Goal: Task Accomplishment & Management: Complete application form

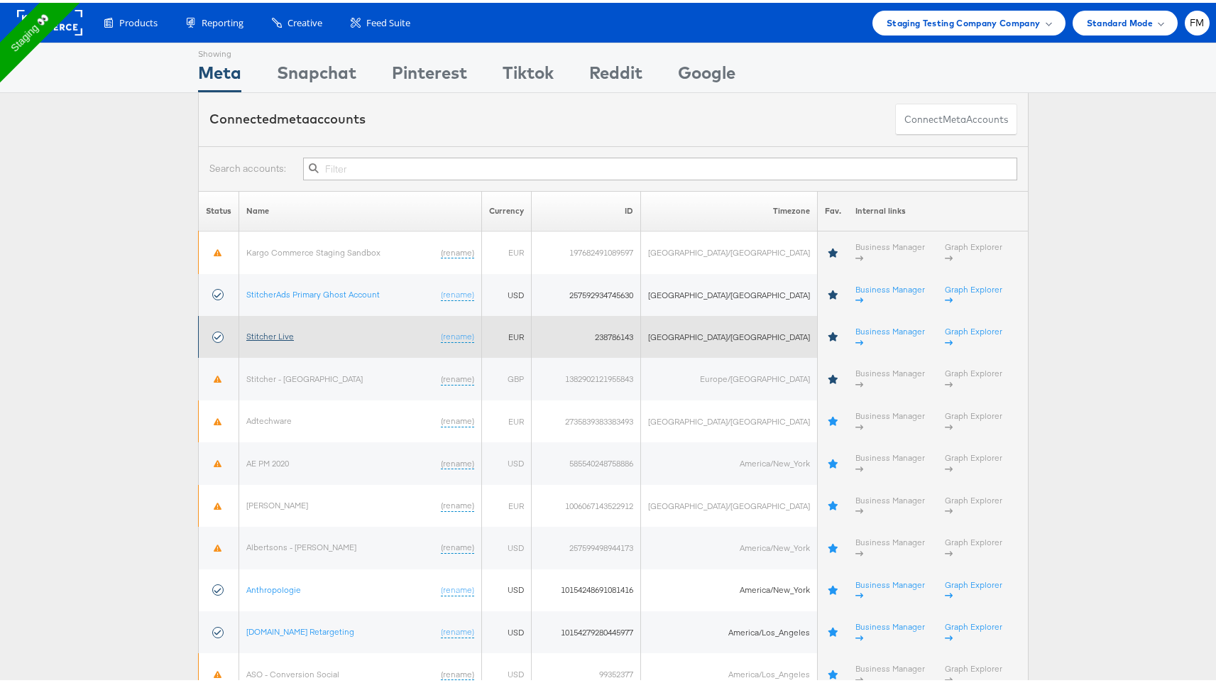
click at [273, 328] on link "Stitcher Live" at bounding box center [270, 333] width 48 height 11
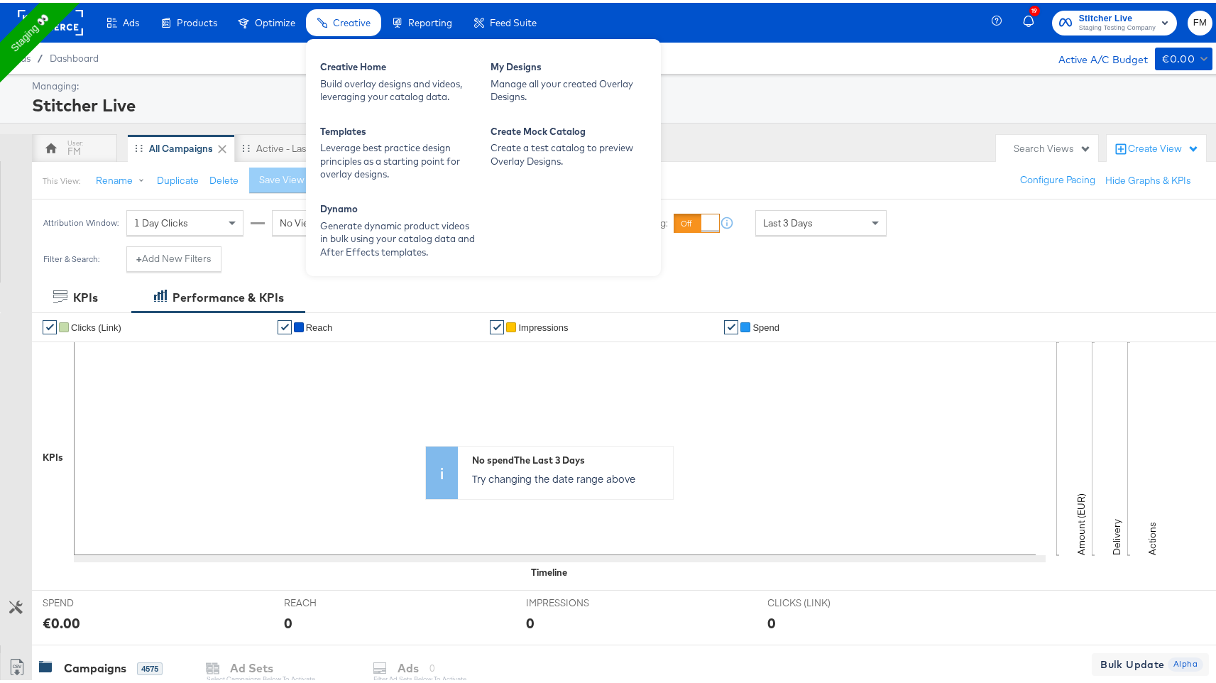
click at [332, 26] on div "Creative" at bounding box center [343, 20] width 75 height 28
click at [531, 78] on div "Manage all your created Overlay Designs." at bounding box center [569, 88] width 156 height 26
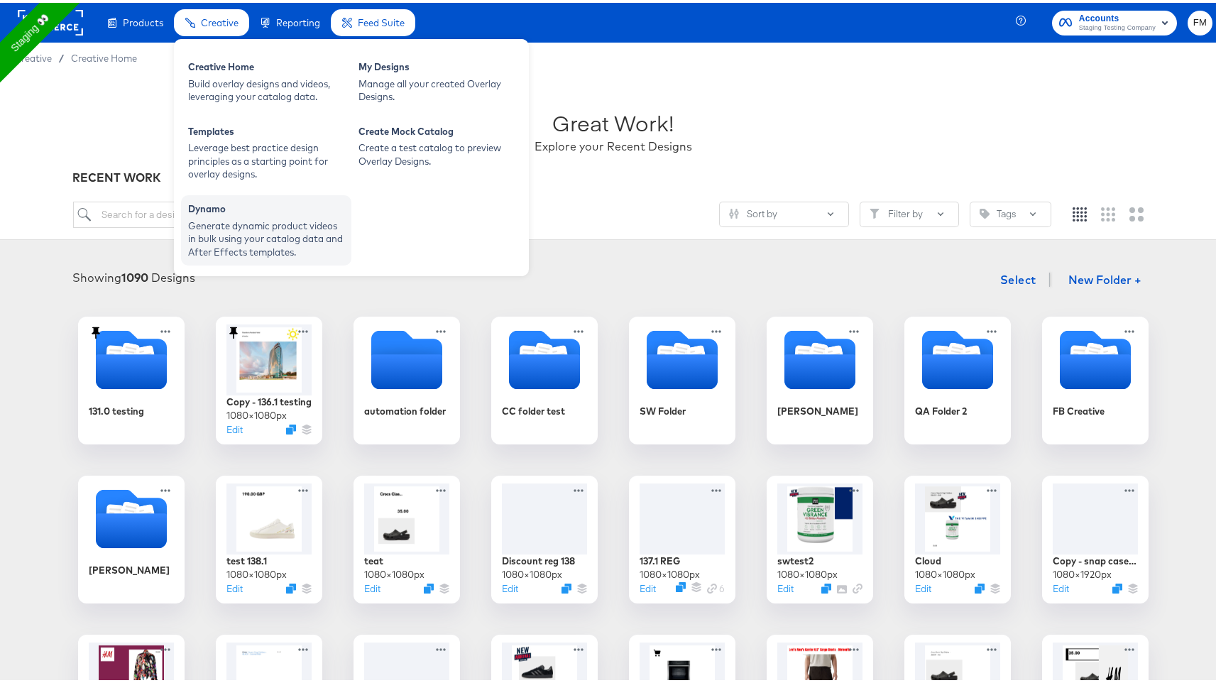
click at [261, 201] on div "Dynamo" at bounding box center [266, 208] width 156 height 17
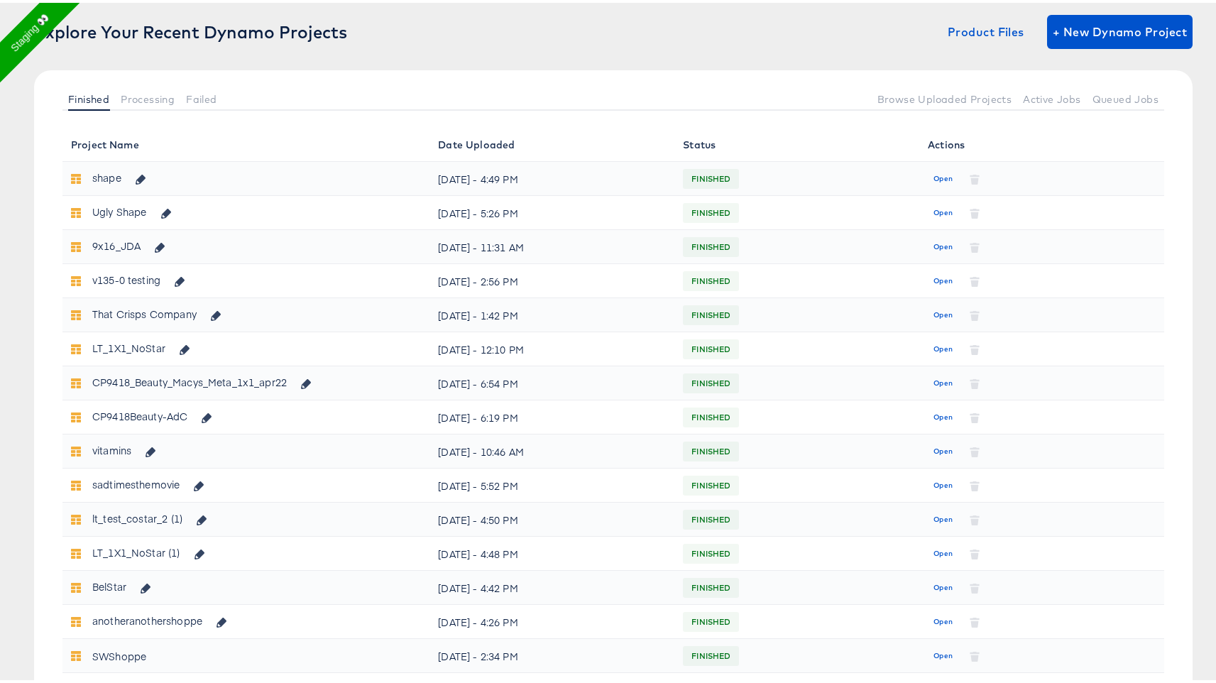
scroll to position [114, 0]
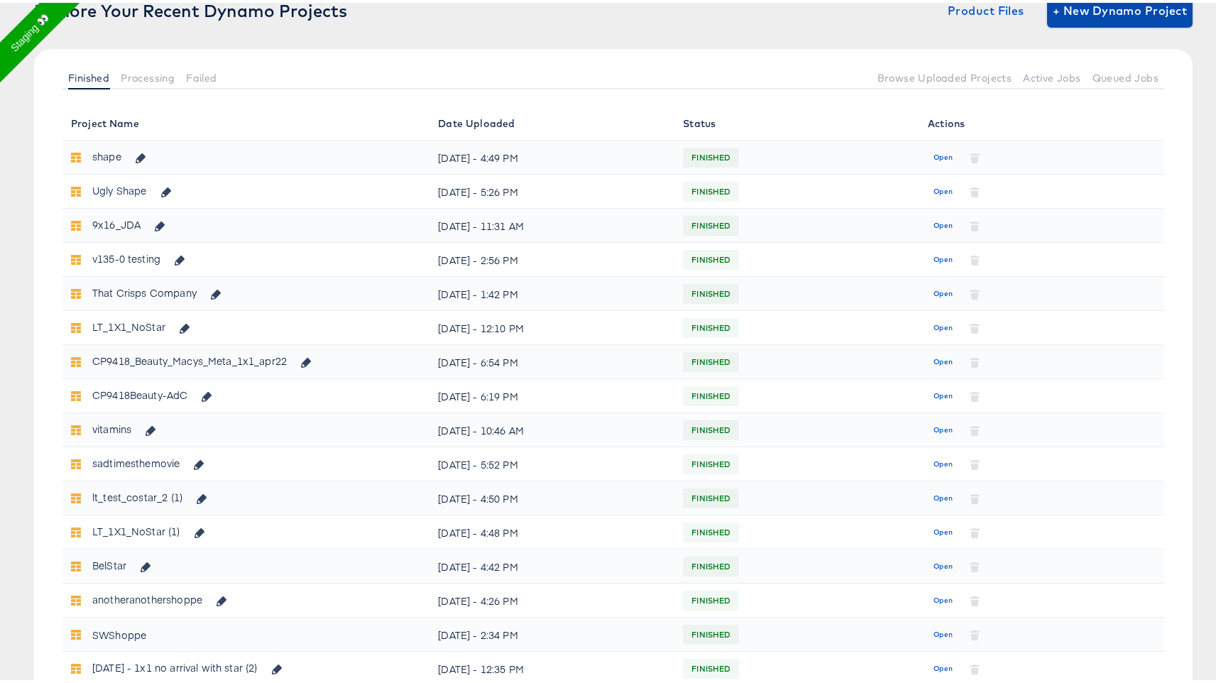
click at [1115, 14] on span "+ New Dynamo Project" at bounding box center [1120, 8] width 134 height 20
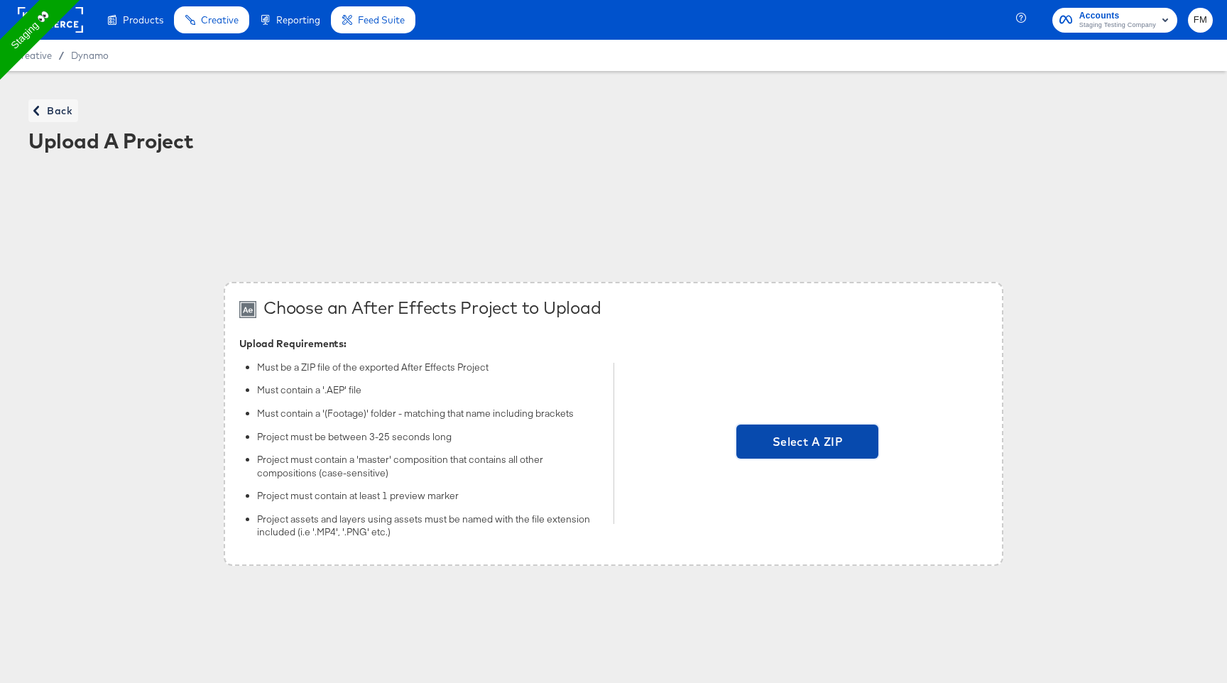
click at [819, 440] on span "Select A ZIP" at bounding box center [807, 442] width 131 height 20
click at [807, 443] on input "Select A ZIP" at bounding box center [807, 443] width 0 height 0
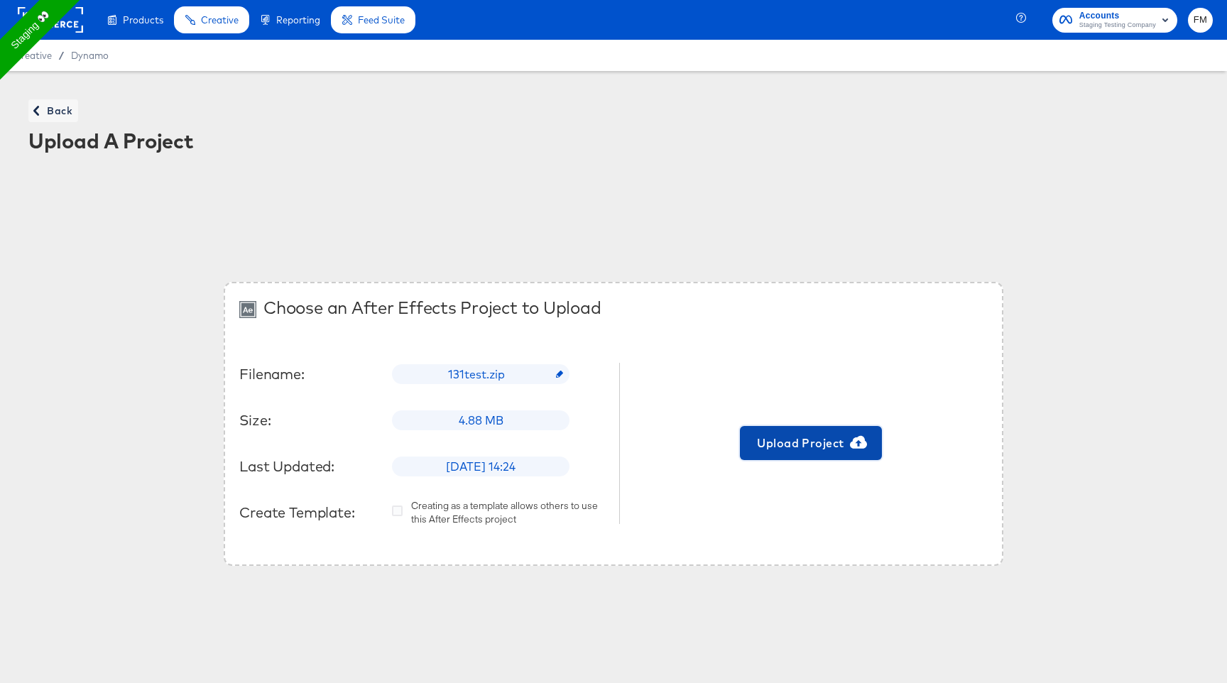
click at [814, 444] on span "Upload Project" at bounding box center [811, 443] width 131 height 20
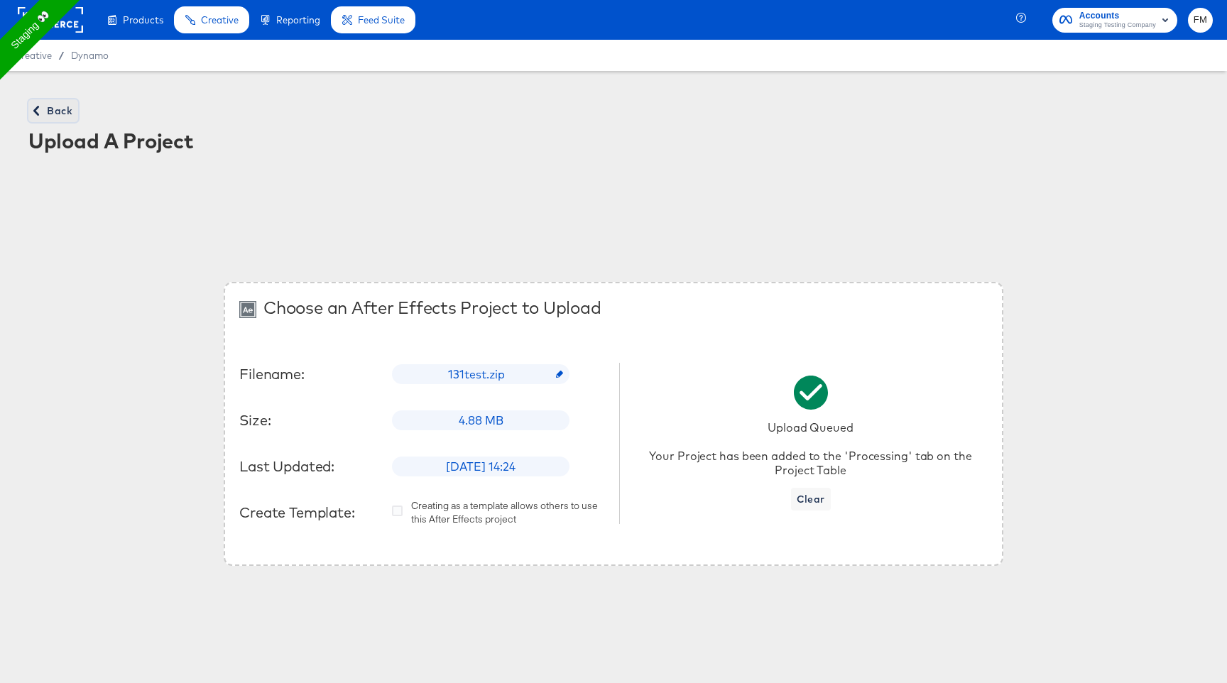
click at [65, 107] on span "Back" at bounding box center [53, 111] width 38 height 18
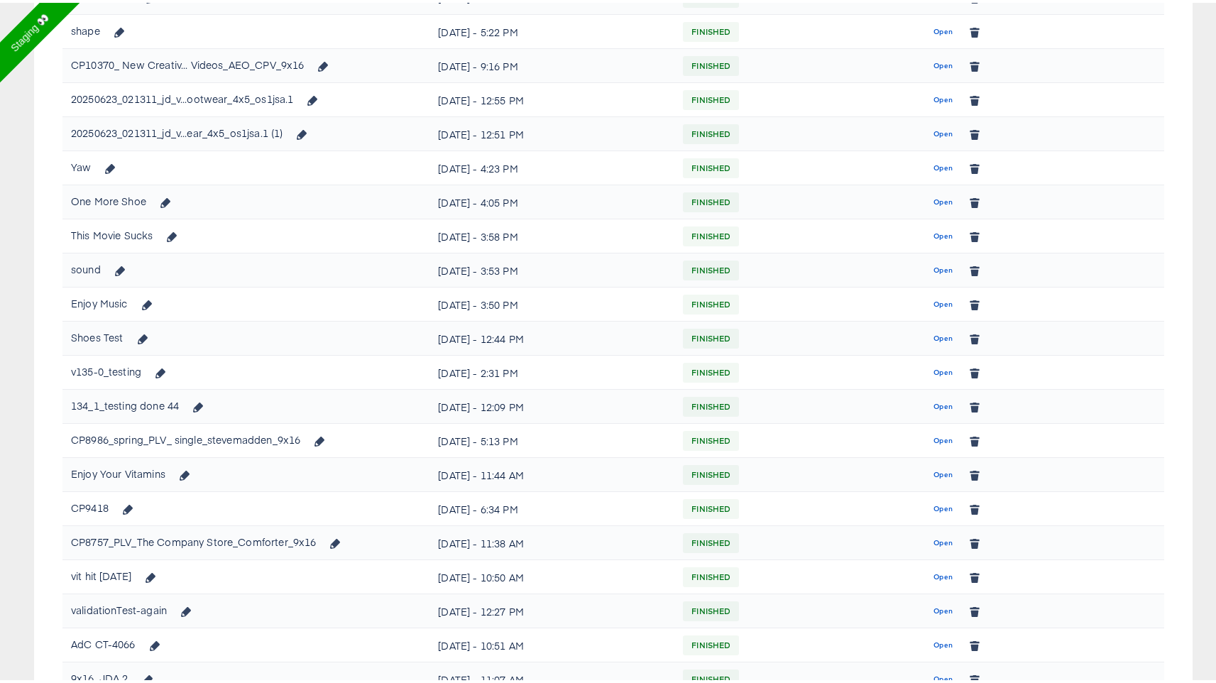
scroll to position [1228, 0]
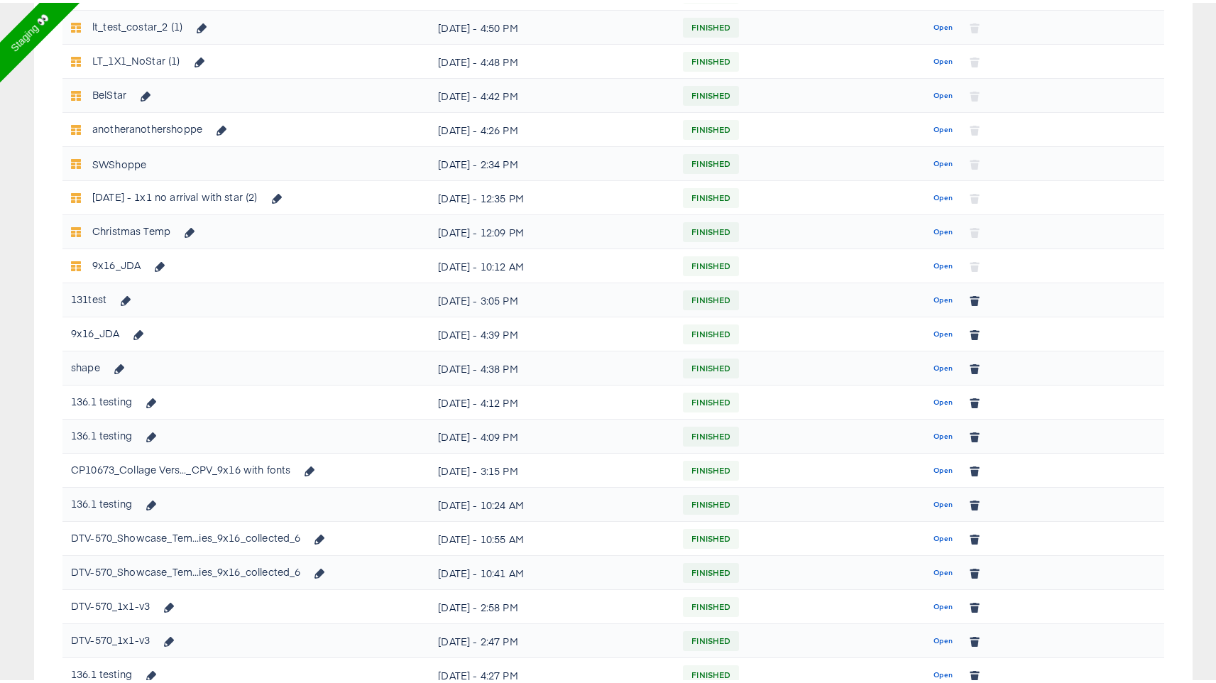
scroll to position [615, 0]
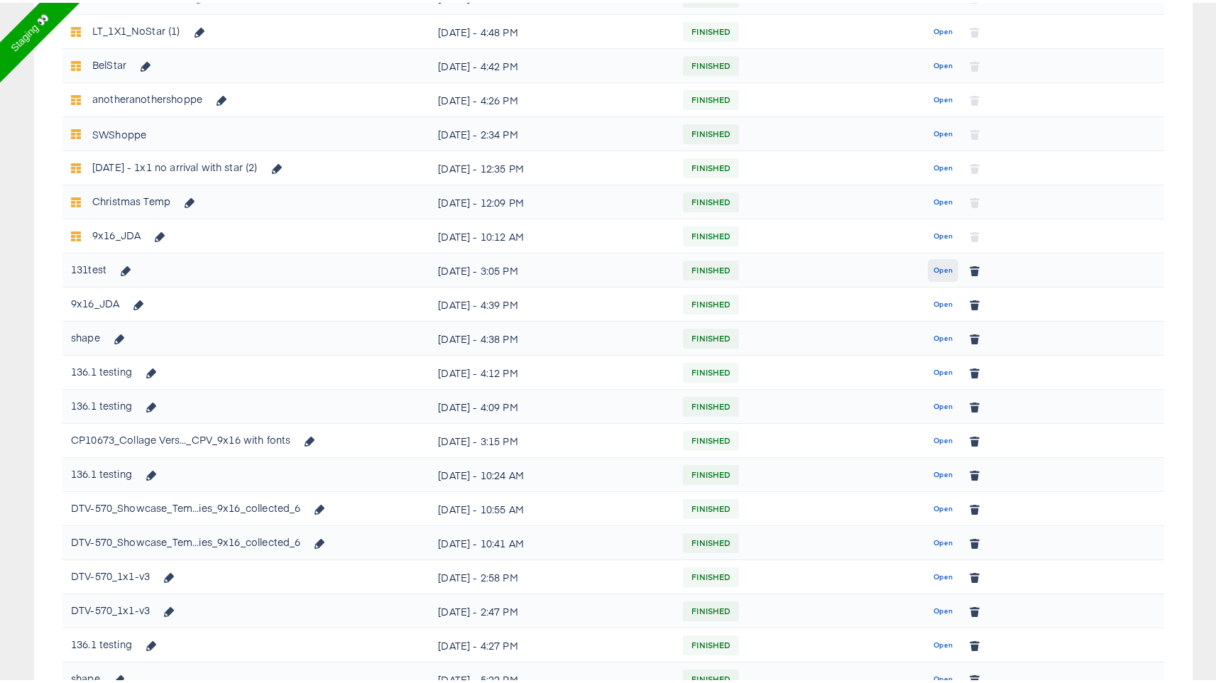
click at [941, 265] on span "Open" at bounding box center [943, 267] width 19 height 13
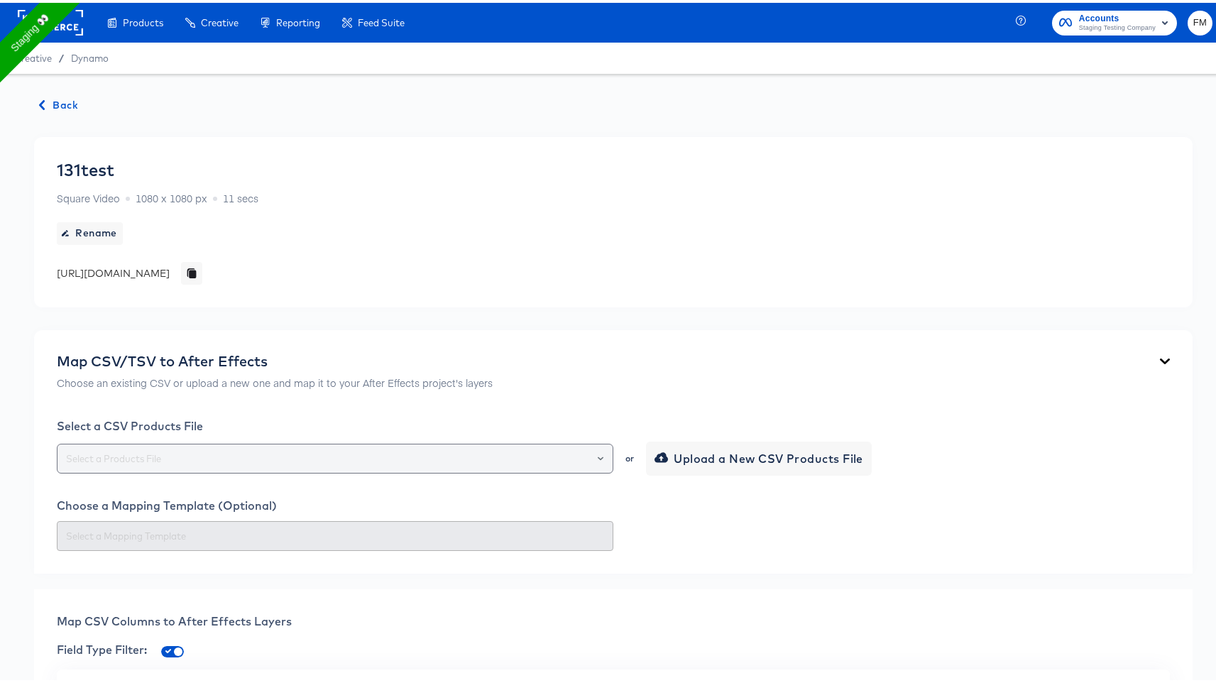
click at [399, 463] on input "text" at bounding box center [335, 456] width 544 height 16
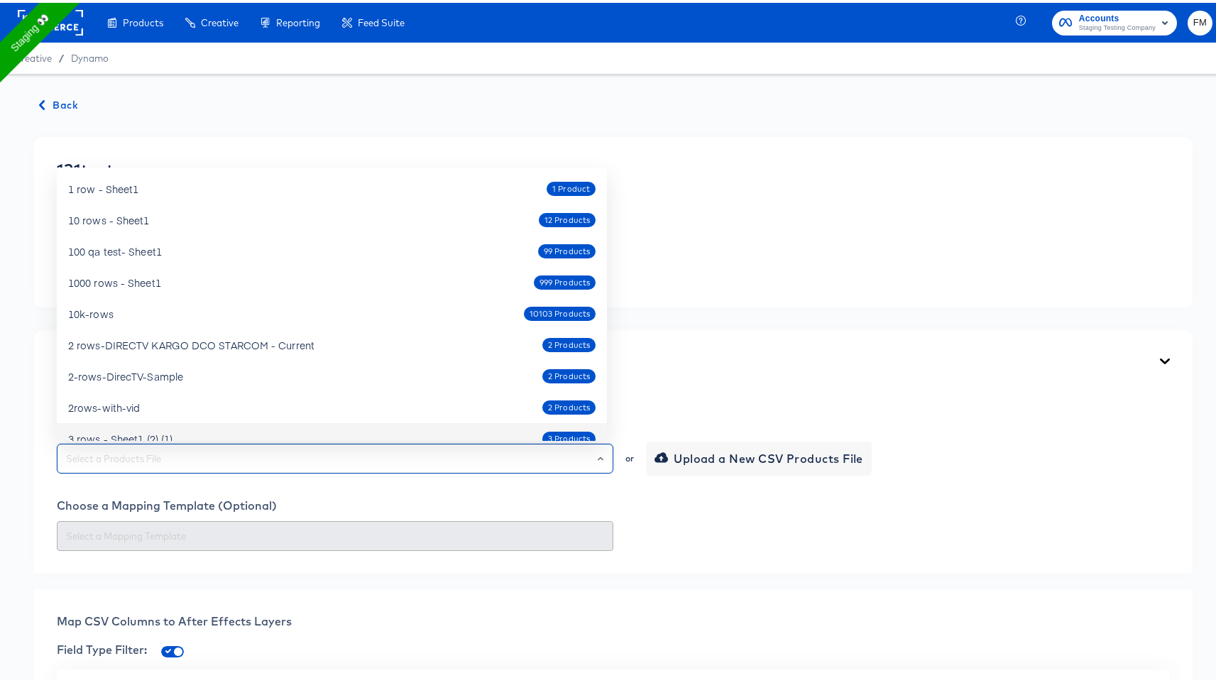
click at [319, 420] on li "3 rows - Sheet1 (2) (1) 3 Products" at bounding box center [332, 435] width 550 height 31
type input "3 rows - Sheet1 (2) (1)"
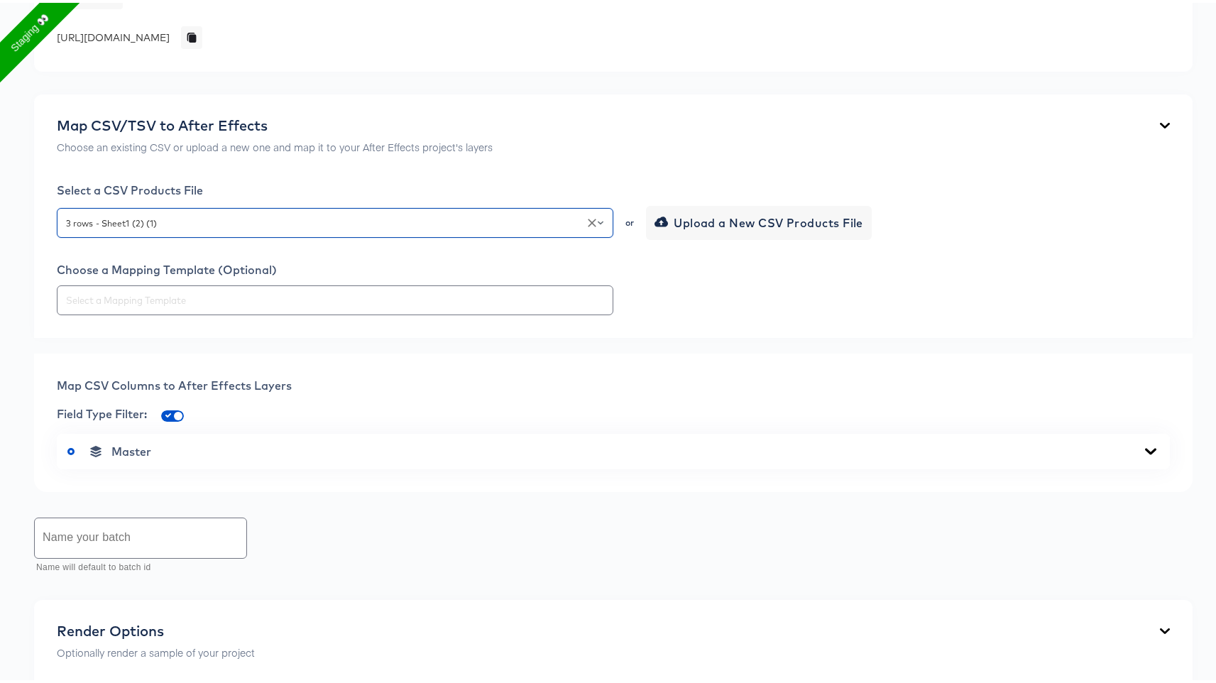
scroll to position [246, 0]
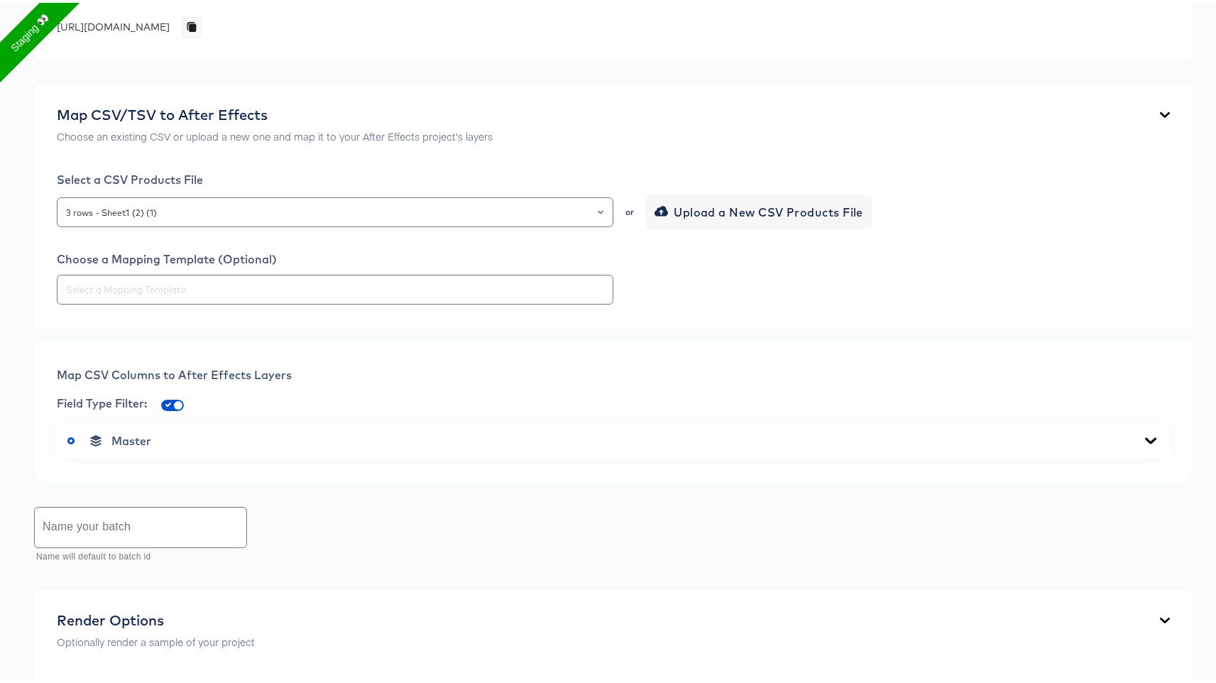
click at [288, 445] on div "Master" at bounding box center [613, 438] width 1113 height 36
click at [311, 431] on div "Master" at bounding box center [613, 438] width 1092 height 14
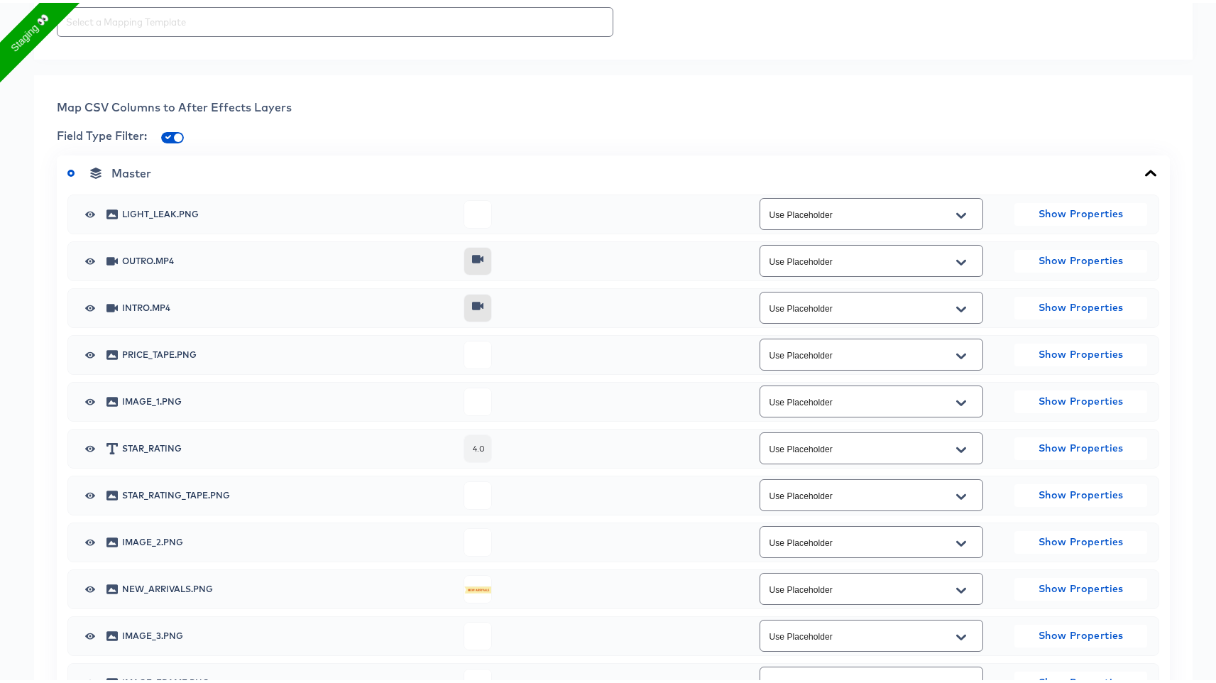
scroll to position [516, 0]
click at [957, 396] on icon "Open" at bounding box center [962, 398] width 10 height 11
click at [175, 128] on span at bounding box center [172, 133] width 23 height 11
click at [180, 140] on div "Field Type Filter:" at bounding box center [613, 133] width 1113 height 22
click at [180, 132] on input "checkbox" at bounding box center [178, 136] width 34 height 11
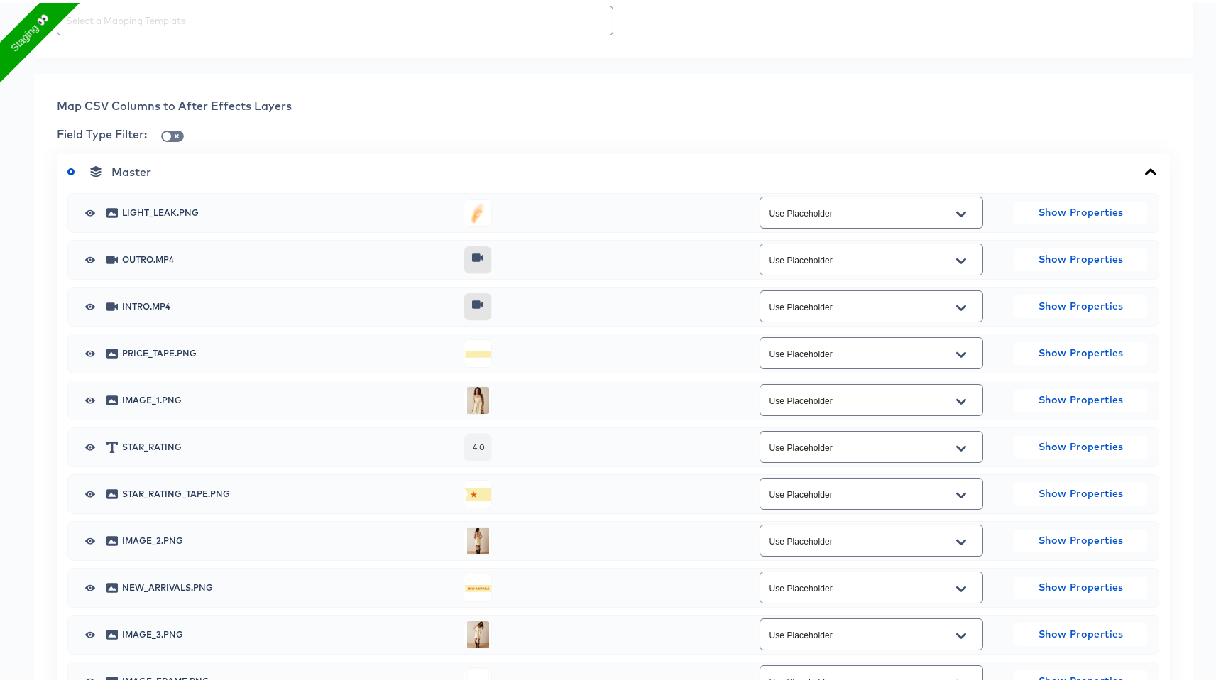
click at [836, 403] on input "Use Placeholder" at bounding box center [860, 398] width 189 height 16
click at [173, 129] on span at bounding box center [172, 133] width 23 height 11
click at [179, 133] on input "checkbox" at bounding box center [167, 136] width 34 height 11
click at [806, 408] on div "Use Placeholder" at bounding box center [872, 397] width 224 height 32
click at [957, 394] on icon "Open" at bounding box center [962, 398] width 10 height 11
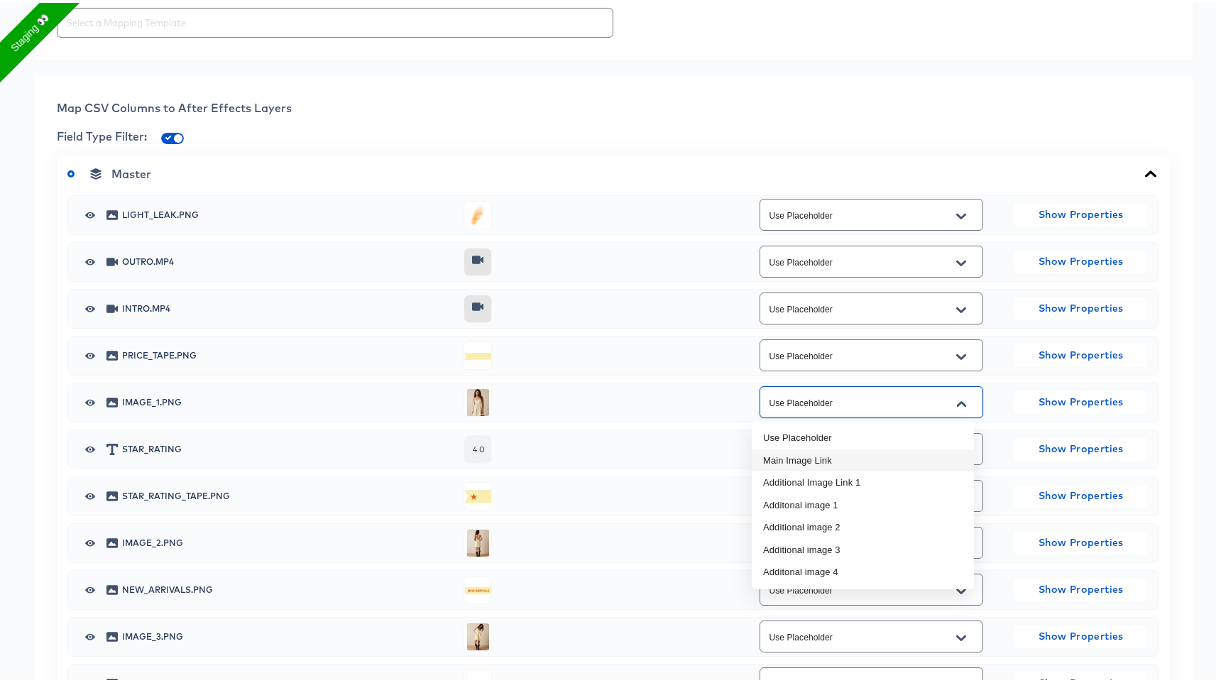
scroll to position [514, 0]
click at [744, 59] on div "Back 131test Square Video 1080 x 1080 px 11 secs Rename https://dynamo-video-pr…" at bounding box center [613, 427] width 1227 height 1741
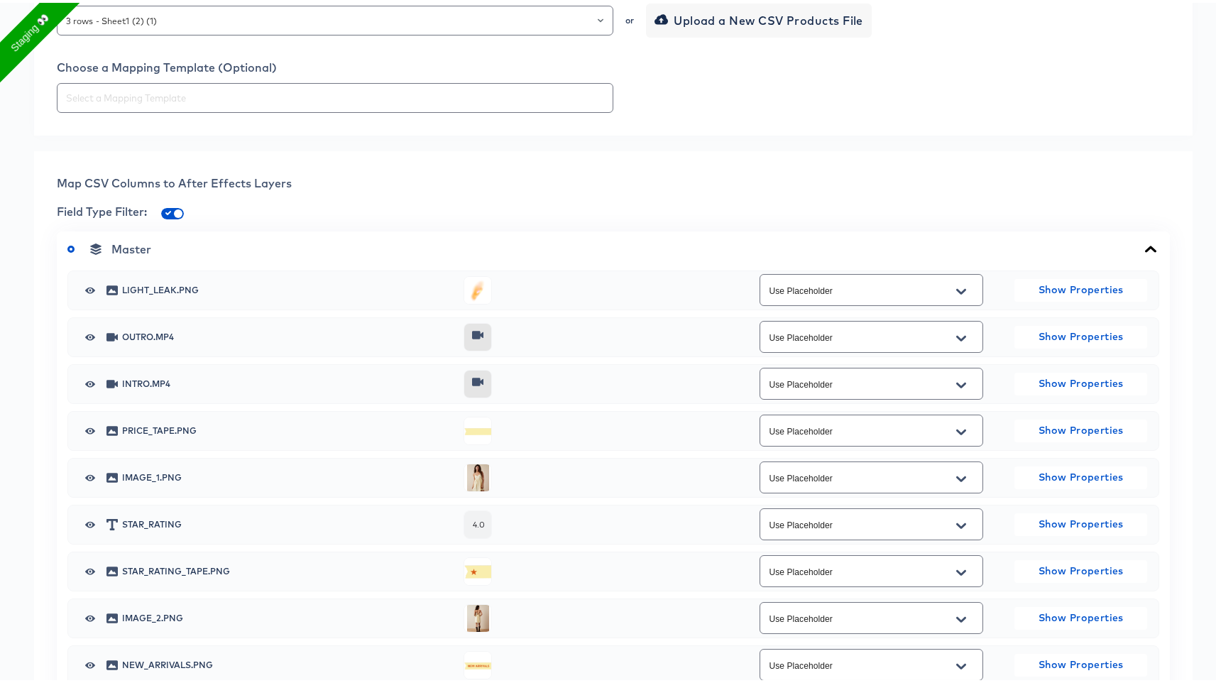
scroll to position [437, 0]
click at [173, 209] on input "checkbox" at bounding box center [178, 214] width 34 height 11
click at [959, 478] on button "Open" at bounding box center [961, 477] width 21 height 23
click at [171, 212] on input "checkbox" at bounding box center [167, 214] width 34 height 11
checkbox input "true"
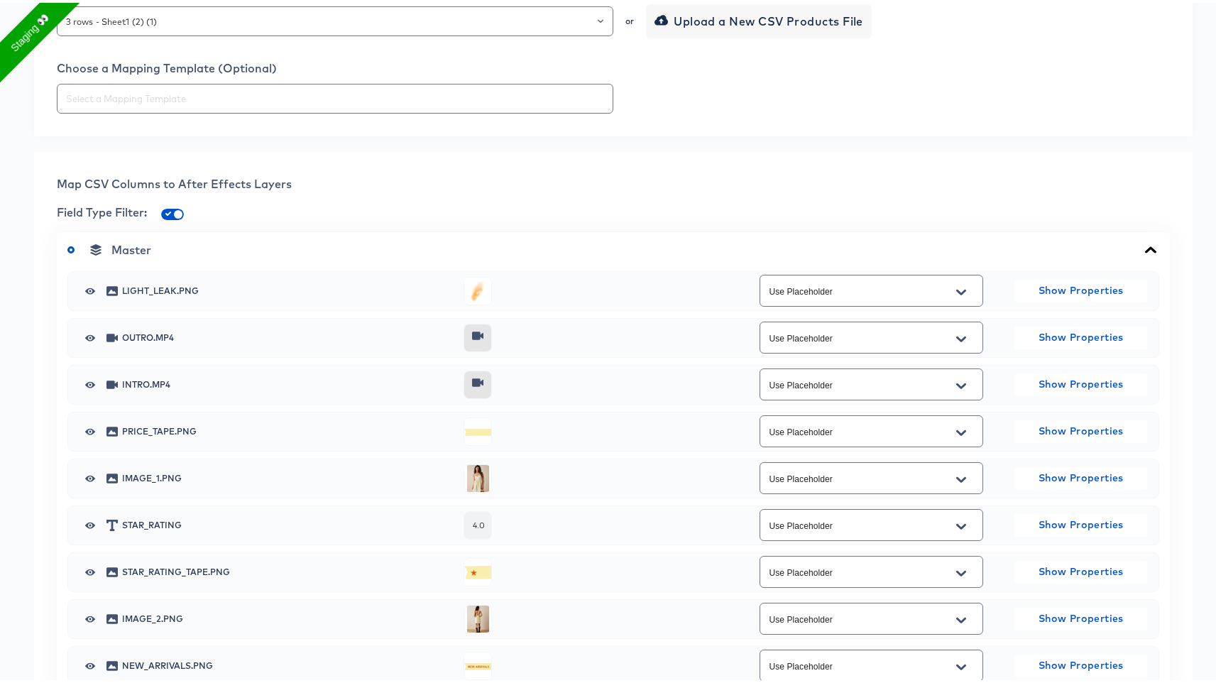
click at [957, 479] on icon "Open" at bounding box center [962, 477] width 10 height 11
click at [906, 526] on li "Main Image Link" at bounding box center [863, 534] width 222 height 23
type input "Main Image Link"
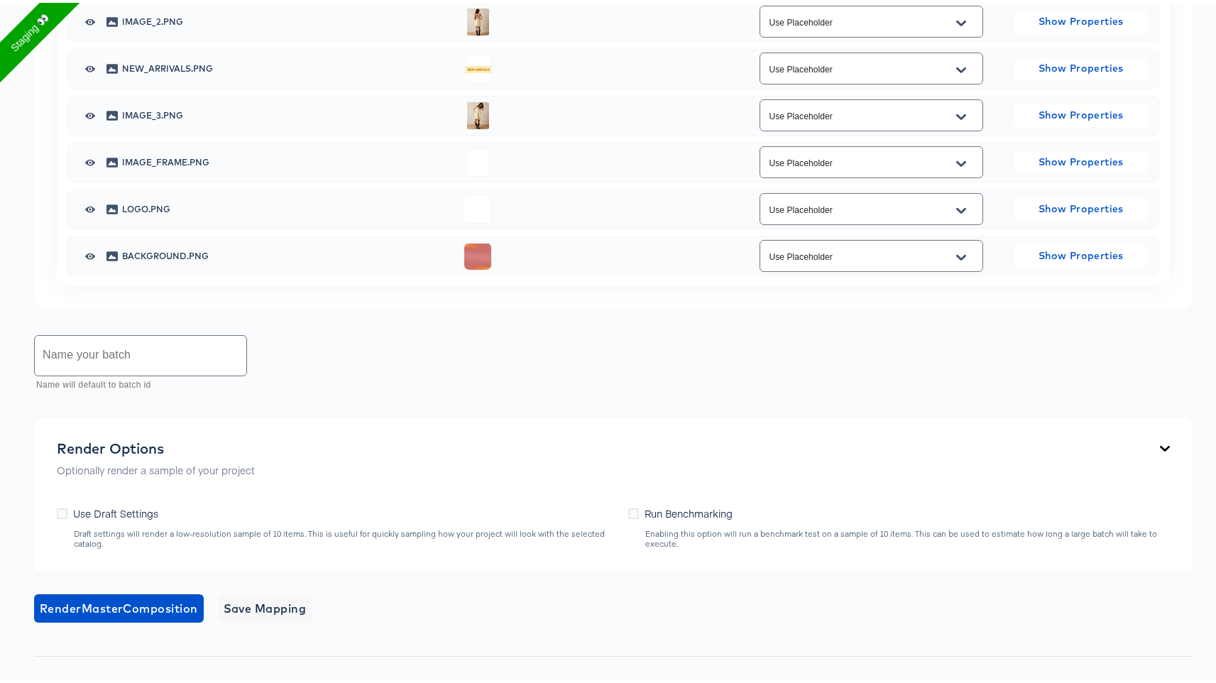
scroll to position [1128, 0]
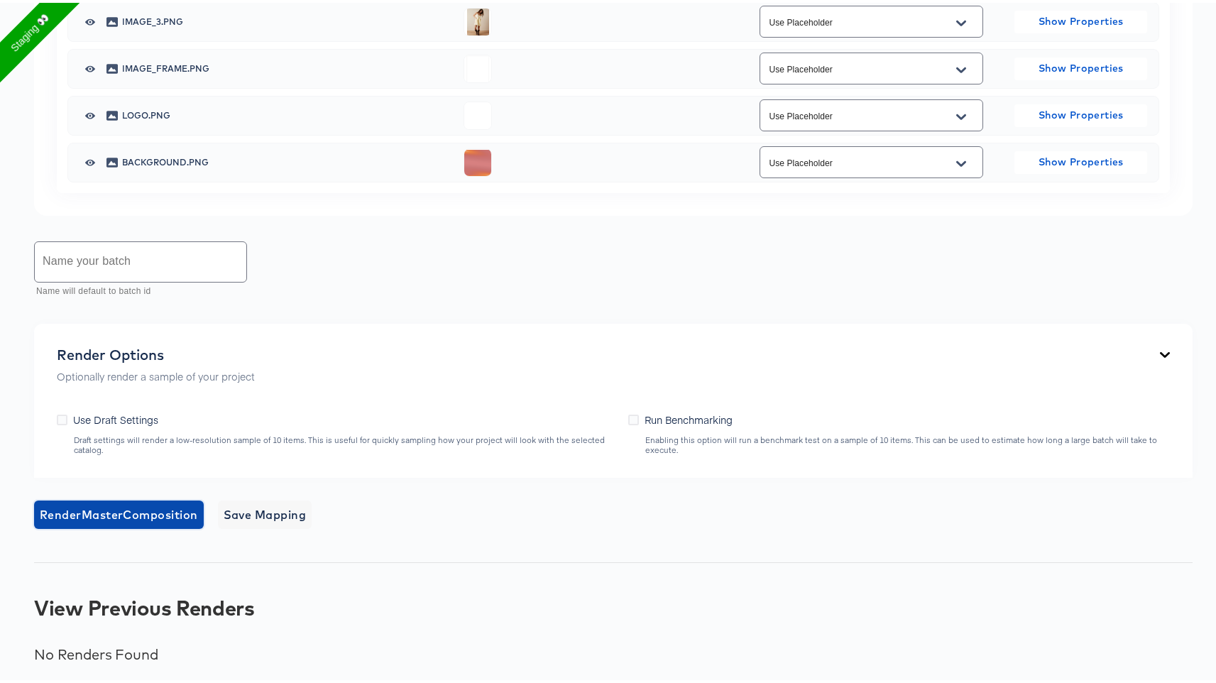
click at [92, 506] on span "Render Master Composition" at bounding box center [119, 512] width 158 height 20
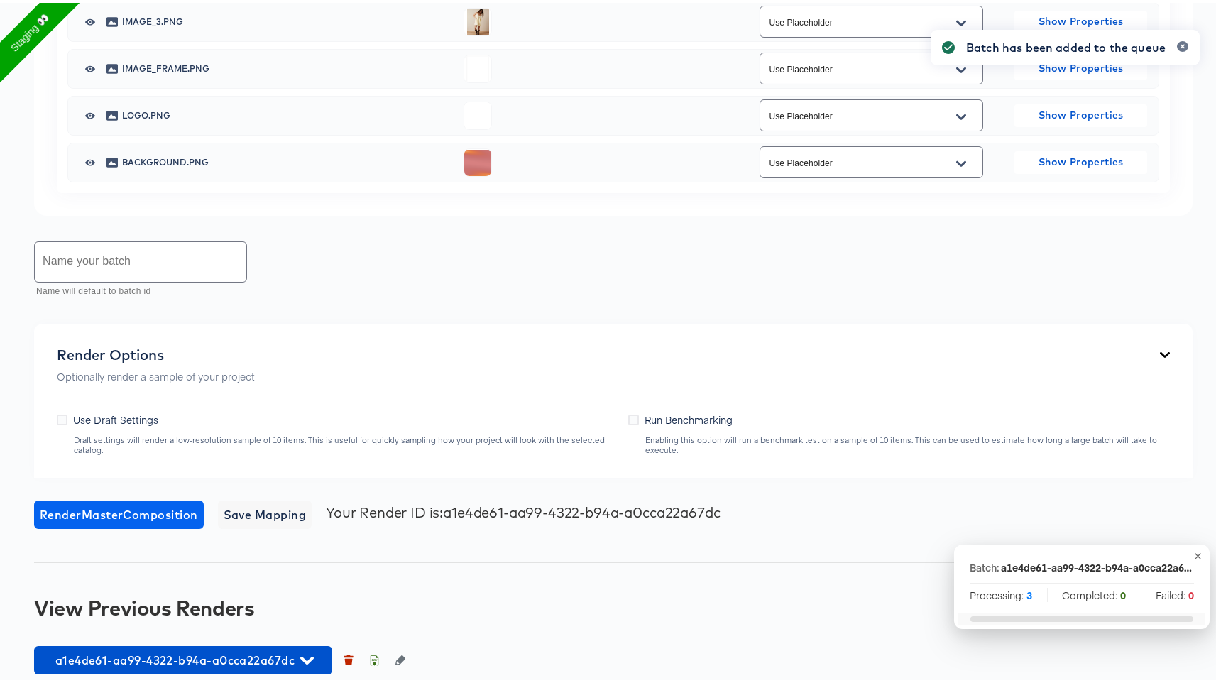
scroll to position [1140, 0]
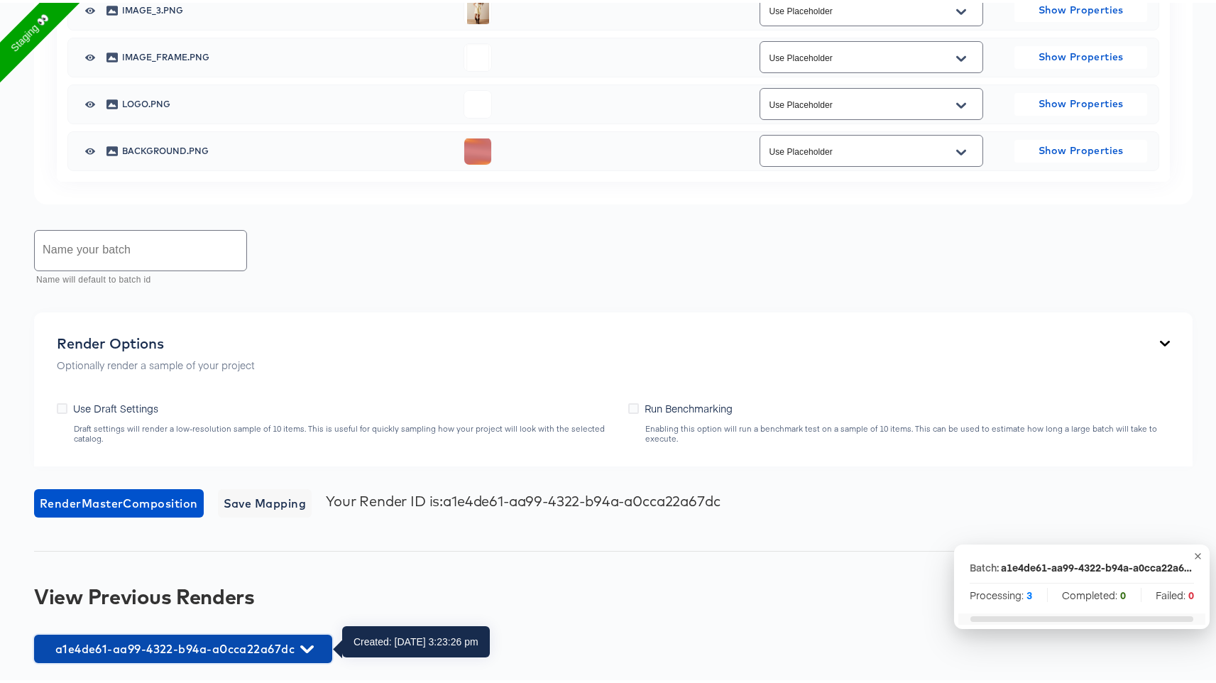
click at [197, 650] on span "a1e4de61-aa99-4322-b94a-a0cca22a67dc" at bounding box center [183, 646] width 284 height 20
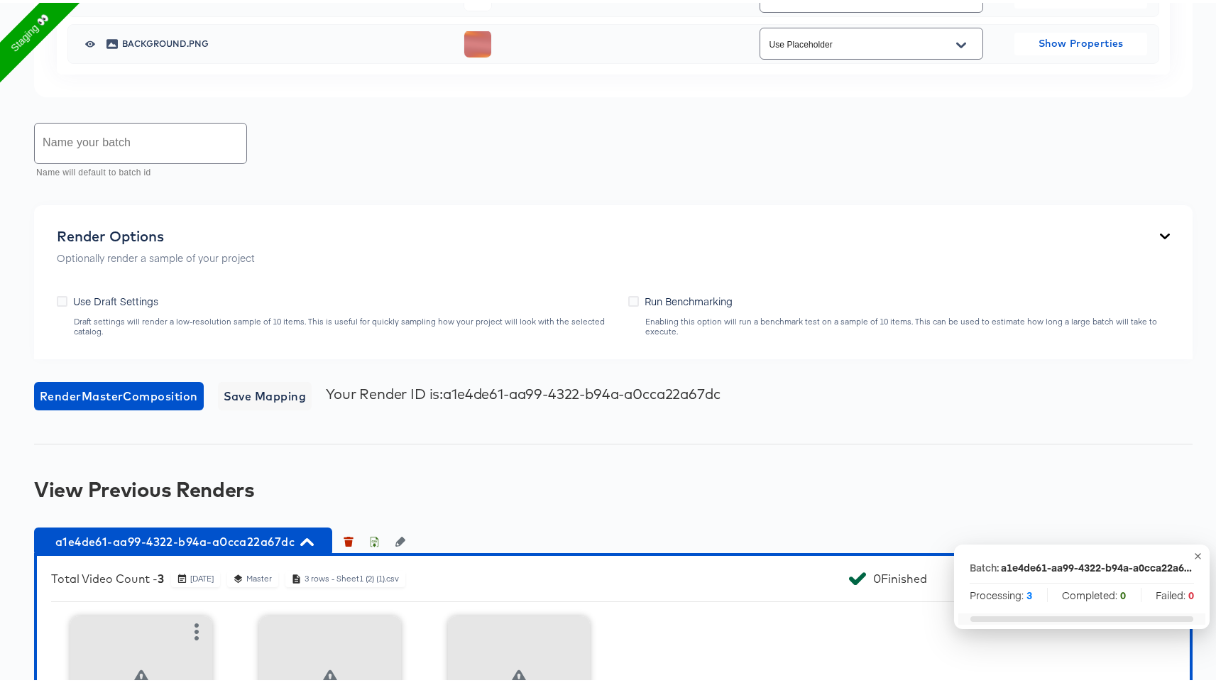
scroll to position [1416, 0]
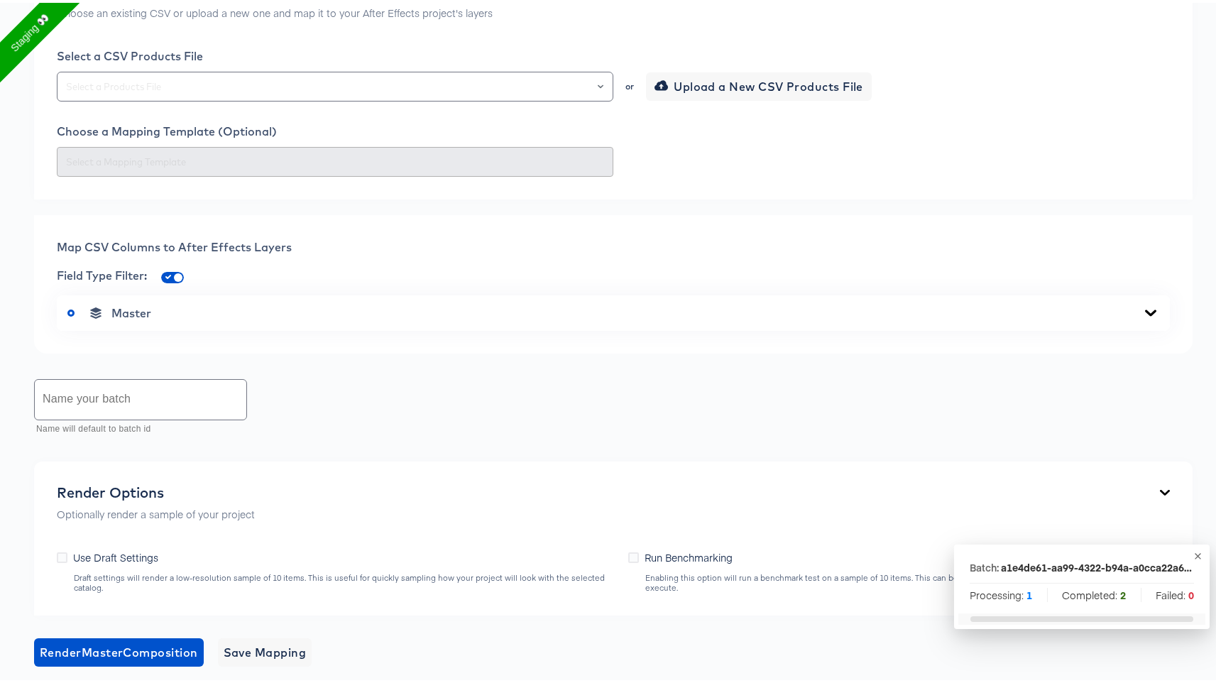
scroll to position [519, 0]
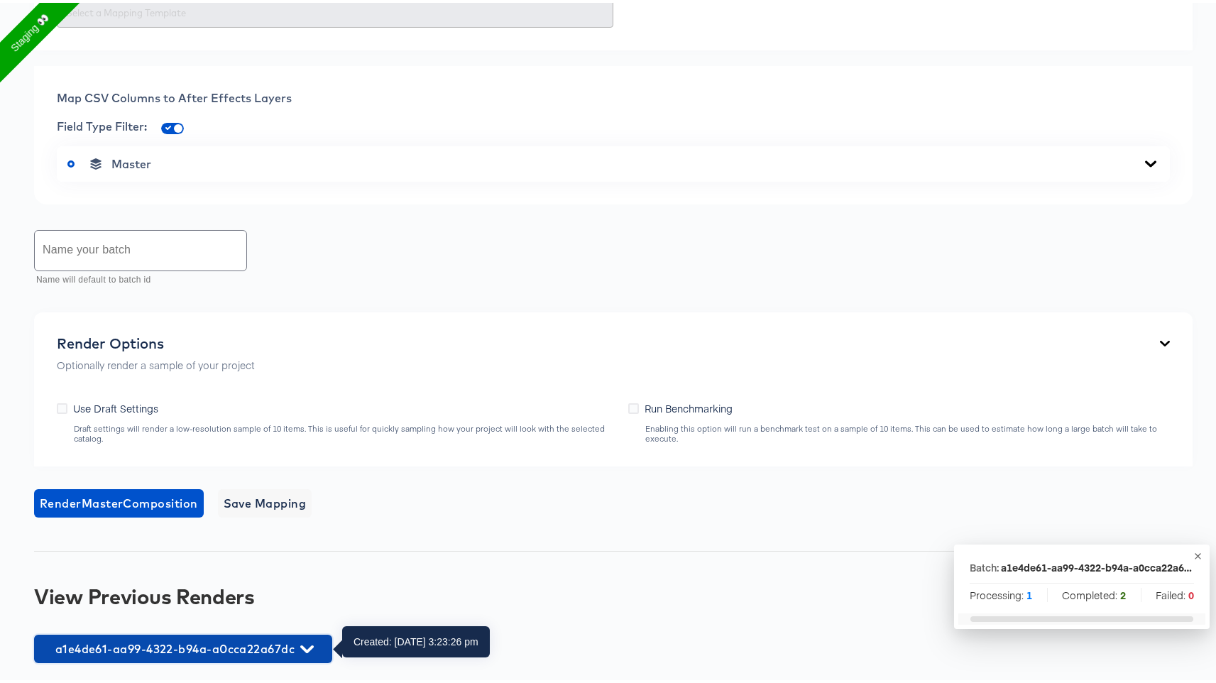
click at [221, 653] on span "a1e4de61-aa99-4322-b94a-a0cca22a67dc" at bounding box center [183, 646] width 284 height 20
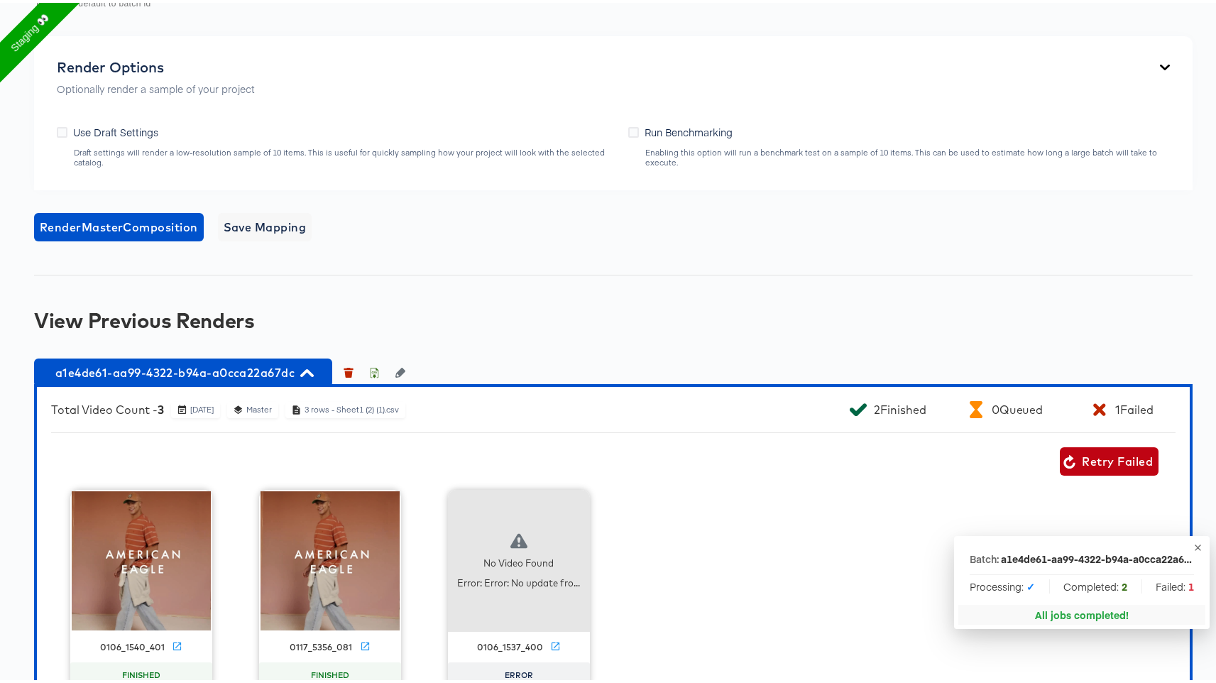
scroll to position [838, 0]
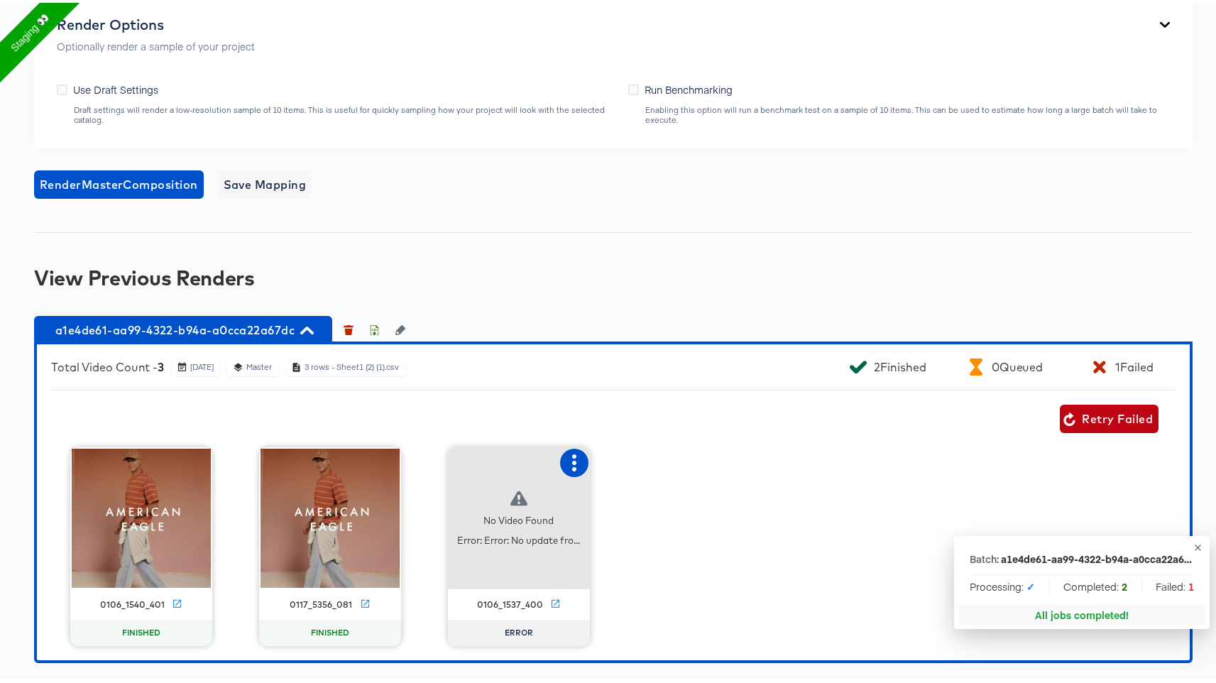
click at [572, 459] on icon "button" at bounding box center [574, 460] width 17 height 17
click at [636, 462] on div "Retry" at bounding box center [645, 459] width 107 height 28
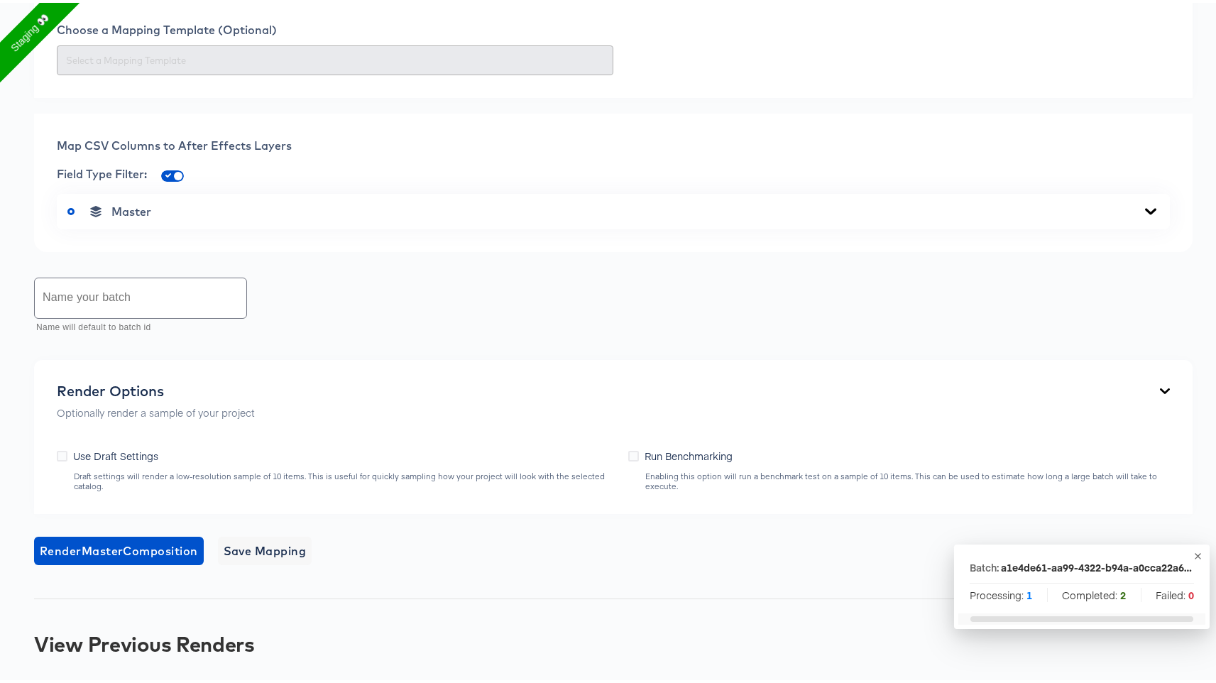
scroll to position [519, 0]
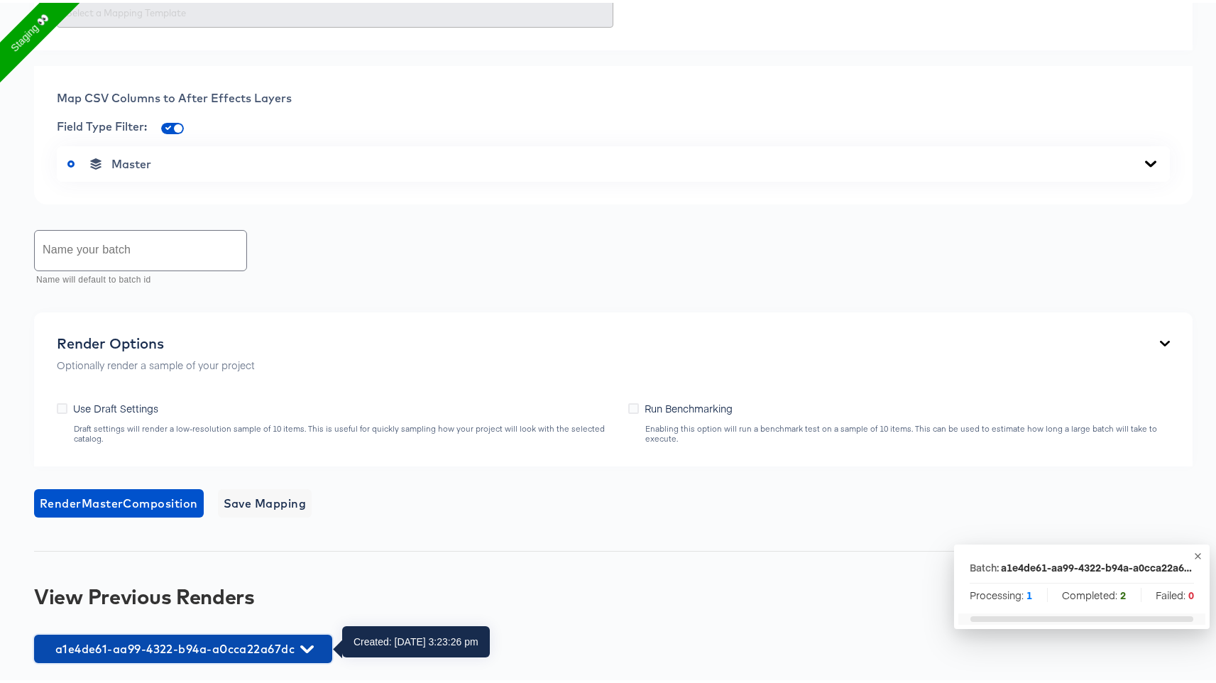
click at [136, 637] on span "a1e4de61-aa99-4322-b94a-a0cca22a67dc" at bounding box center [183, 646] width 284 height 20
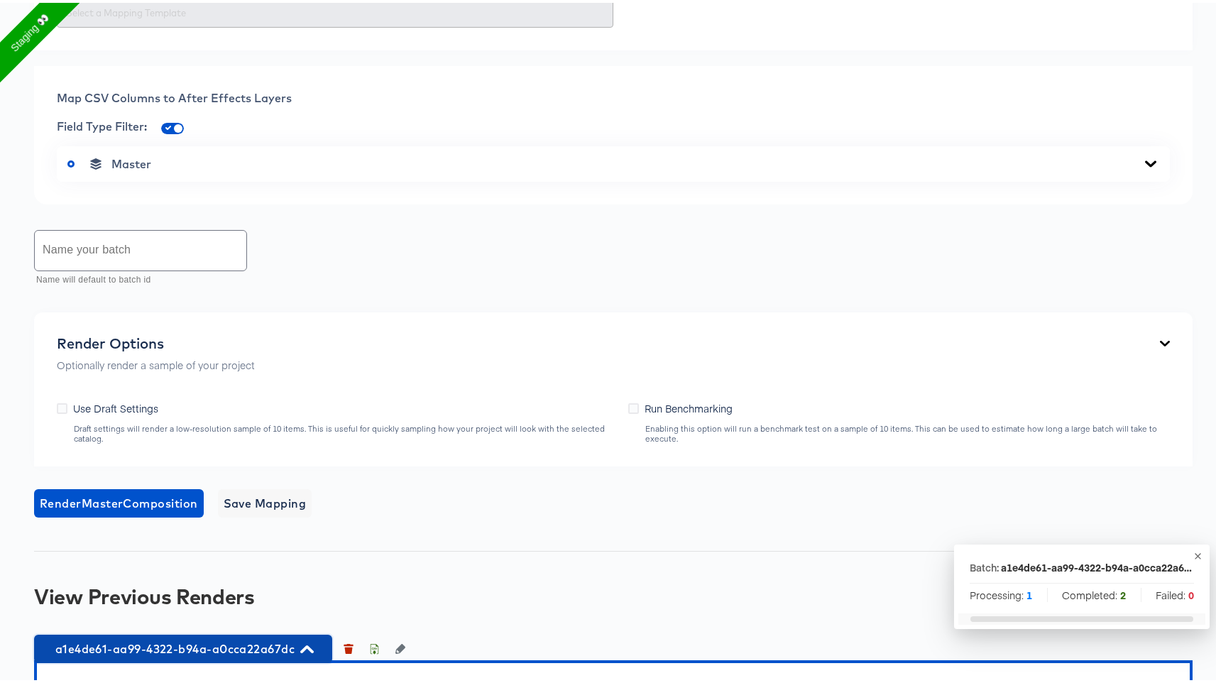
click at [135, 648] on span "a1e4de61-aa99-4322-b94a-a0cca22a67dc" at bounding box center [183, 646] width 284 height 20
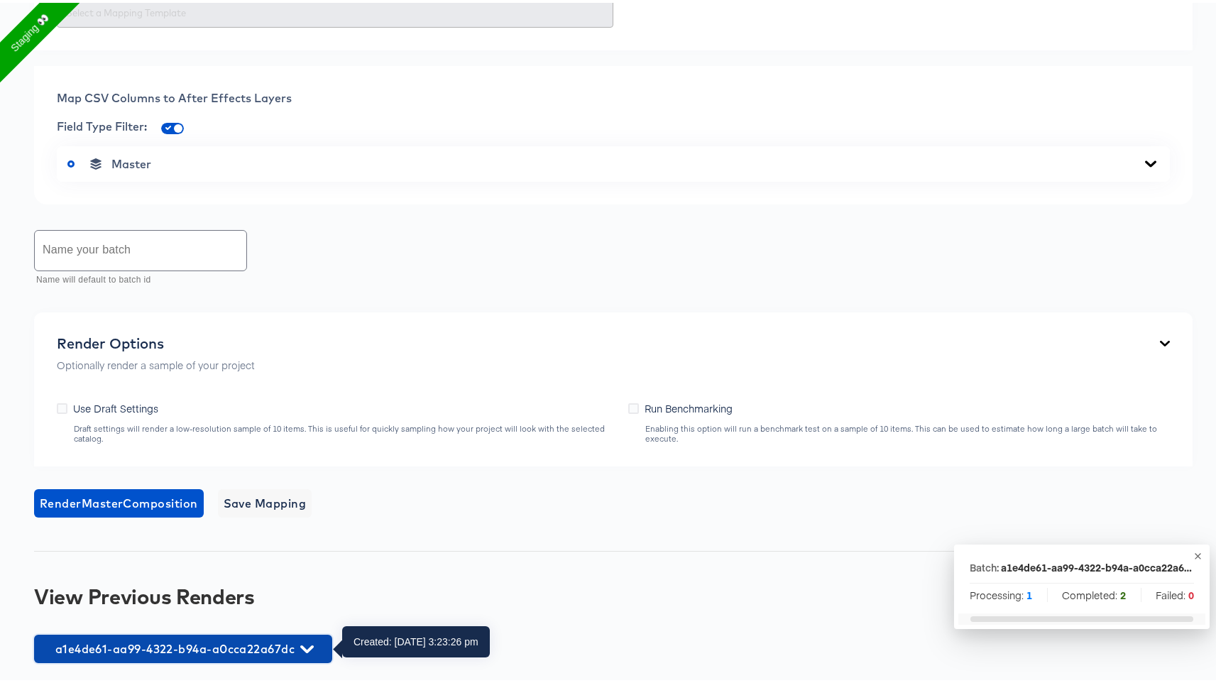
click at [135, 648] on span "a1e4de61-aa99-4322-b94a-a0cca22a67dc" at bounding box center [183, 646] width 284 height 20
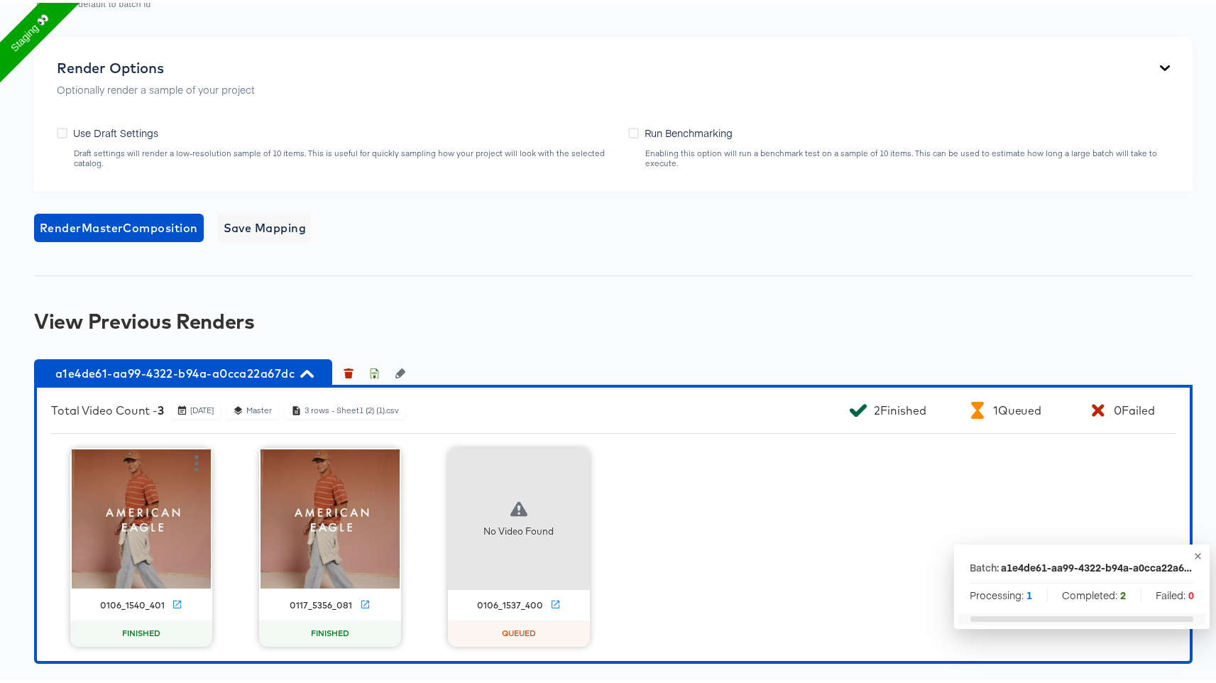
scroll to position [795, 0]
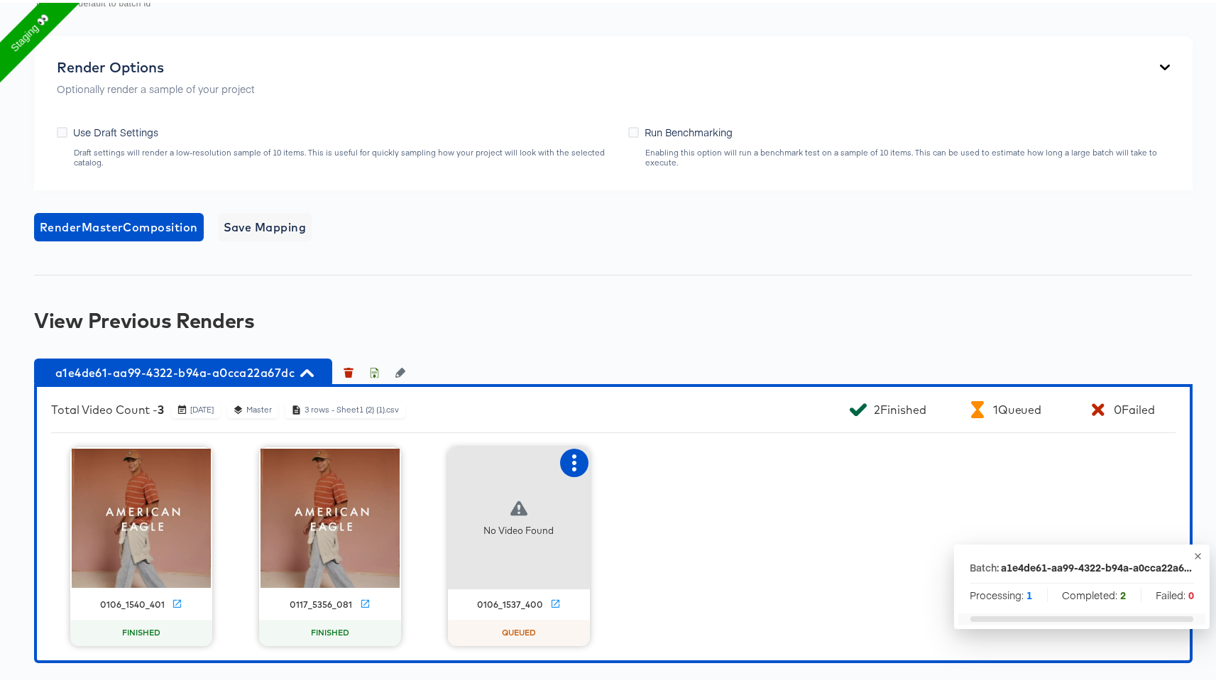
click at [572, 458] on icon "button" at bounding box center [574, 460] width 4 height 17
click at [509, 591] on div "No Video Found 0106_1537_400 QUEUED" at bounding box center [519, 544] width 142 height 199
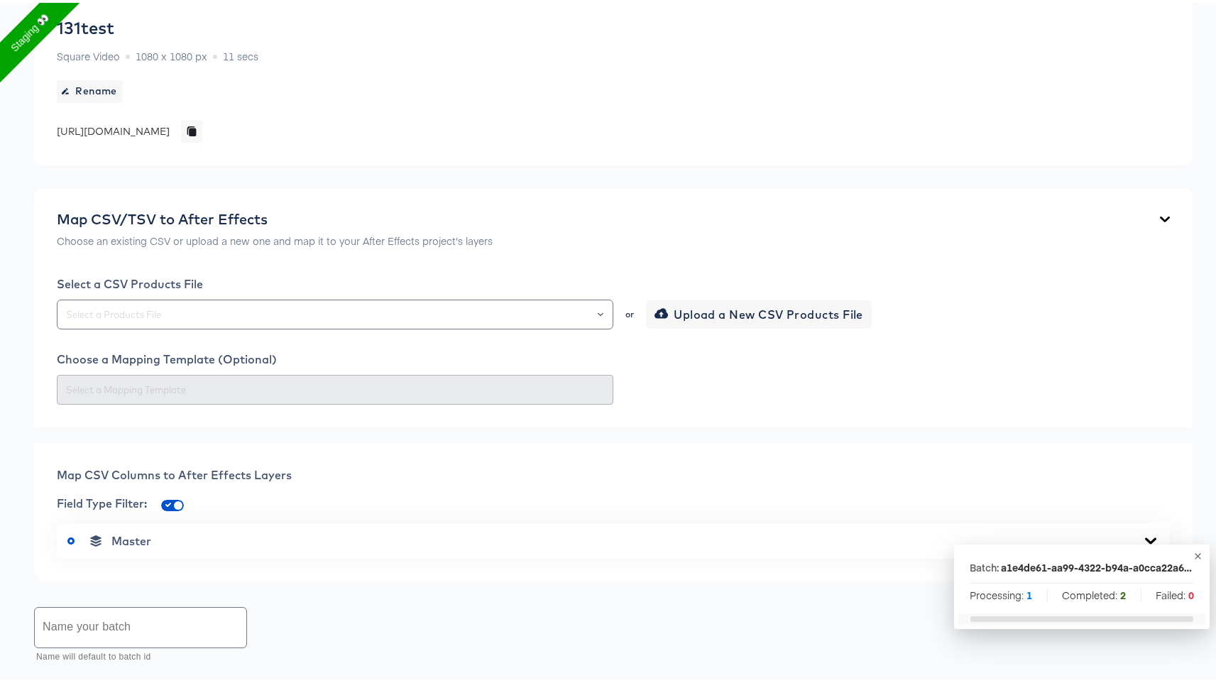
scroll to position [519, 0]
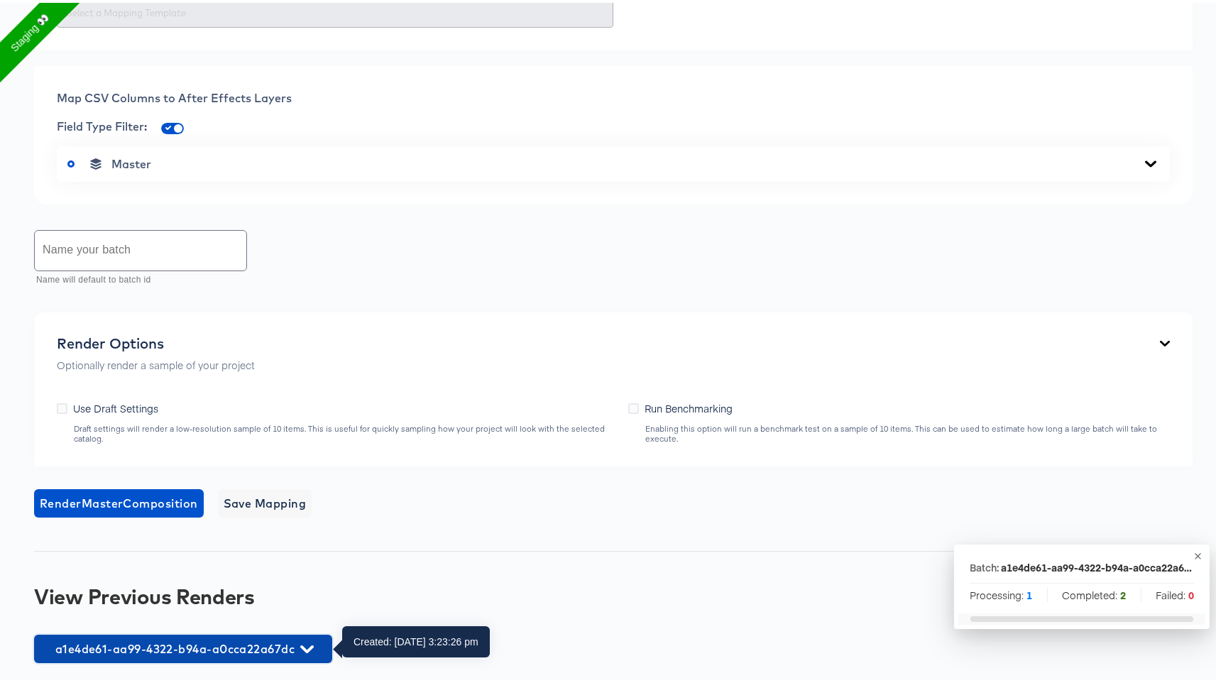
click at [224, 641] on span "a1e4de61-aa99-4322-b94a-a0cca22a67dc" at bounding box center [183, 646] width 284 height 20
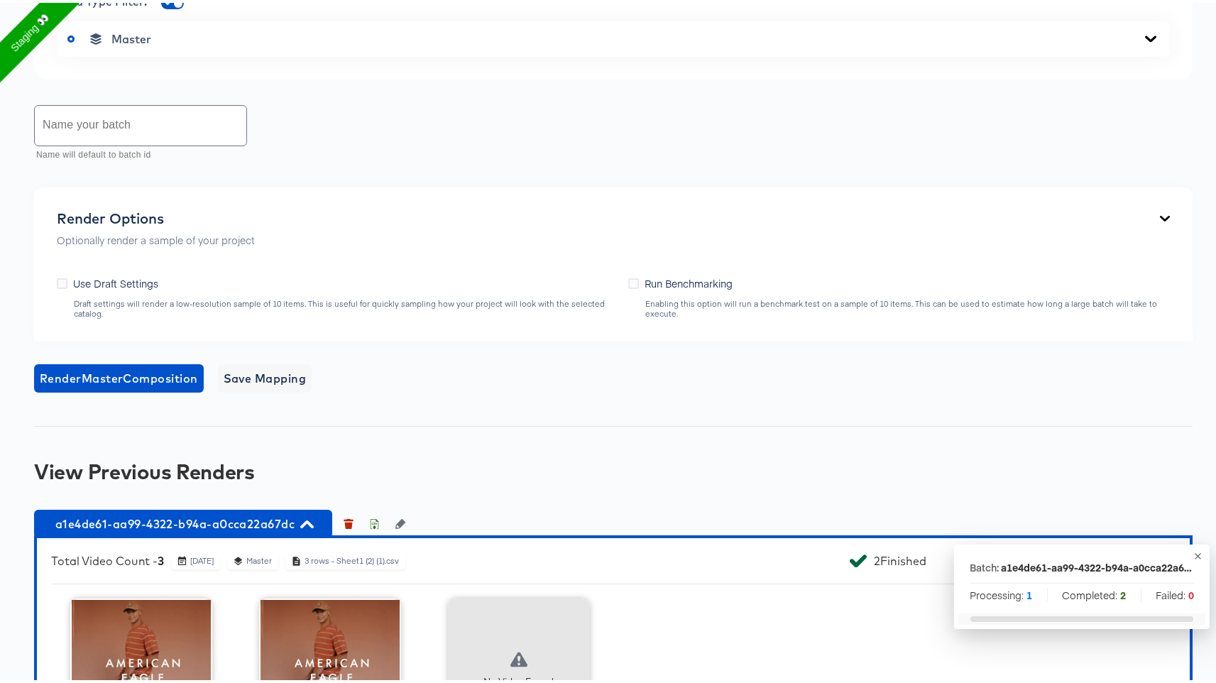
scroll to position [795, 0]
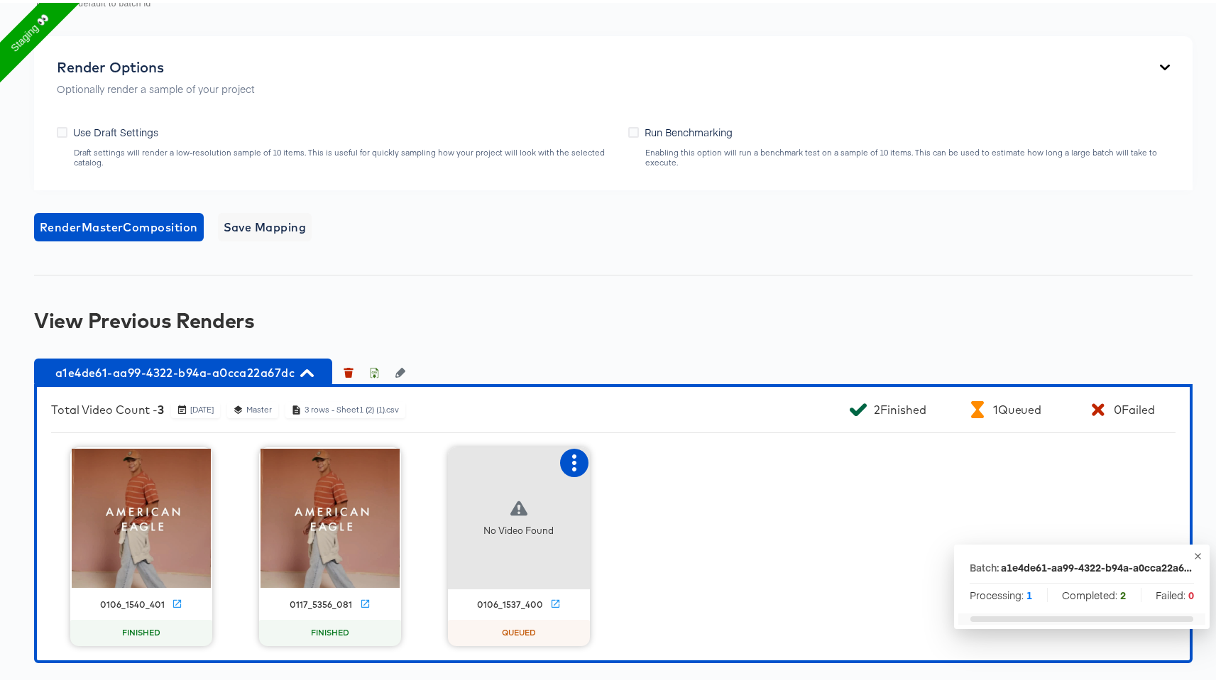
click at [572, 469] on button "button" at bounding box center [574, 460] width 28 height 28
click at [616, 459] on div "Set as failed" at bounding box center [632, 458] width 60 height 11
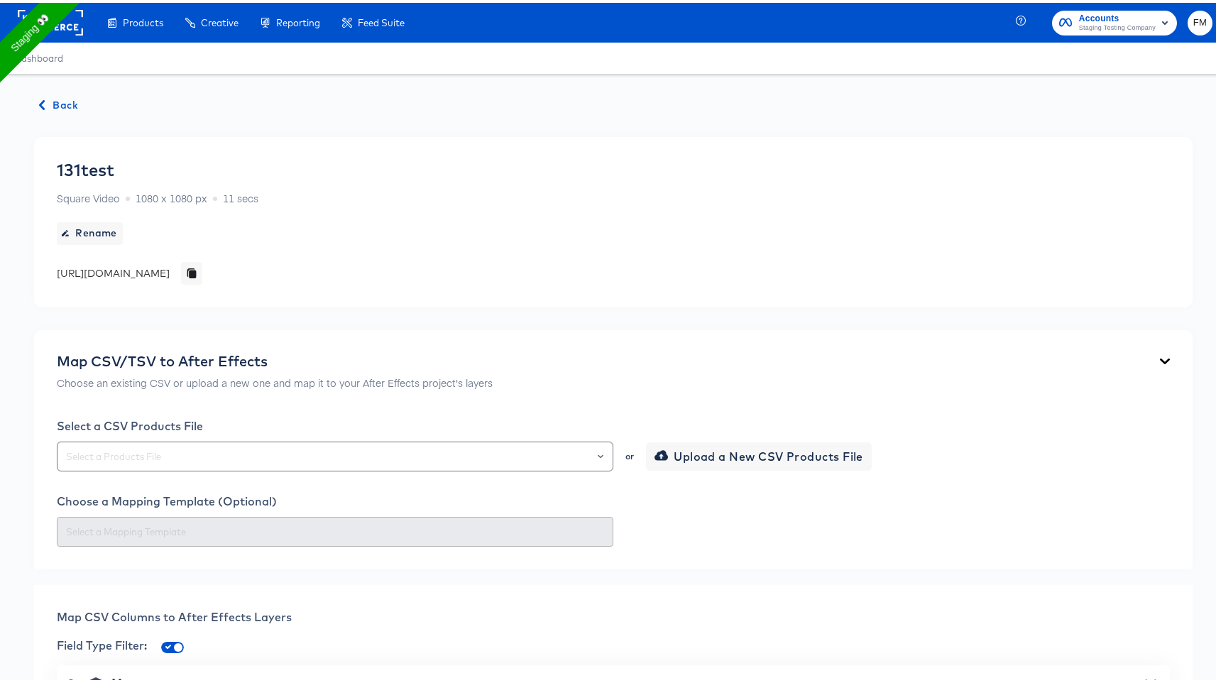
drag, startPoint x: 0, startPoint y: 0, endPoint x: 503, endPoint y: 428, distance: 660.9
click at [503, 442] on div "Select a CSV Products File or Upload a New CSV Products File Choose a Mapping T…" at bounding box center [613, 480] width 1113 height 128
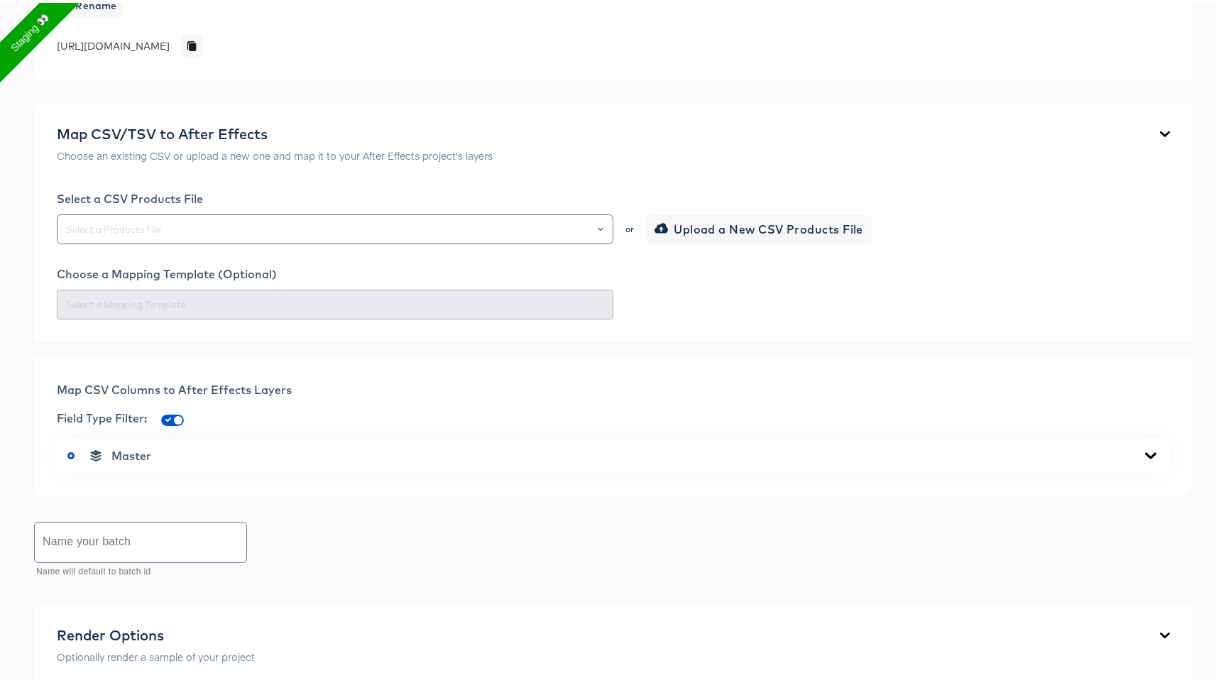
scroll to position [519, 0]
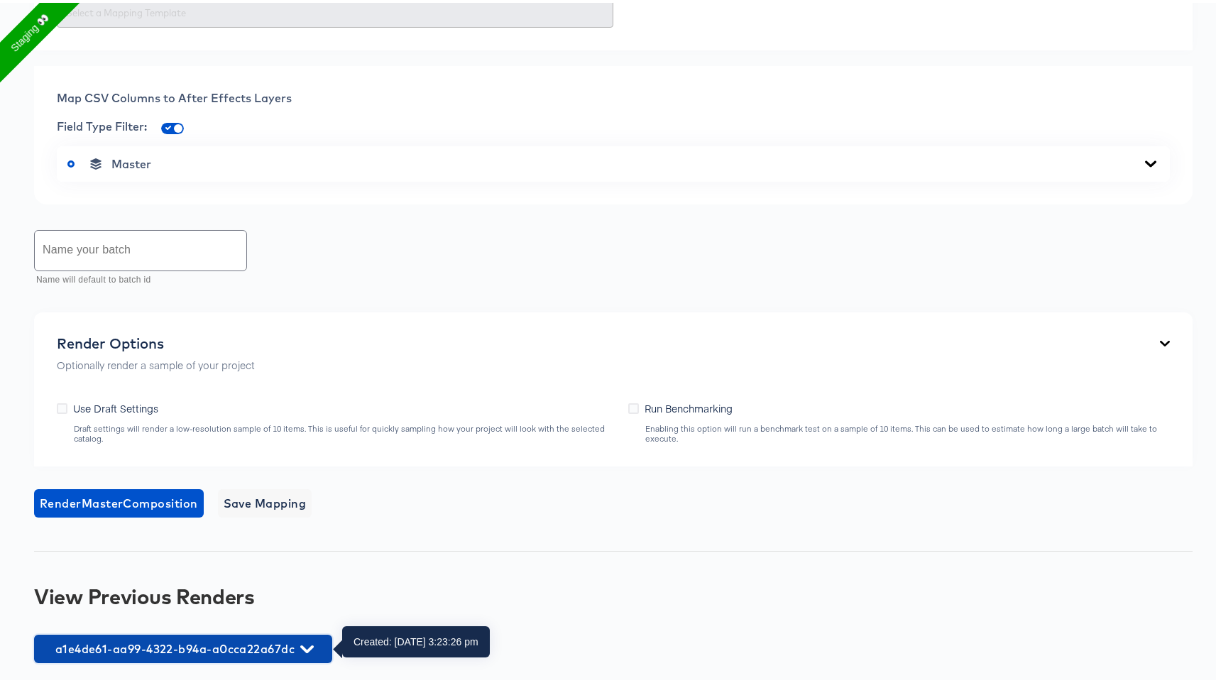
click at [308, 642] on icon "button" at bounding box center [306, 646] width 13 height 13
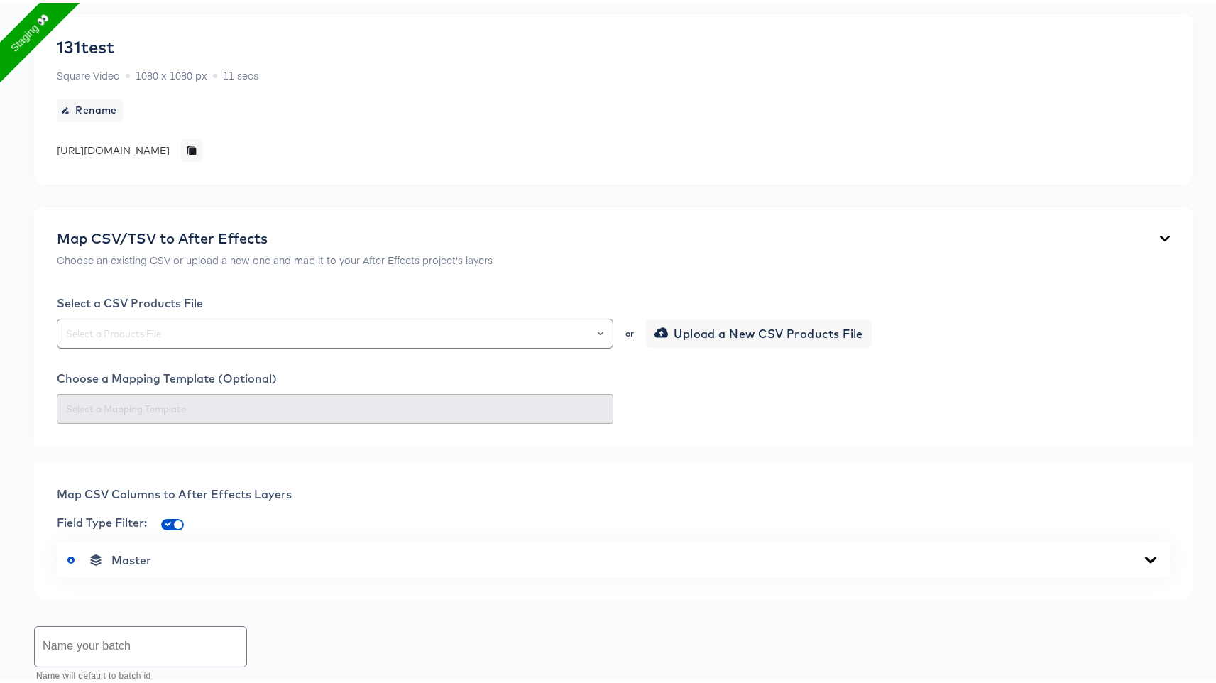
scroll to position [0, 0]
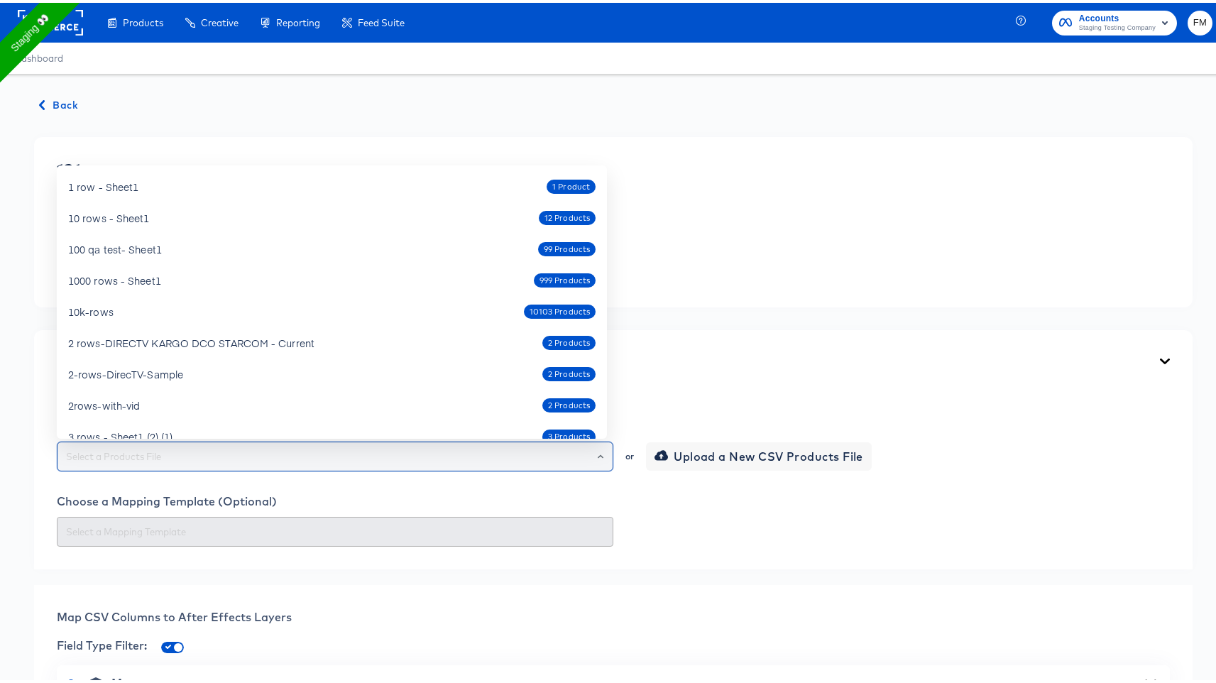
click at [351, 450] on input "text" at bounding box center [335, 454] width 544 height 16
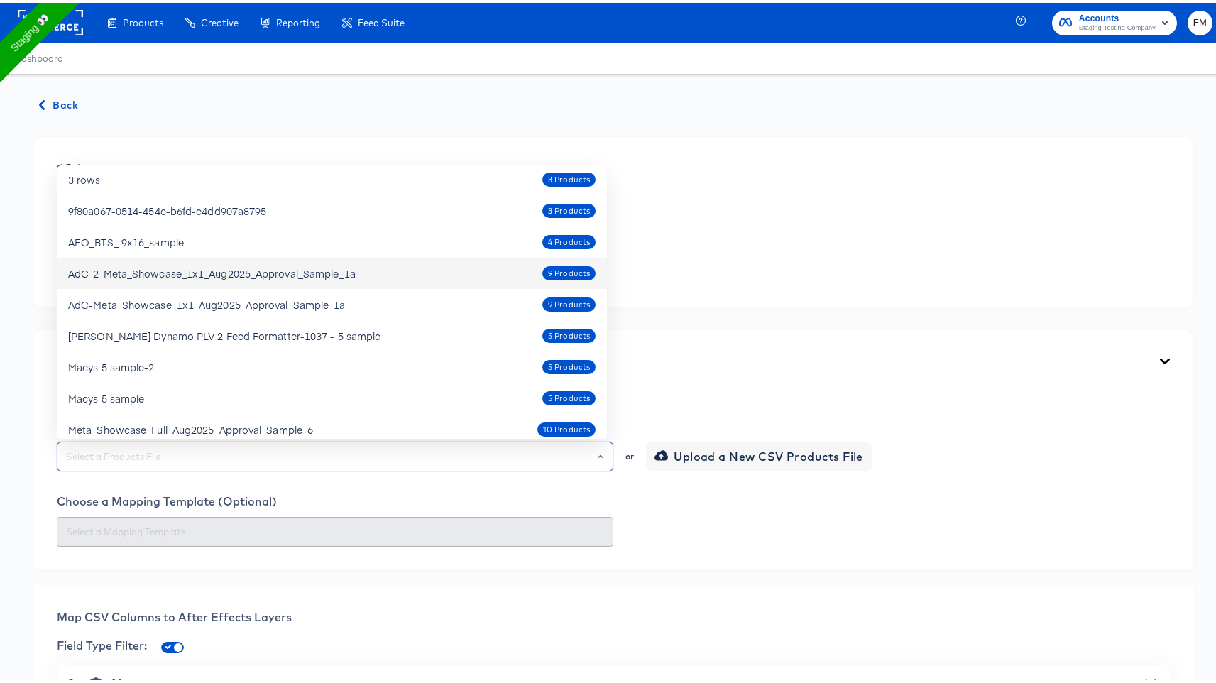
scroll to position [385, 0]
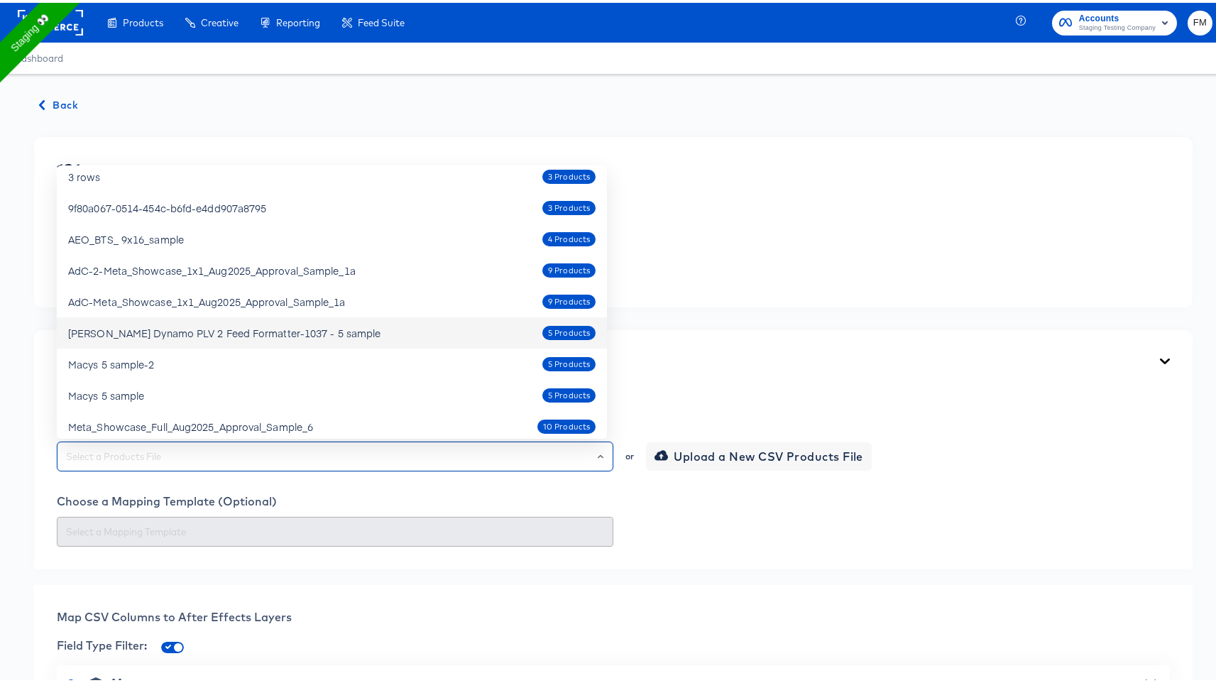
click at [329, 338] on div "[PERSON_NAME] Dynamo PLV 2 Feed Formatter-1037 - 5 sample 5 Products" at bounding box center [332, 330] width 528 height 23
type input "[PERSON_NAME] Dynamo PLV 2 Feed Formatter-1037 - 5 sample"
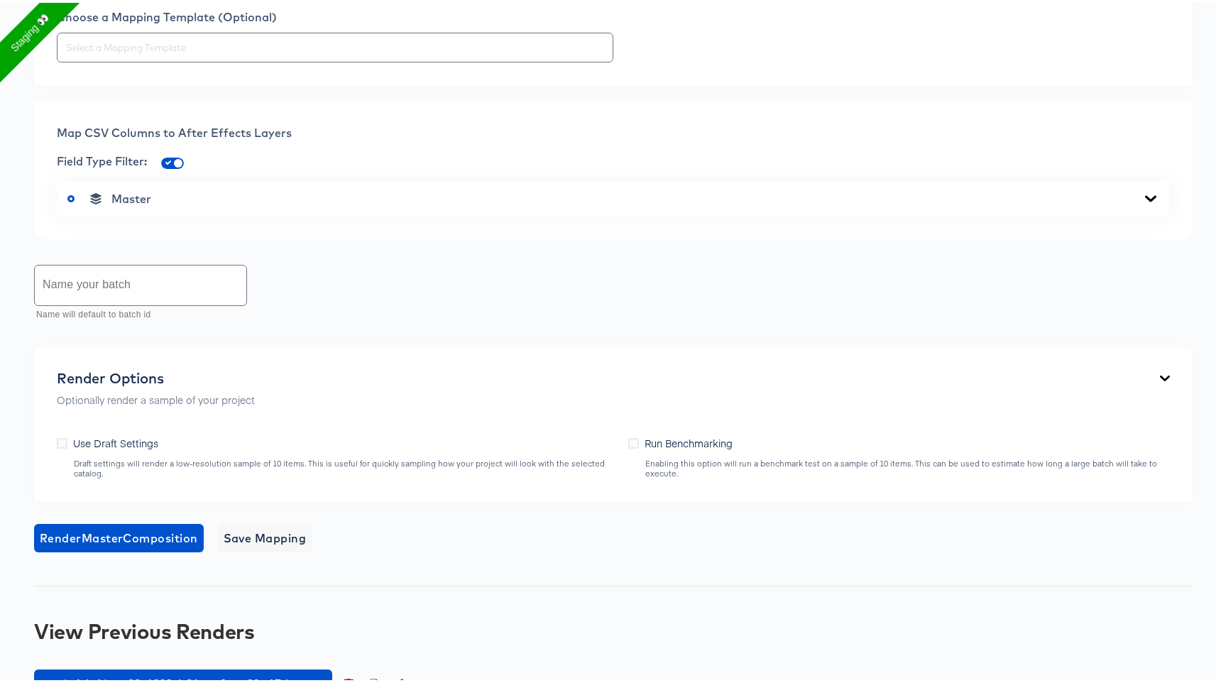
scroll to position [470, 0]
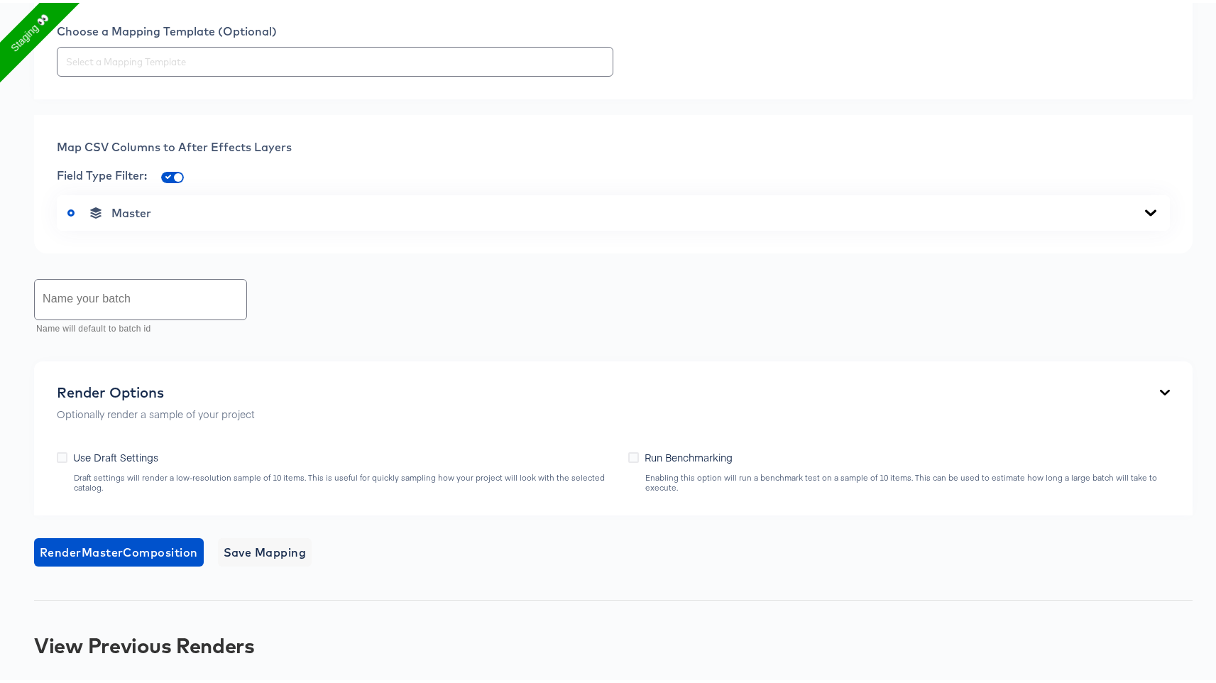
click at [177, 204] on div "Master" at bounding box center [613, 210] width 1092 height 14
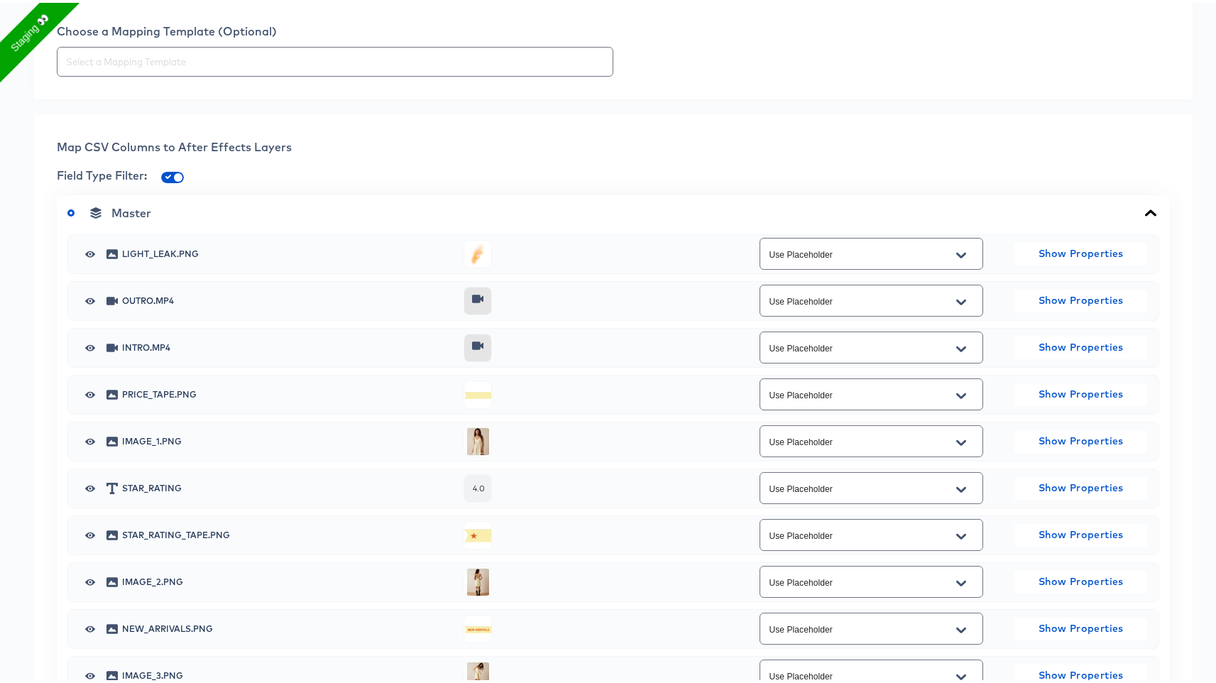
click at [964, 446] on div at bounding box center [962, 440] width 30 height 23
click at [957, 443] on icon "Open" at bounding box center [962, 440] width 10 height 11
click at [906, 501] on li "additional_image_1" at bounding box center [863, 497] width 222 height 23
type input "additional_image_1"
click at [968, 572] on div at bounding box center [962, 581] width 30 height 23
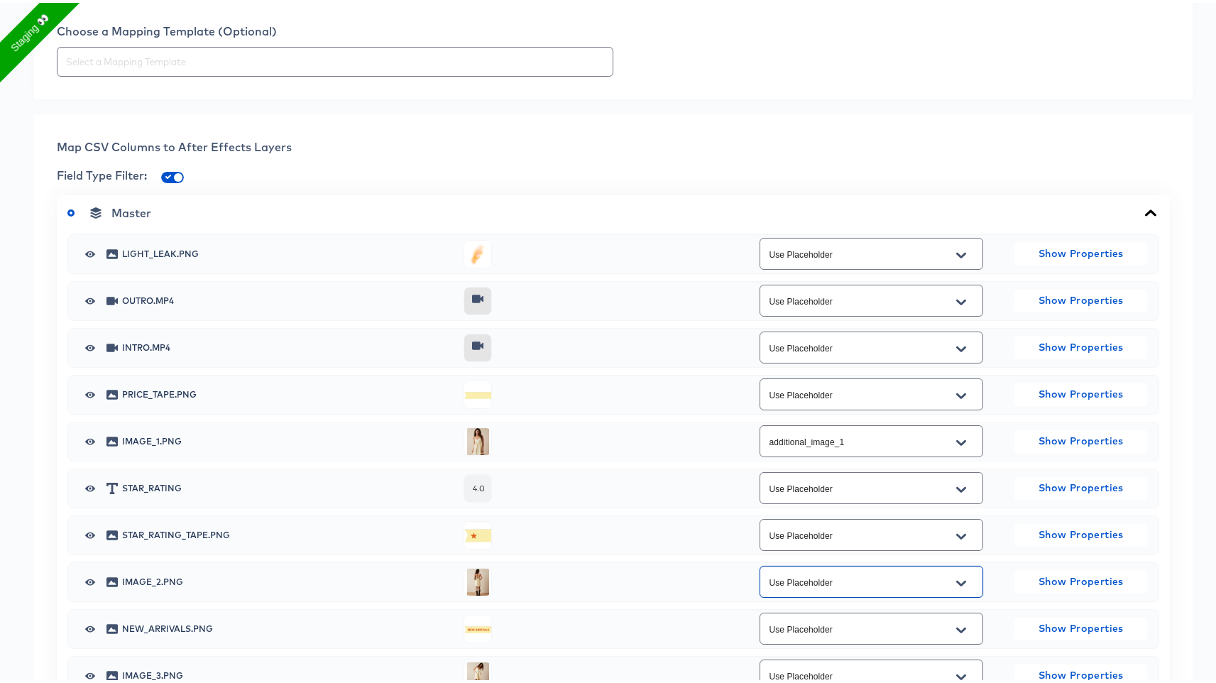
click at [962, 573] on button "Open" at bounding box center [961, 581] width 21 height 23
click at [871, 653] on li "additional_image_2" at bounding box center [863, 659] width 222 height 23
type input "additional_image_2"
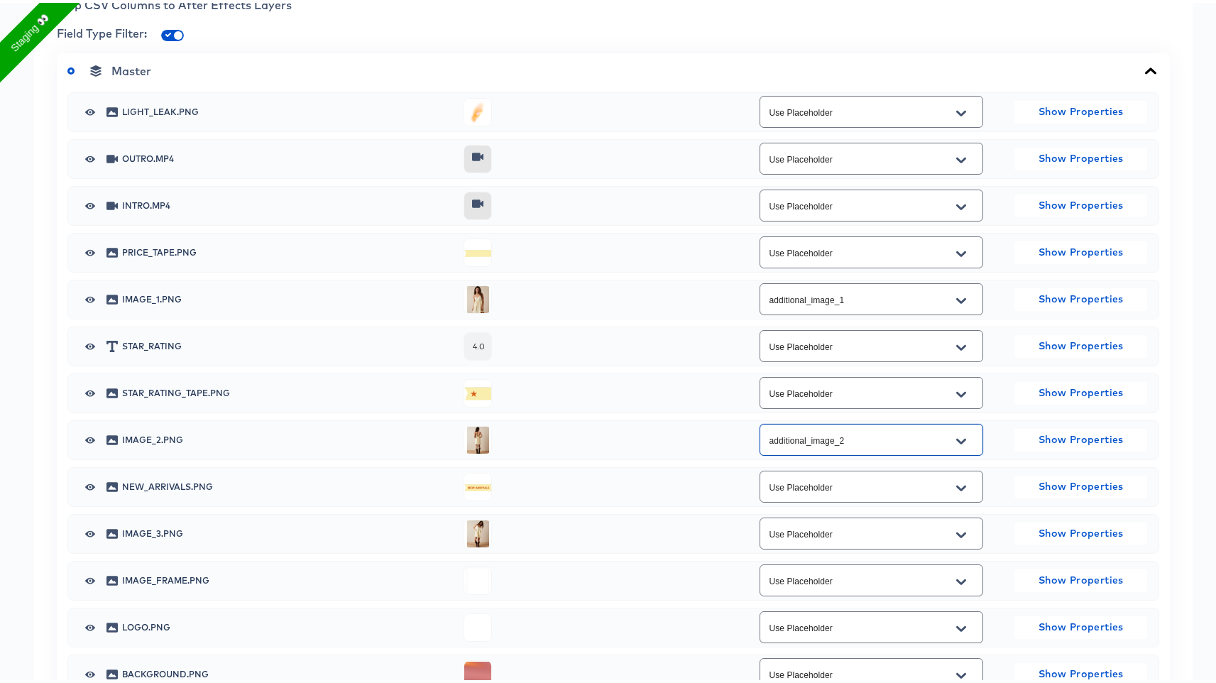
scroll to position [615, 0]
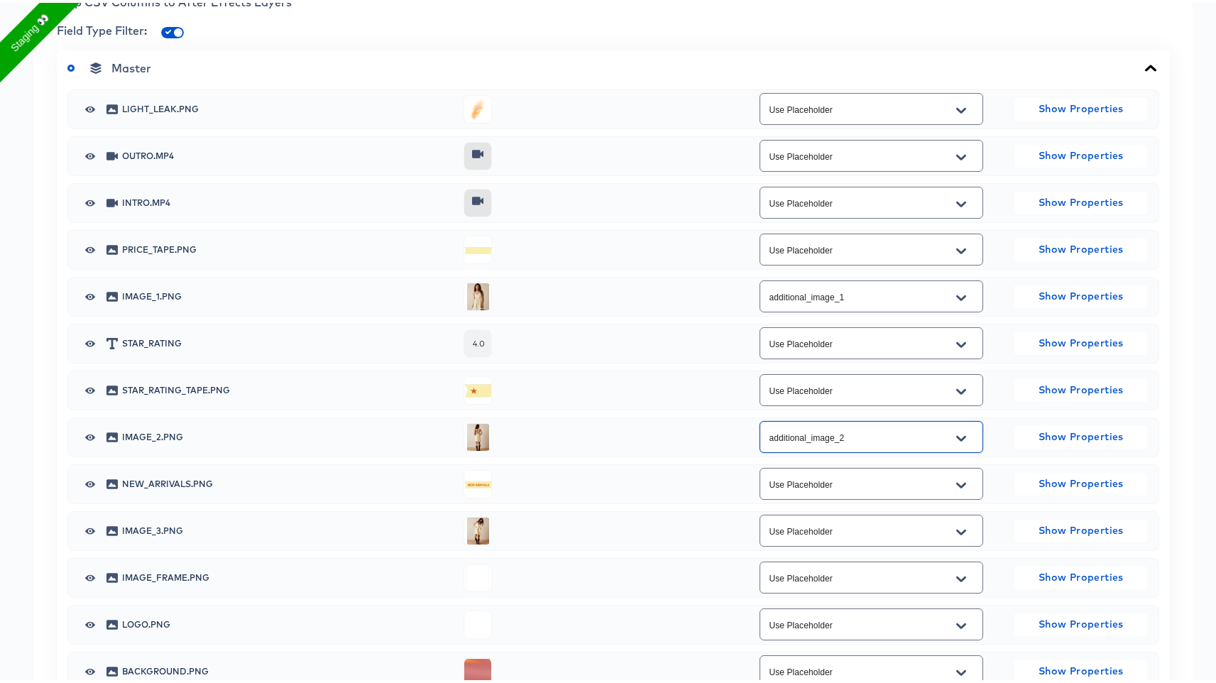
click at [89, 479] on icon "button" at bounding box center [90, 481] width 10 height 11
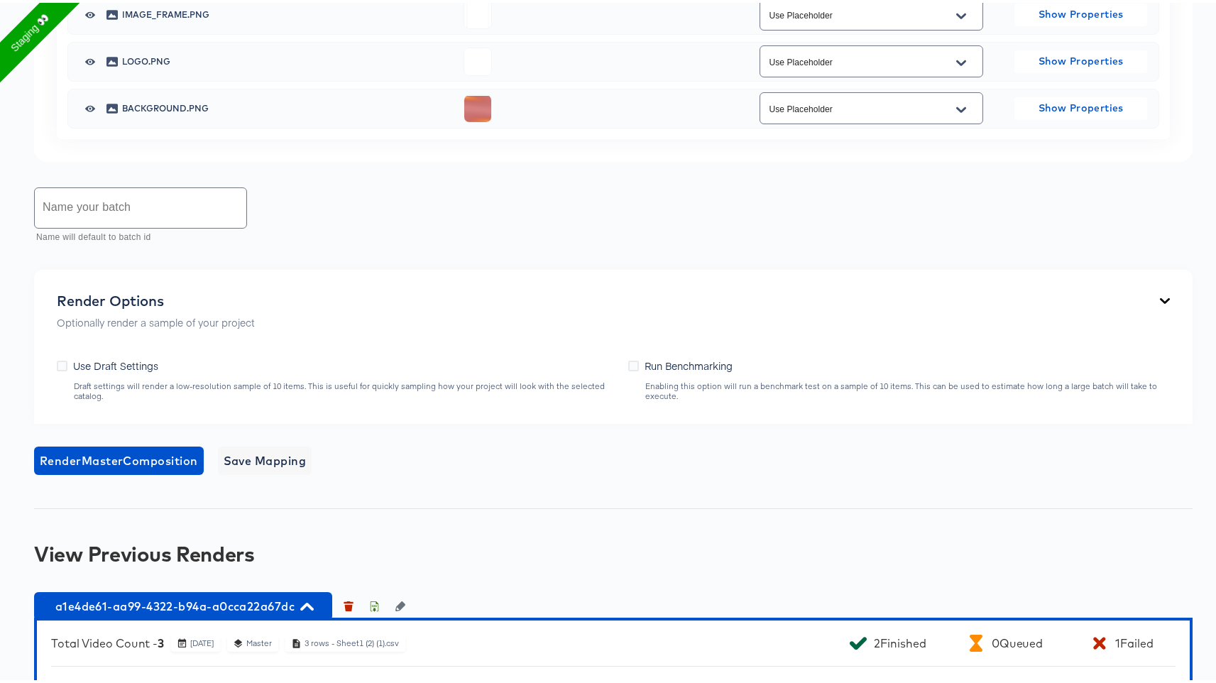
scroll to position [1183, 0]
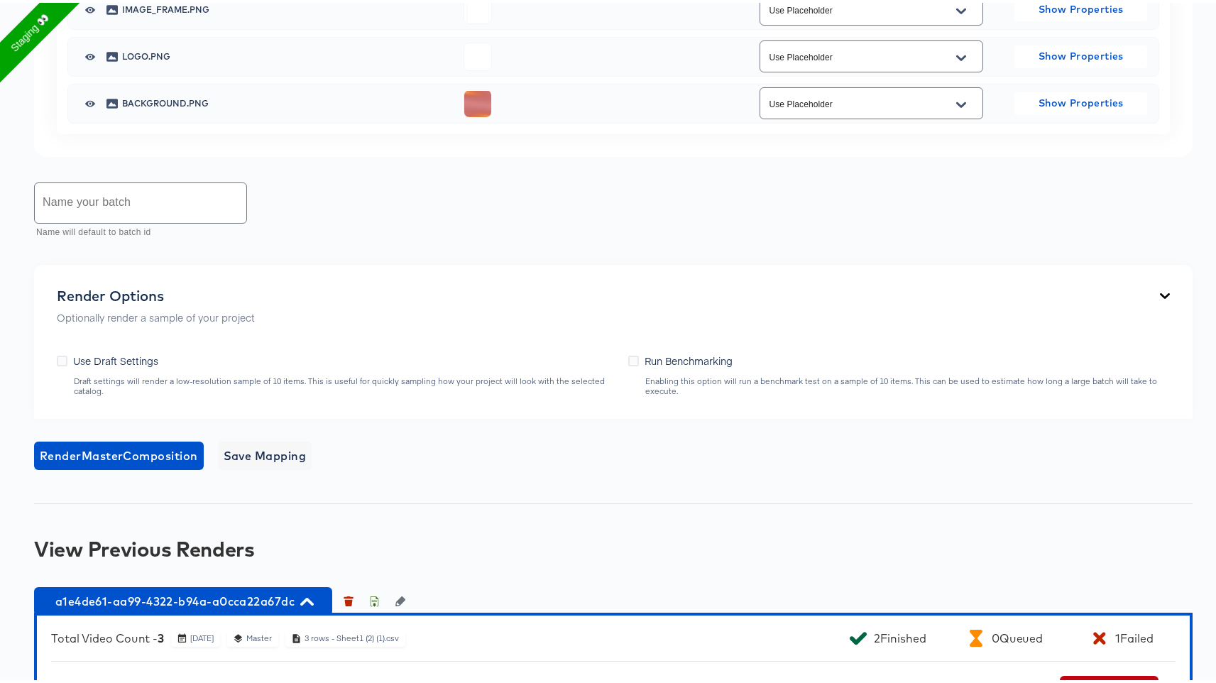
click at [162, 203] on input "text" at bounding box center [141, 200] width 212 height 40
type input "hide layer and map"
click at [71, 450] on span "Render Master Composition" at bounding box center [119, 453] width 158 height 20
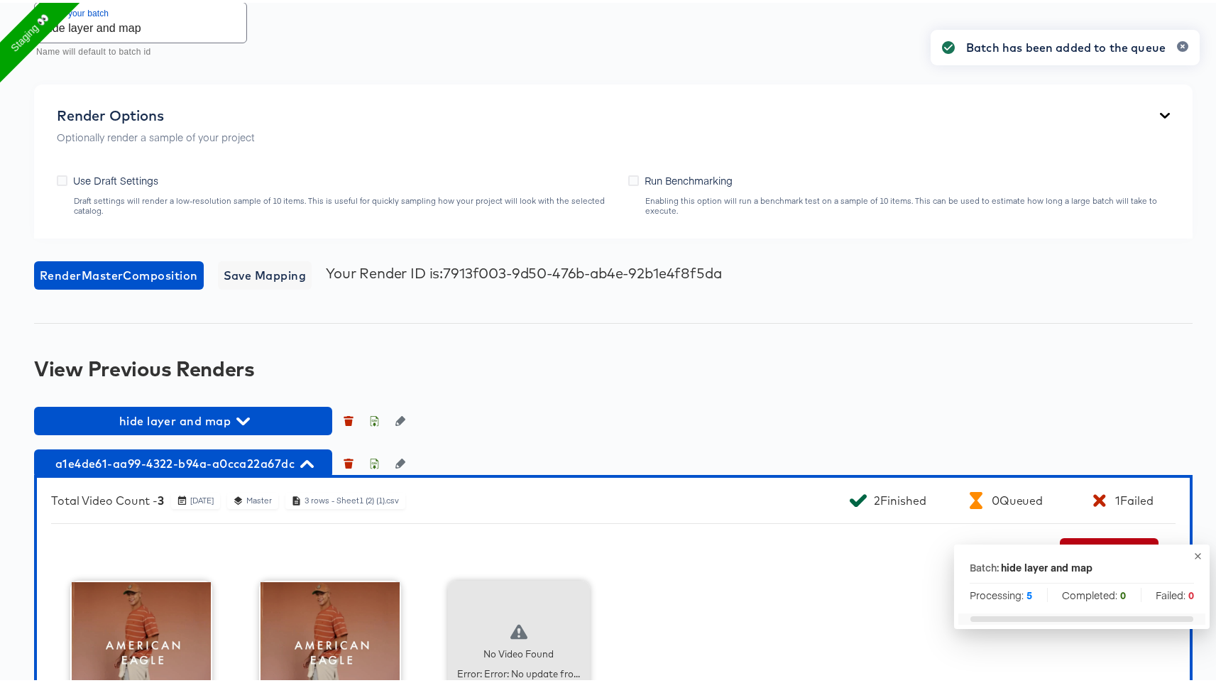
scroll to position [1497, 0]
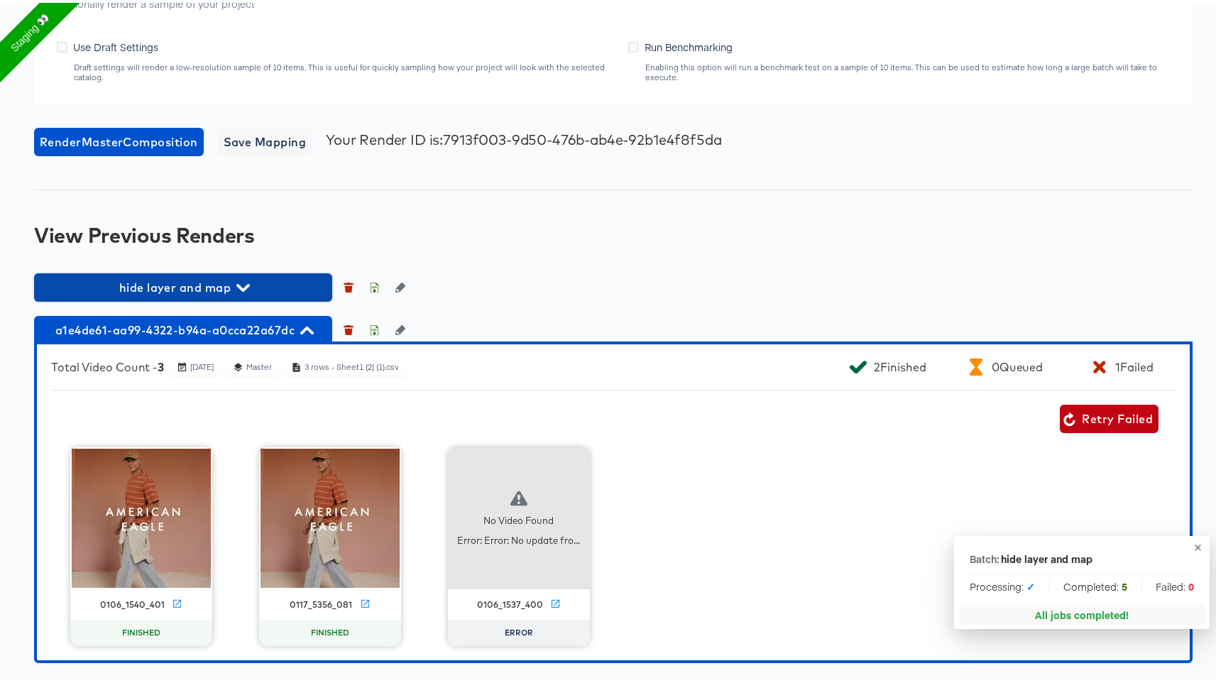
click at [194, 278] on span "hide layer and map" at bounding box center [183, 285] width 284 height 20
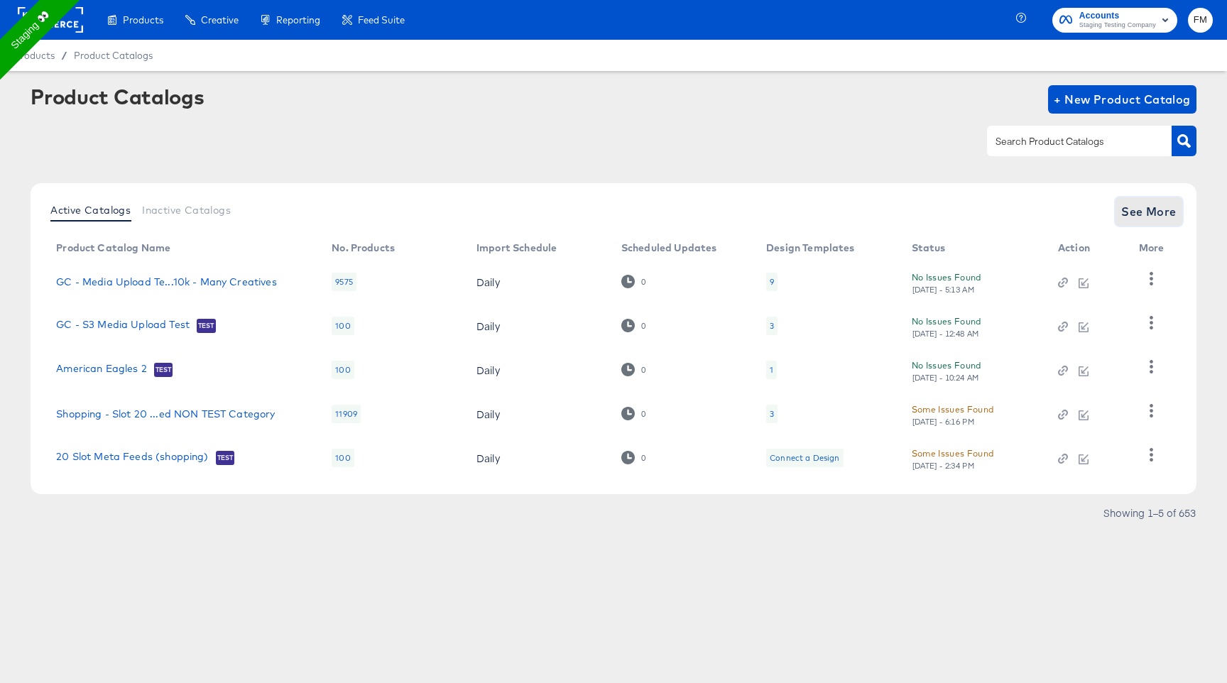
click at [1160, 214] on span "See More" at bounding box center [1148, 212] width 55 height 20
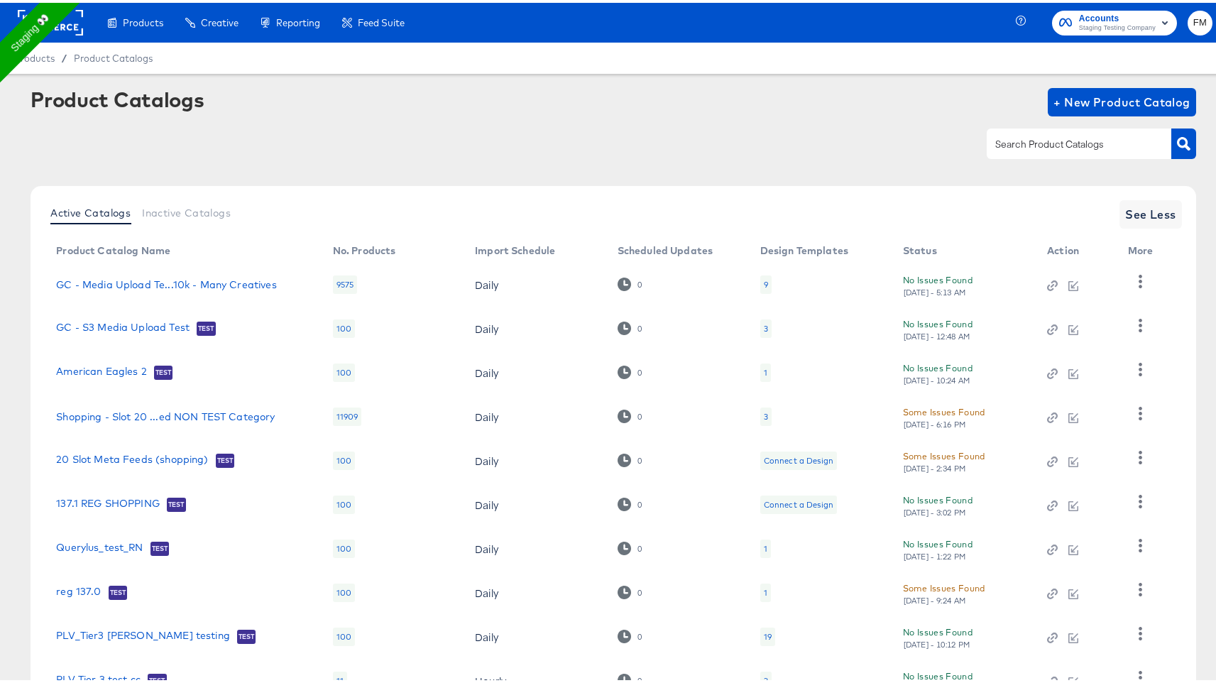
click at [1071, 139] on input "text" at bounding box center [1068, 142] width 151 height 16
type input "total"
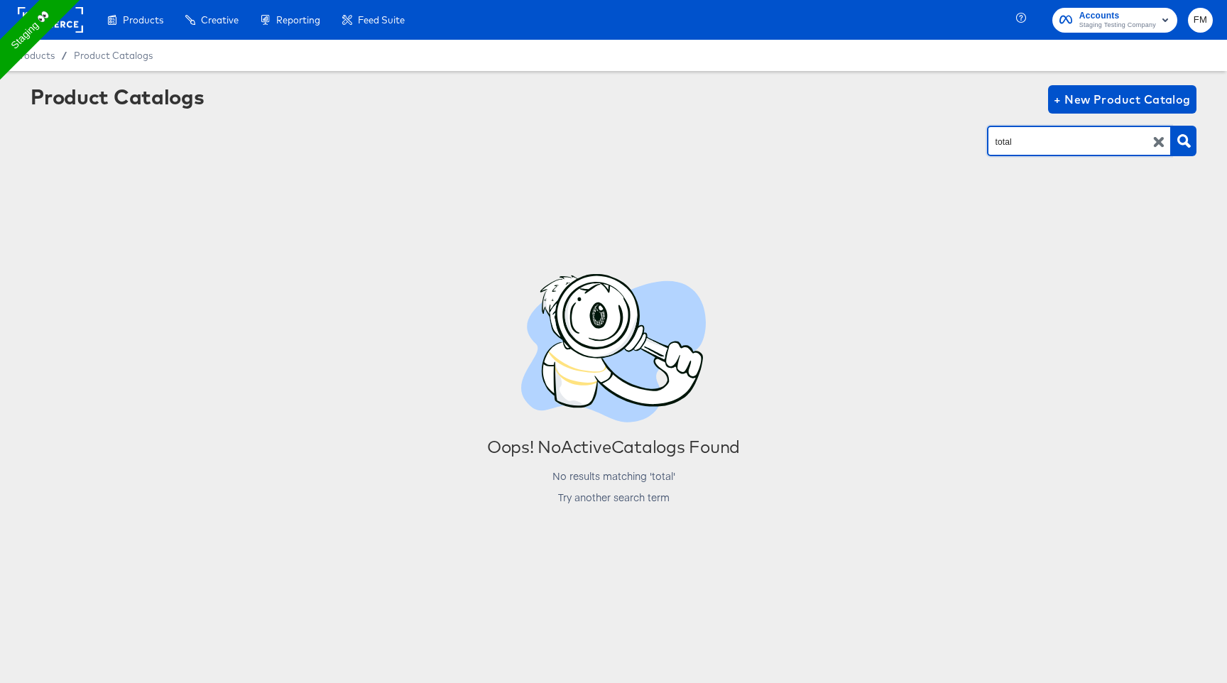
click at [1153, 141] on icon "button" at bounding box center [1158, 141] width 13 height 13
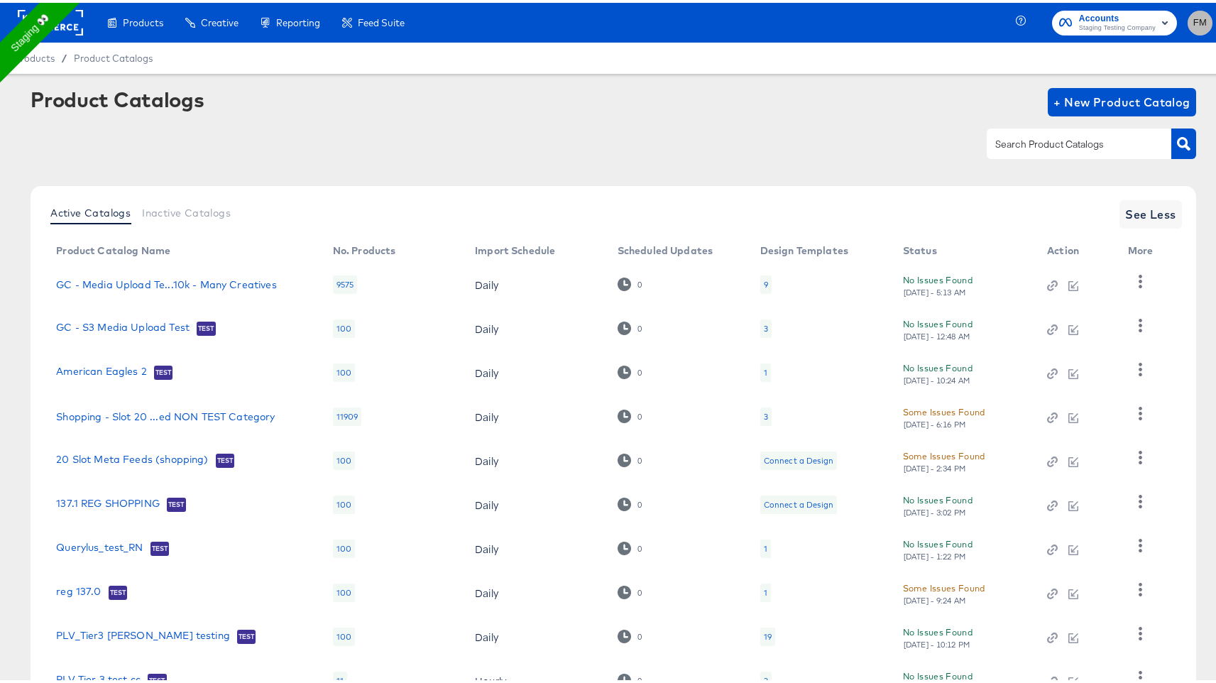
click at [1201, 22] on button "FM" at bounding box center [1200, 20] width 25 height 25
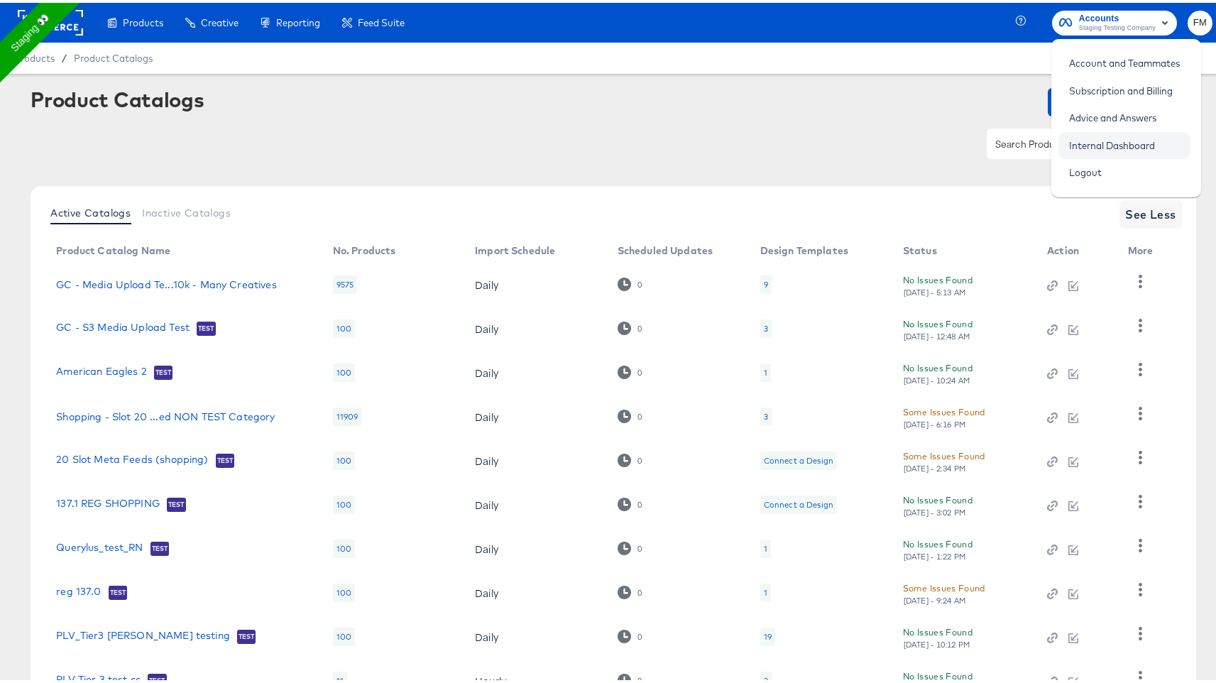
click at [1150, 137] on link "Internal Dashboard" at bounding box center [1112, 143] width 107 height 26
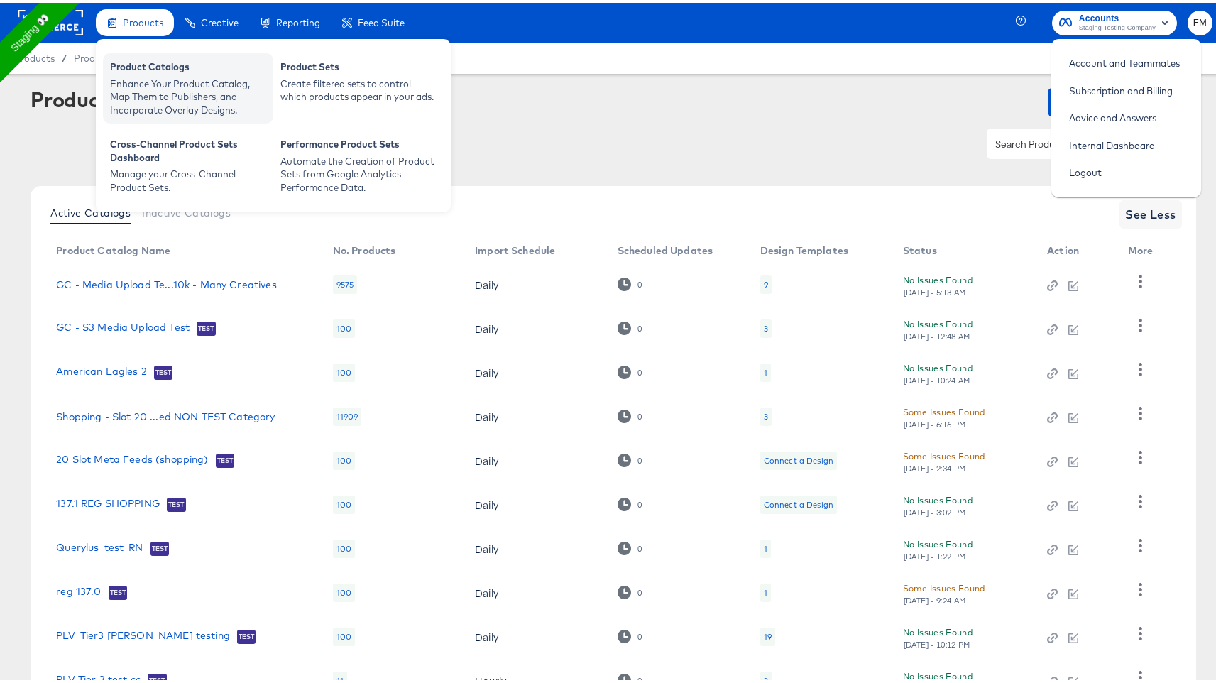
click at [161, 77] on div "Enhance Your Product Catalog, Map Them to Publishers, and Incorporate Overlay D…" at bounding box center [188, 95] width 156 height 40
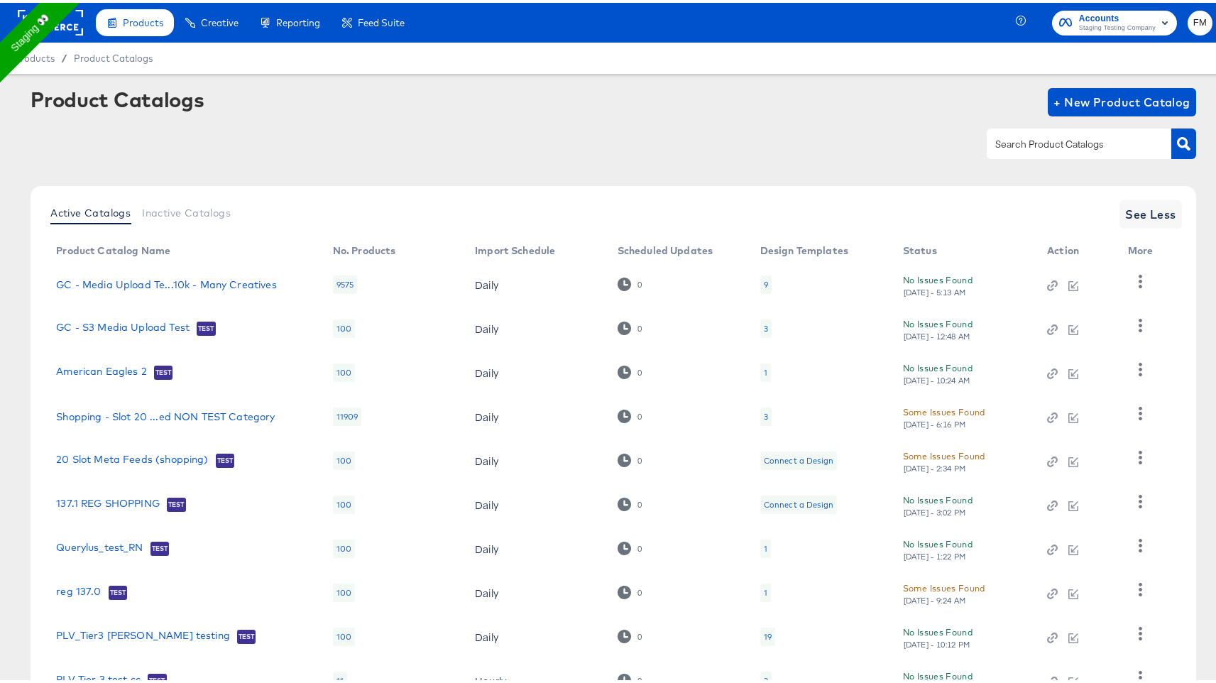
click at [1188, 8] on button "FM" at bounding box center [1200, 20] width 25 height 25
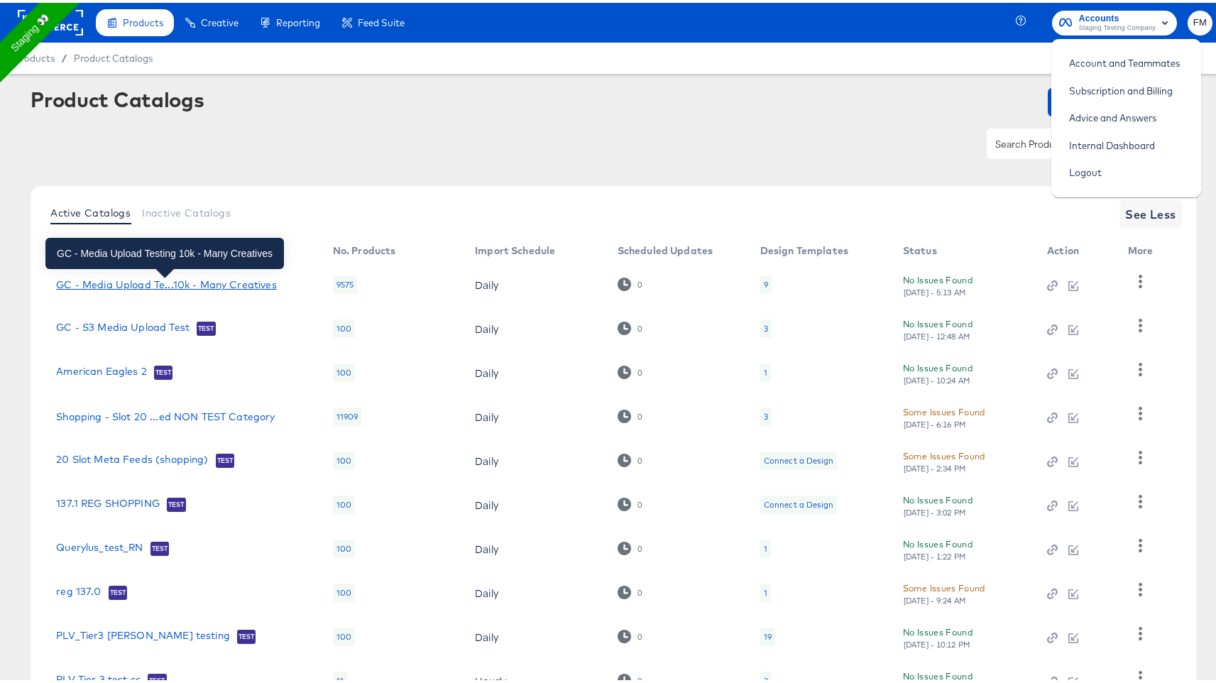
click at [173, 277] on div "GC - Media Upload Te...10k - Many Creatives" at bounding box center [166, 281] width 220 height 11
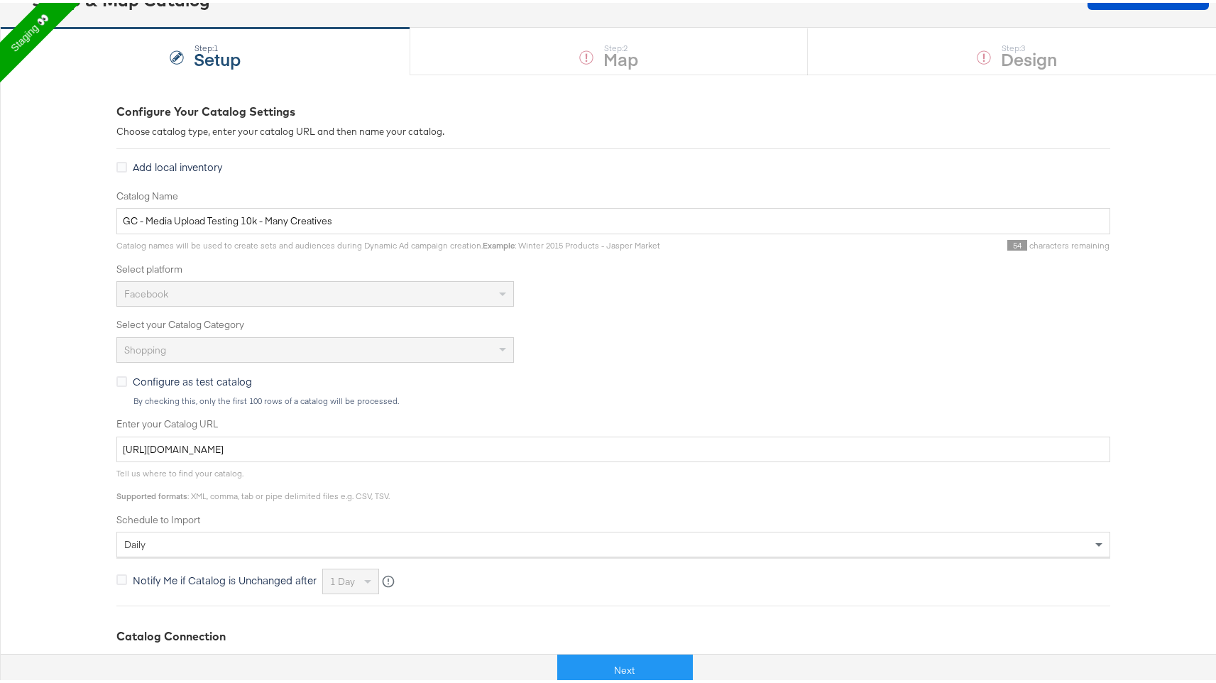
scroll to position [113, 0]
click at [195, 420] on label "Enter your Catalog URL" at bounding box center [613, 418] width 994 height 13
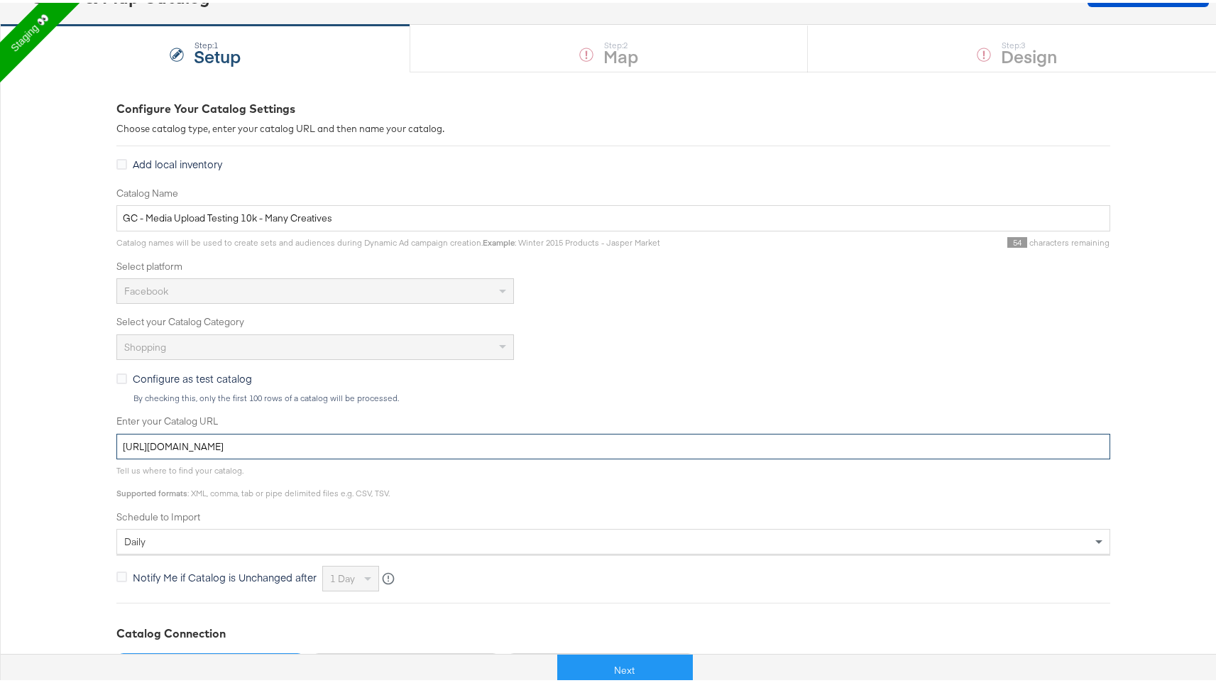
click at [195, 431] on input "https://kc-qa-testing.s3.eu-west-1.amazonaws.com/shopping-basic-10k.tsv.gz" at bounding box center [613, 444] width 994 height 26
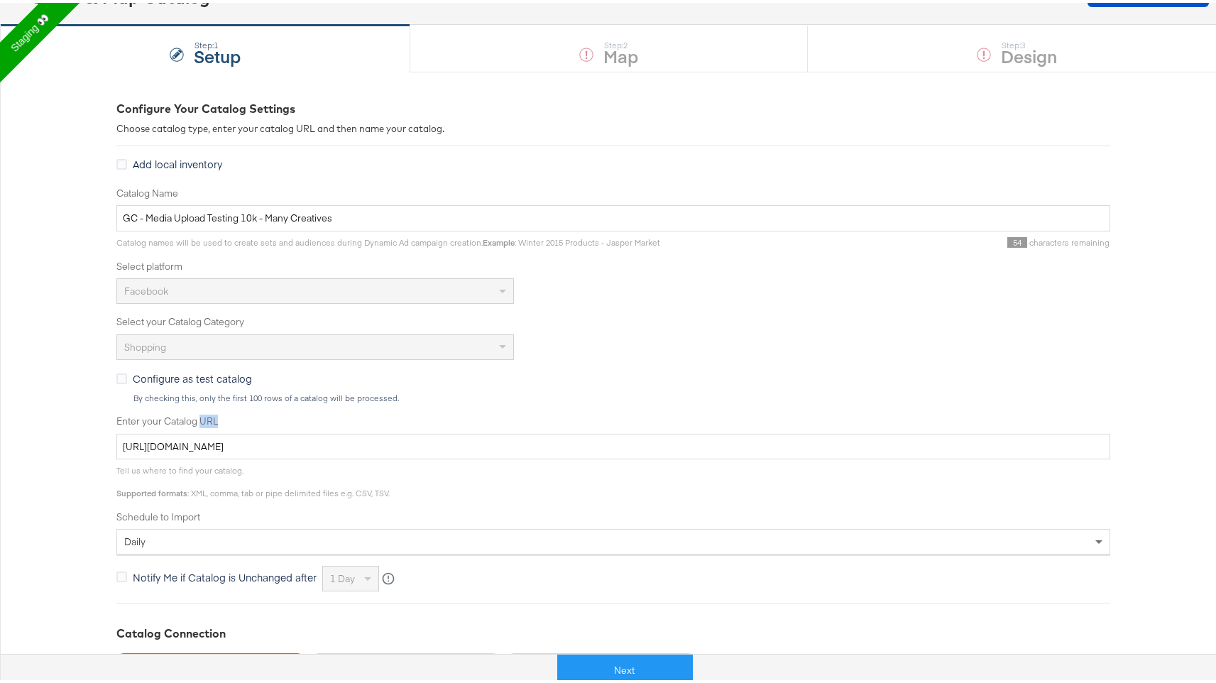
click at [195, 420] on label "Enter your Catalog URL" at bounding box center [613, 418] width 994 height 13
click at [195, 431] on input "https://kc-qa-testing.s3.eu-west-1.amazonaws.com/shopping-basic-10k.tsv.gz" at bounding box center [613, 444] width 994 height 26
click at [195, 420] on label "Enter your Catalog URL" at bounding box center [613, 418] width 994 height 13
click at [195, 431] on input "https://kc-qa-testing.s3.eu-west-1.amazonaws.com/shopping-basic-10k.tsv.gz" at bounding box center [613, 444] width 994 height 26
copy label "Enter your Catalog URL"
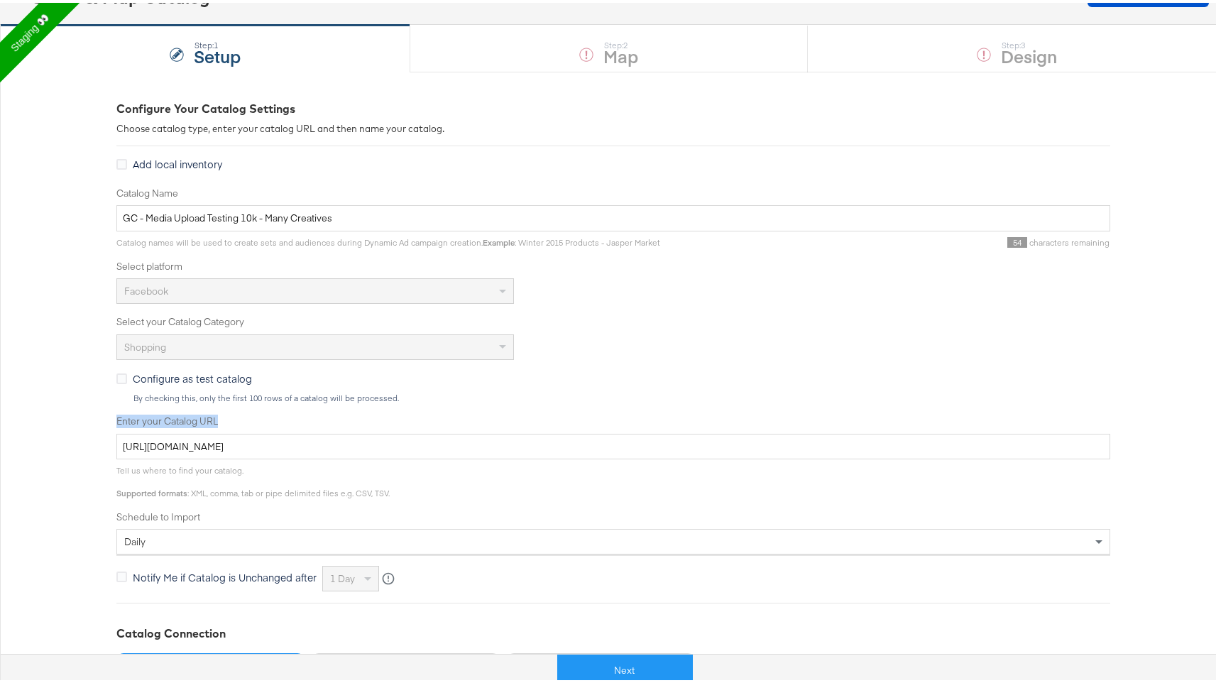
scroll to position [0, 0]
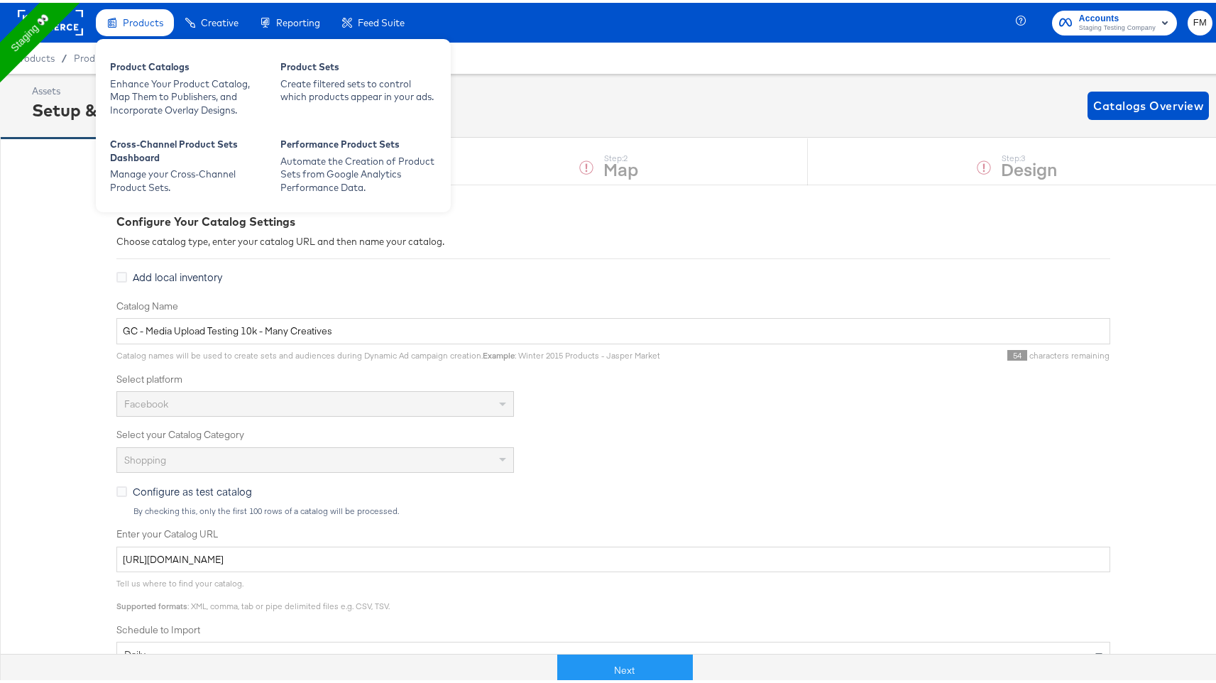
click at [146, 21] on span "Products" at bounding box center [143, 19] width 40 height 11
click at [156, 87] on div "Enhance Your Product Catalog, Map Them to Publishers, and Incorporate Overlay D…" at bounding box center [188, 95] width 156 height 40
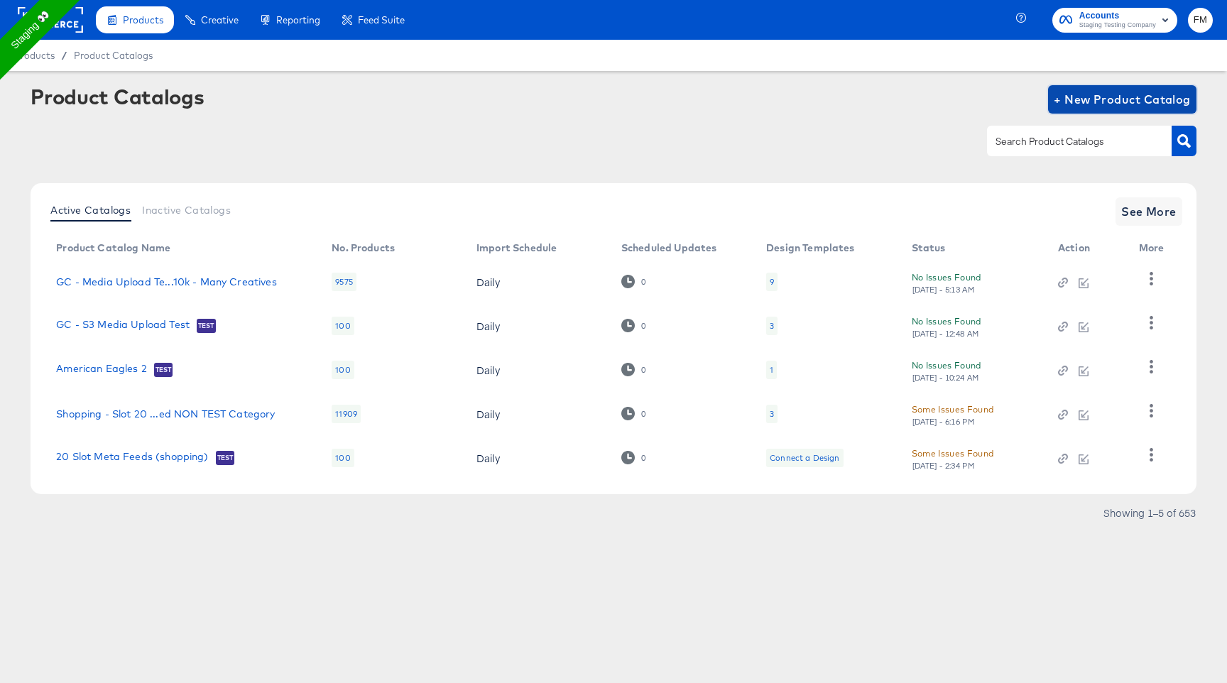
click at [1140, 88] on button "+ New Product Catalog" at bounding box center [1122, 99] width 148 height 28
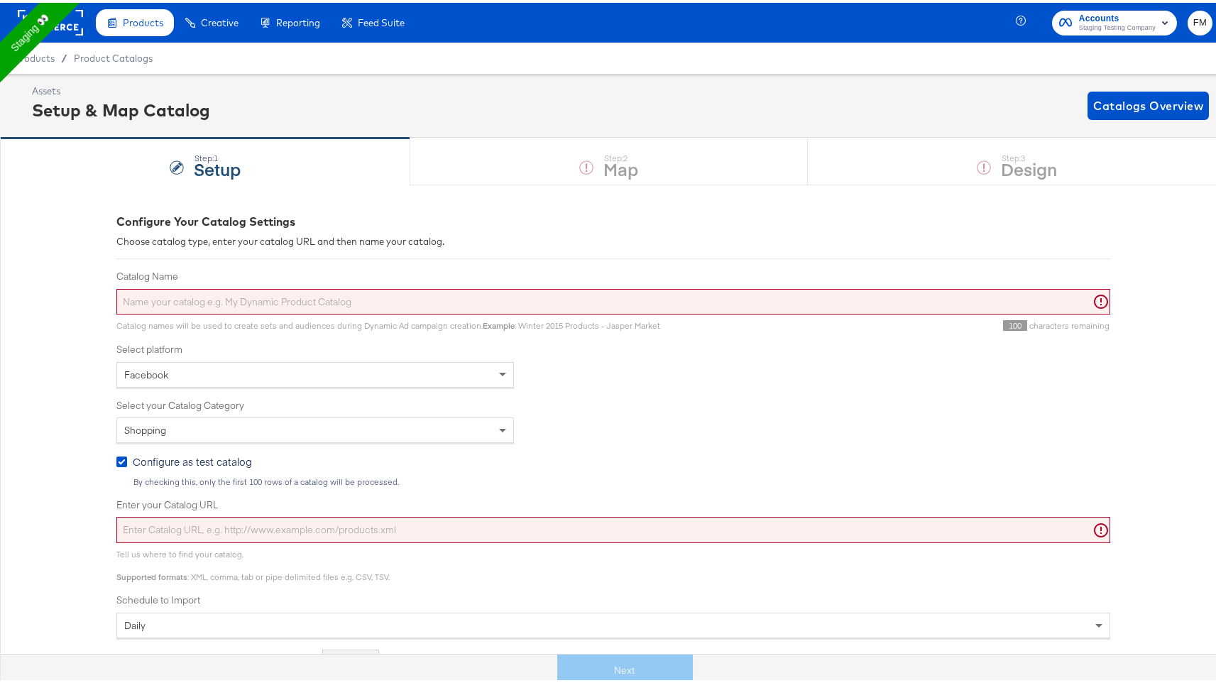
click at [763, 303] on input "Catalog Name" at bounding box center [613, 299] width 994 height 26
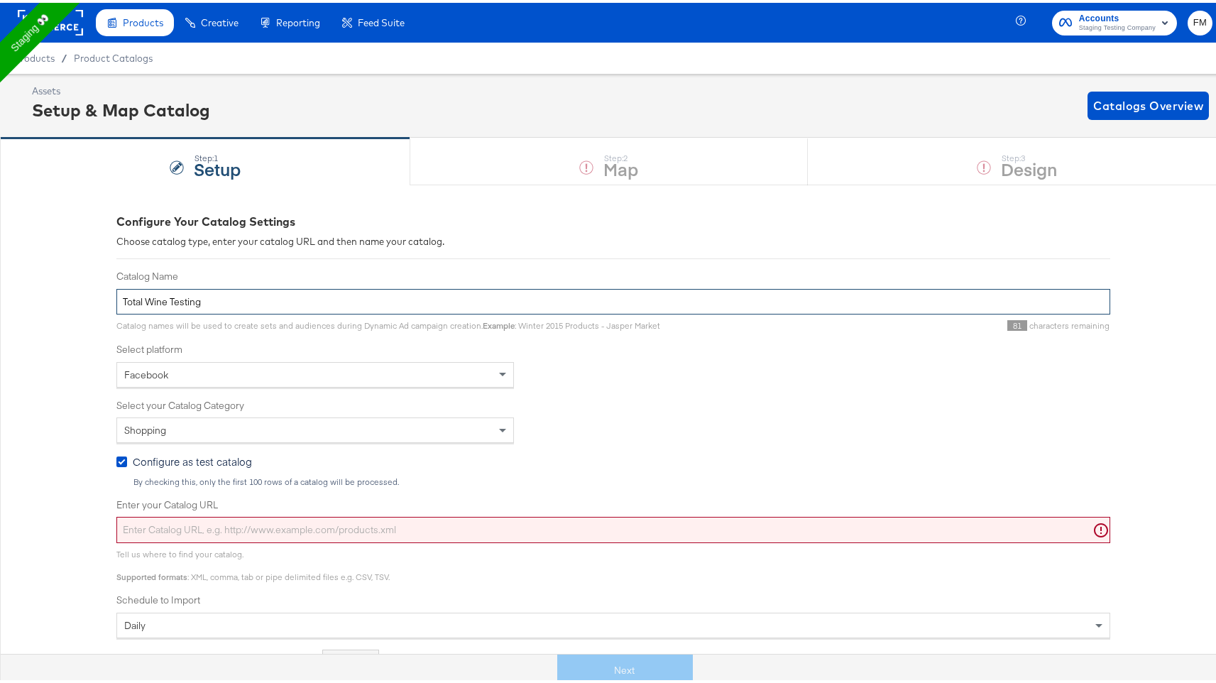
type input "Total Wine Testing"
click at [203, 420] on div "Shopping" at bounding box center [315, 427] width 396 height 24
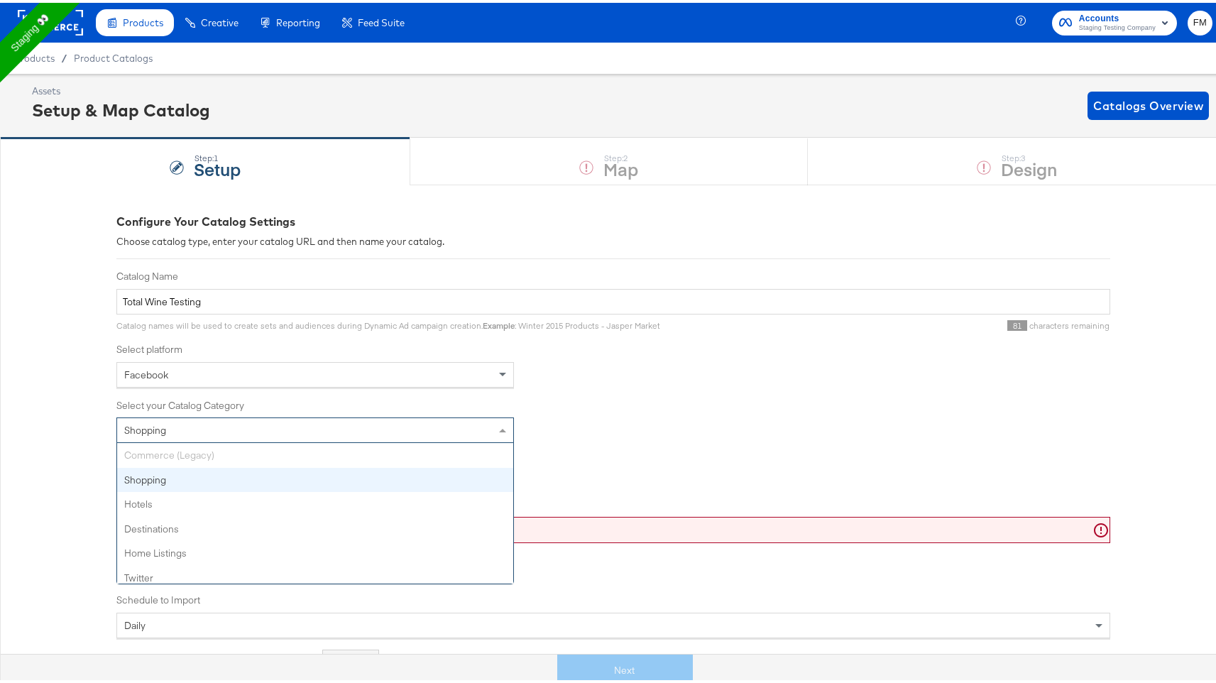
click at [203, 420] on div "Shopping" at bounding box center [315, 427] width 396 height 24
click at [197, 448] on div "Commerce (Legacy) Shopping Hotels Destinations Home Listings Twitter" at bounding box center [315, 510] width 396 height 141
click at [638, 525] on input "Enter your Catalog URL" at bounding box center [613, 527] width 994 height 26
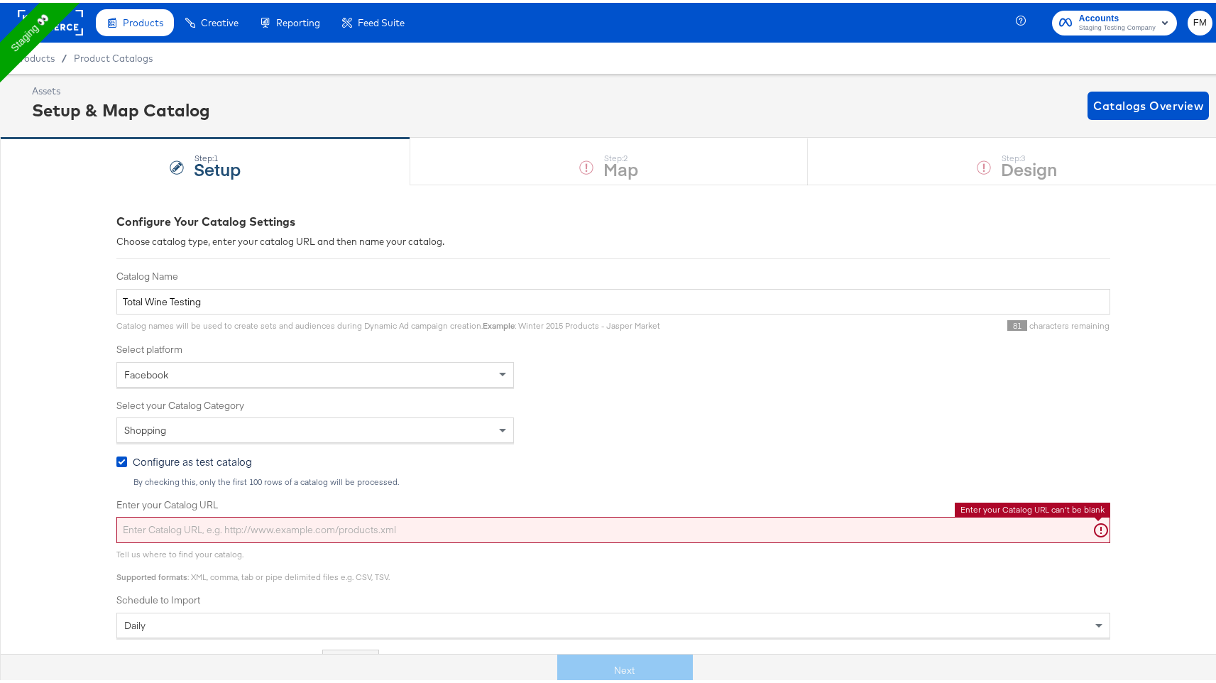
paste input "[URL][DOMAIN_NAME]"
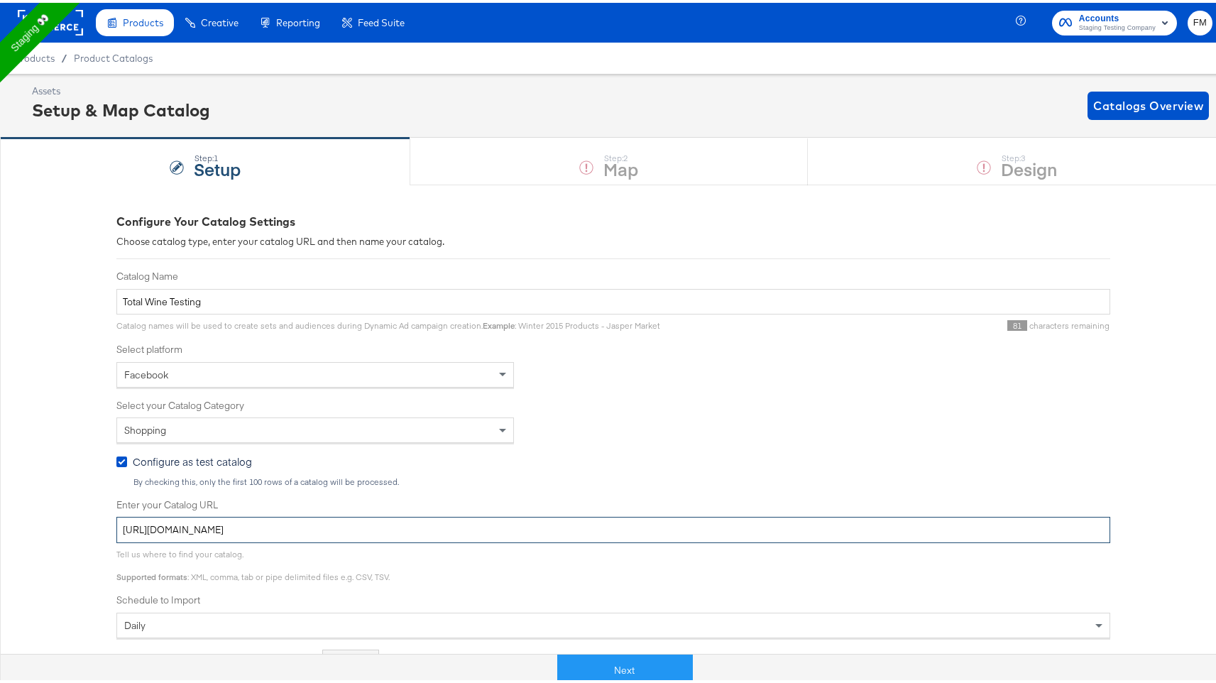
type input "[URL][DOMAIN_NAME]"
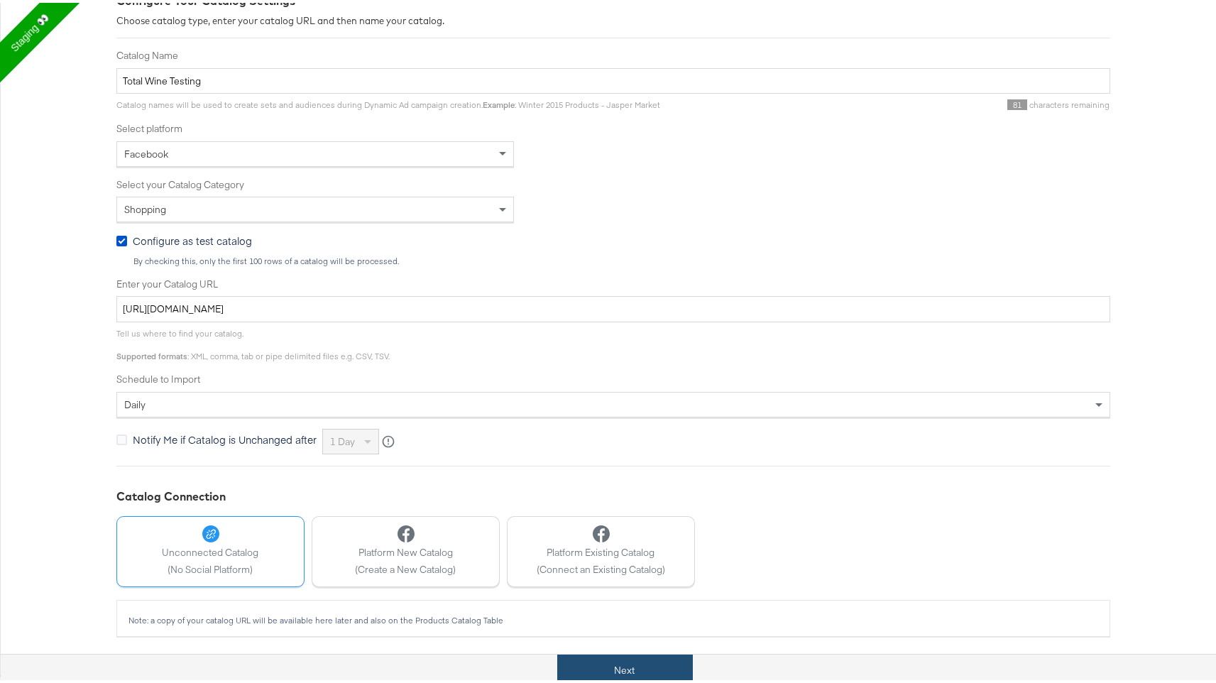
click at [619, 655] on button "Next" at bounding box center [625, 668] width 136 height 32
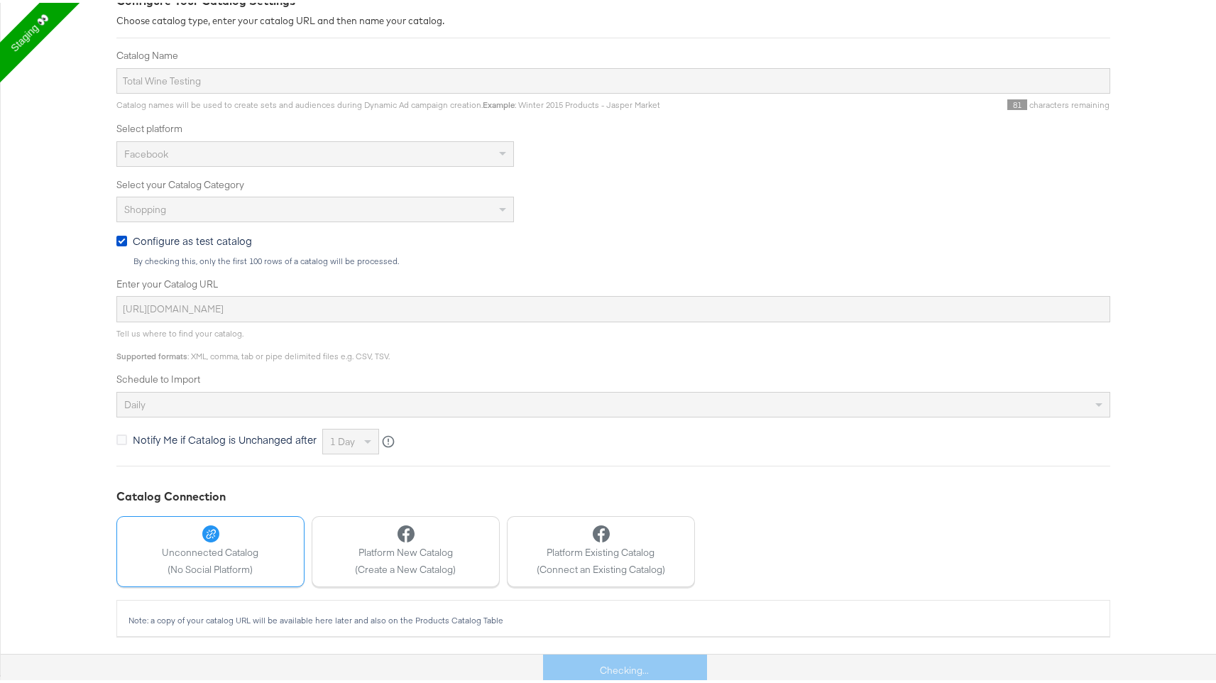
scroll to position [0, 0]
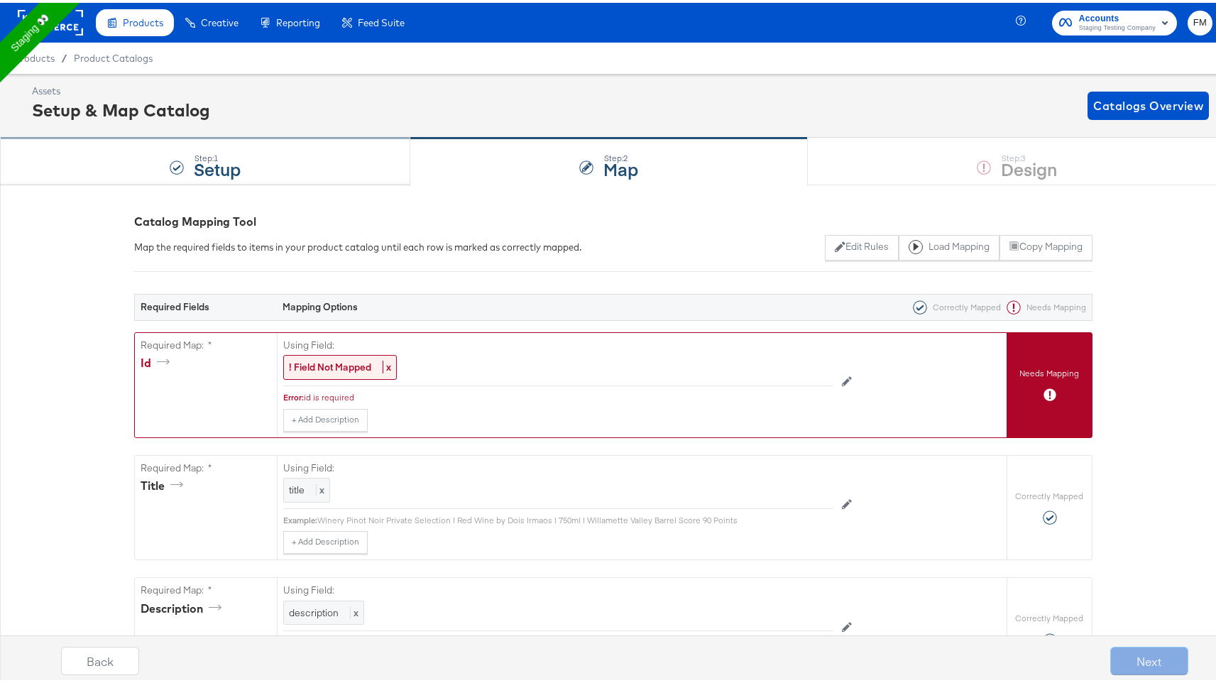
click at [322, 161] on div "Step: 1 Setup" at bounding box center [205, 159] width 410 height 47
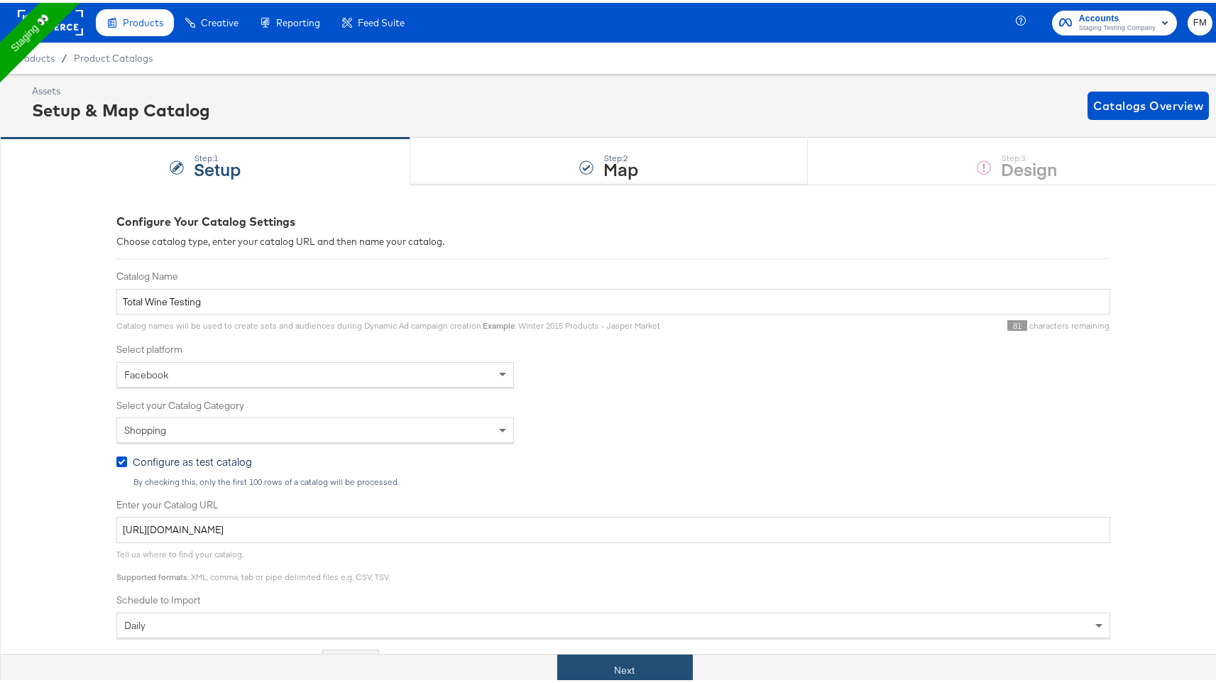
click at [641, 671] on button "Next" at bounding box center [625, 668] width 136 height 32
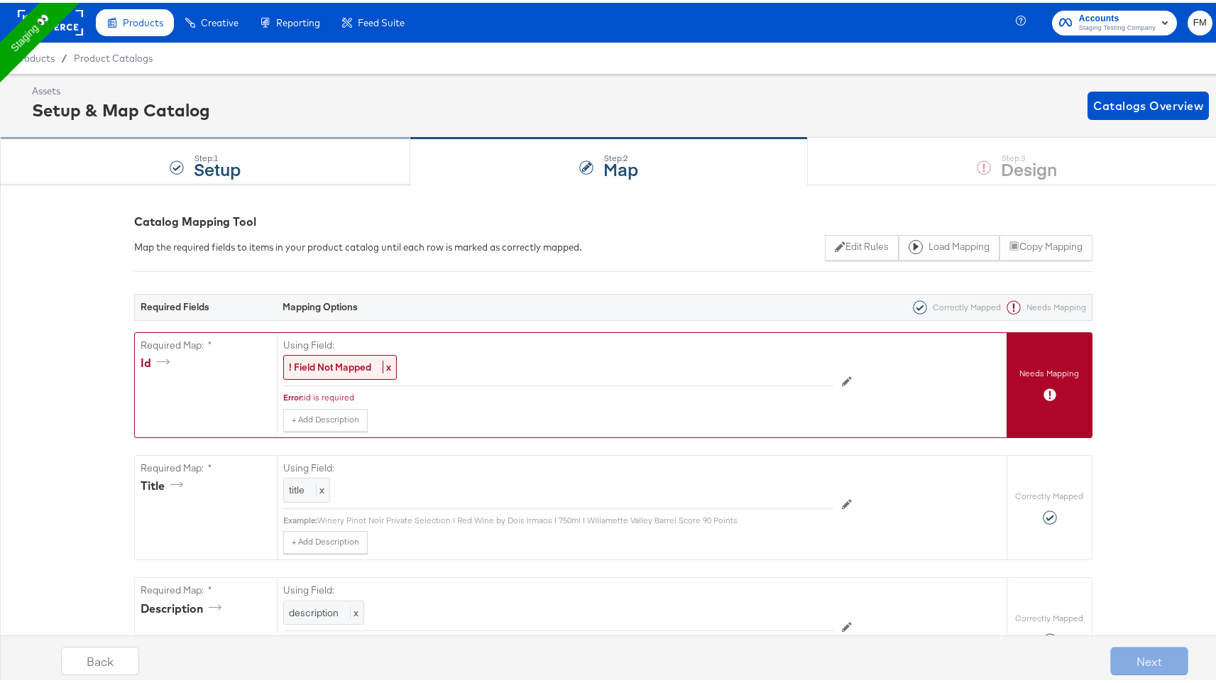
click at [299, 162] on div "Step: 1 Setup" at bounding box center [205, 159] width 410 height 47
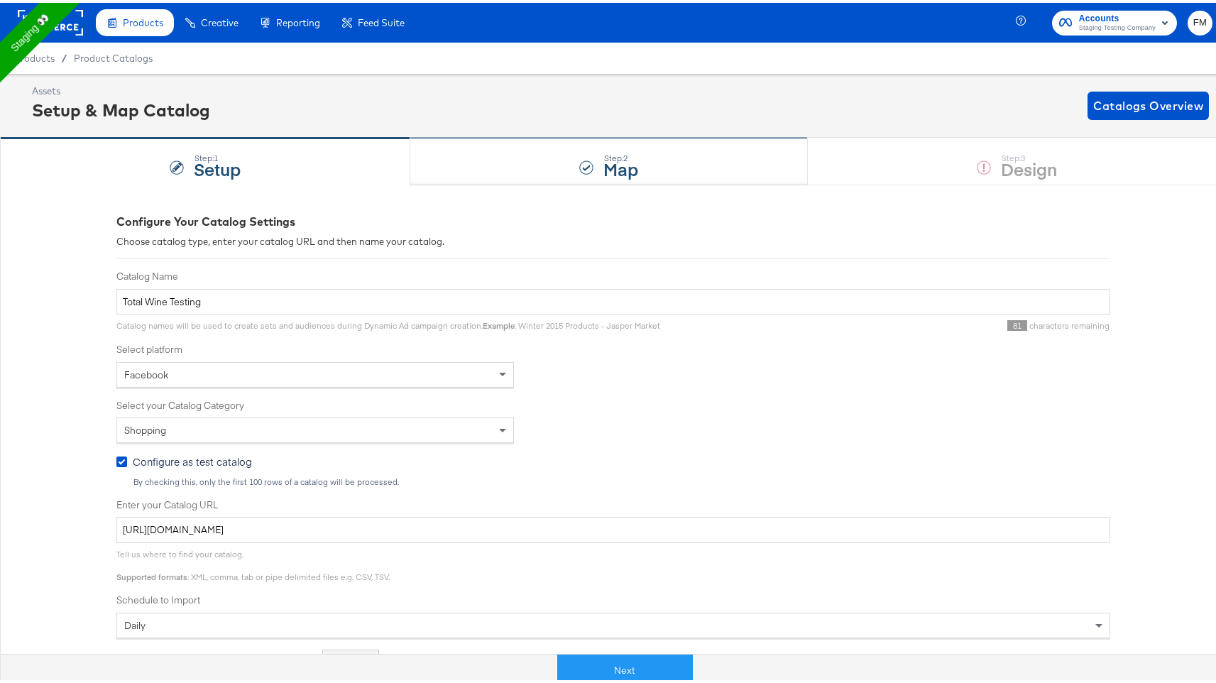
click at [685, 175] on div "Step: 2 Map" at bounding box center [609, 159] width 398 height 47
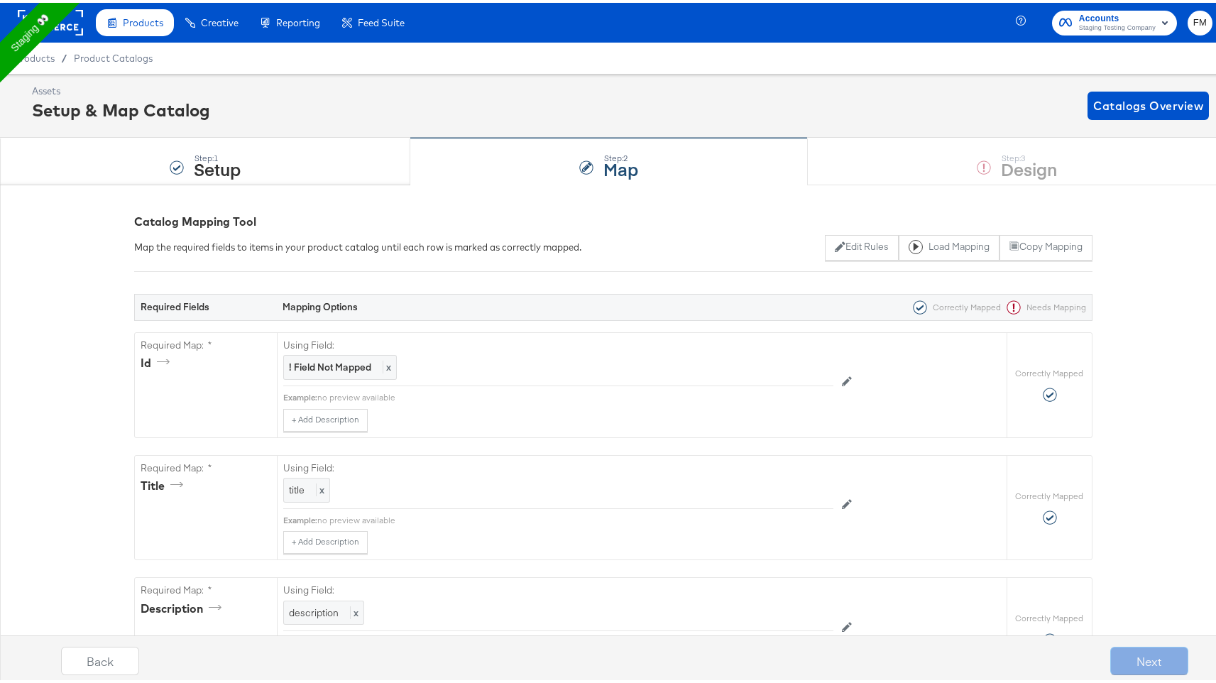
click at [685, 175] on div "Step: 2 Map" at bounding box center [609, 159] width 398 height 47
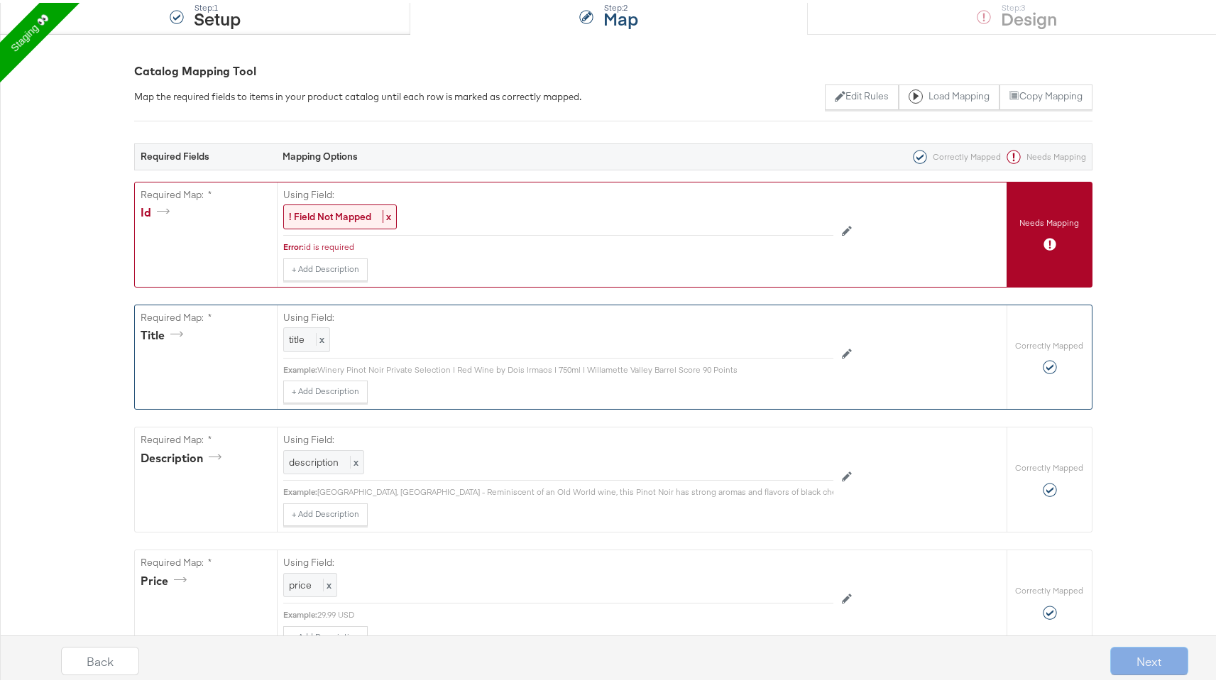
scroll to position [148, 0]
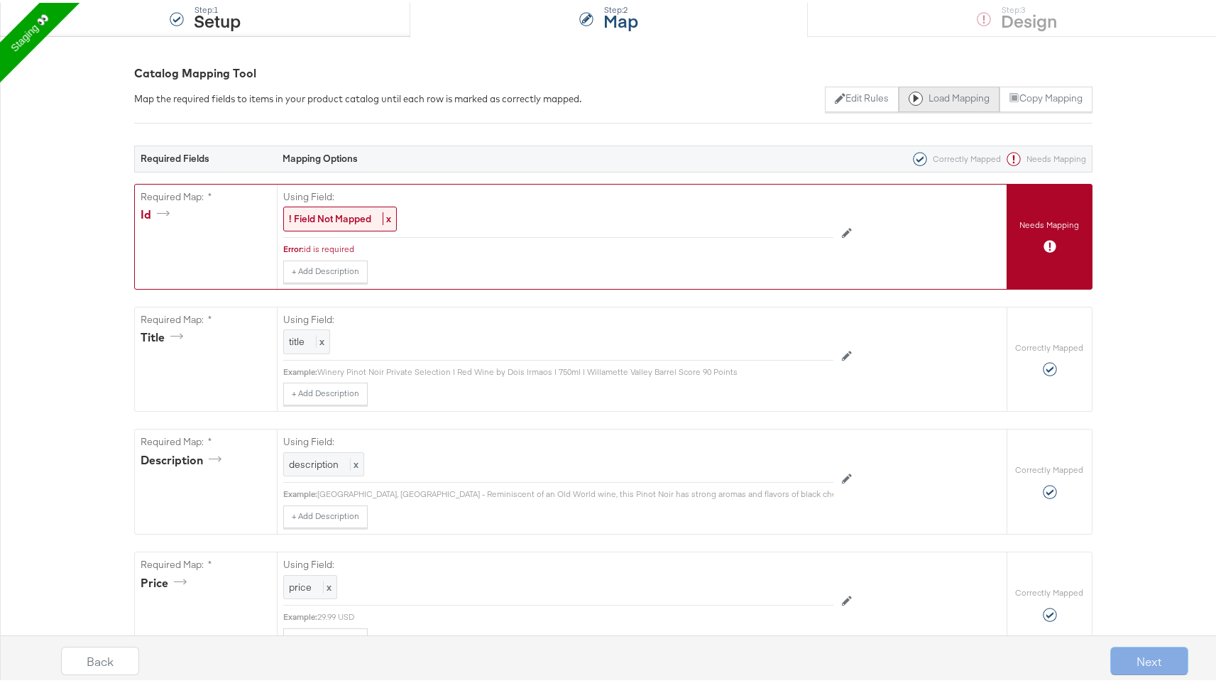
click at [948, 102] on button "Load Mapping" at bounding box center [949, 97] width 101 height 26
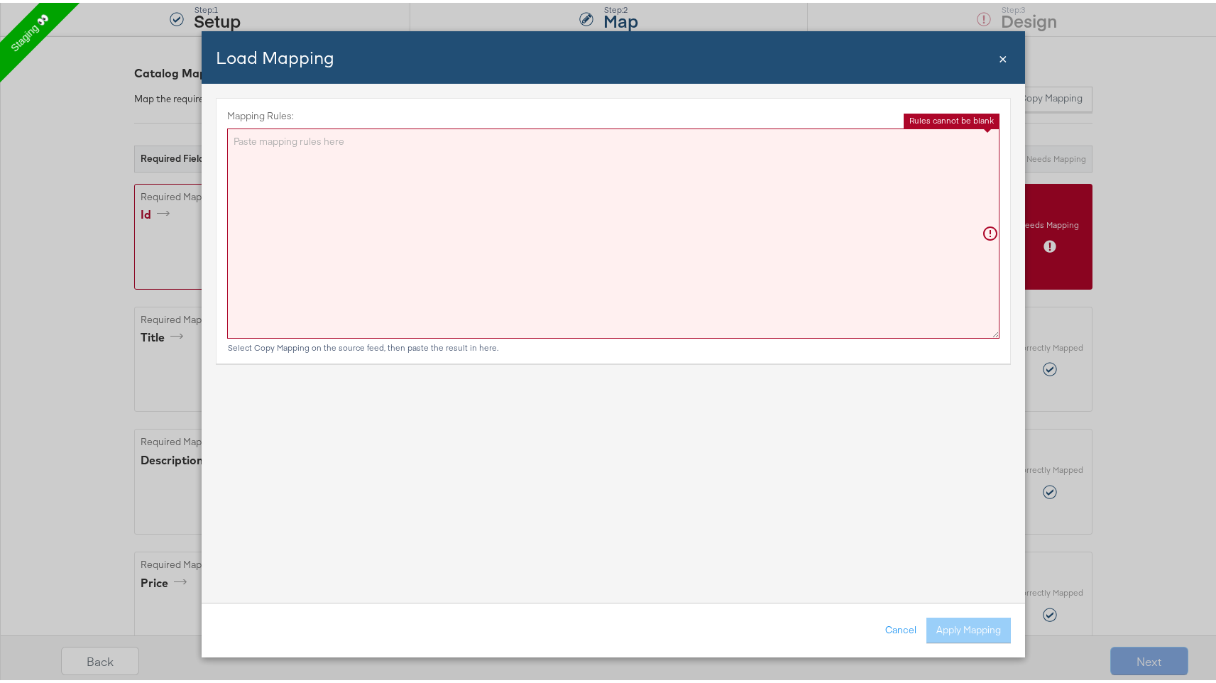
click at [756, 224] on textarea "Mapping Rules:" at bounding box center [613, 231] width 773 height 210
paste textarea "{"id":"{{{\"retailer_id\"}}}","title":"{{{unescapeHTML (truncate title limit=11…"
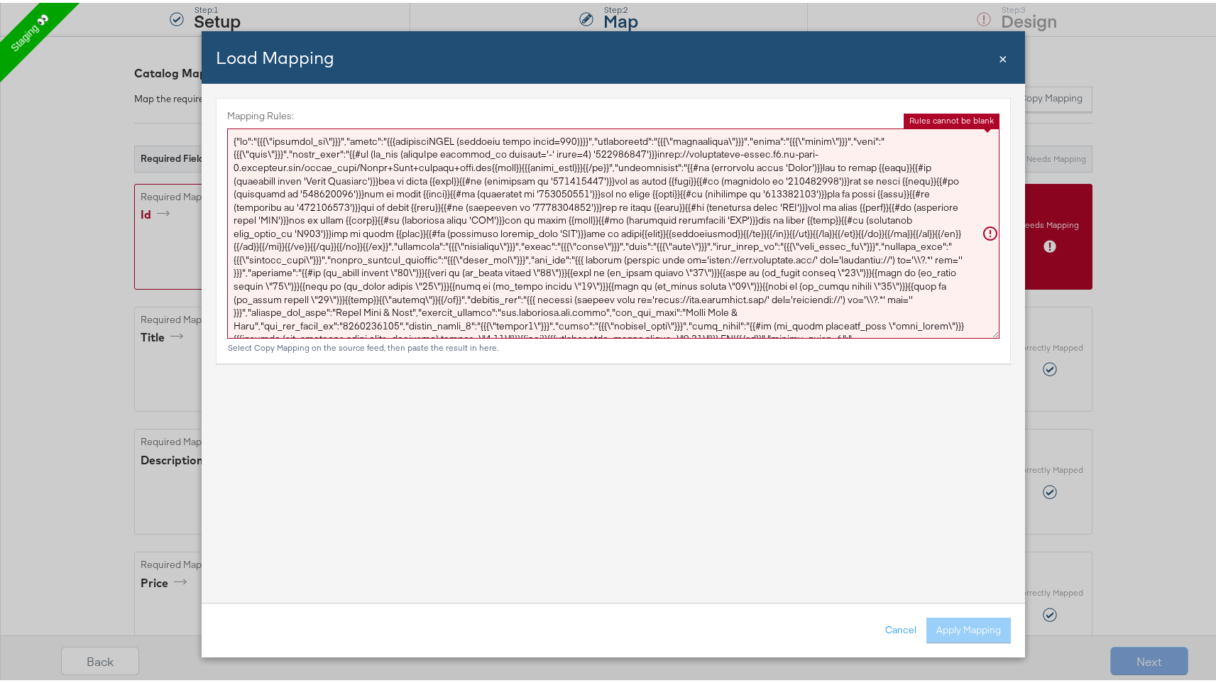
scroll to position [33, 0]
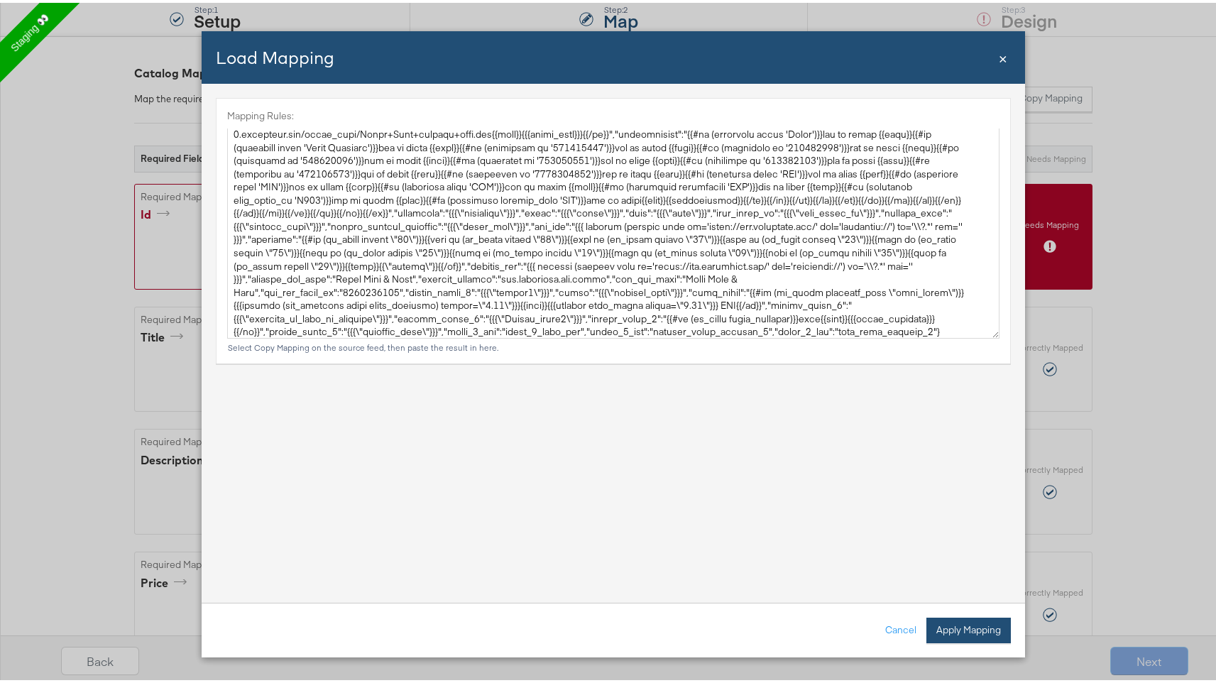
type textarea "{ "id": "{{{\"retailer_id\"}}}", "title": "{{{unescapeHTML (truncate title limi…"
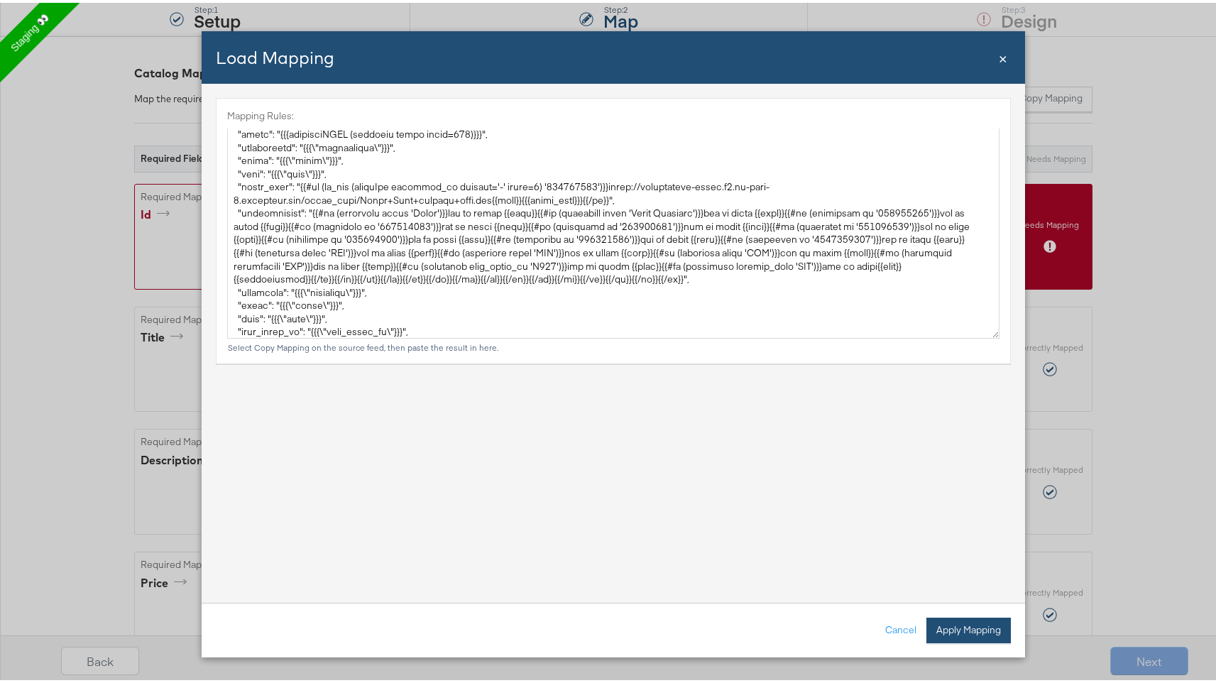
click at [967, 630] on button "Apply Mapping" at bounding box center [969, 628] width 85 height 26
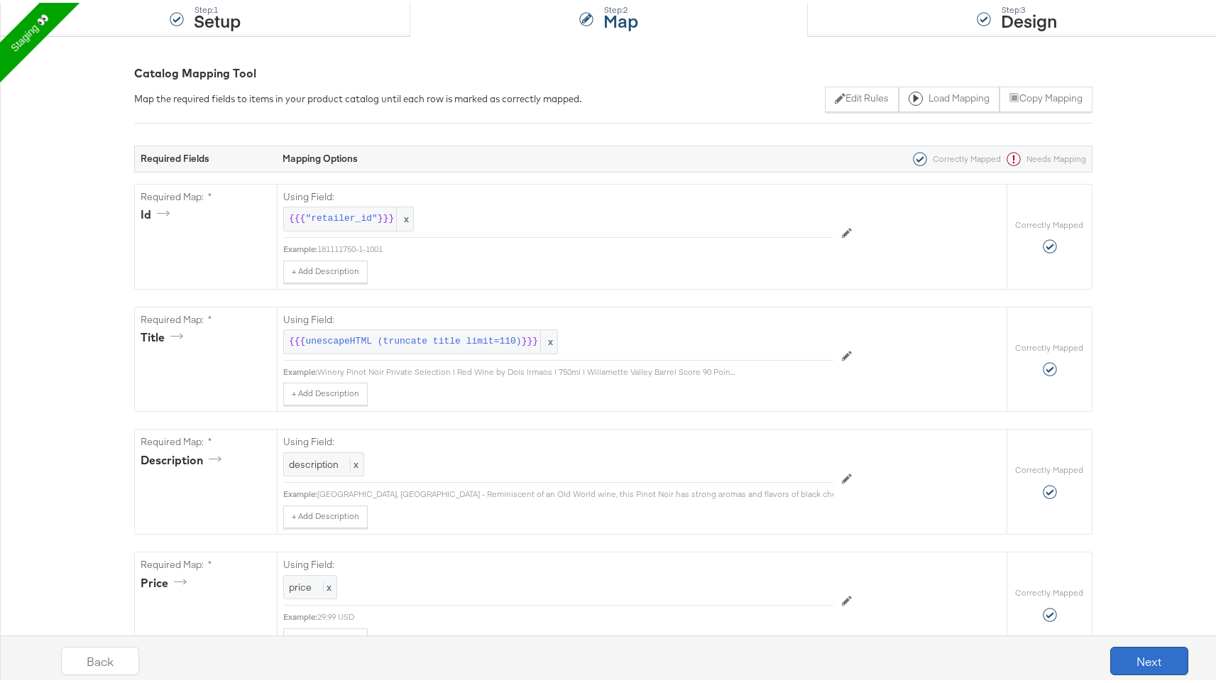
click at [1143, 652] on button "Next" at bounding box center [1150, 658] width 78 height 28
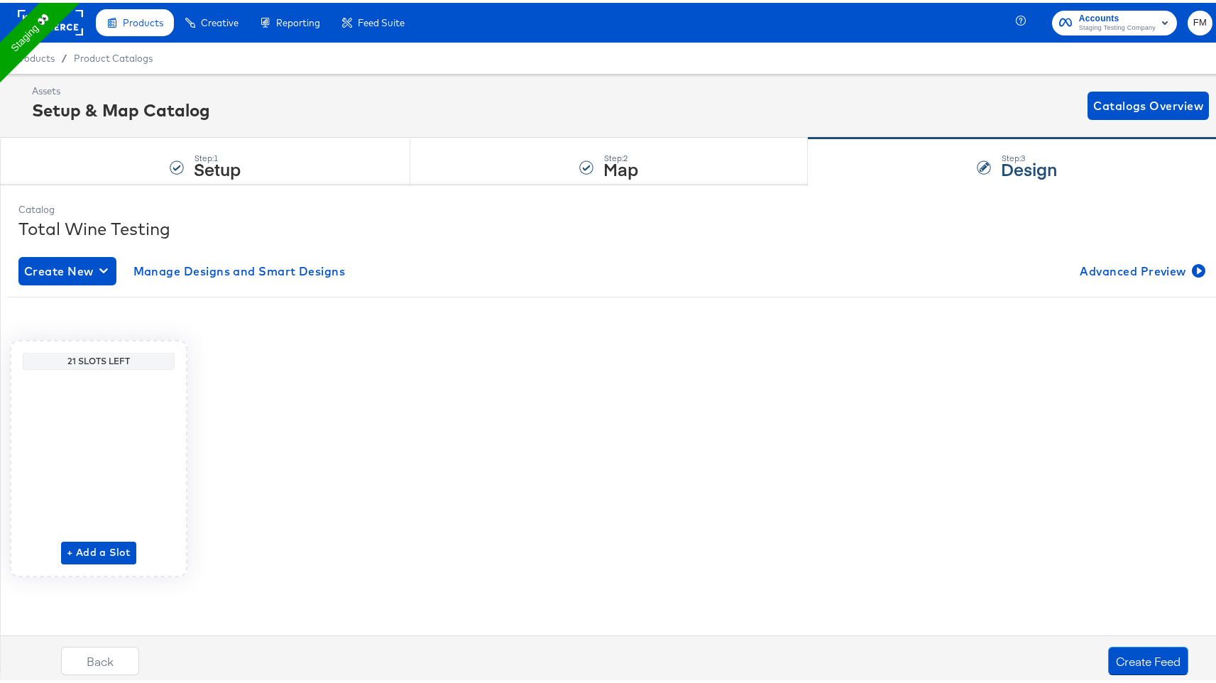
scroll to position [0, 0]
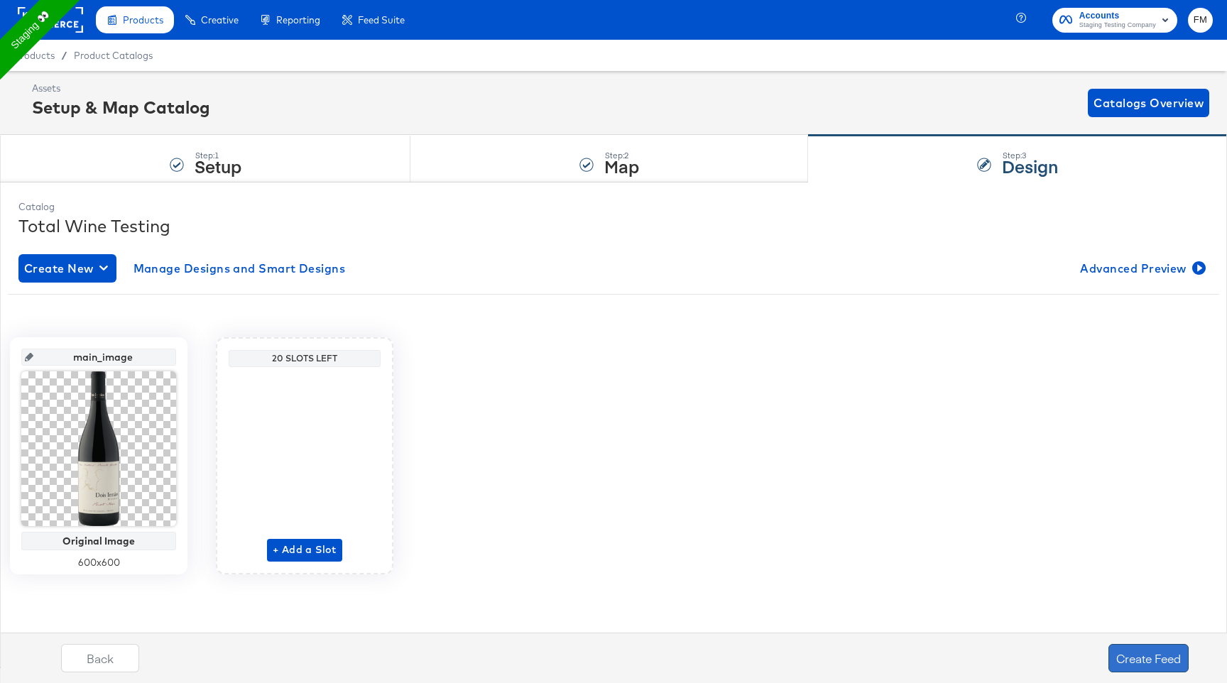
click at [1132, 654] on button "Create Feed" at bounding box center [1149, 658] width 80 height 28
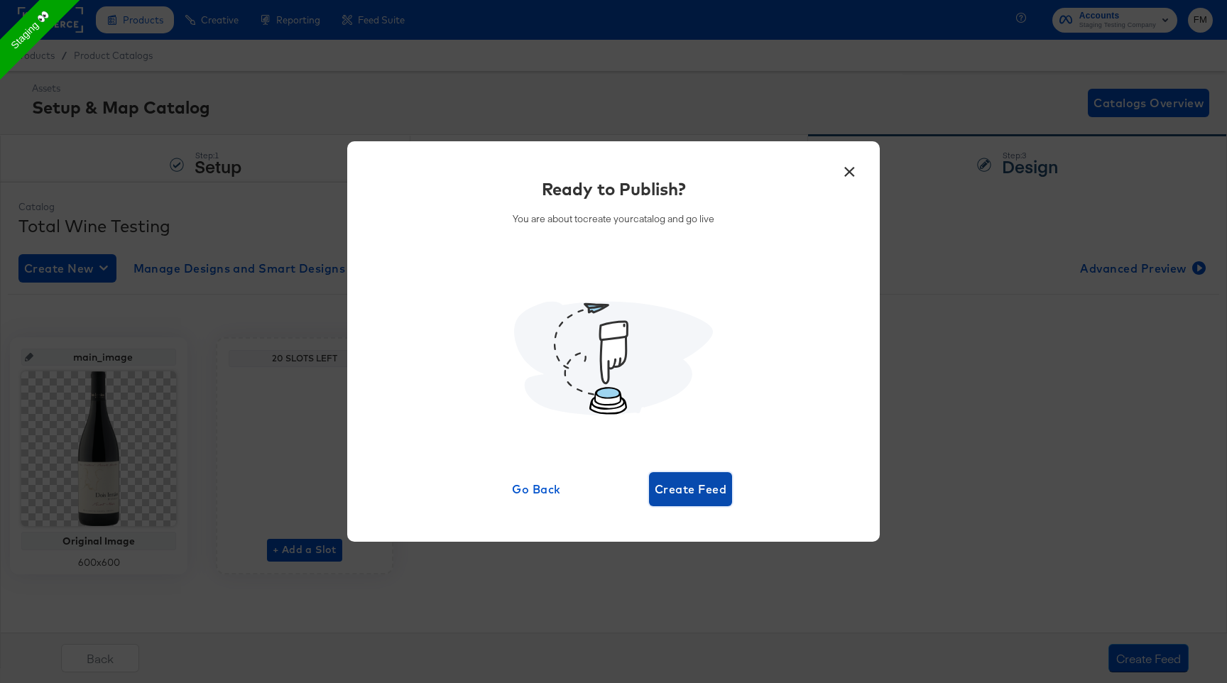
click at [687, 491] on span "Create Feed" at bounding box center [691, 489] width 72 height 20
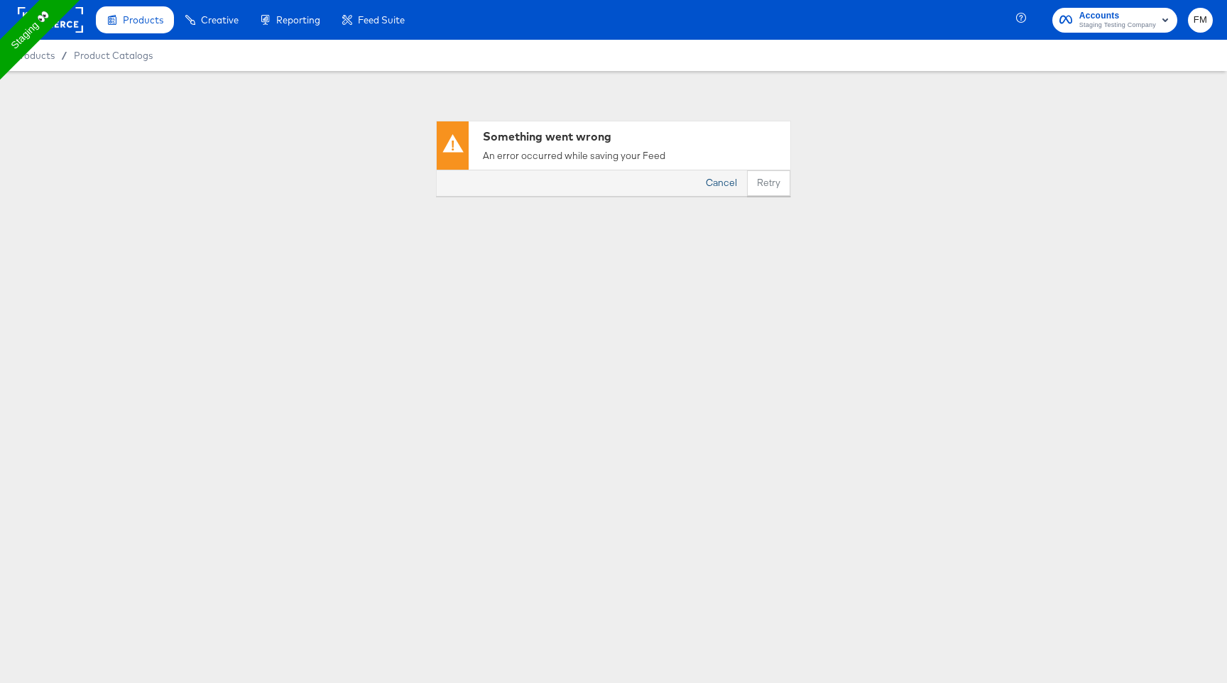
click at [727, 180] on button "Cancel" at bounding box center [721, 183] width 51 height 26
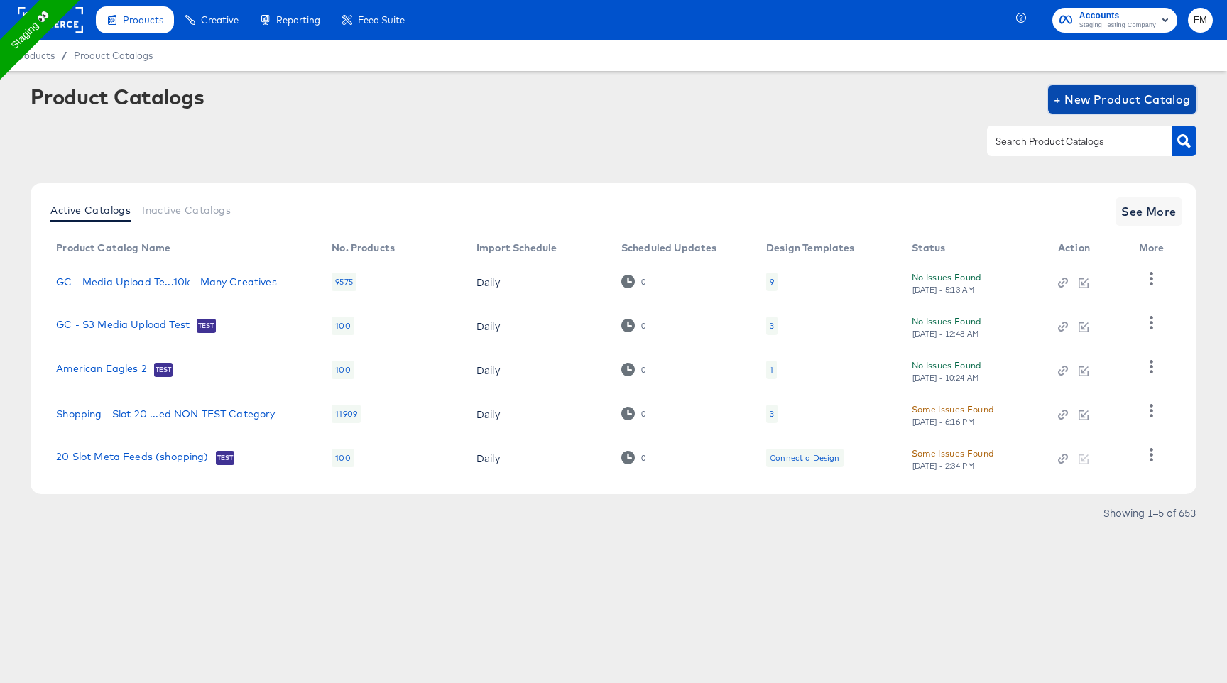
click at [1108, 104] on span "+ New Product Catalog" at bounding box center [1122, 99] width 137 height 20
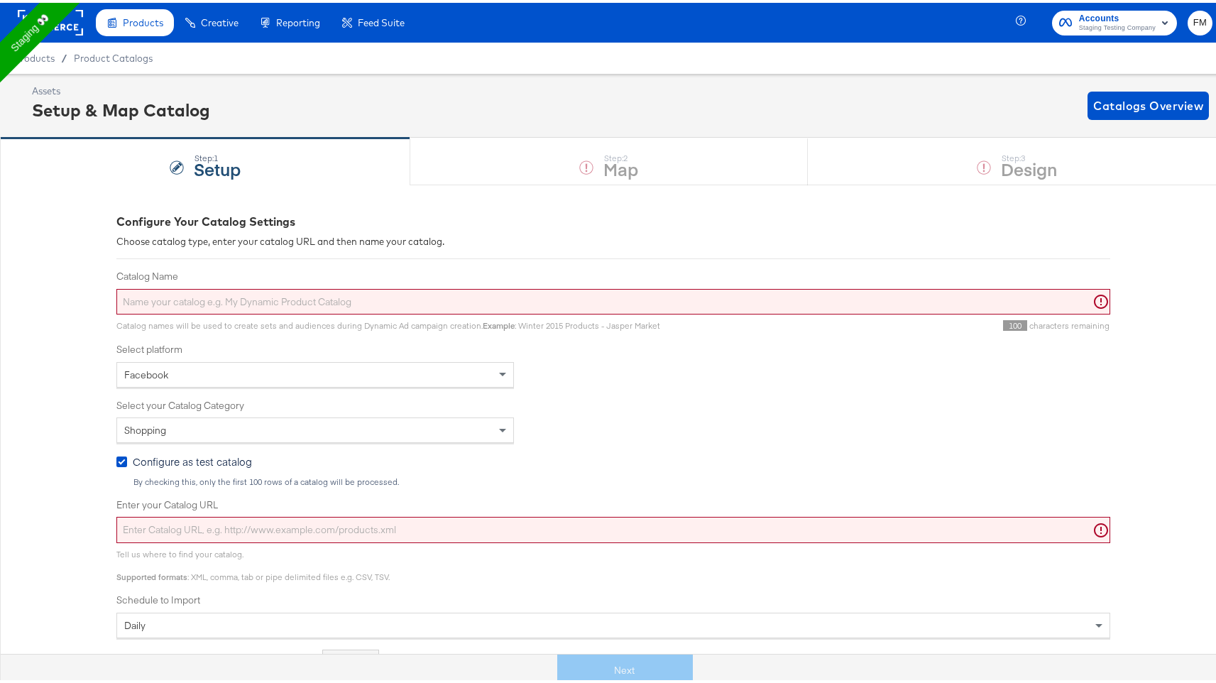
click at [614, 302] on input "Catalog Name" at bounding box center [613, 299] width 994 height 26
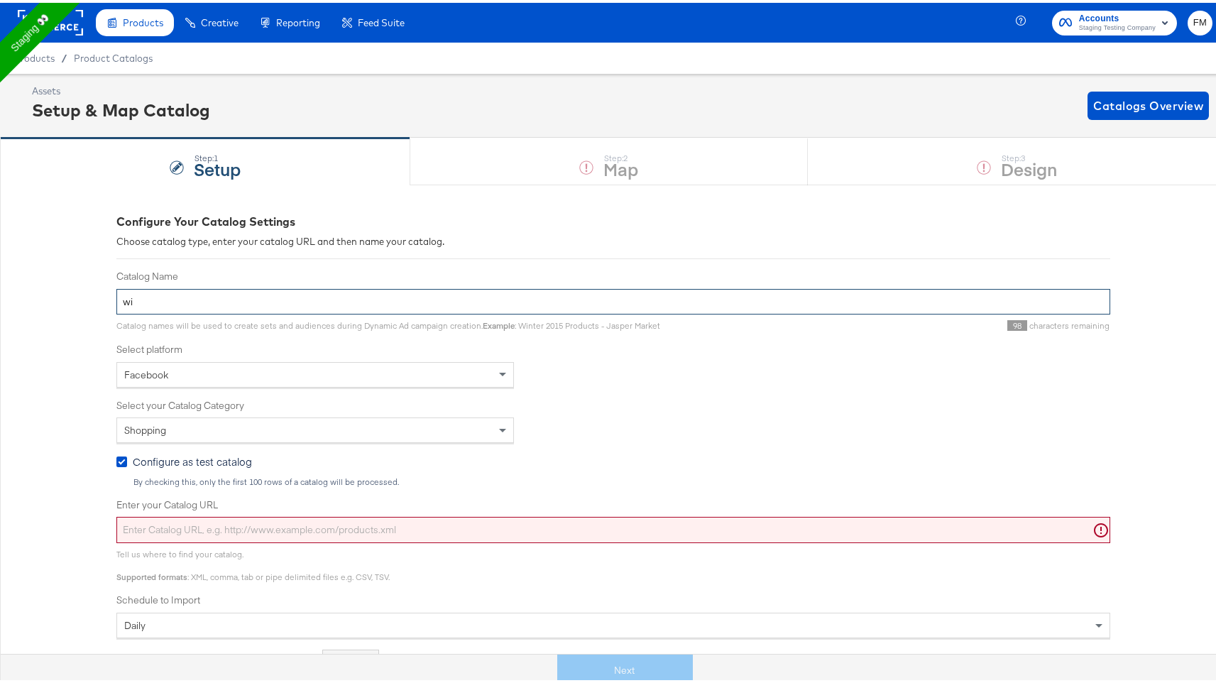
type input "w"
type input "Total WIne"
click at [208, 530] on input "Enter your Catalog URL" at bounding box center [613, 527] width 994 height 26
paste input "[URL][DOMAIN_NAME]"
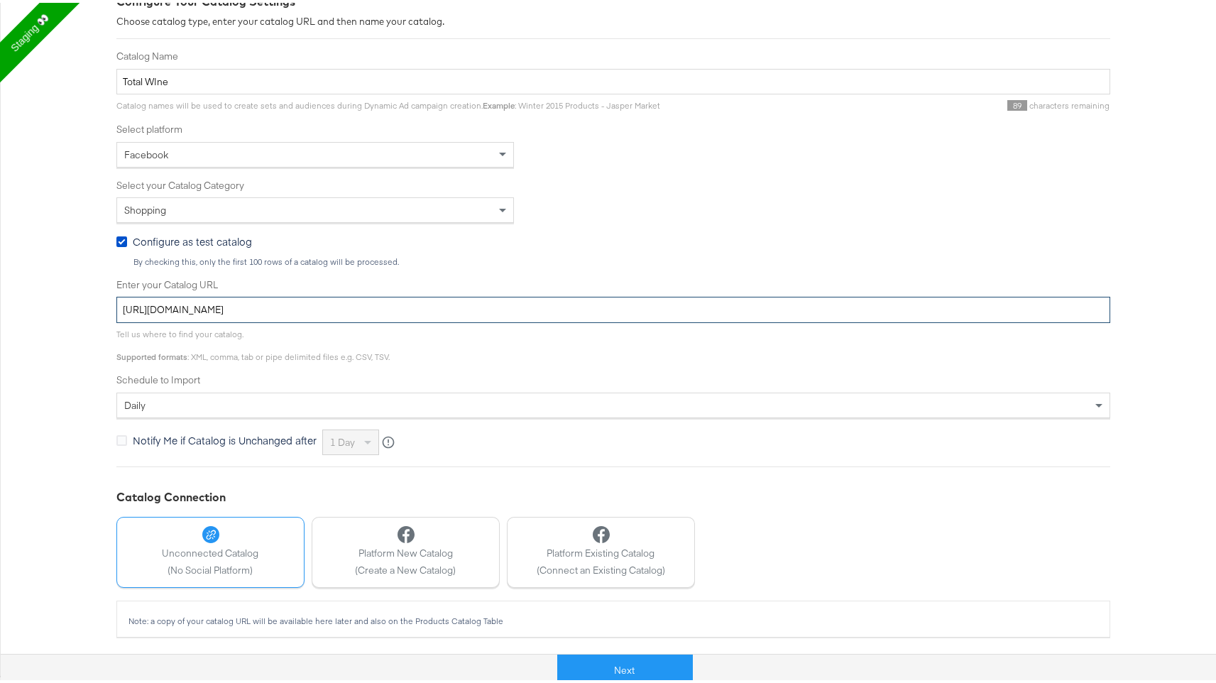
scroll to position [221, 0]
type input "[URL][DOMAIN_NAME]"
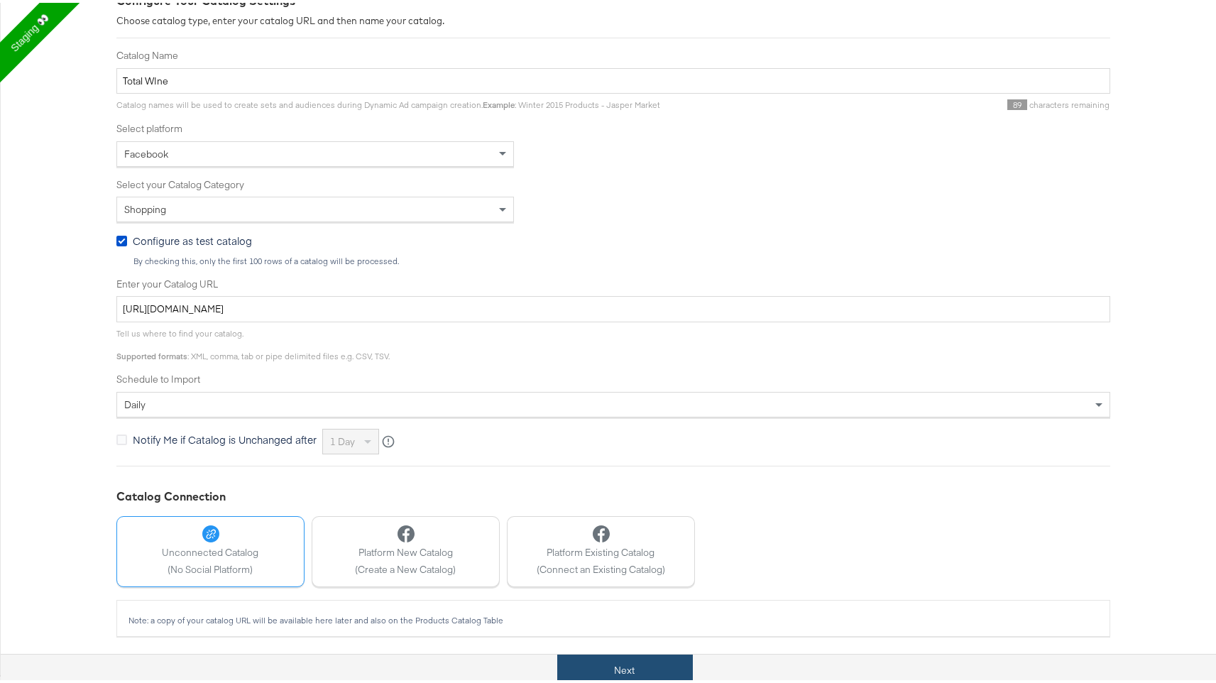
click at [643, 669] on button "Next" at bounding box center [625, 668] width 136 height 32
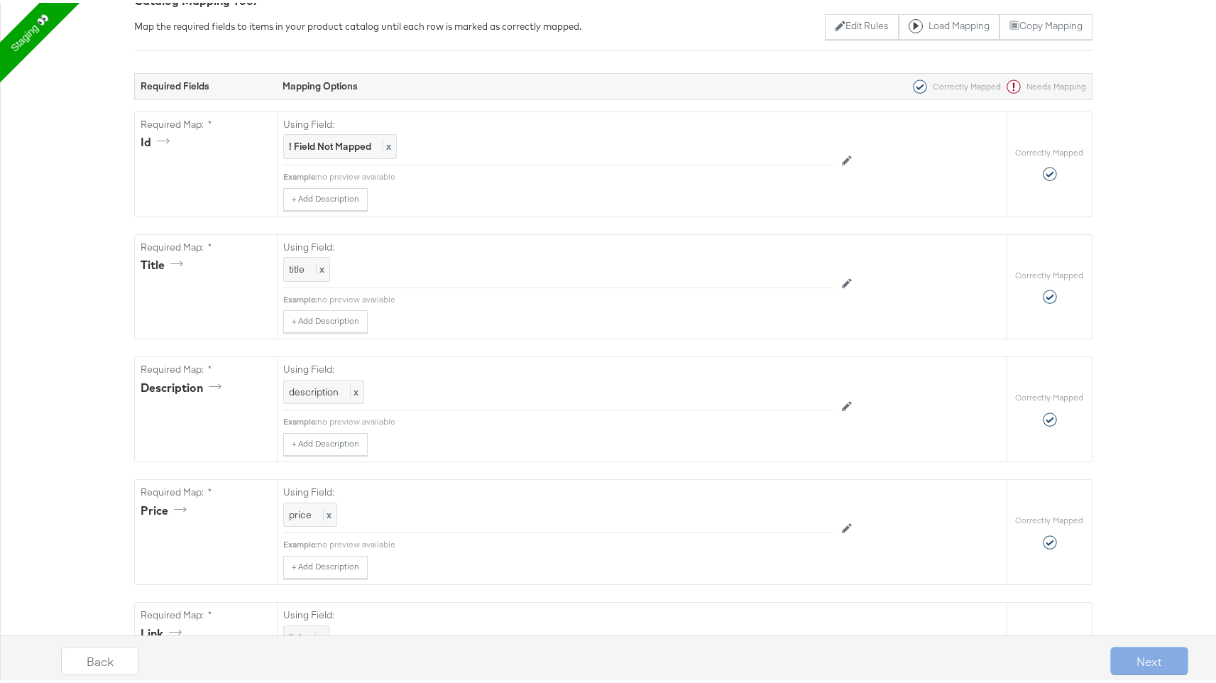
scroll to position [0, 0]
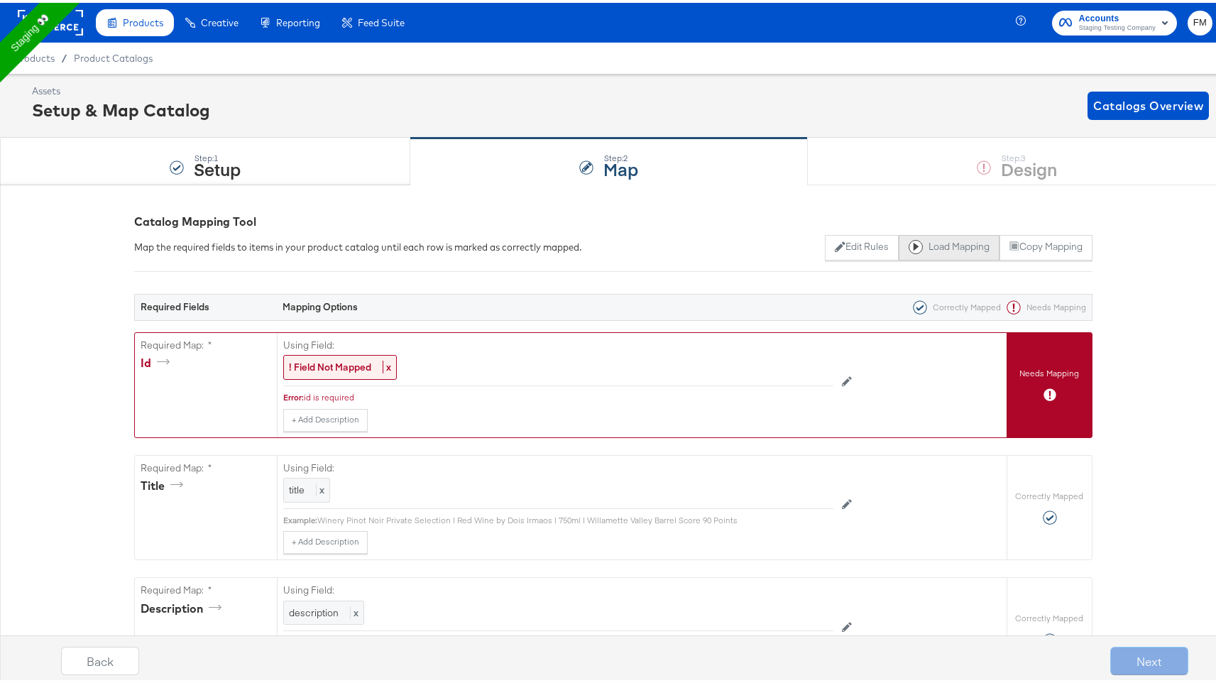
click at [914, 247] on div at bounding box center [919, 244] width 20 height 14
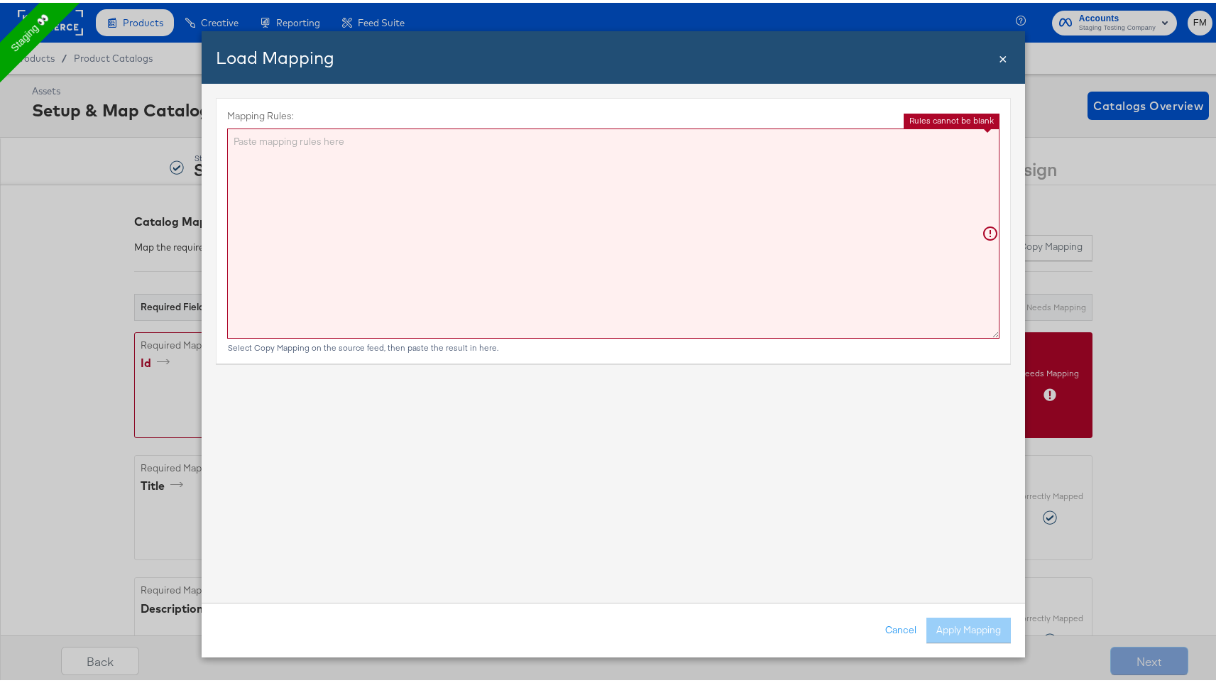
click at [327, 149] on textarea "Mapping Rules:" at bounding box center [613, 231] width 773 height 210
paste textarea "{"id":"{{{\"retailer_id\"}}}","title":"{{{unescapeHTML (truncate title limit=11…"
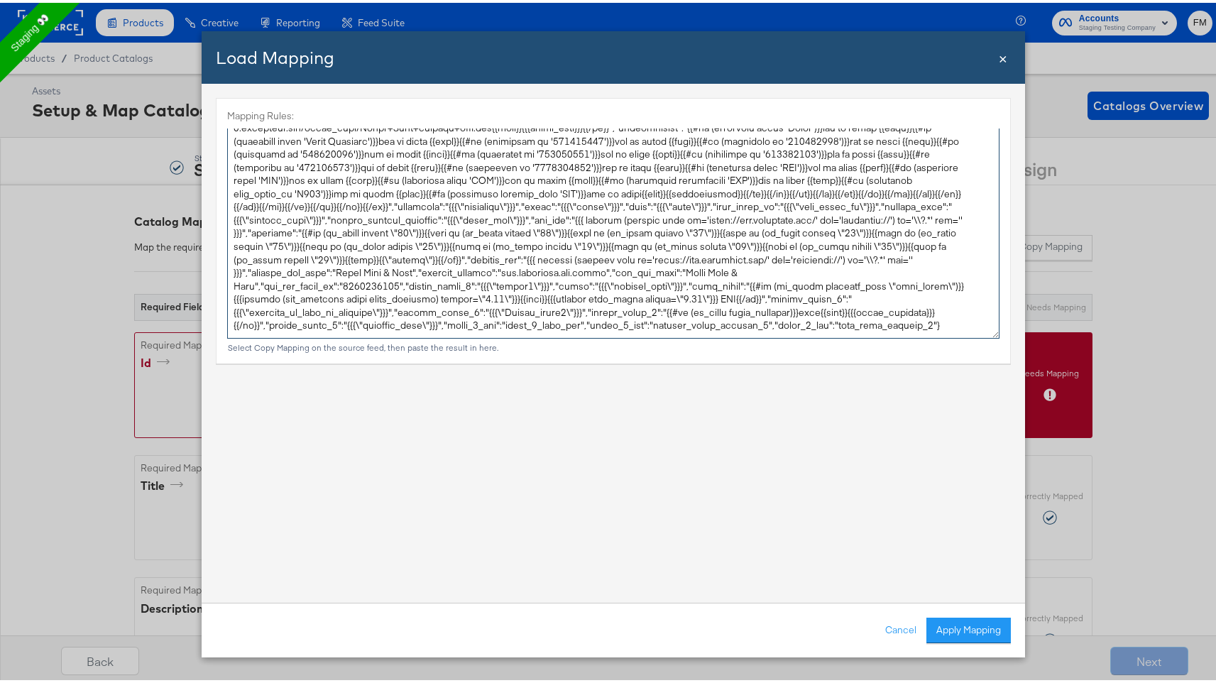
scroll to position [40, 0]
type textarea "{ "id": "{{{\"retailer_id\"}}}", "title": "{{{unescapeHTML (truncate title limi…"
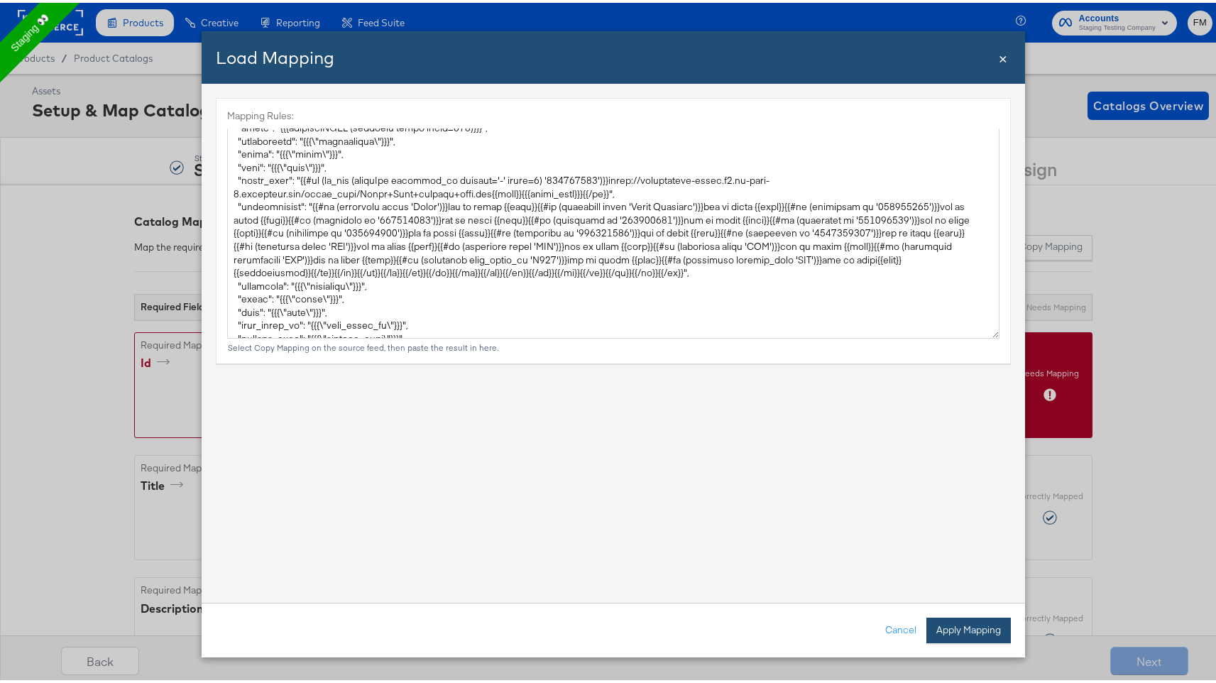
scroll to position [53, 0]
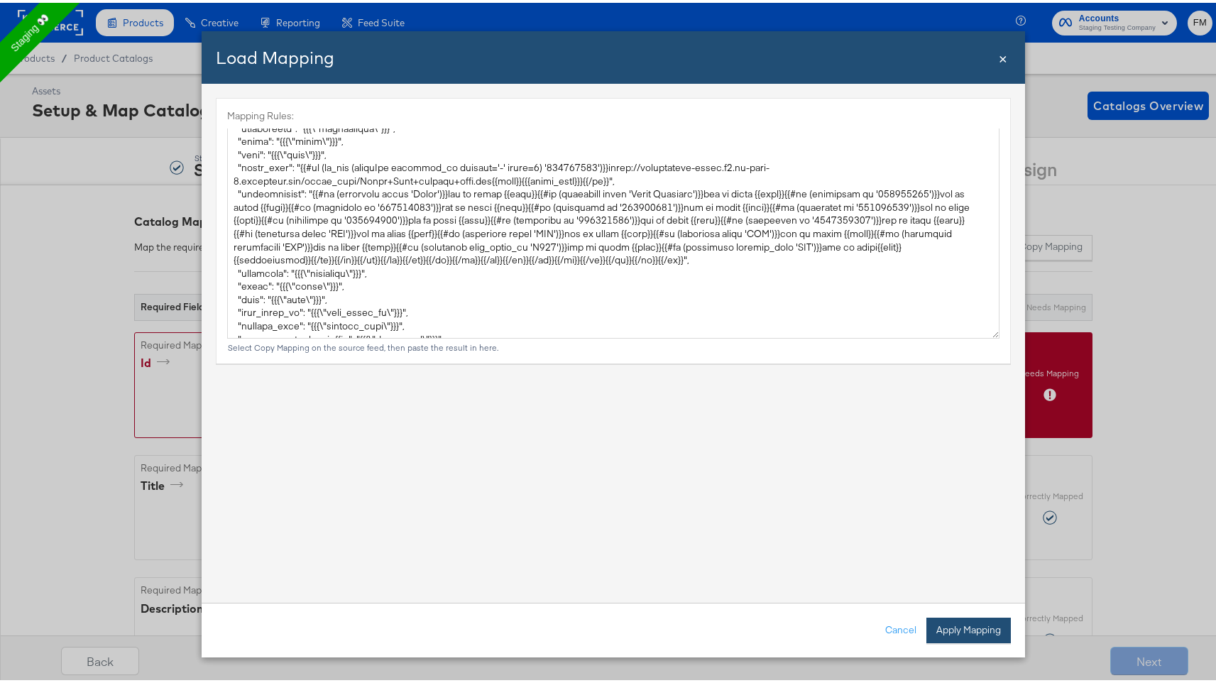
click at [955, 627] on button "Apply Mapping" at bounding box center [969, 628] width 85 height 26
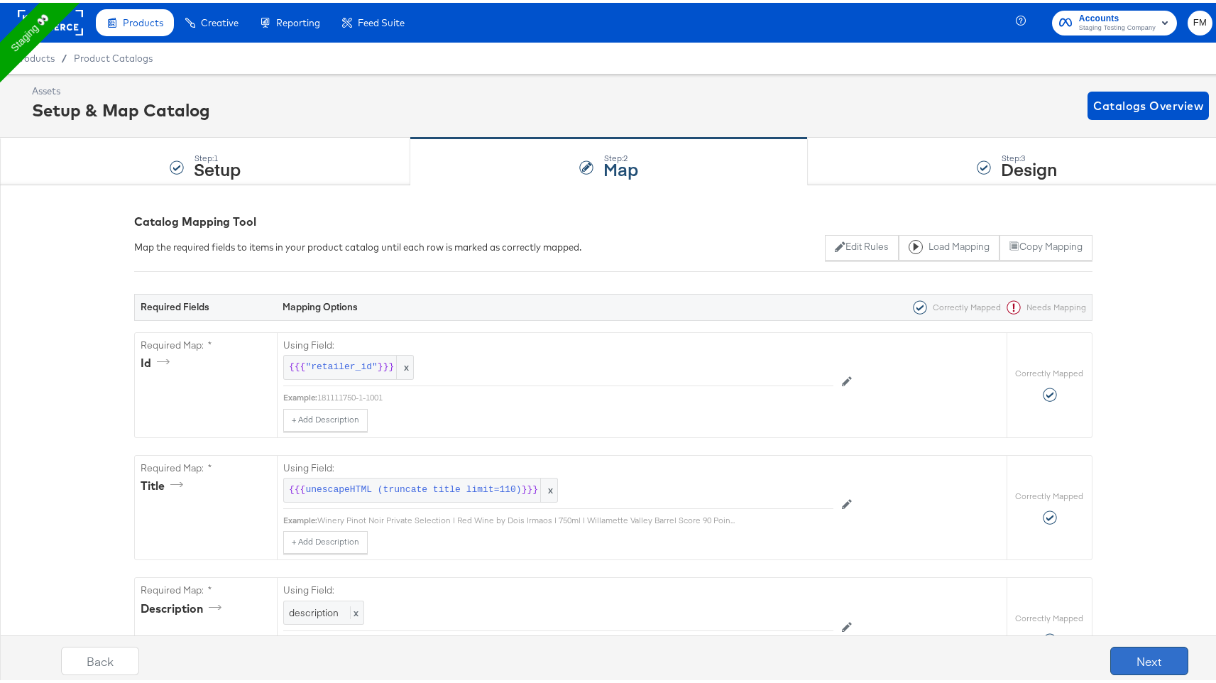
click at [1128, 658] on button "Next" at bounding box center [1150, 658] width 78 height 28
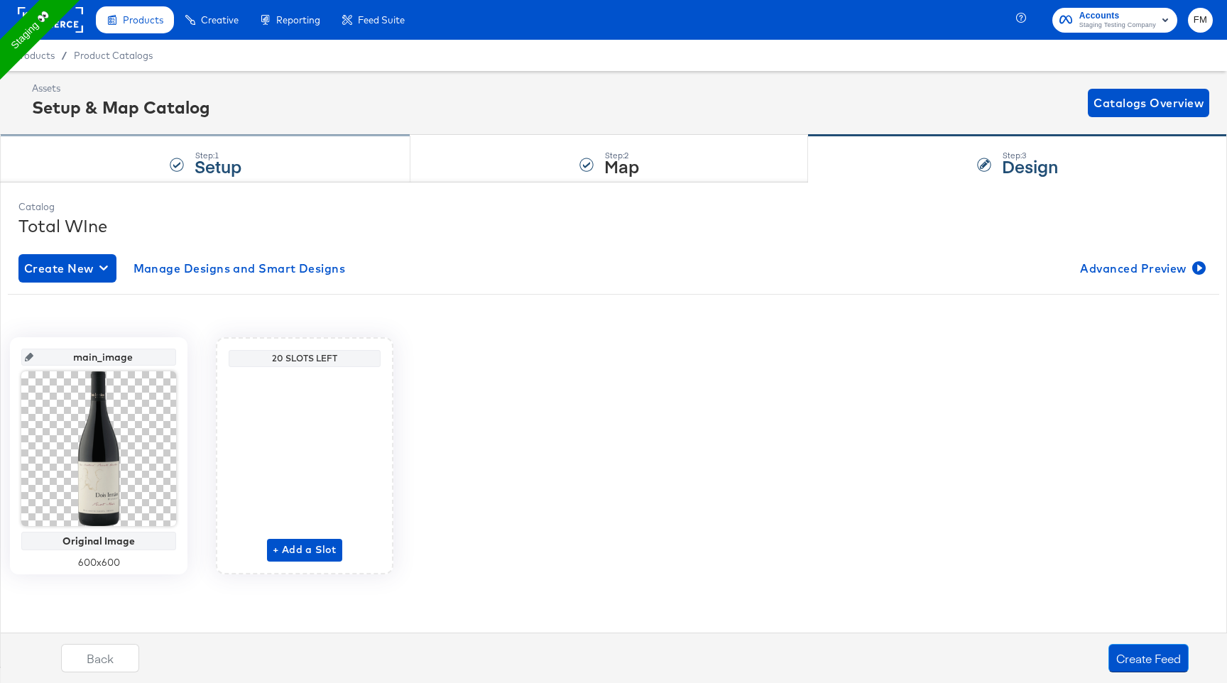
click at [263, 154] on div "Step: 1 Setup" at bounding box center [205, 159] width 410 height 47
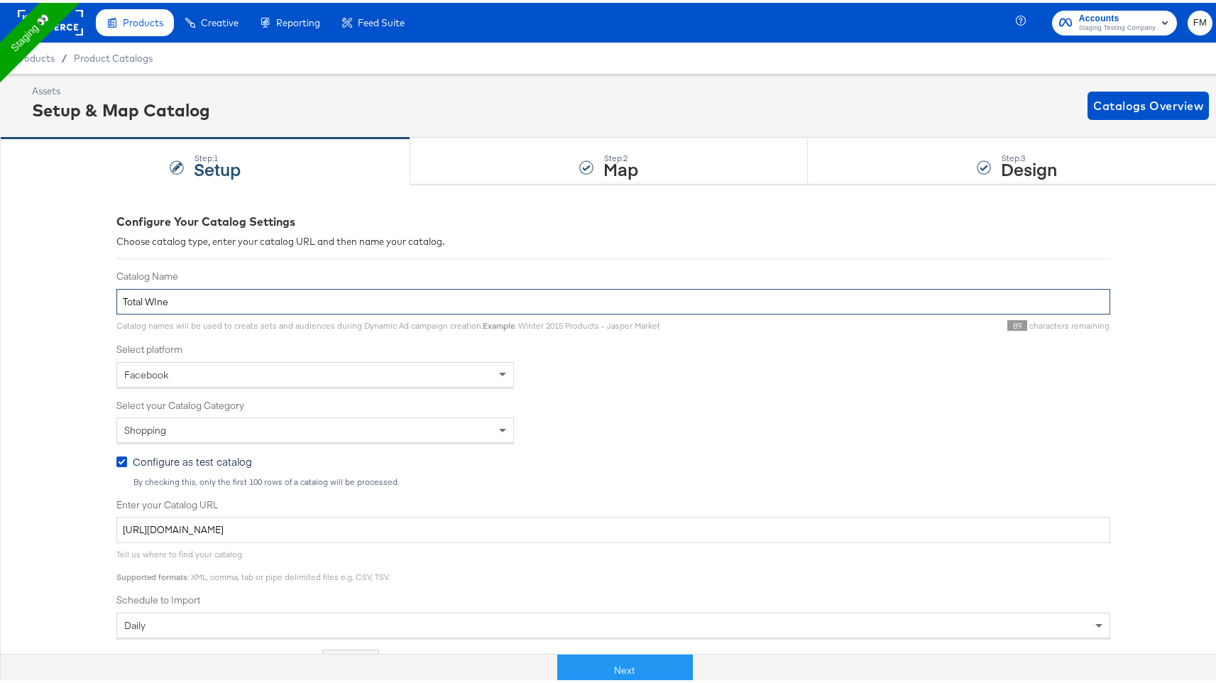
click at [299, 295] on input "Total WIne" at bounding box center [613, 299] width 994 height 26
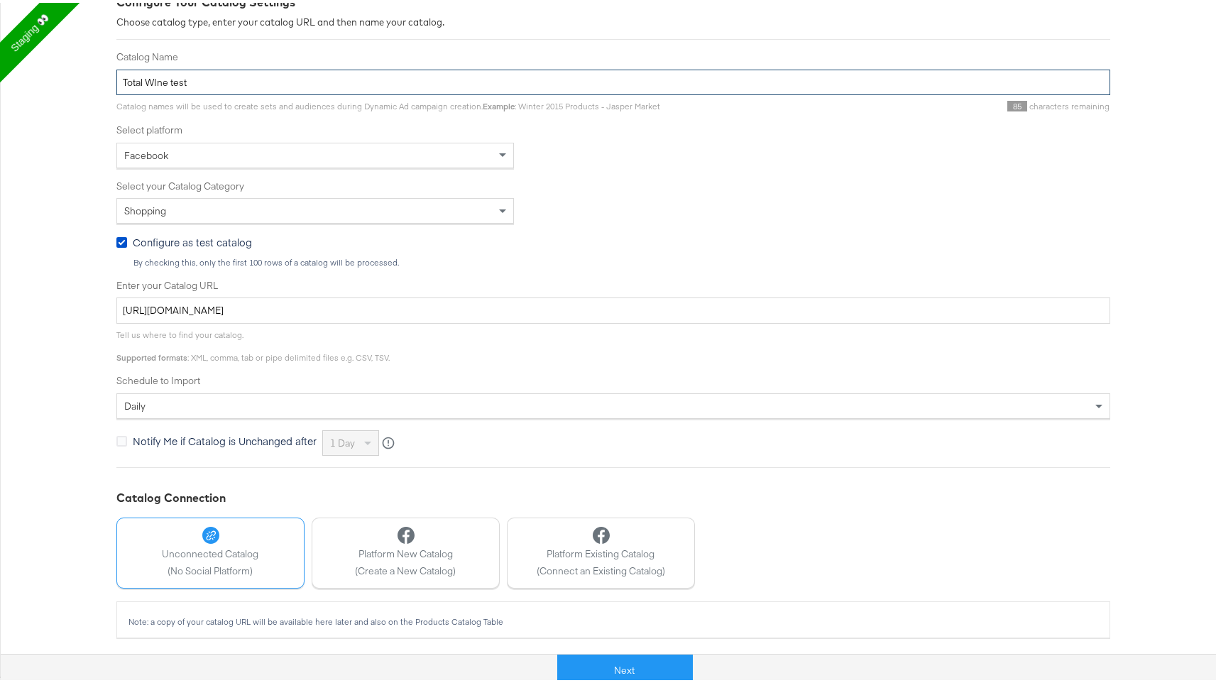
scroll to position [221, 0]
type input "Total WIne test"
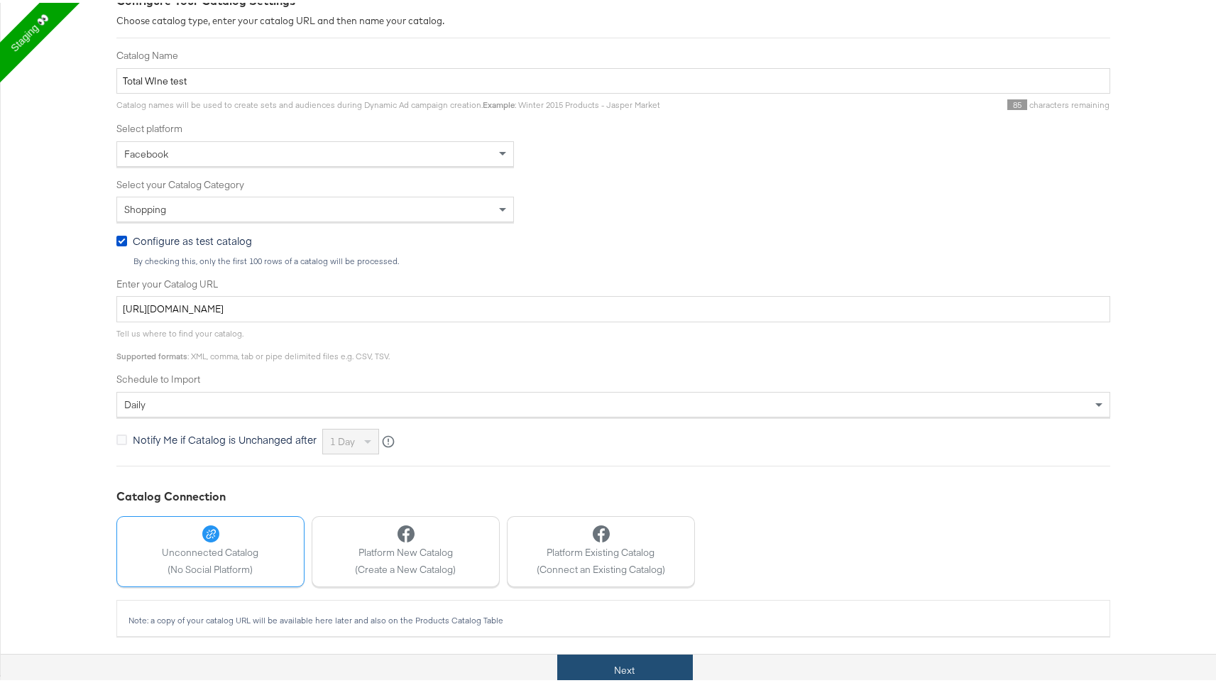
click at [618, 668] on button "Next" at bounding box center [625, 668] width 136 height 32
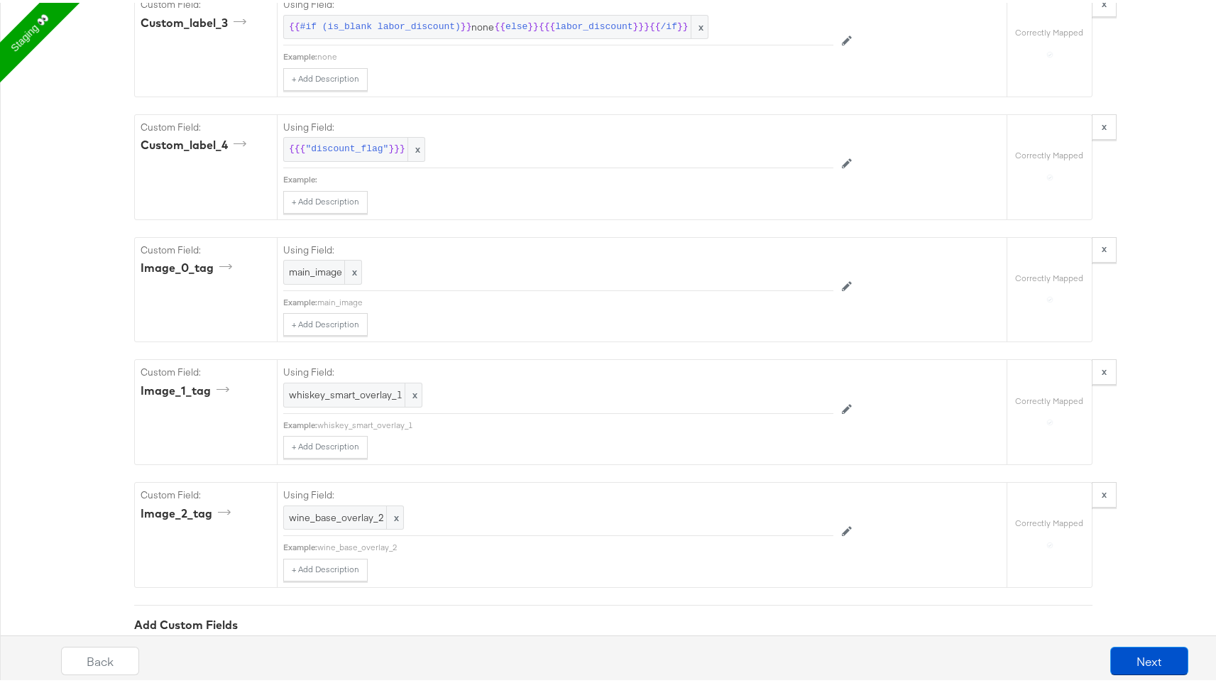
scroll to position [3796, 0]
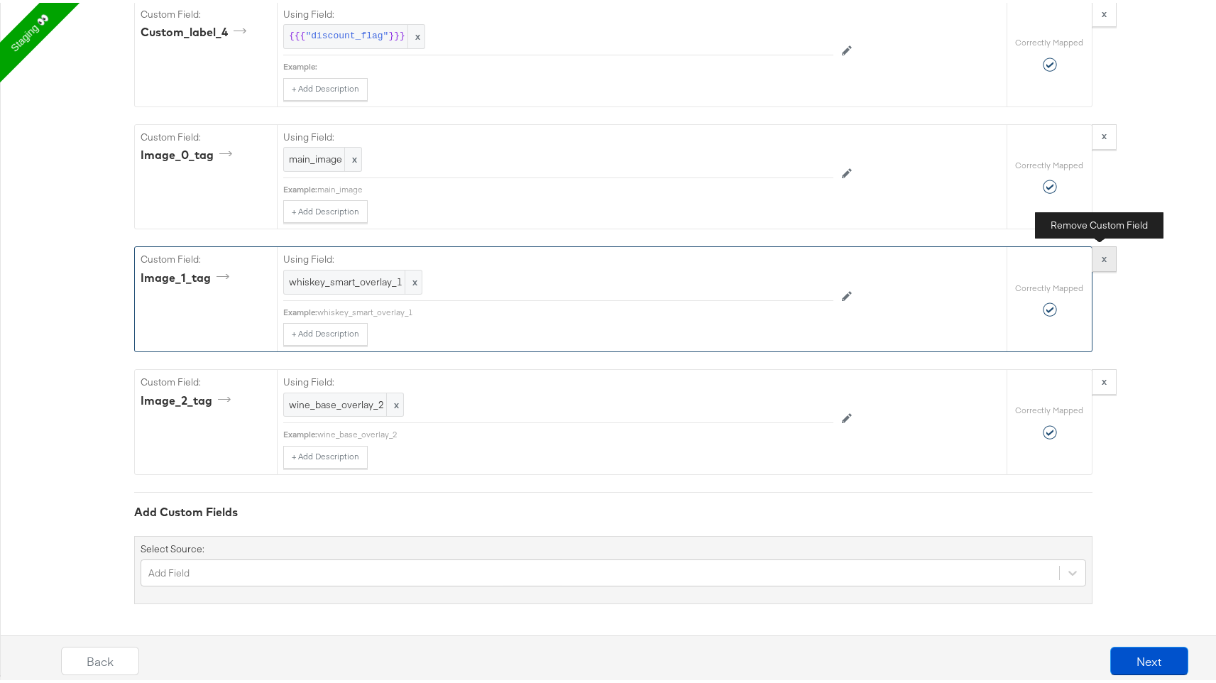
click at [1098, 263] on button "x" at bounding box center [1104, 257] width 25 height 26
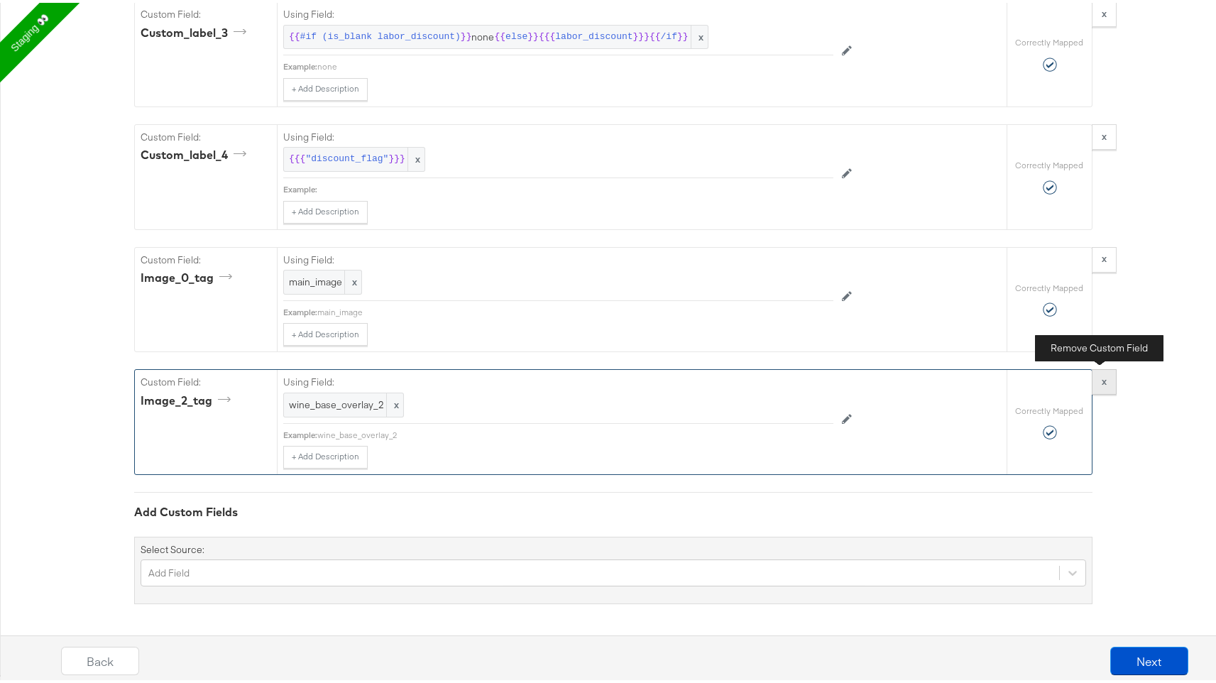
click at [1102, 374] on strong "x" at bounding box center [1104, 378] width 5 height 13
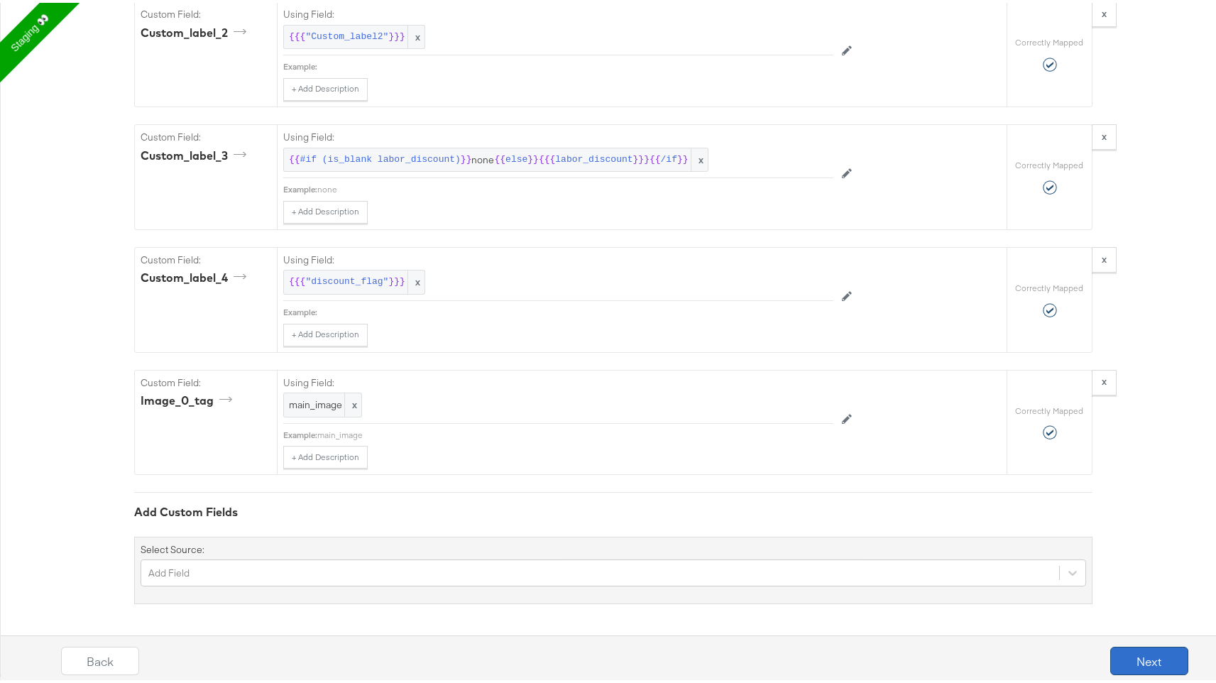
click at [1136, 663] on button "Next" at bounding box center [1150, 658] width 78 height 28
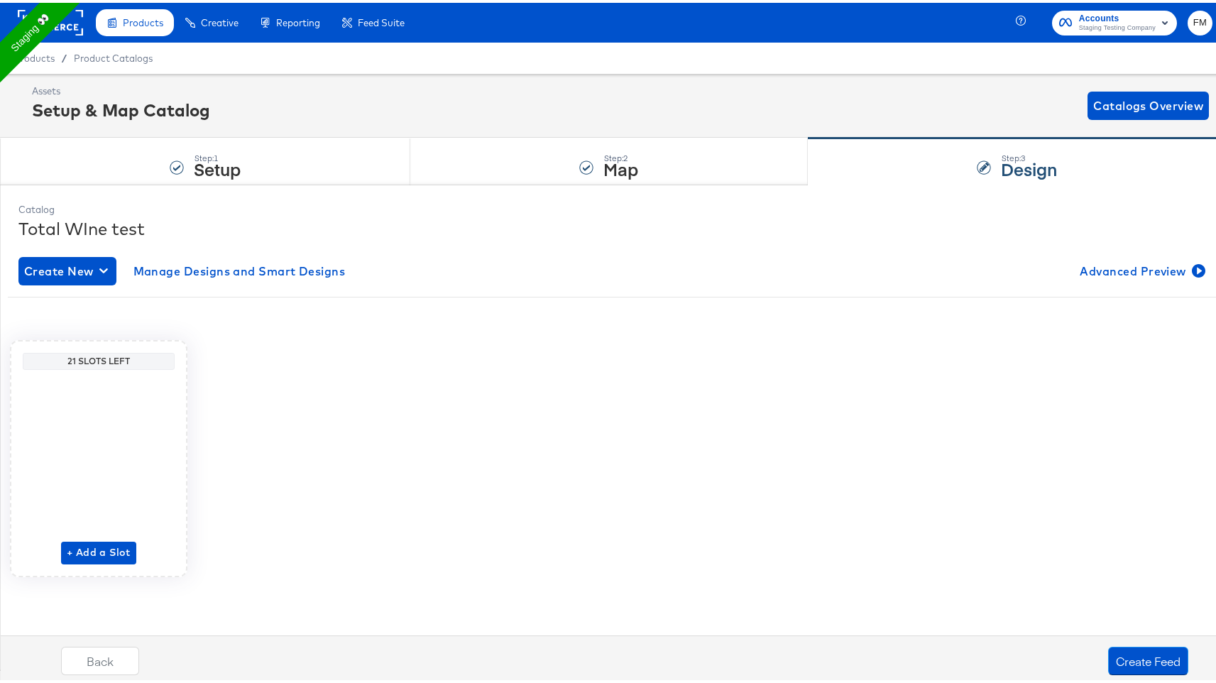
scroll to position [0, 0]
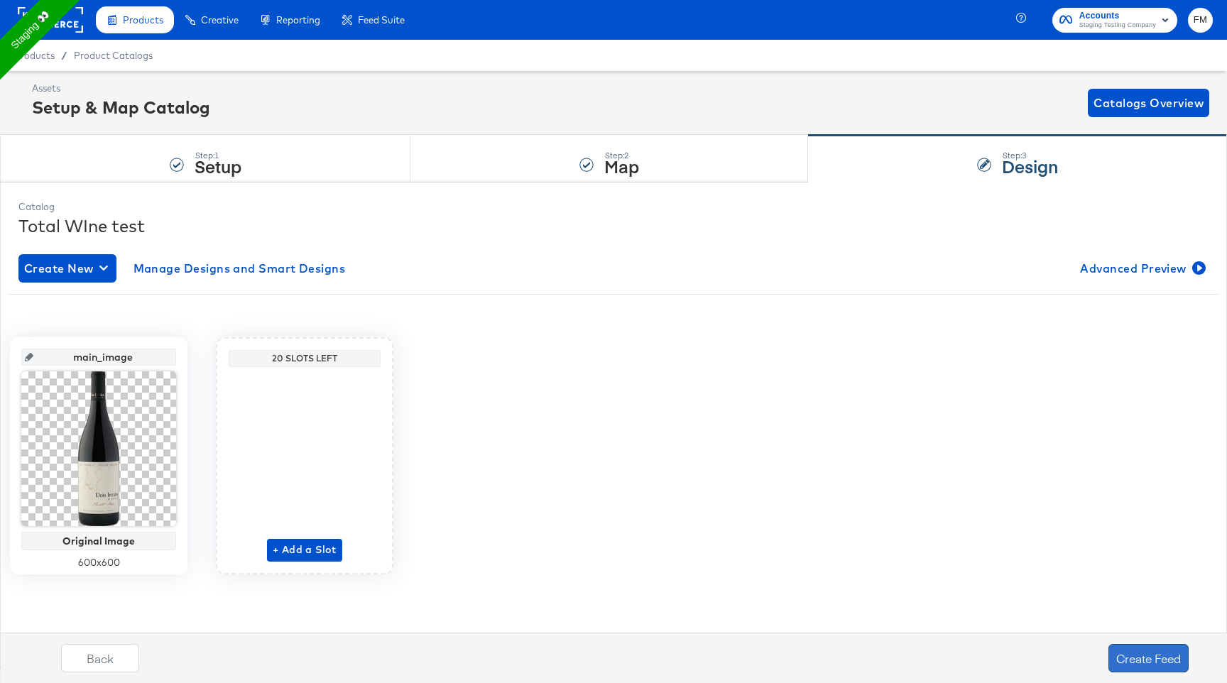
click at [1141, 655] on button "Create Feed" at bounding box center [1149, 658] width 80 height 28
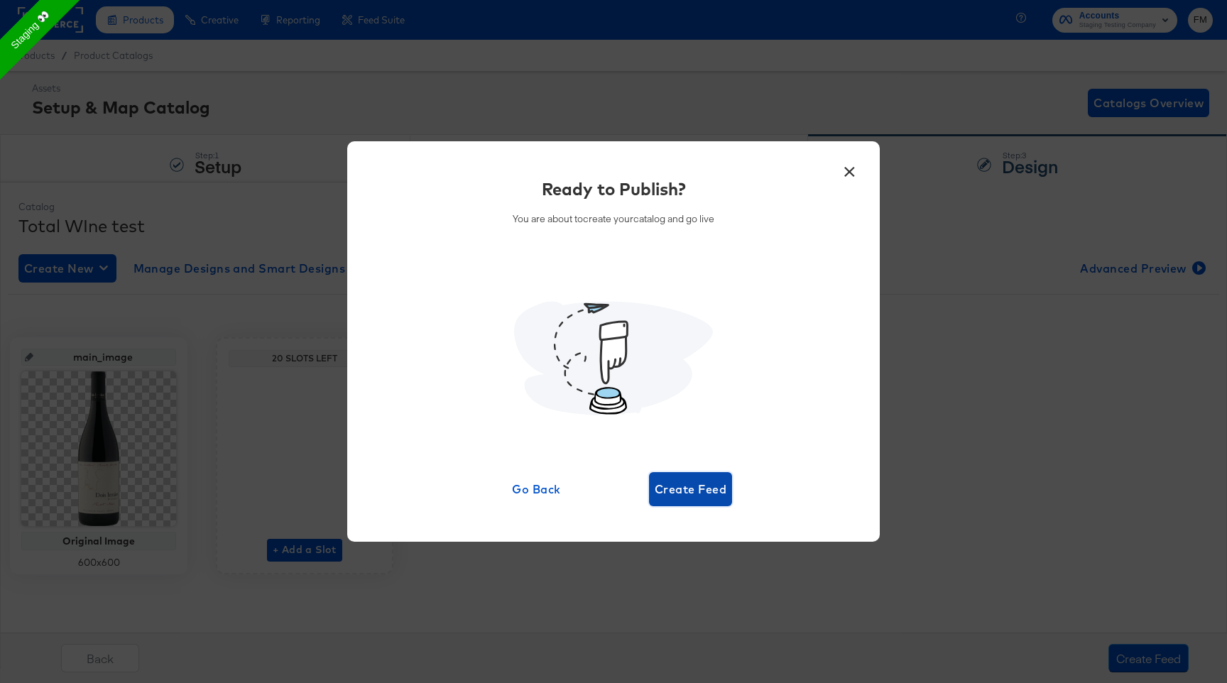
click at [687, 491] on span "Create Feed" at bounding box center [691, 489] width 72 height 20
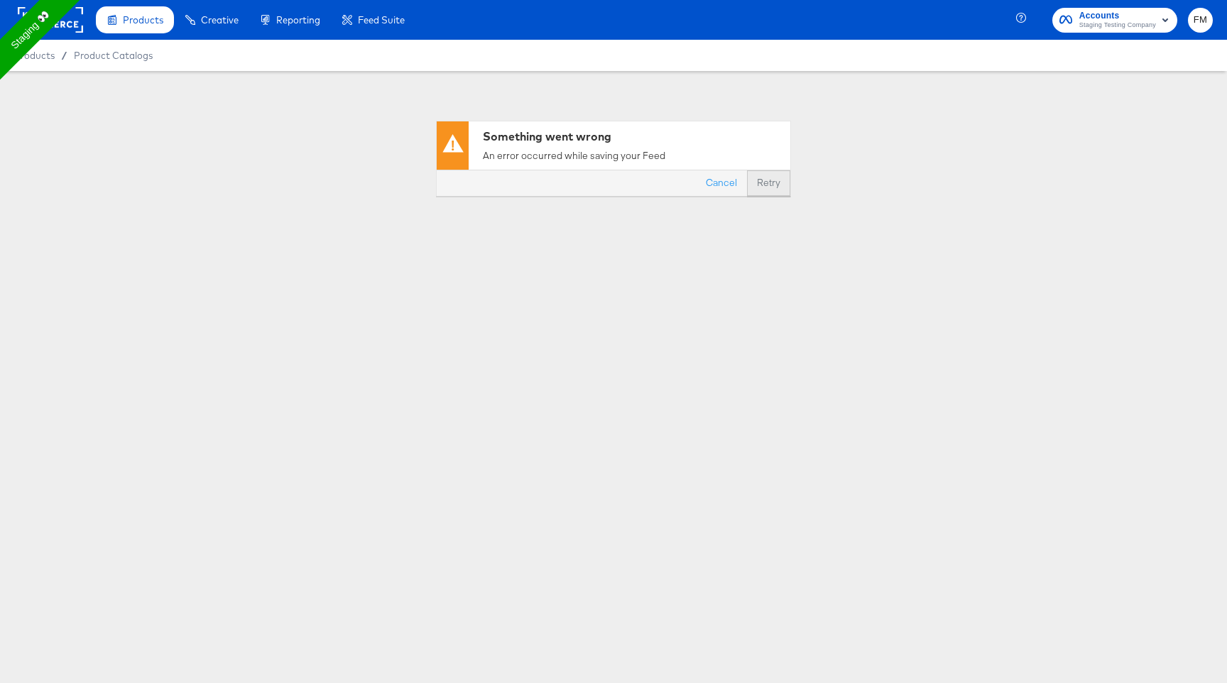
click at [759, 179] on button "Retry" at bounding box center [768, 183] width 43 height 26
click at [734, 181] on button "Cancel" at bounding box center [721, 183] width 51 height 26
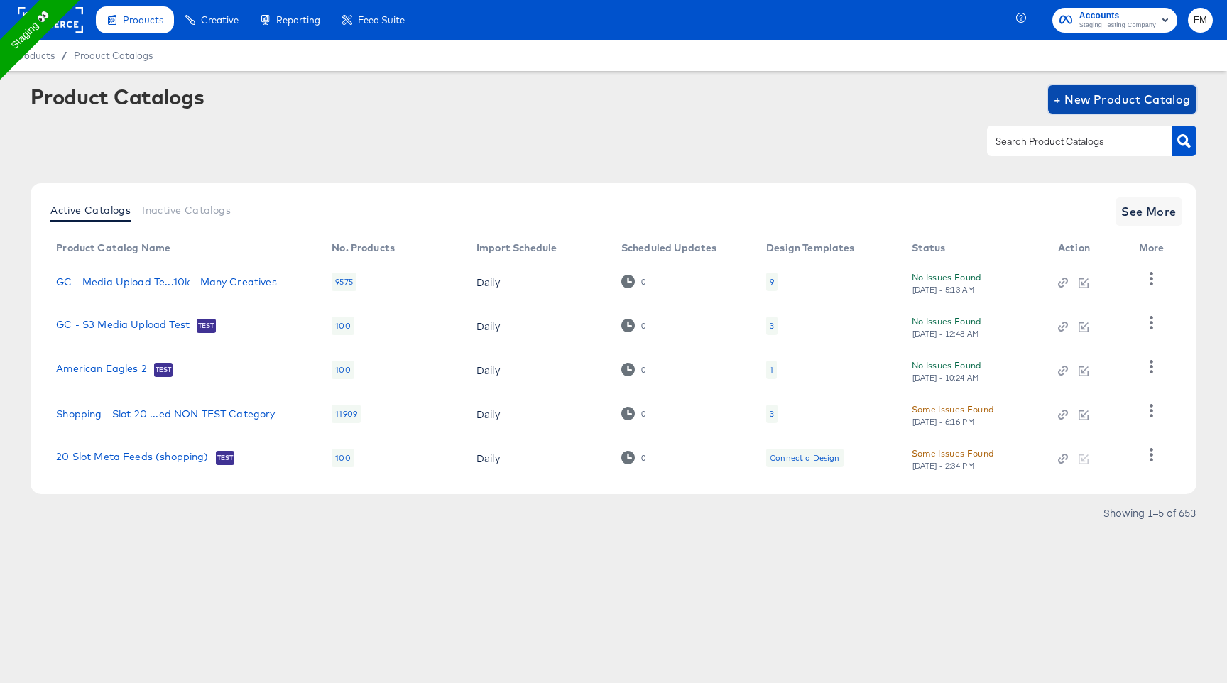
click at [1075, 90] on span "+ New Product Catalog" at bounding box center [1122, 99] width 137 height 20
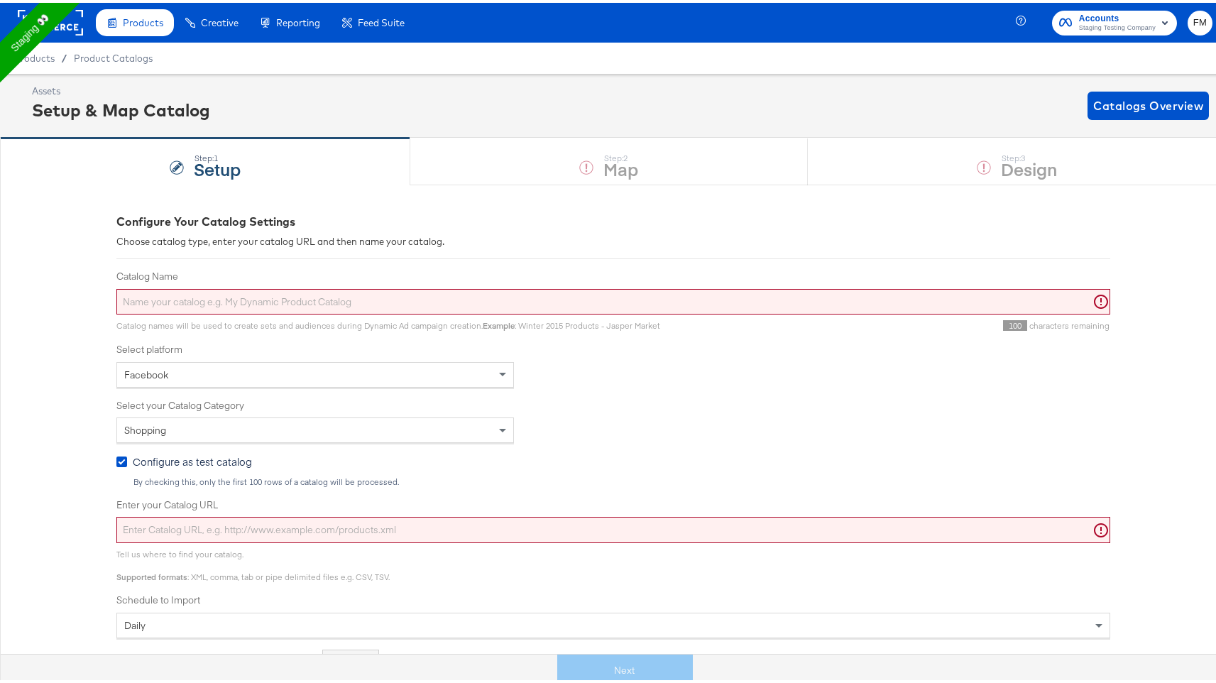
click at [538, 304] on input "Catalog Name" at bounding box center [613, 299] width 994 height 26
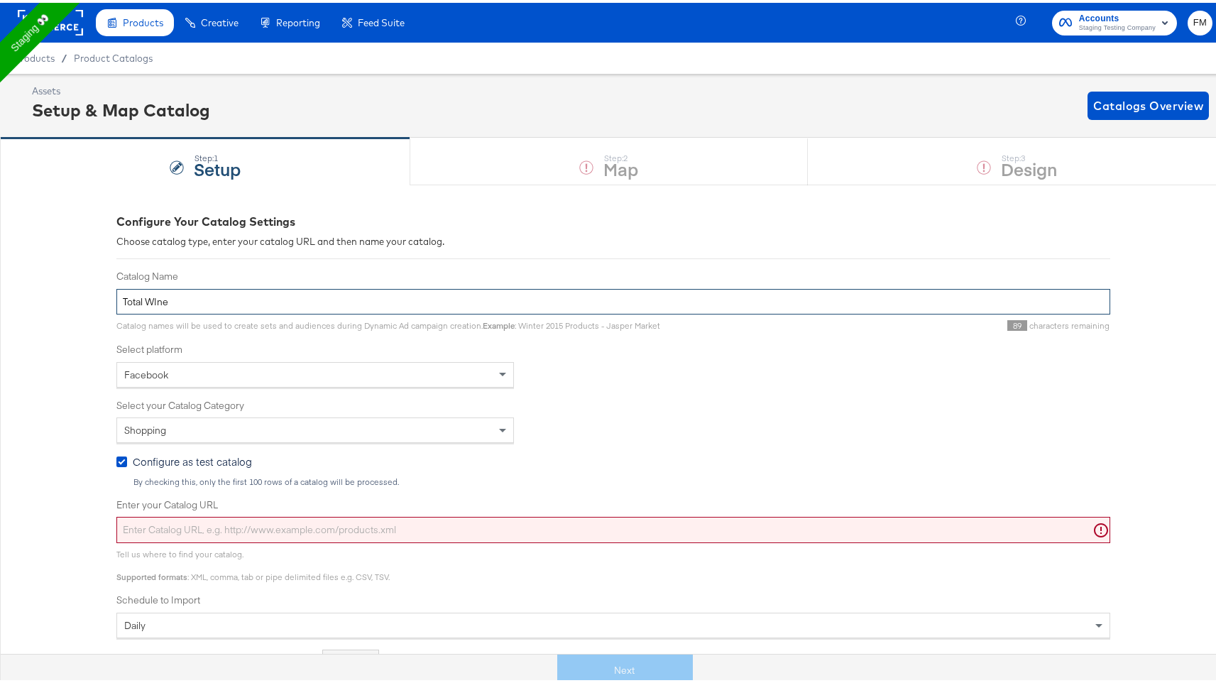
type input "Total WIne"
click at [355, 519] on input "Enter your Catalog URL" at bounding box center [613, 527] width 994 height 26
paste input "[URL][DOMAIN_NAME]"
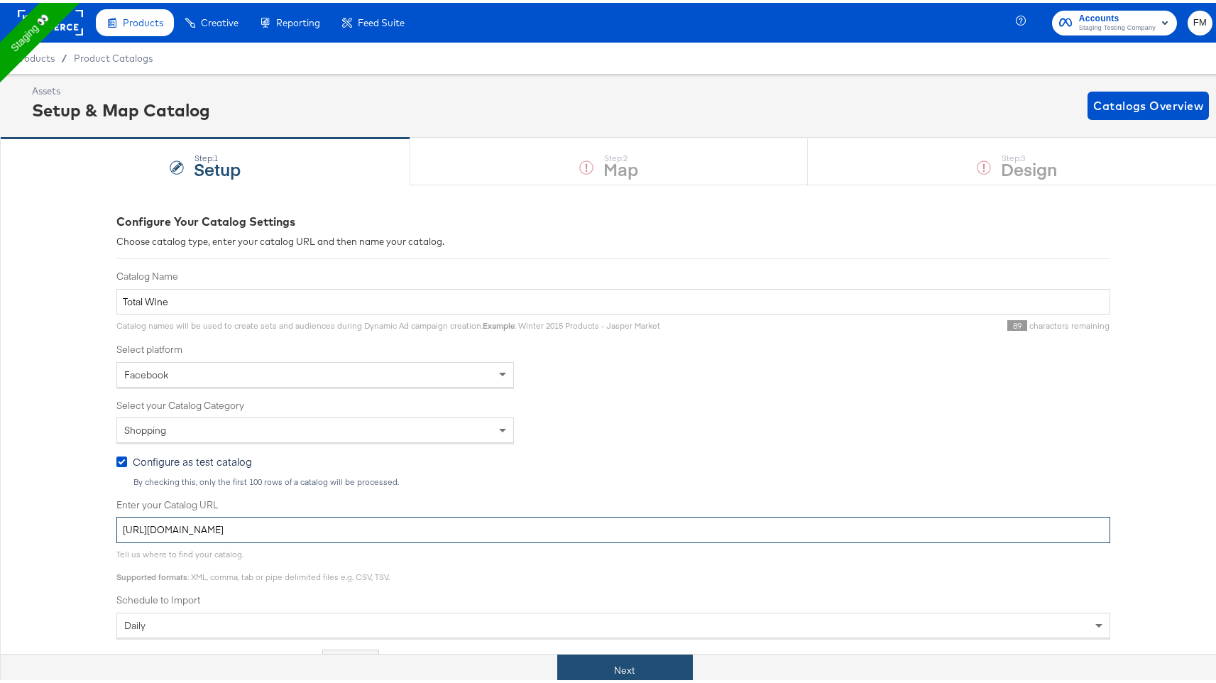
type input "[URL][DOMAIN_NAME]"
click at [608, 670] on button "Next" at bounding box center [625, 668] width 136 height 32
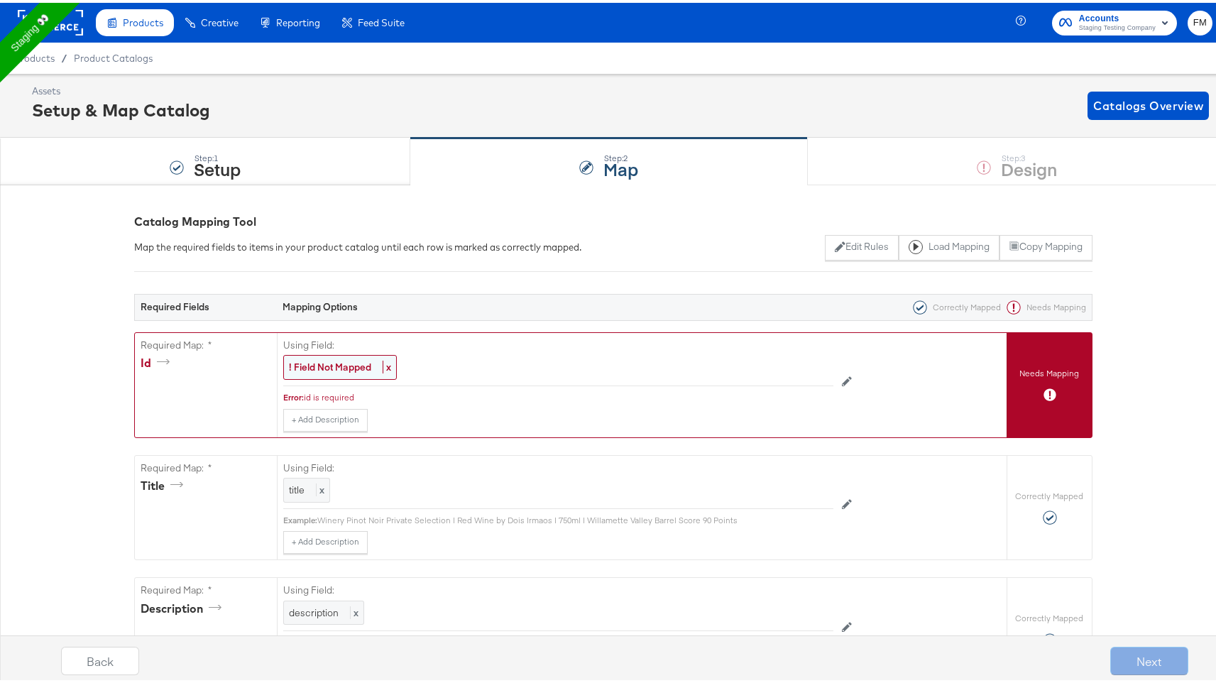
click at [353, 368] on strong "! Field Not Mapped" at bounding box center [330, 364] width 82 height 13
click at [668, 369] on div "Select..." at bounding box center [526, 365] width 484 height 24
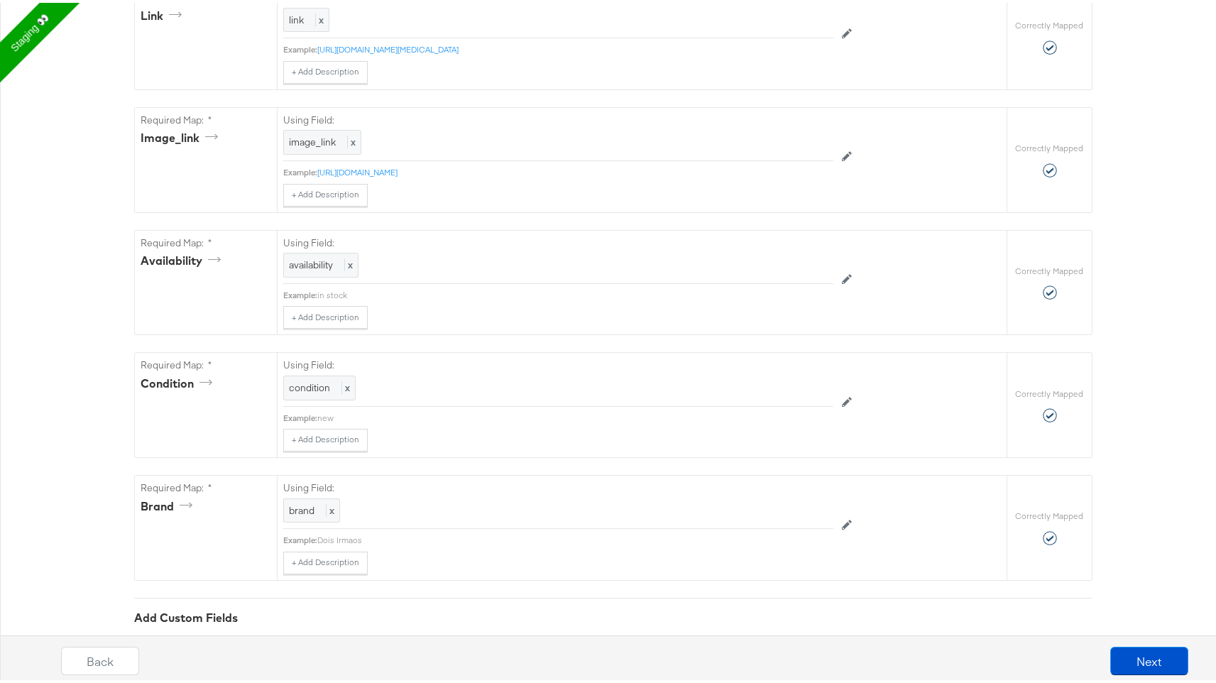
scroll to position [955, 0]
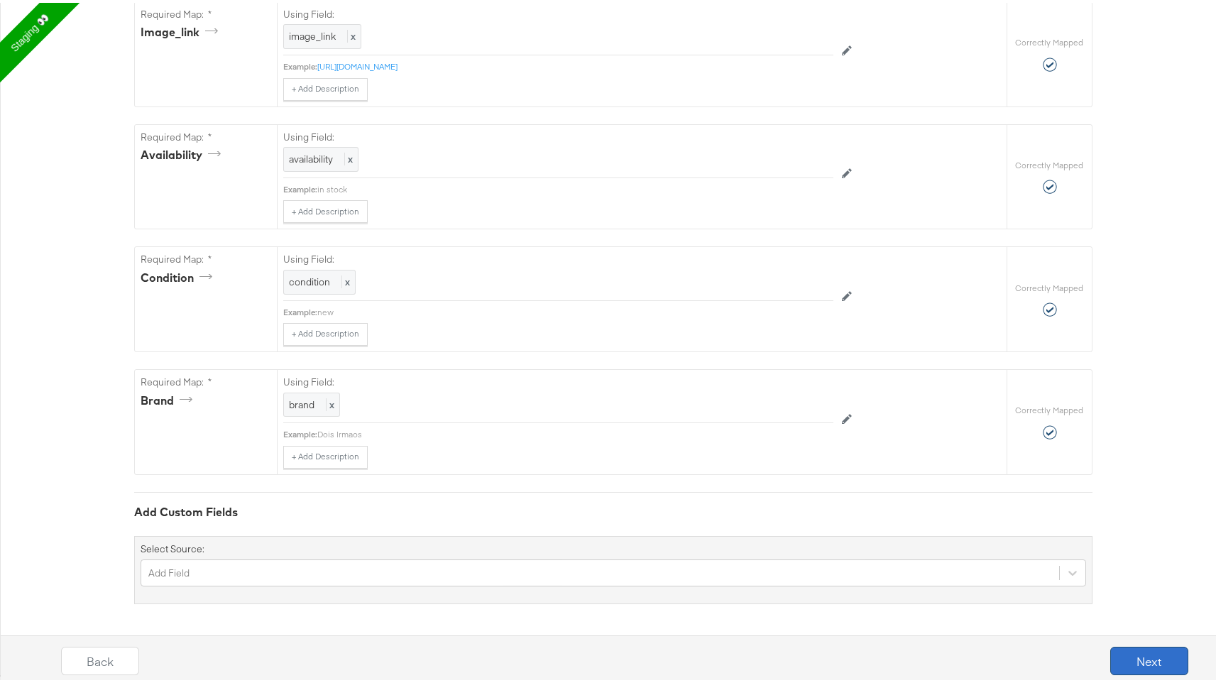
click at [1142, 653] on button "Next" at bounding box center [1150, 658] width 78 height 28
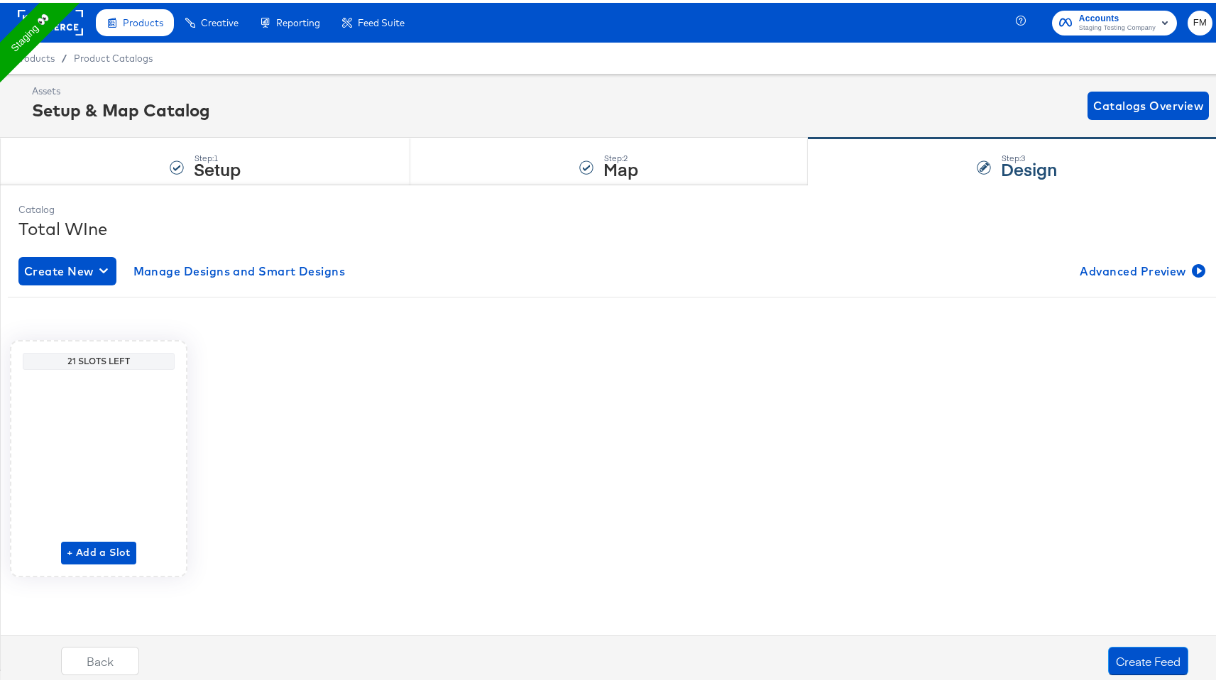
scroll to position [0, 0]
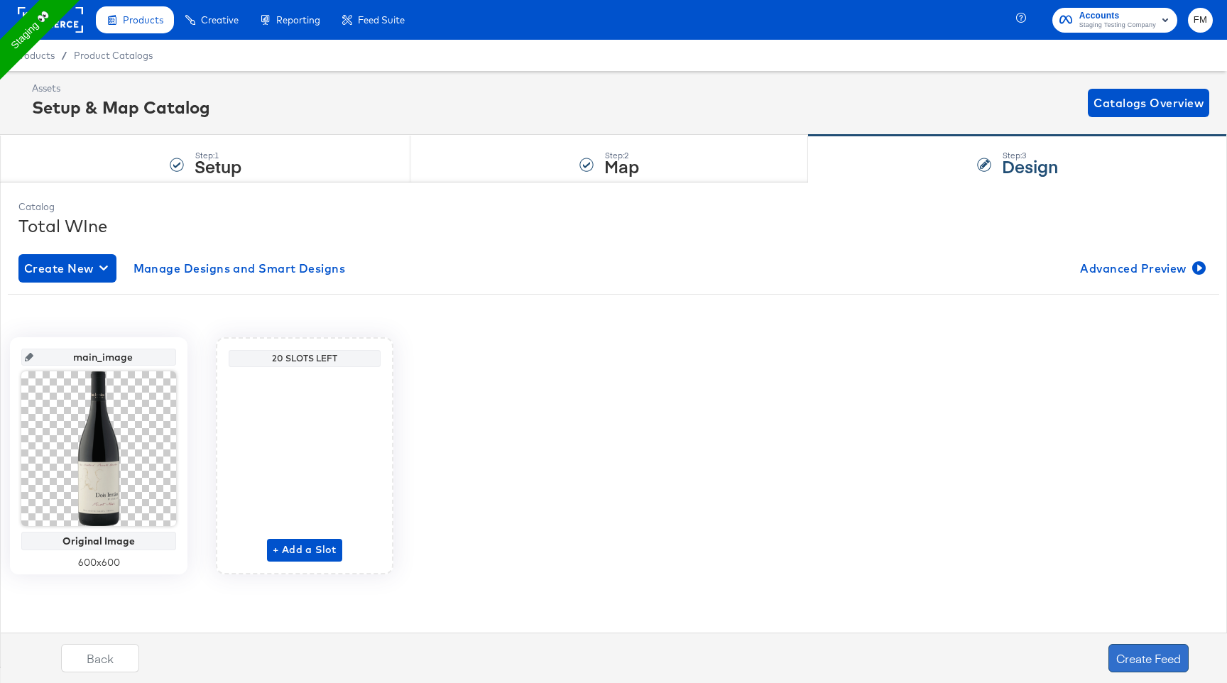
click at [1142, 653] on button "Create Feed" at bounding box center [1149, 658] width 80 height 28
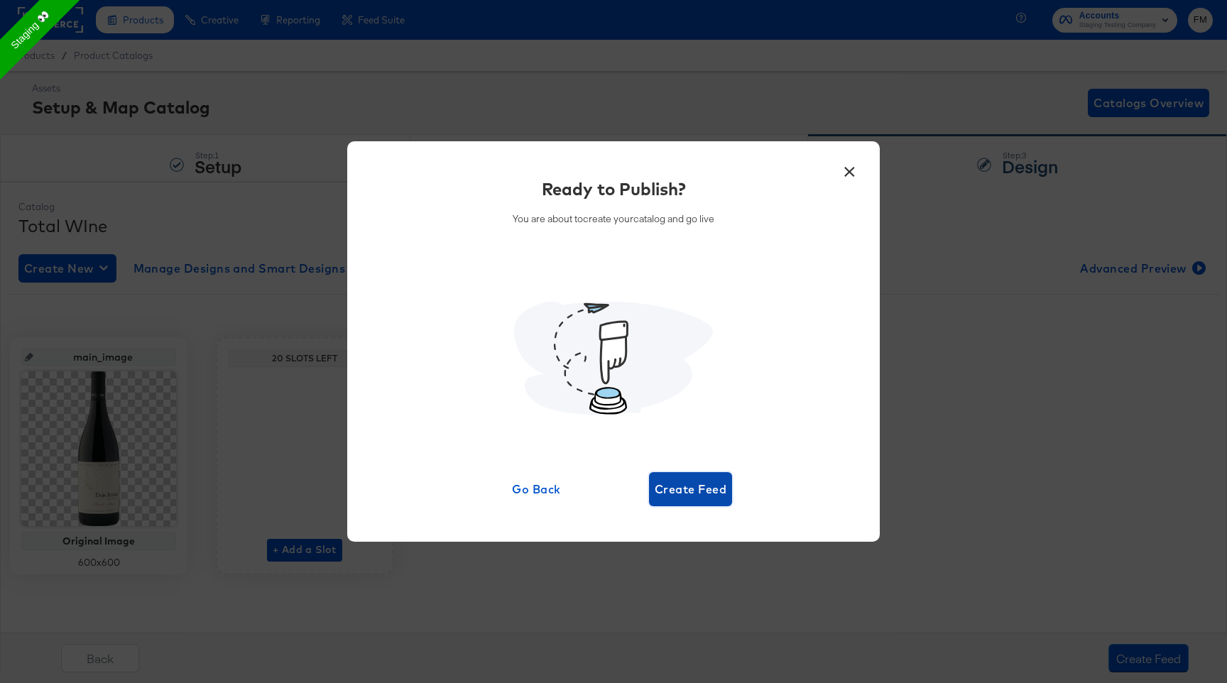
click at [693, 489] on span "Create Feed" at bounding box center [691, 489] width 72 height 20
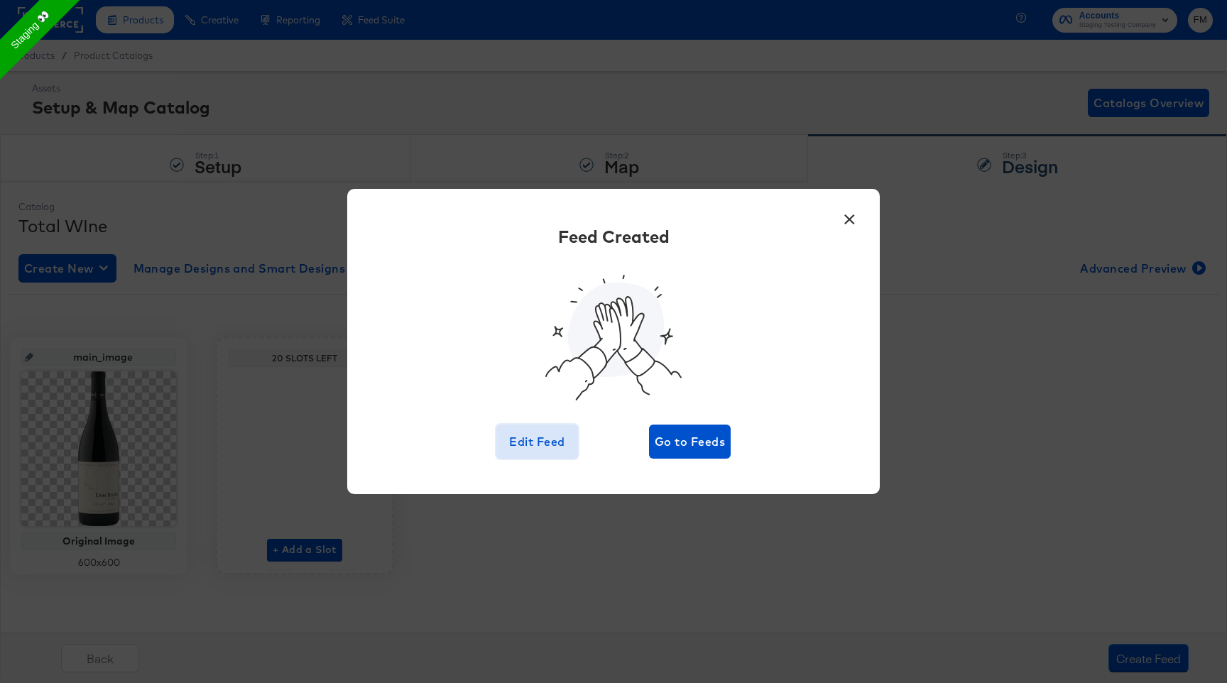
click at [540, 445] on span "Edit Feed" at bounding box center [537, 442] width 70 height 20
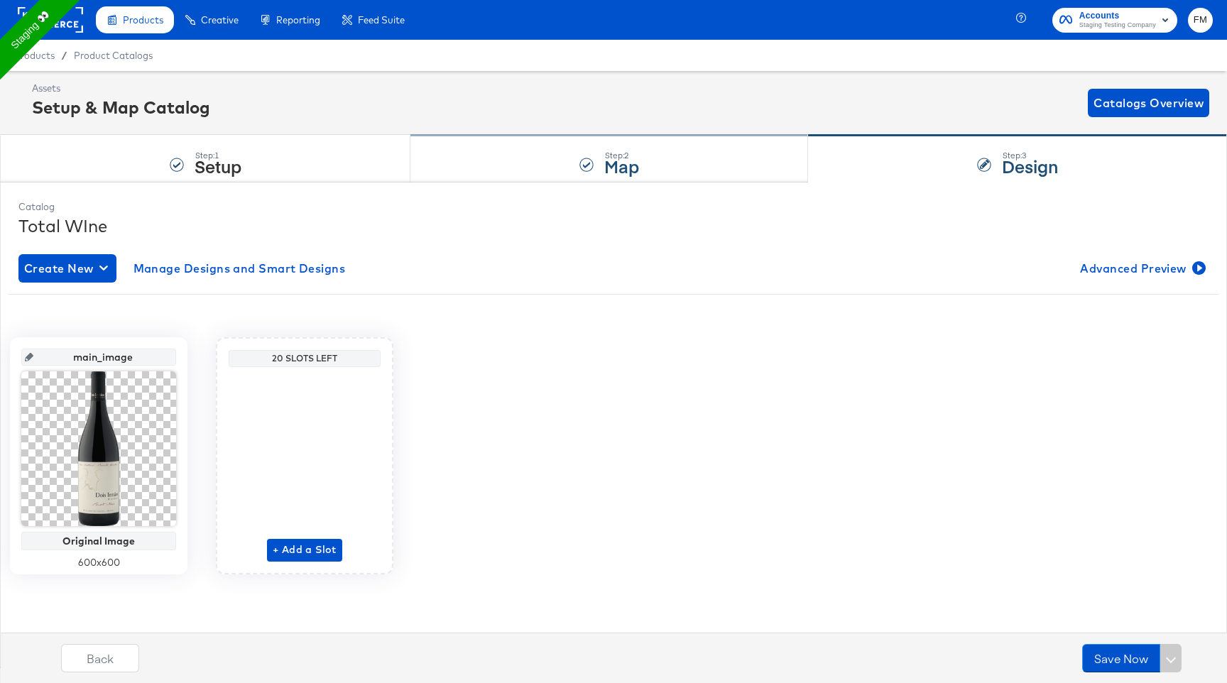
click at [670, 174] on div "Step: 2 Map" at bounding box center [609, 159] width 398 height 47
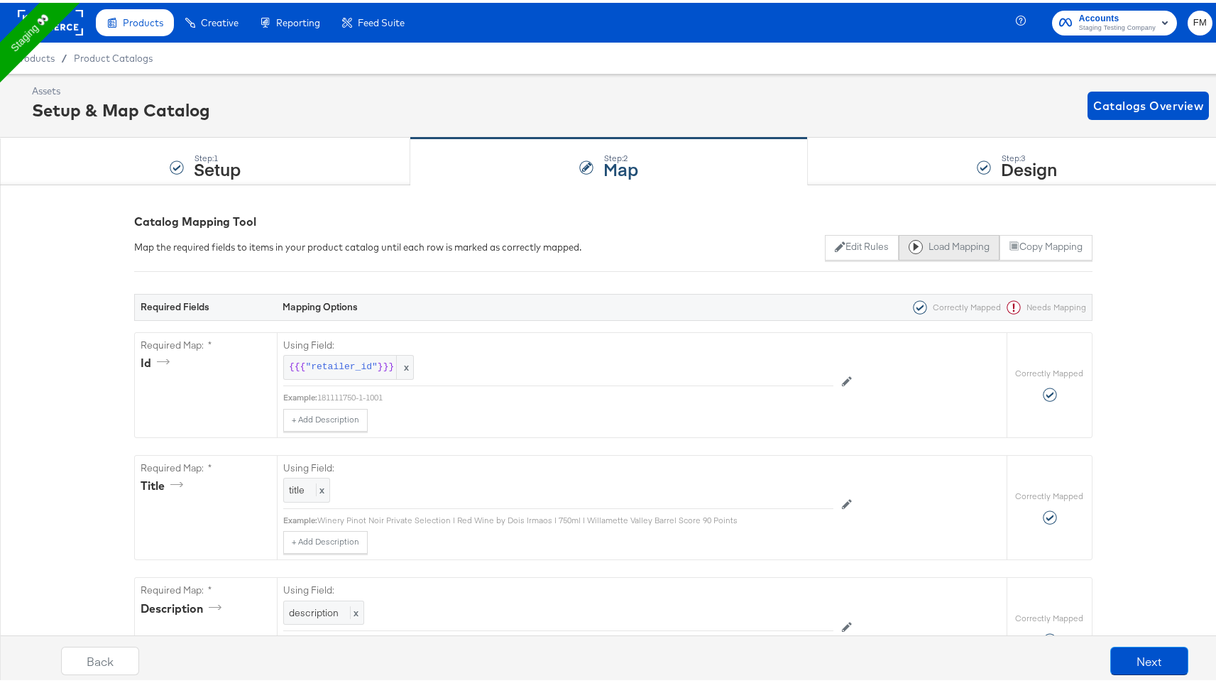
click at [915, 241] on button "Load Mapping" at bounding box center [949, 245] width 101 height 26
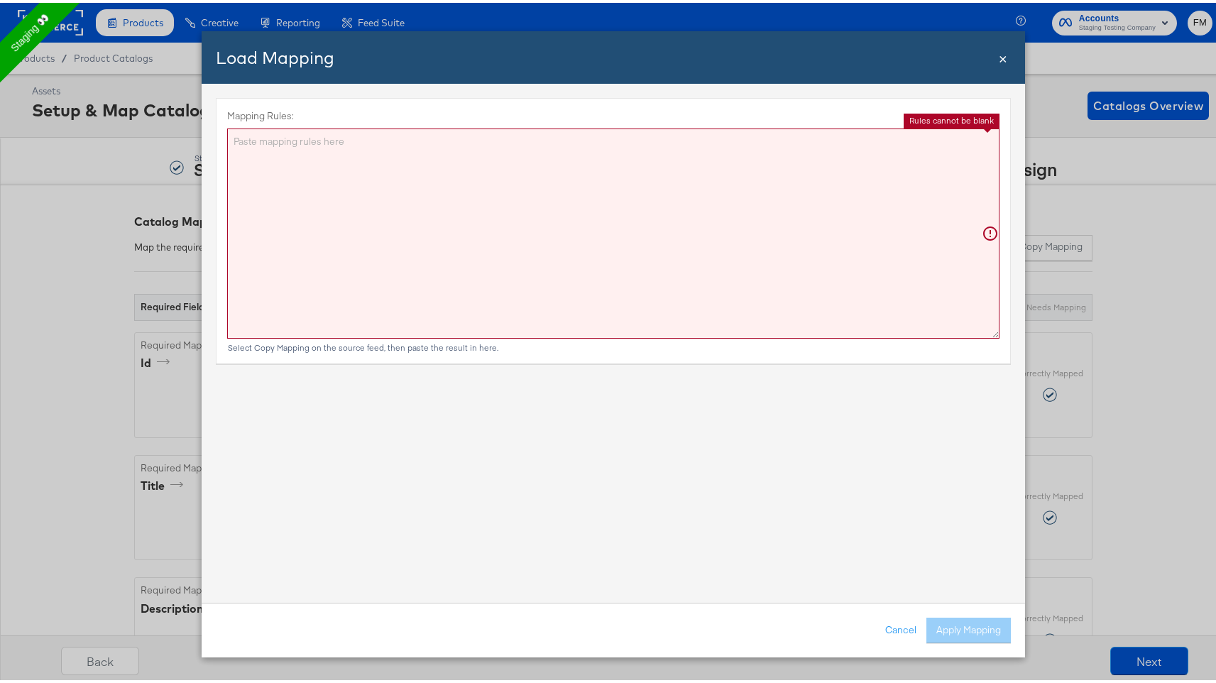
click at [835, 267] on textarea "Mapping Rules:" at bounding box center [613, 231] width 773 height 210
paste textarea "{"id":"{{{\"retailer_id\"}}}","title":"{{{unescapeHTML (truncate title limit=11…"
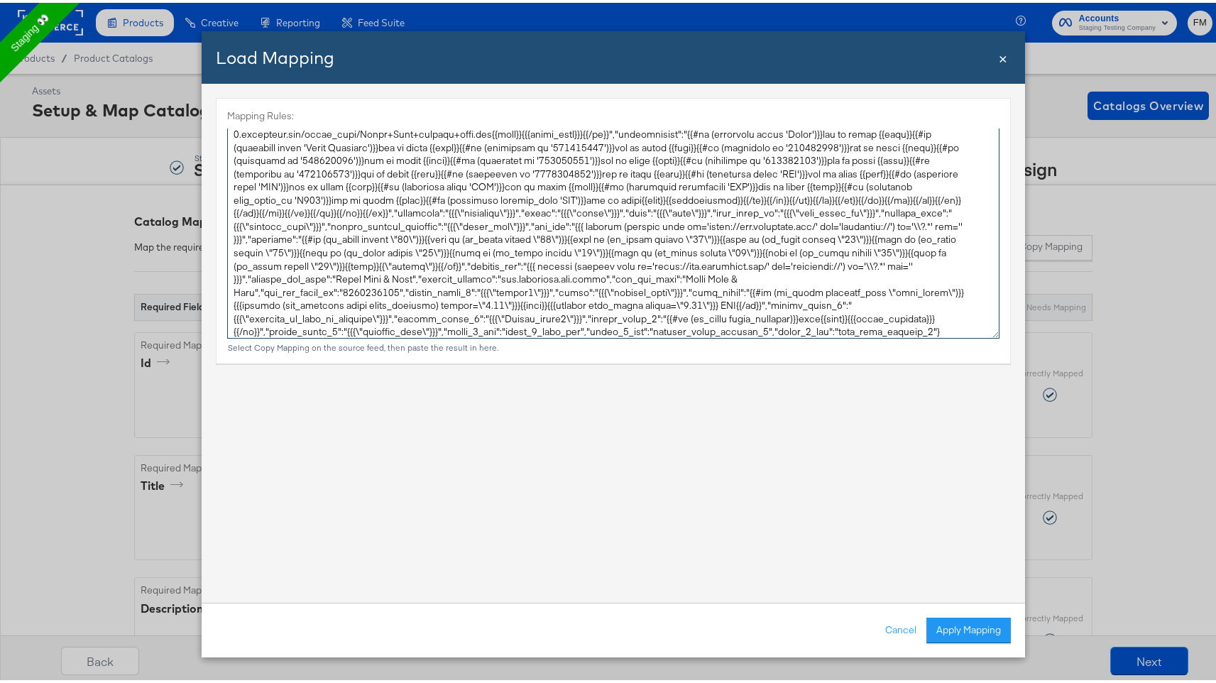
scroll to position [39, 0]
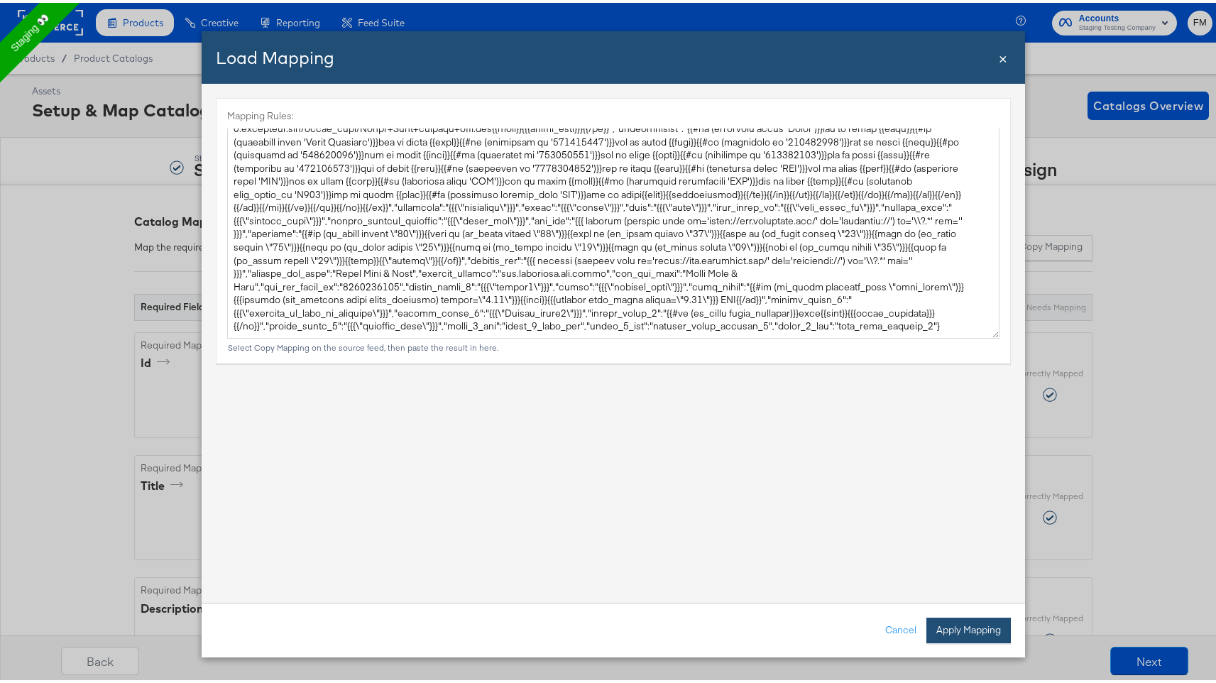
type textarea "{ "id": "{{{\"retailer_id\"}}}", "title": "{{{unescapeHTML (truncate title limi…"
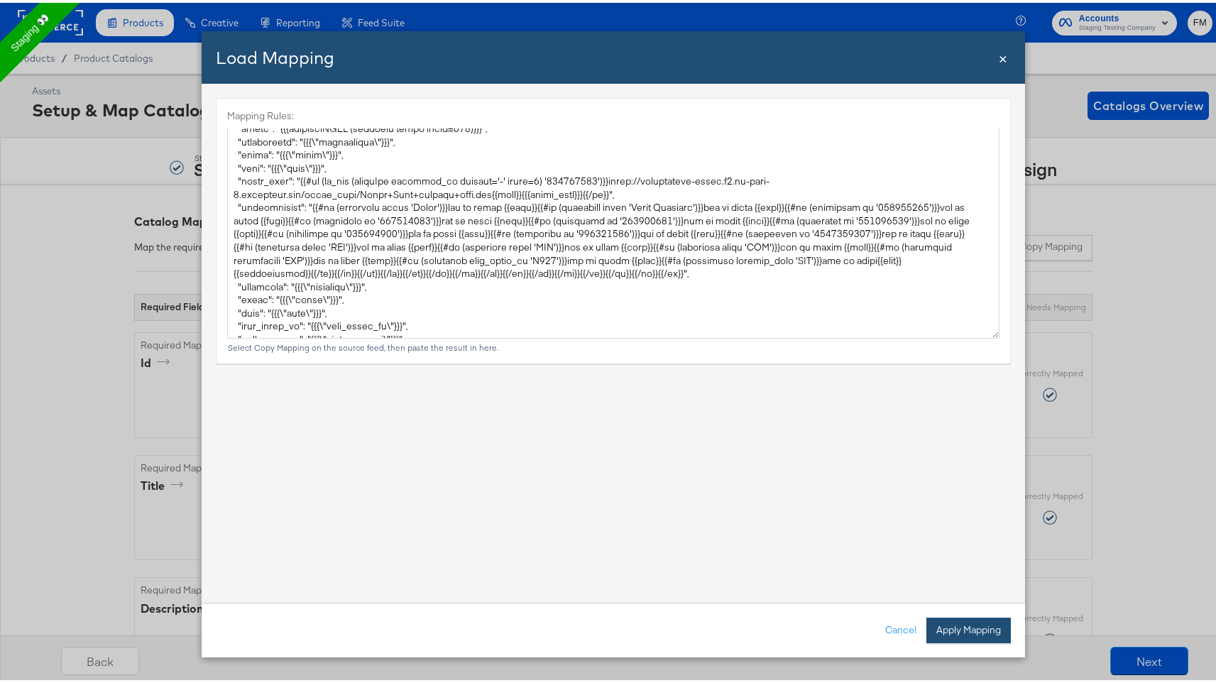
click at [943, 632] on button "Apply Mapping" at bounding box center [969, 628] width 85 height 26
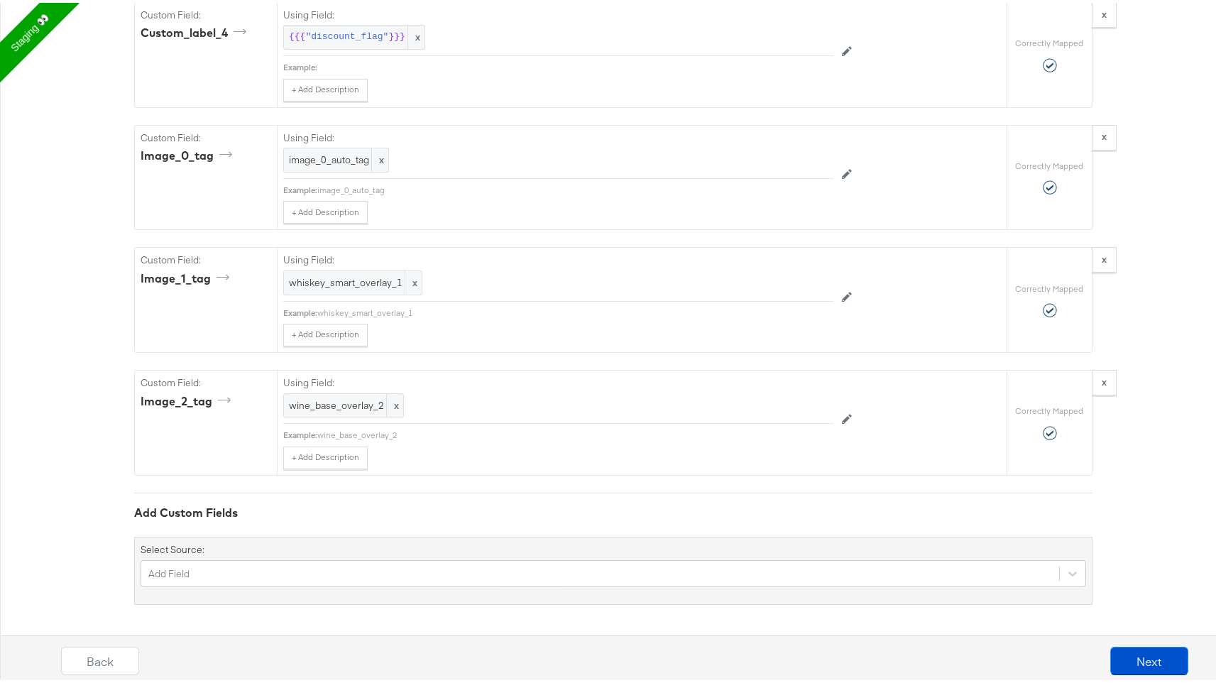
scroll to position [3796, 0]
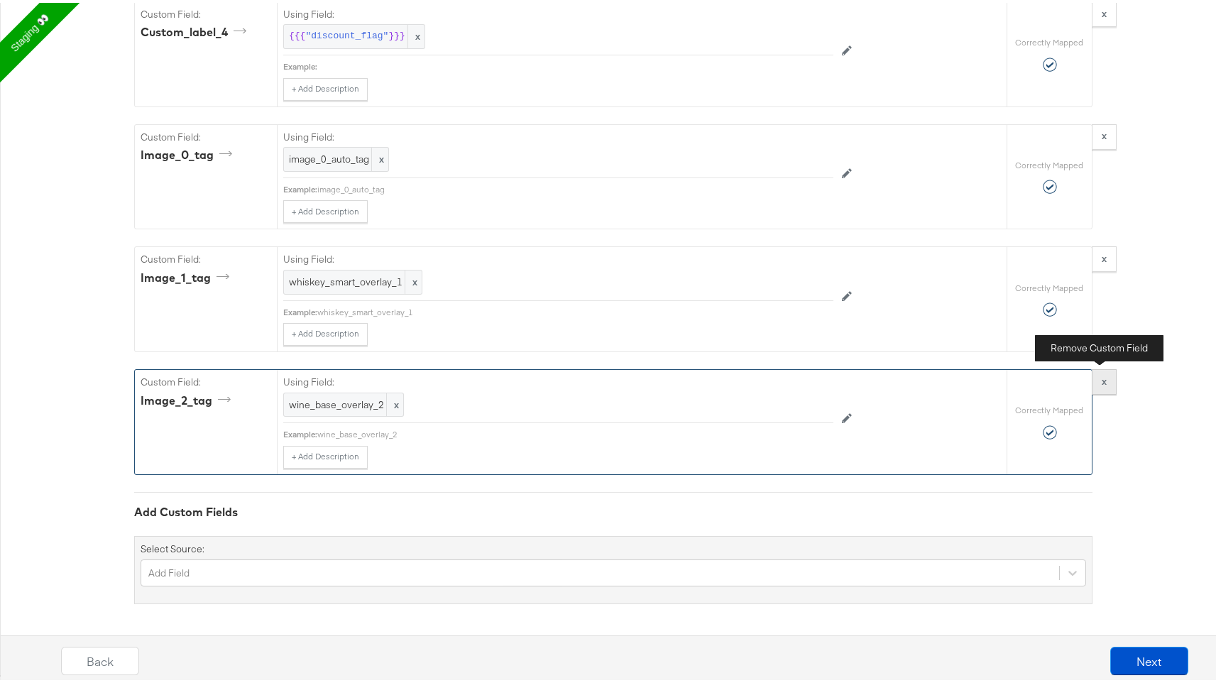
click at [1106, 385] on button "x" at bounding box center [1104, 379] width 25 height 26
click at [1095, 387] on button "x" at bounding box center [1104, 379] width 25 height 26
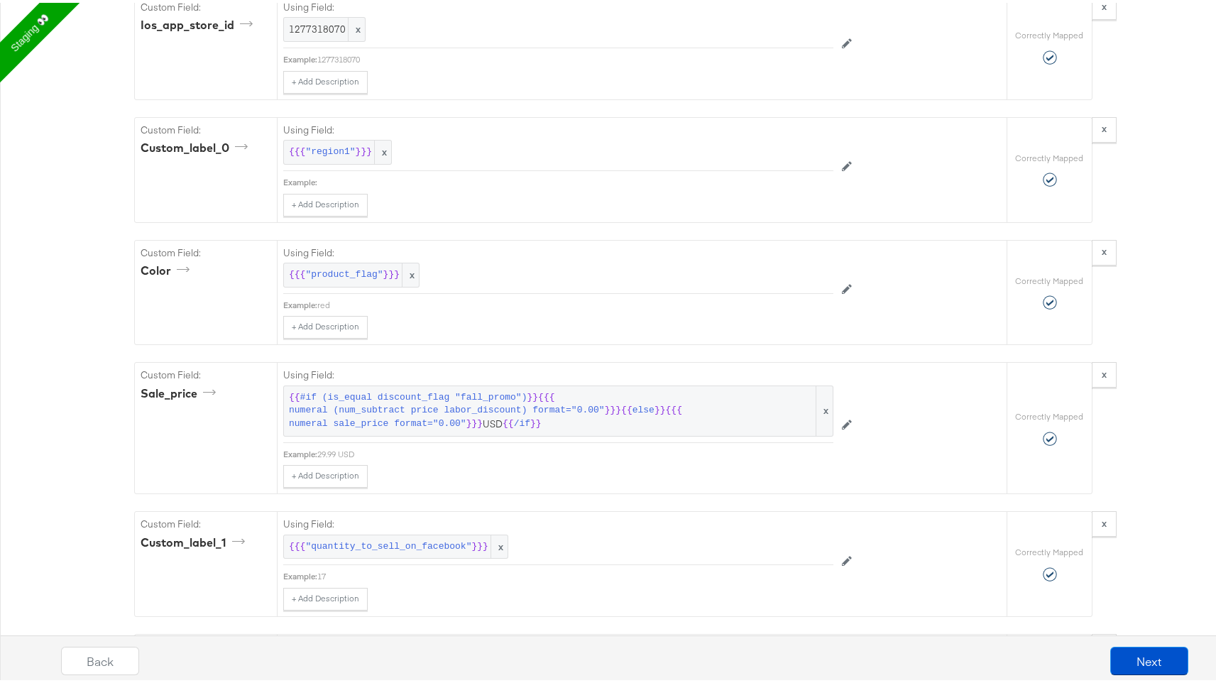
scroll to position [3051, 0]
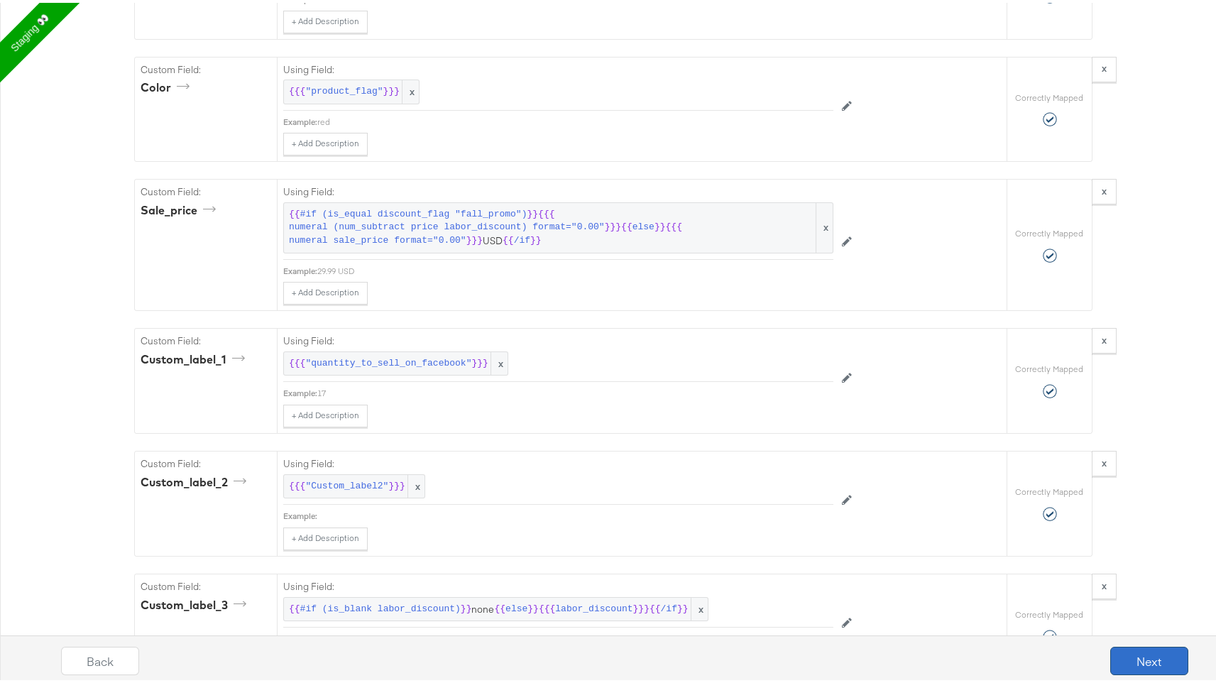
click at [1133, 664] on button "Next" at bounding box center [1150, 658] width 78 height 28
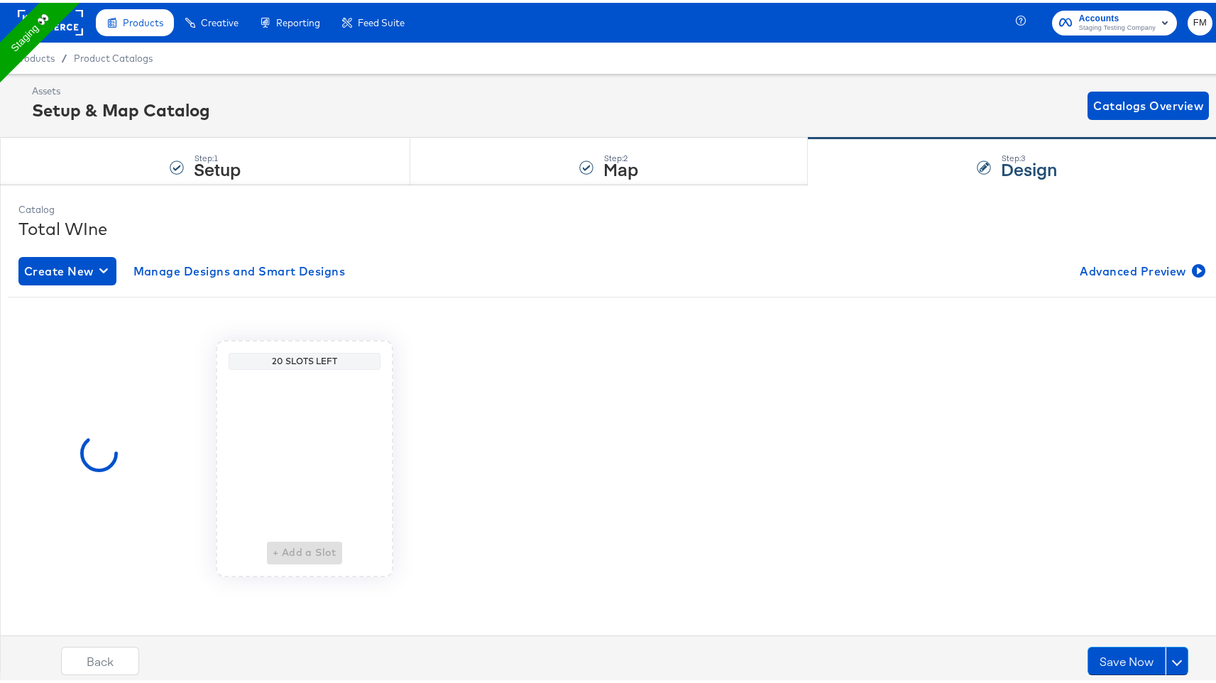
scroll to position [0, 0]
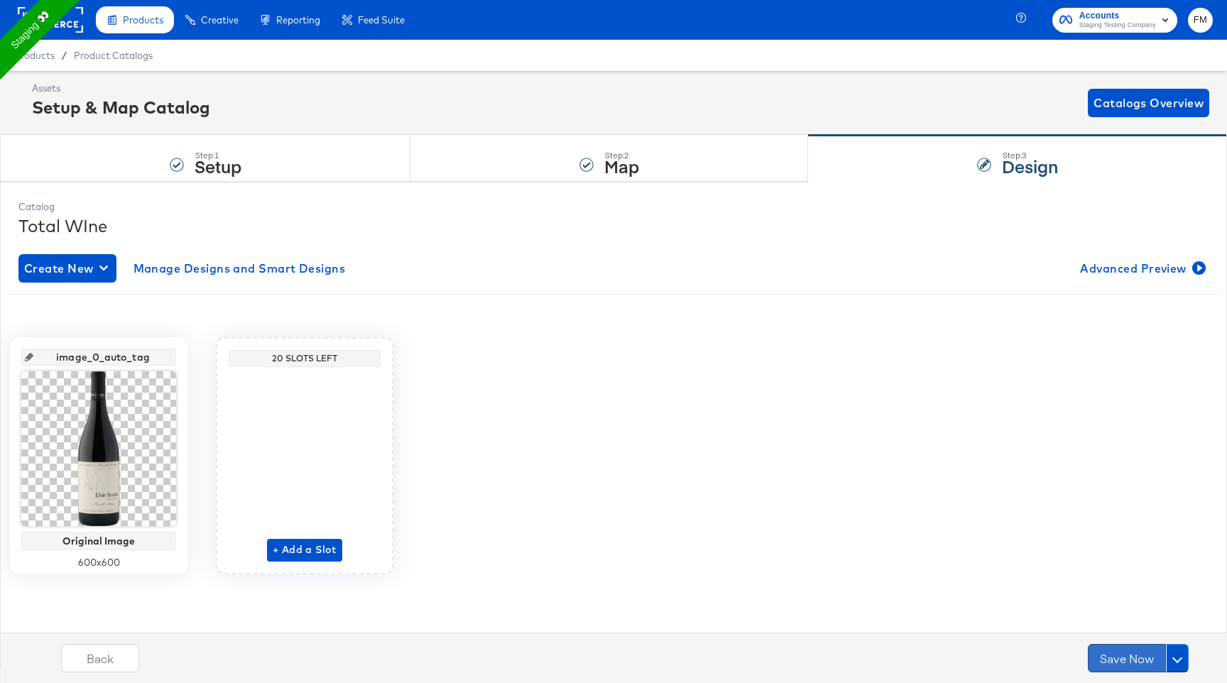
click at [1116, 652] on button "Save Now" at bounding box center [1127, 658] width 78 height 28
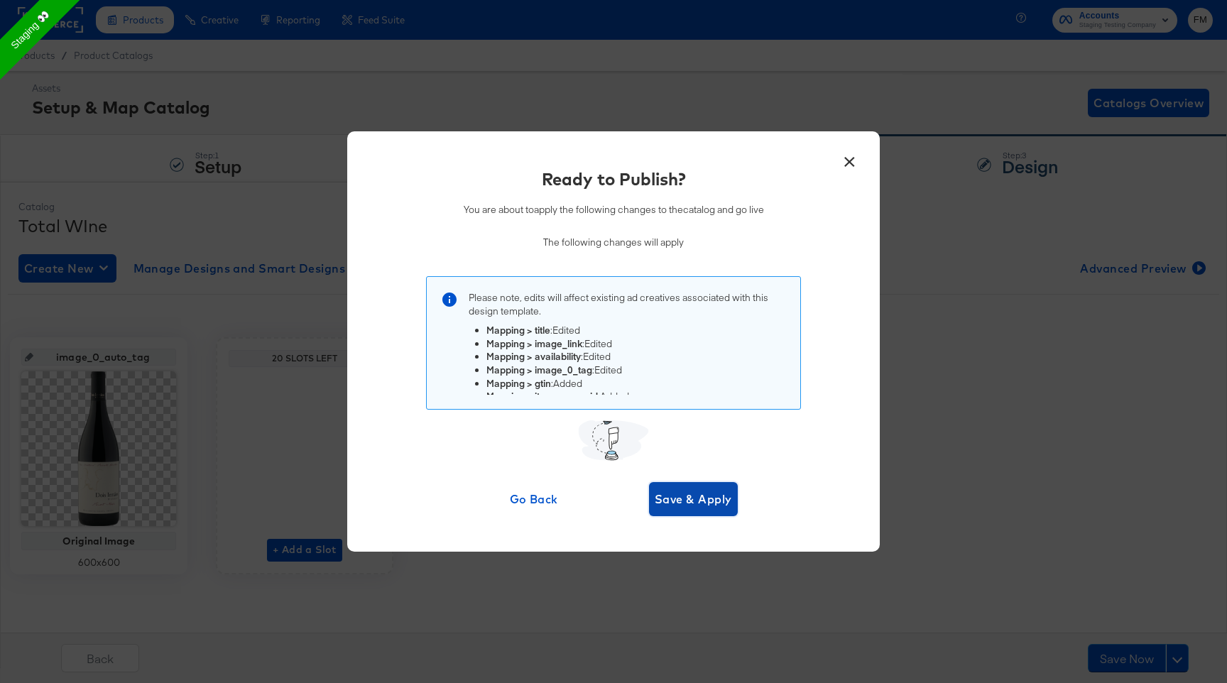
click at [721, 500] on span "Save & Apply" at bounding box center [693, 499] width 77 height 20
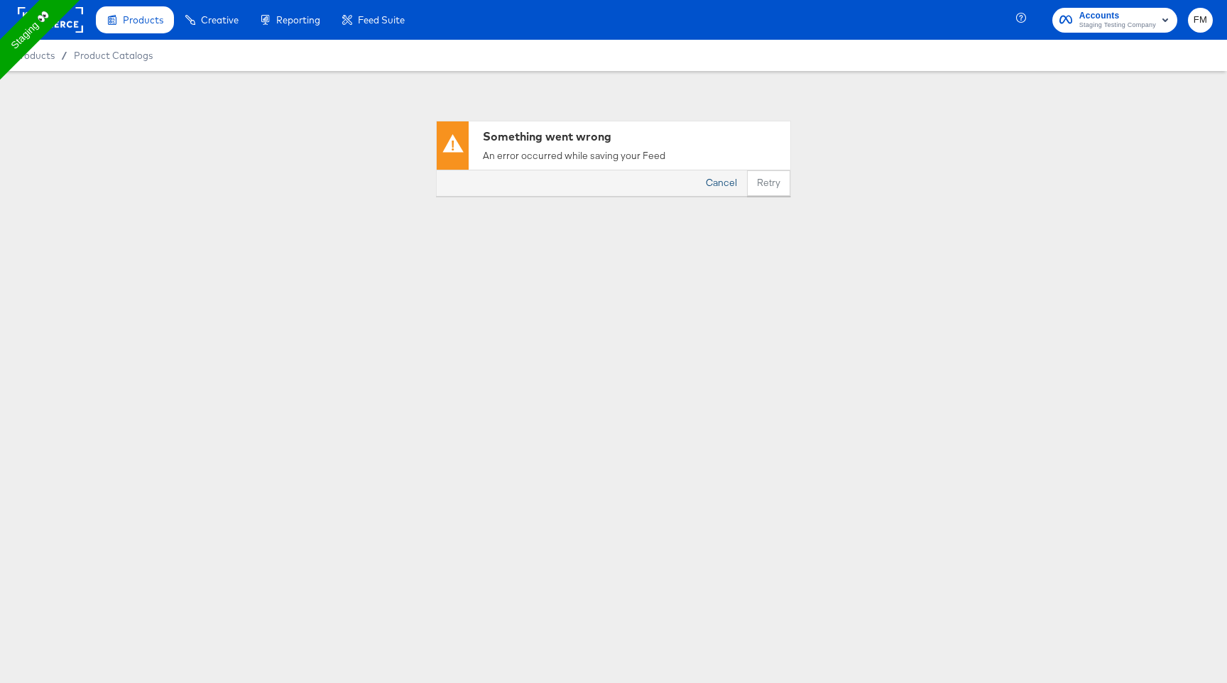
click at [731, 180] on button "Cancel" at bounding box center [721, 183] width 51 height 26
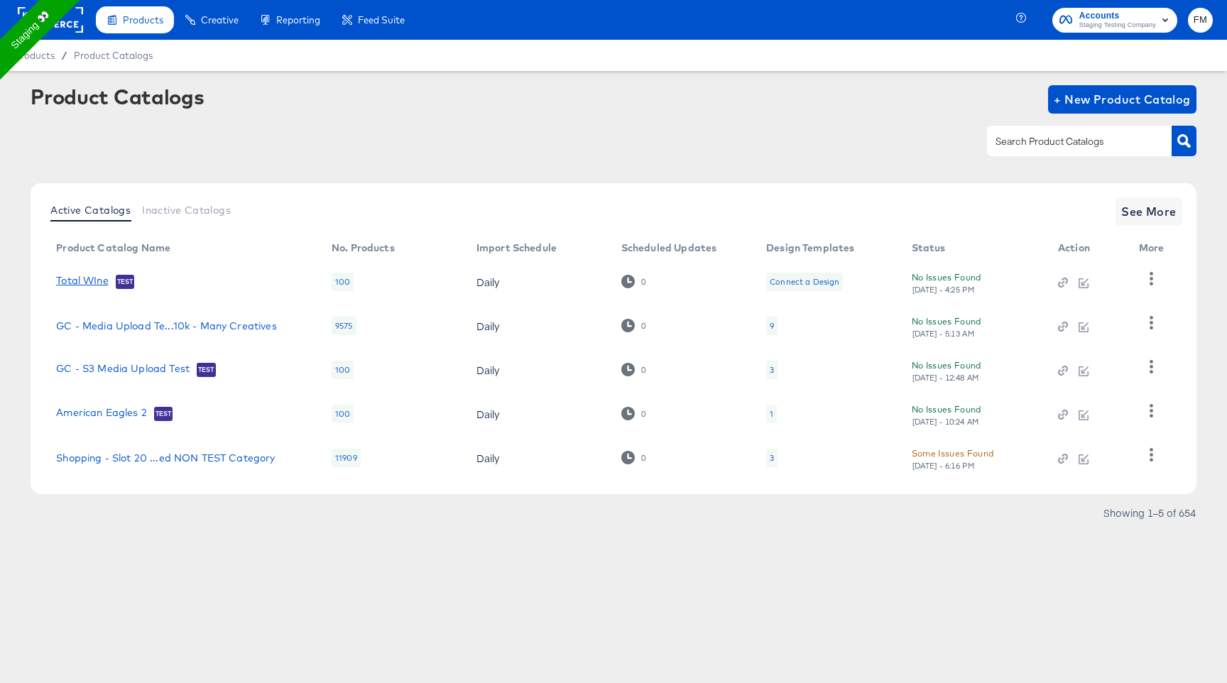
click at [96, 276] on link "Total WIne" at bounding box center [82, 282] width 53 height 14
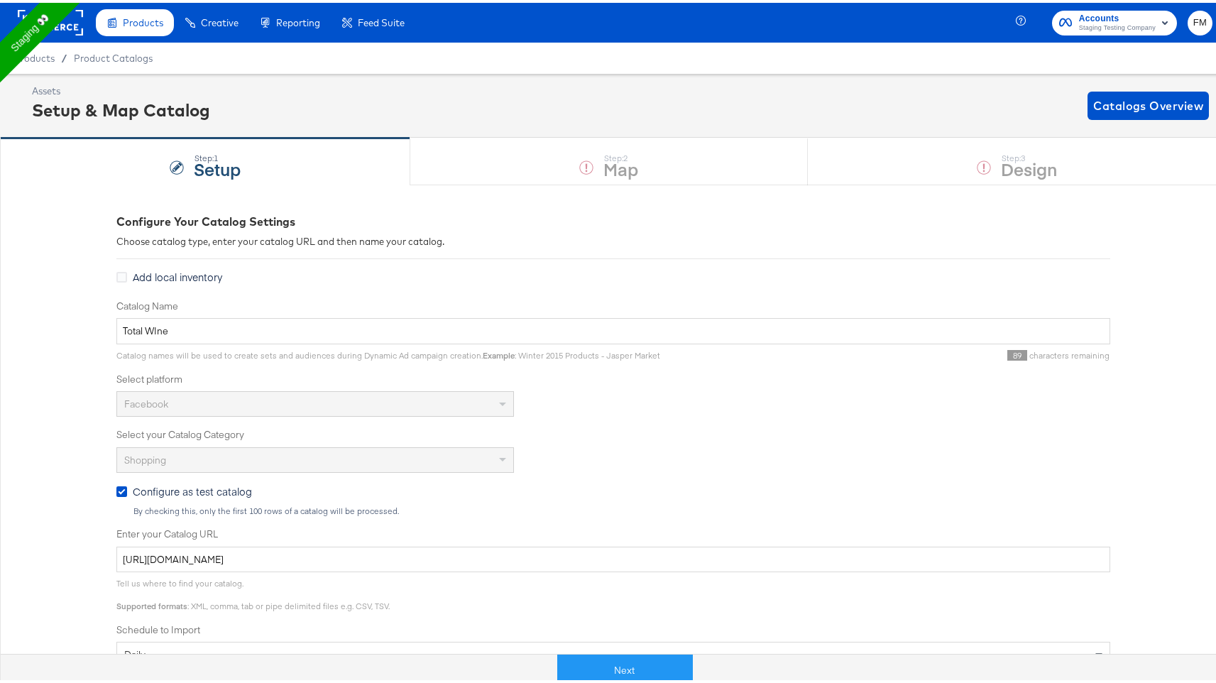
click at [156, 273] on span "Add local inventory" at bounding box center [177, 274] width 89 height 14
click at [0, 0] on input "Add local inventory" at bounding box center [0, 0] width 0 height 0
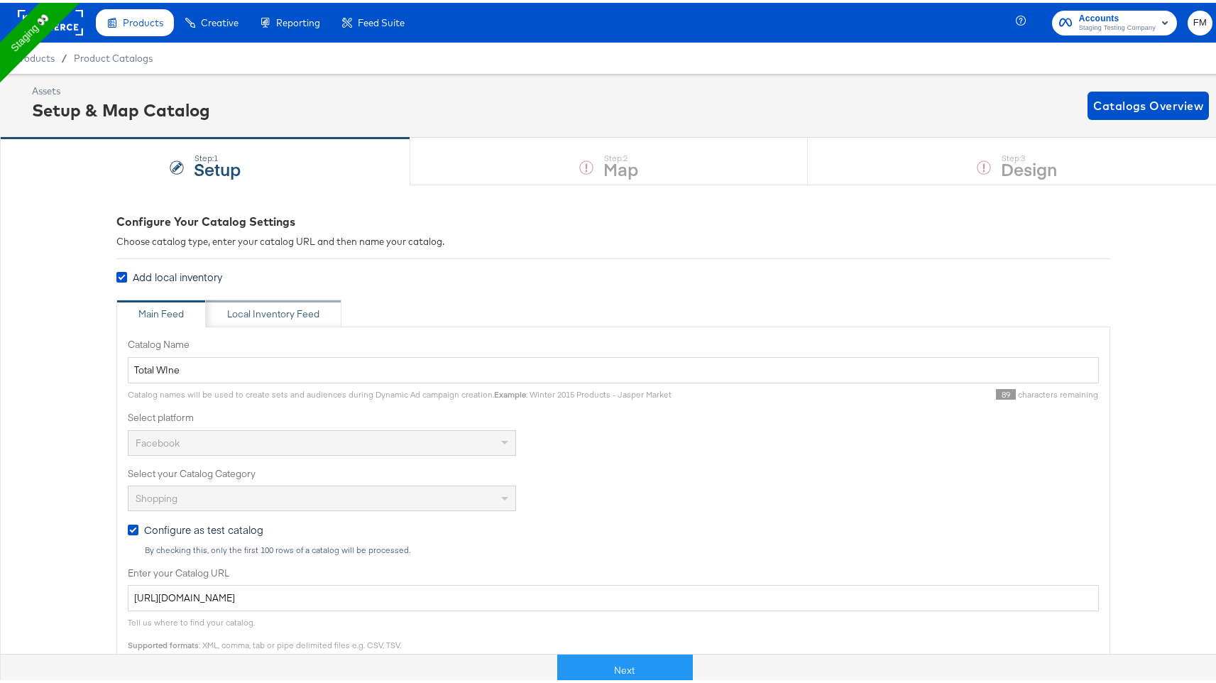
click at [241, 313] on div "Local Inventory Feed" at bounding box center [273, 311] width 92 height 13
type input "Local Inventory Feed for Total WIne"
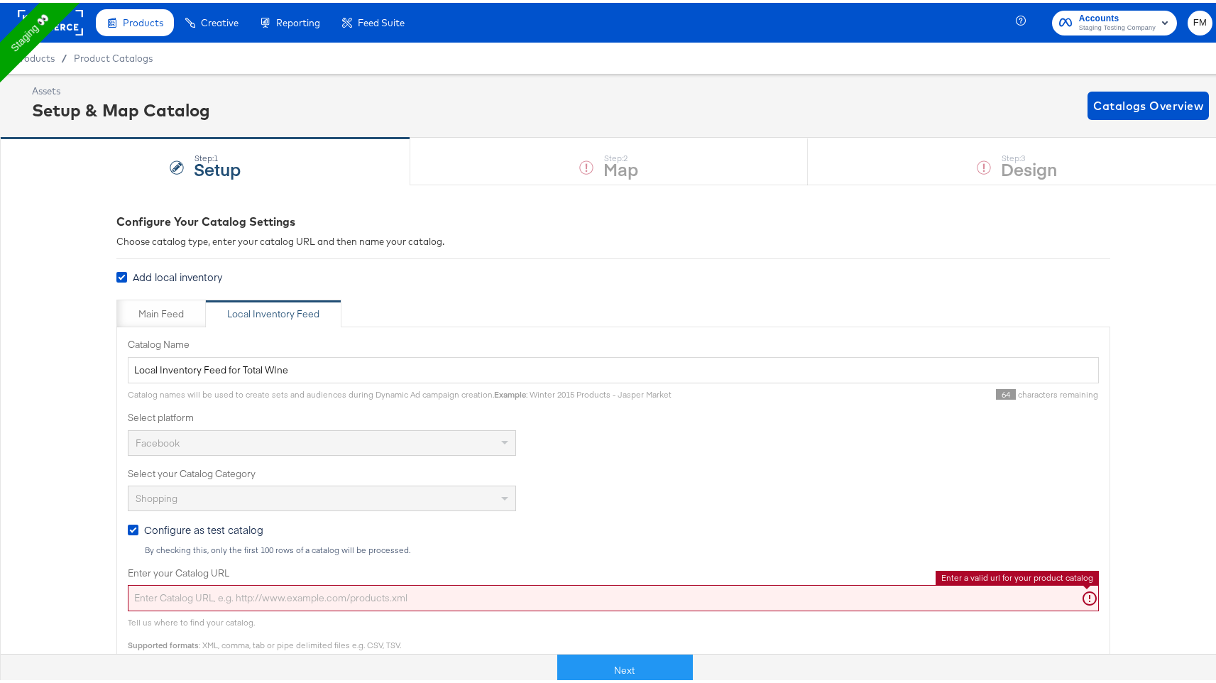
click at [316, 591] on input "Enter your Catalog URL" at bounding box center [613, 595] width 971 height 26
paste input "https://ace.stitcherads.com/exports/1314/universal/none/universal/export.csv"
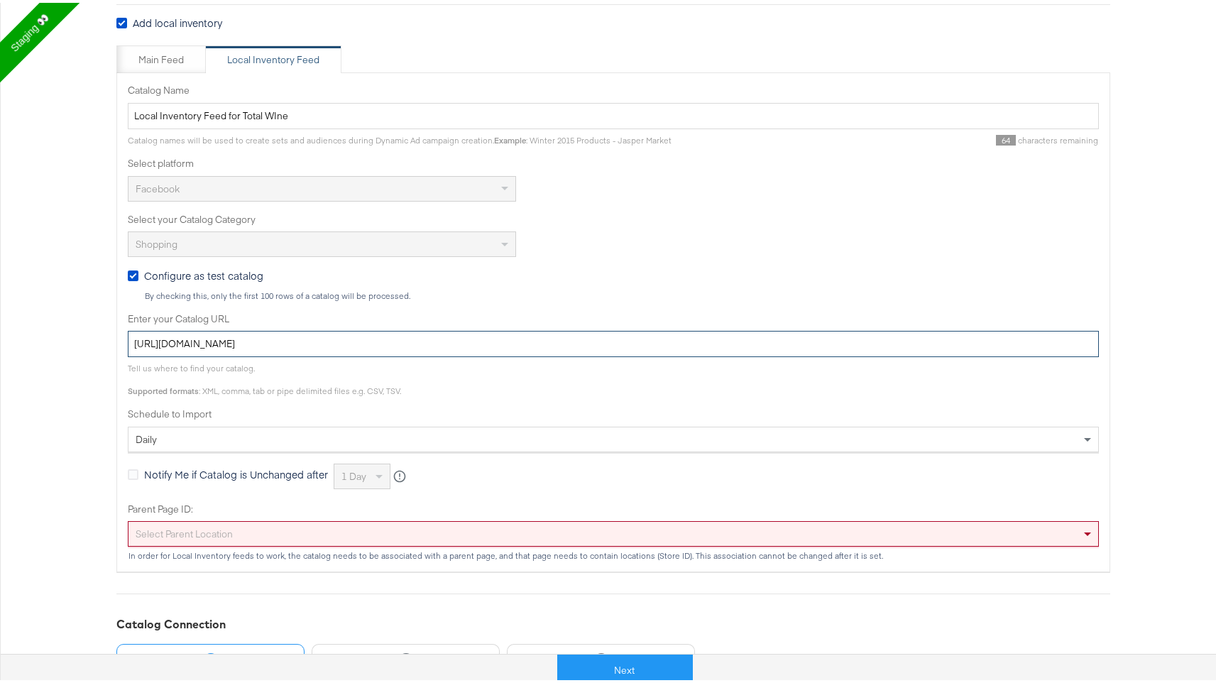
scroll to position [271, 0]
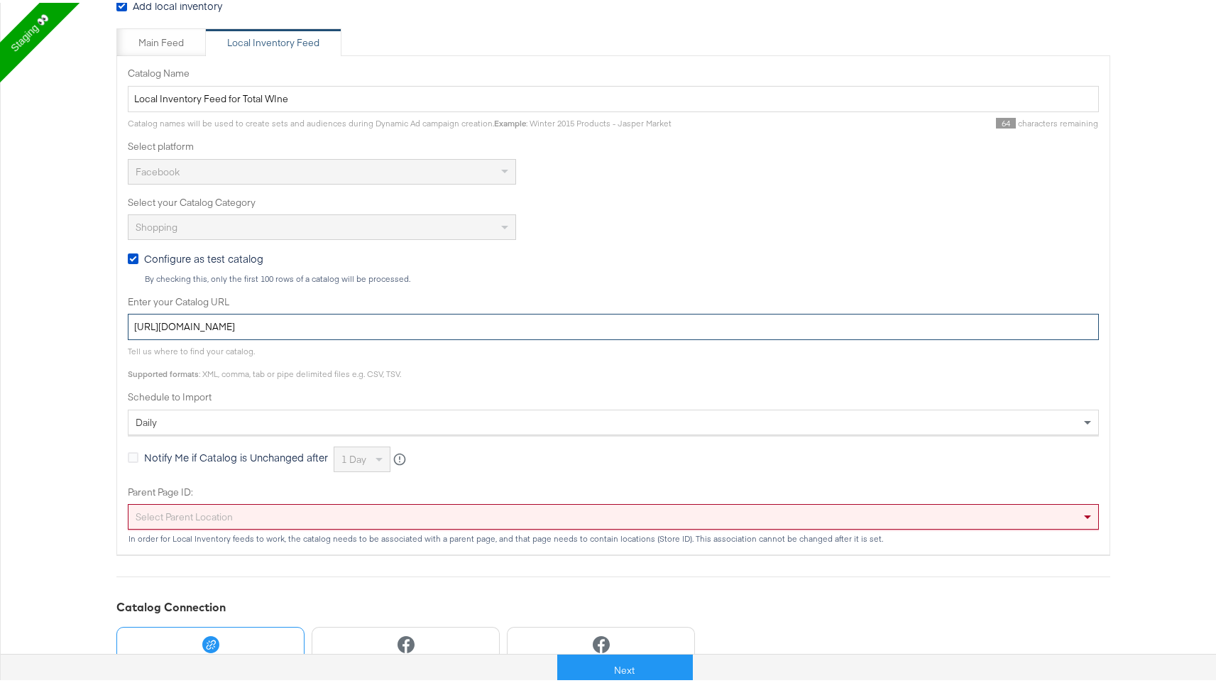
type input "https://ace.stitcherads.com/exports/1314/universal/none/universal/export.csv"
click at [530, 513] on div "Select Parent Location" at bounding box center [614, 514] width 970 height 24
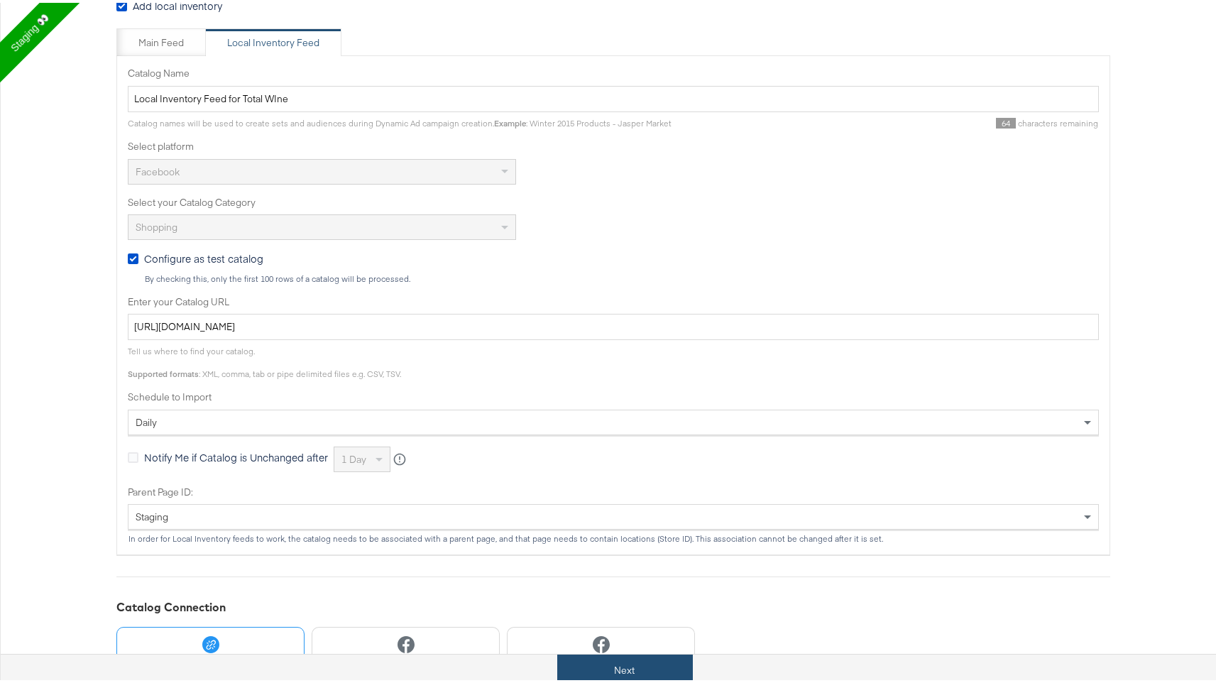
click at [588, 665] on button "Next" at bounding box center [625, 668] width 136 height 32
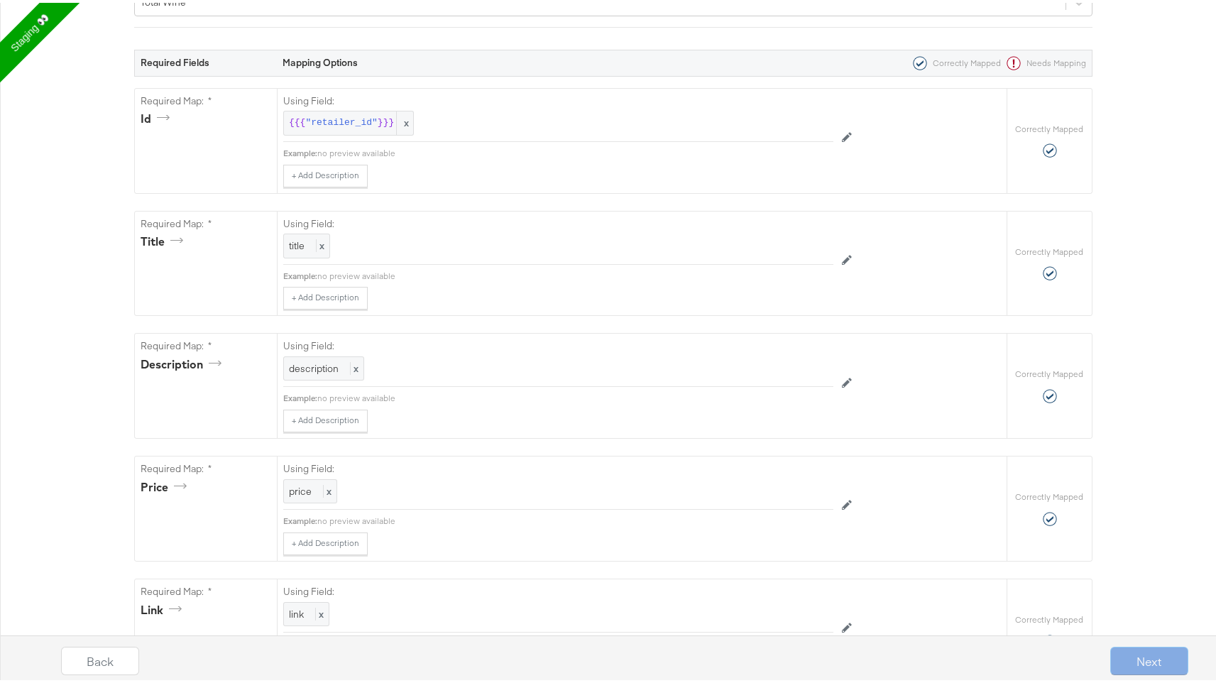
scroll to position [0, 0]
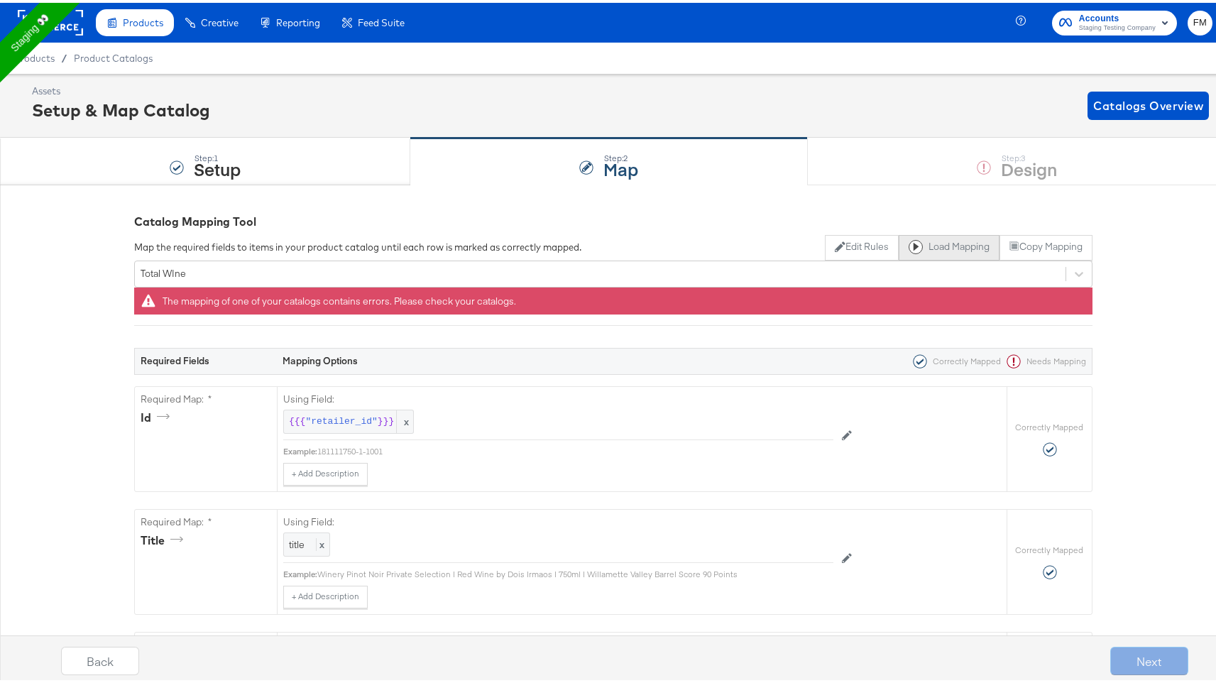
click at [947, 244] on button "Load Mapping" at bounding box center [949, 245] width 101 height 26
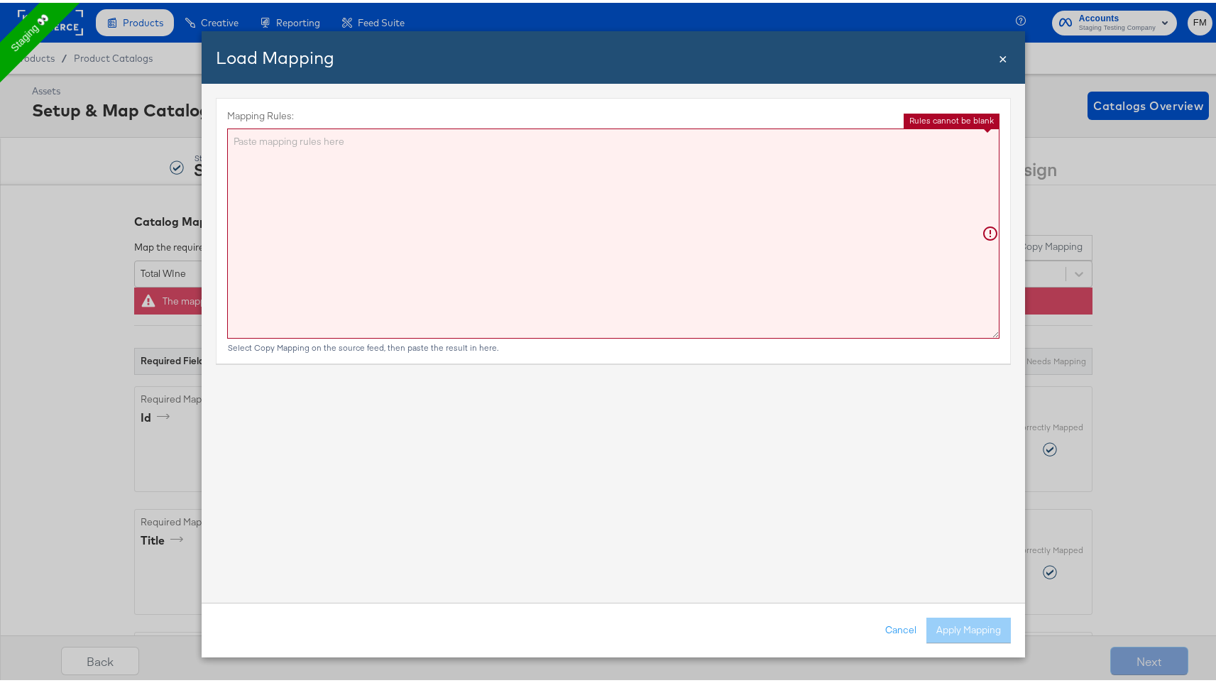
click at [602, 245] on textarea "Mapping Rules:" at bounding box center [613, 231] width 773 height 210
paste textarea "{"retailer_item_id":"{{{\"retailer_id\"}}}","store_code":"{{{\"store_code\"}}}"…"
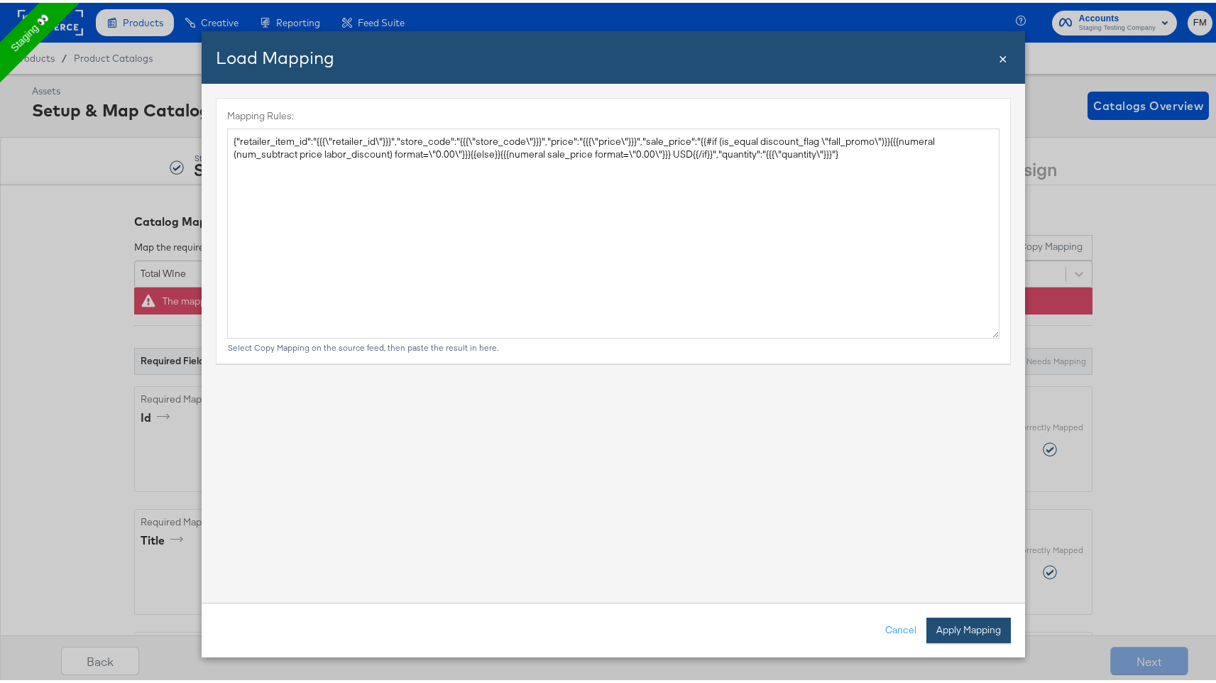
type textarea "{ "retailer_item_id": "{{{\"retailer_id\"}}}", "store_code": "{{{\"store_code\"…"
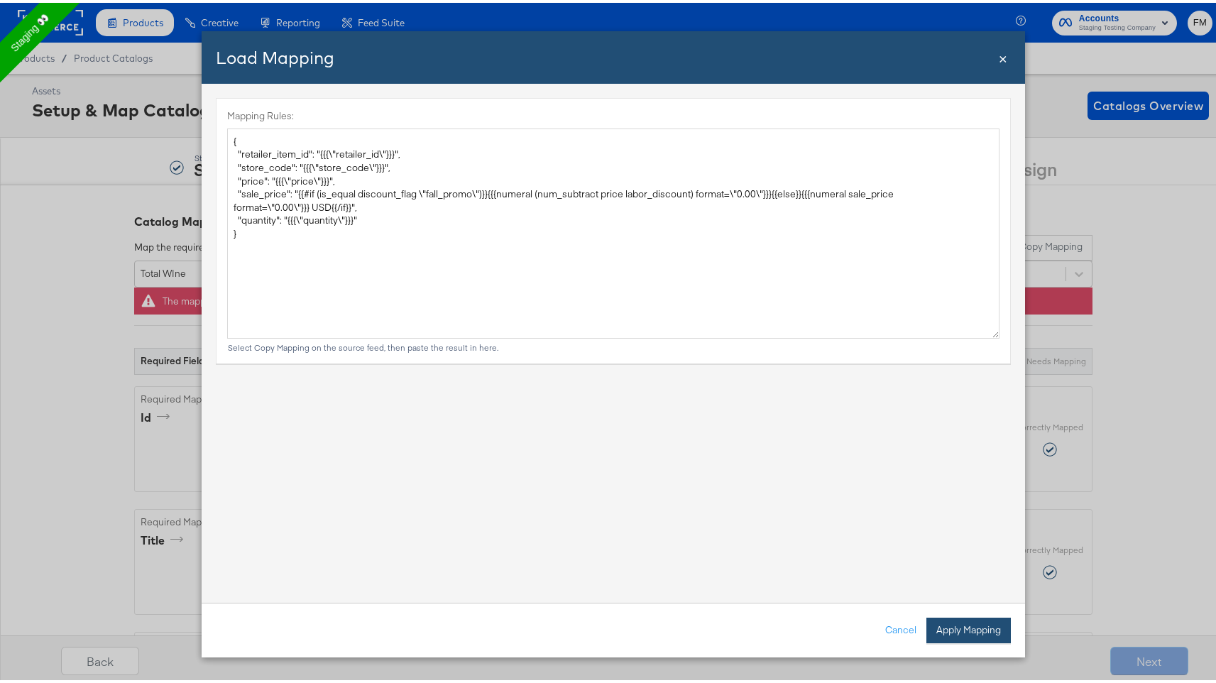
click at [970, 632] on button "Apply Mapping" at bounding box center [969, 628] width 85 height 26
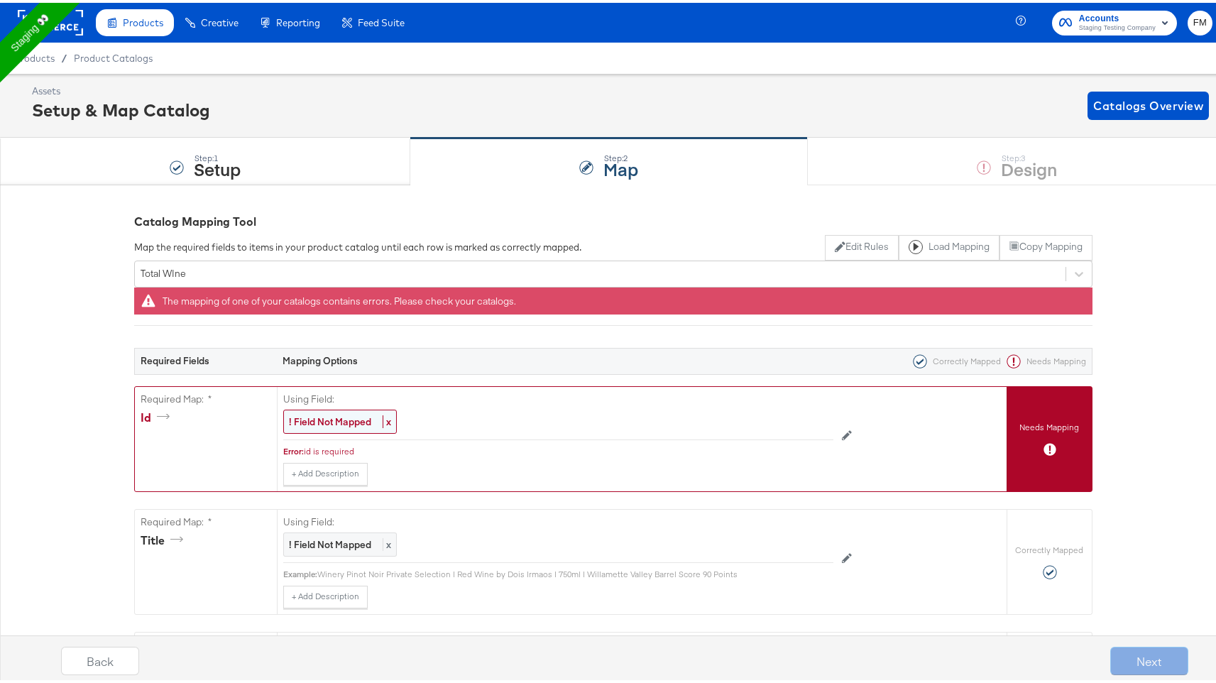
click at [340, 423] on strong "! Field Not Mapped" at bounding box center [330, 419] width 82 height 13
click at [363, 419] on div "Select..." at bounding box center [526, 420] width 484 height 24
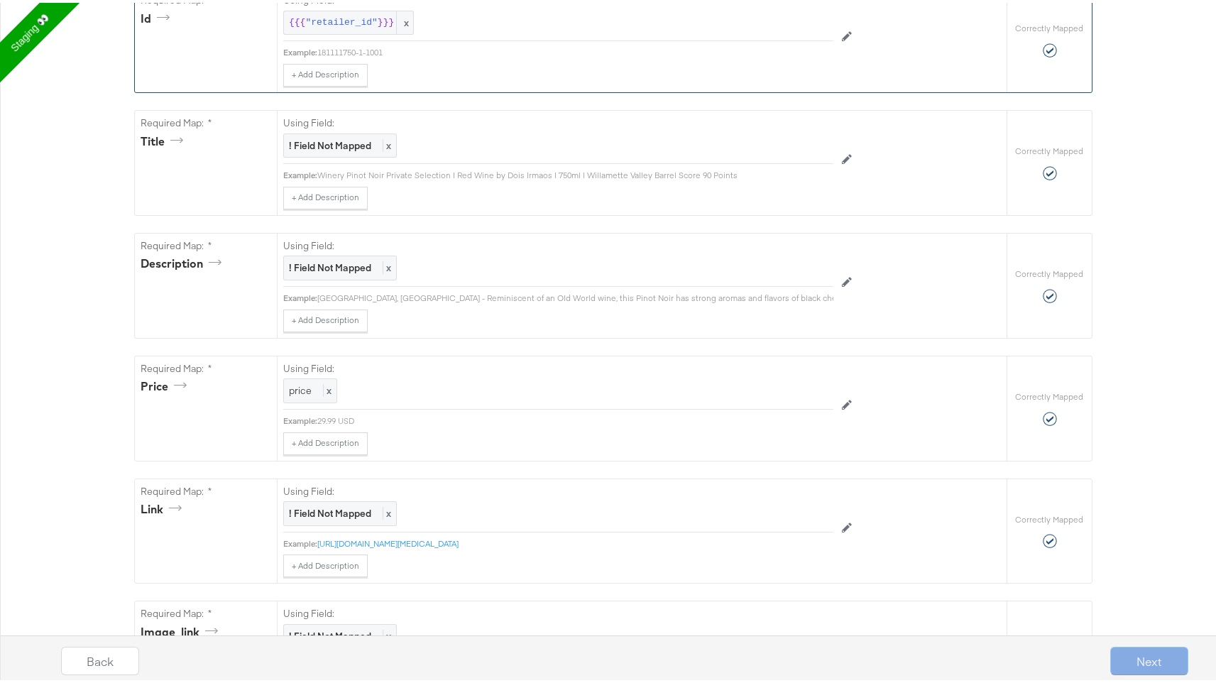
scroll to position [187, 0]
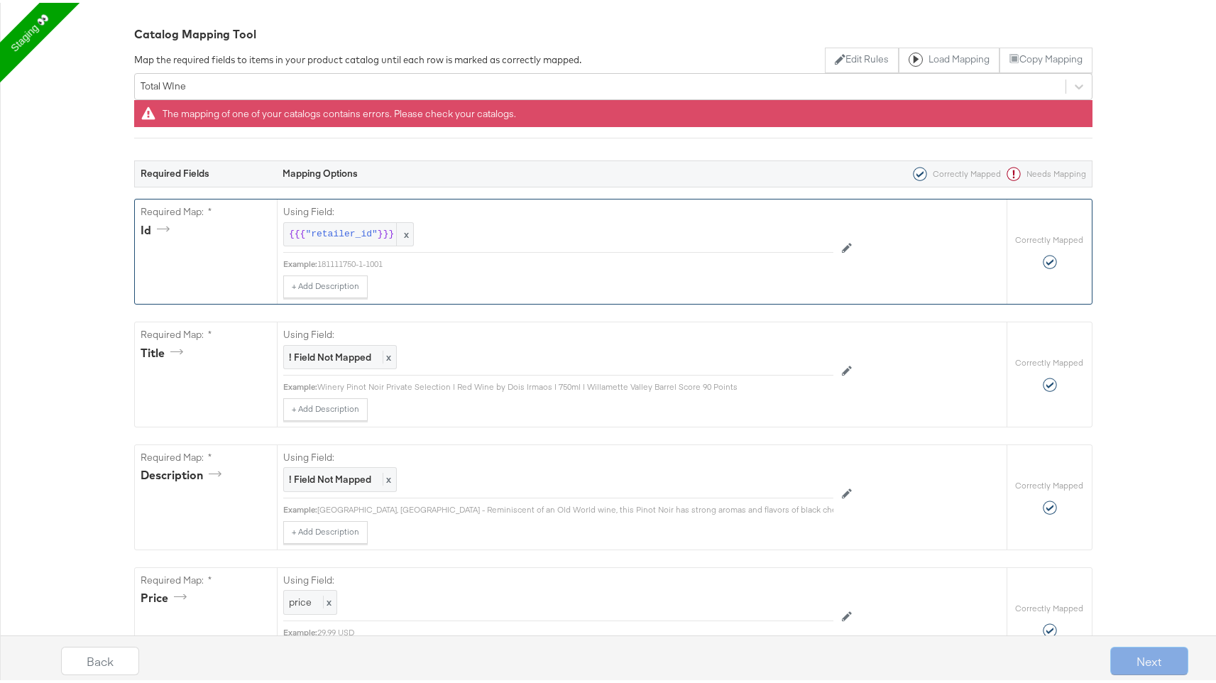
click at [1126, 659] on div "Next" at bounding box center [1150, 658] width 78 height 28
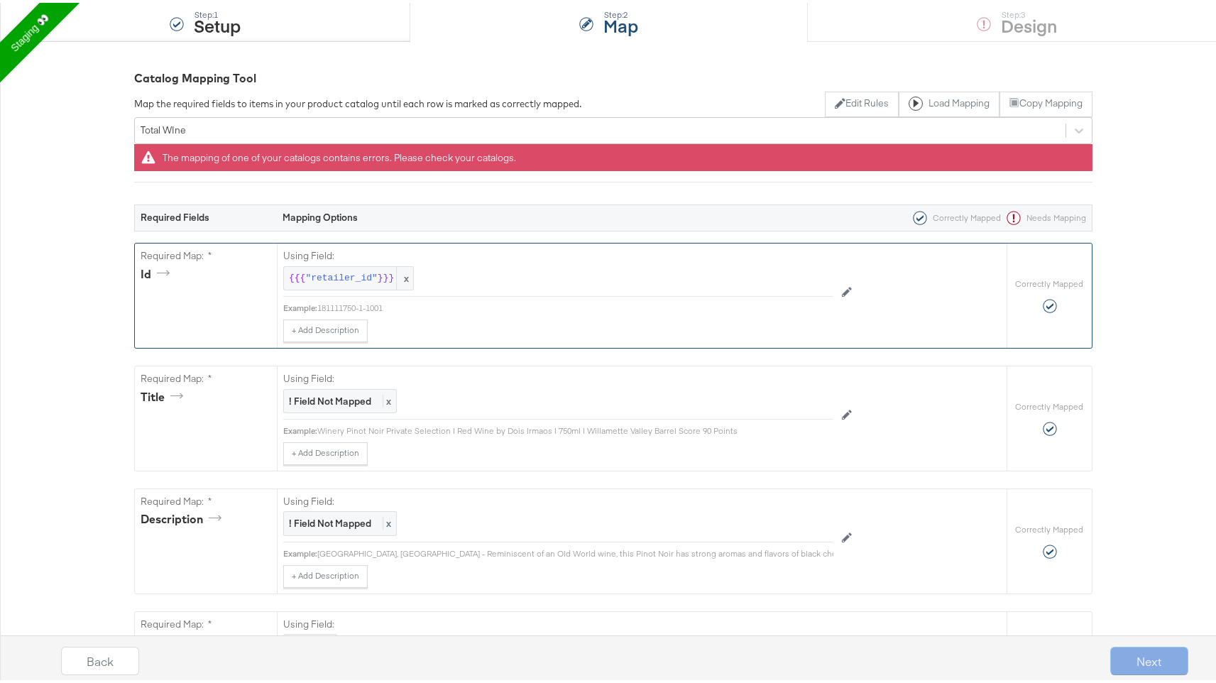
scroll to position [134, 0]
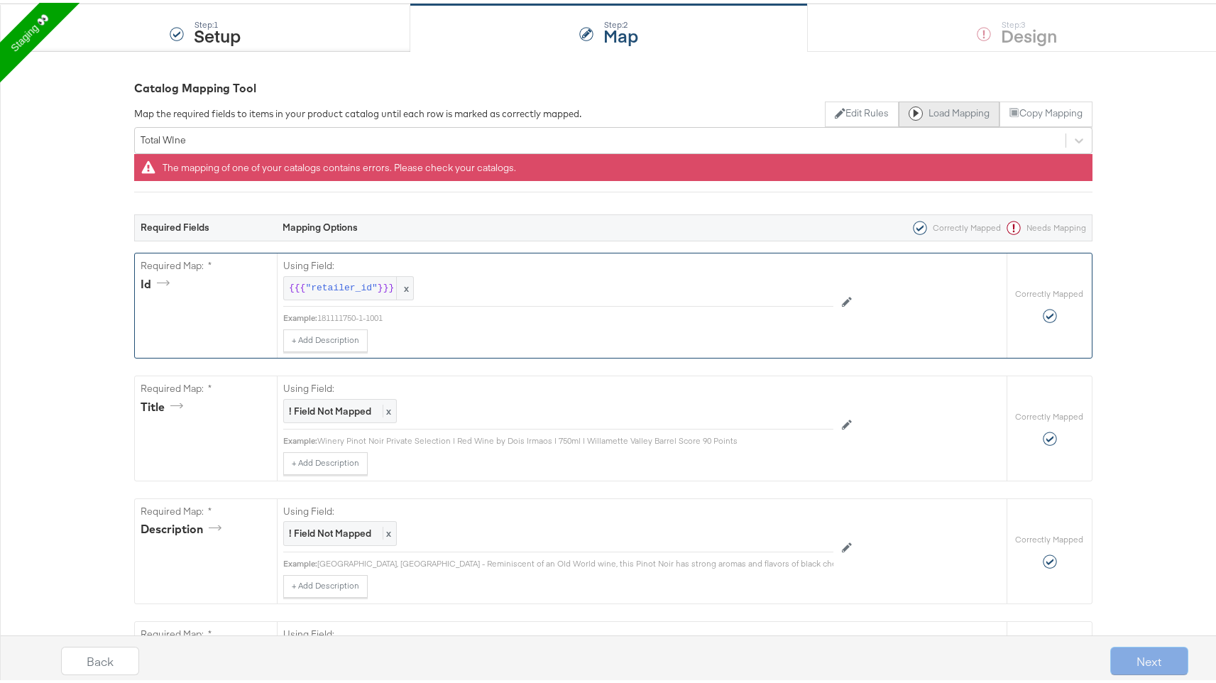
click at [922, 110] on button "Load Mapping" at bounding box center [949, 112] width 101 height 26
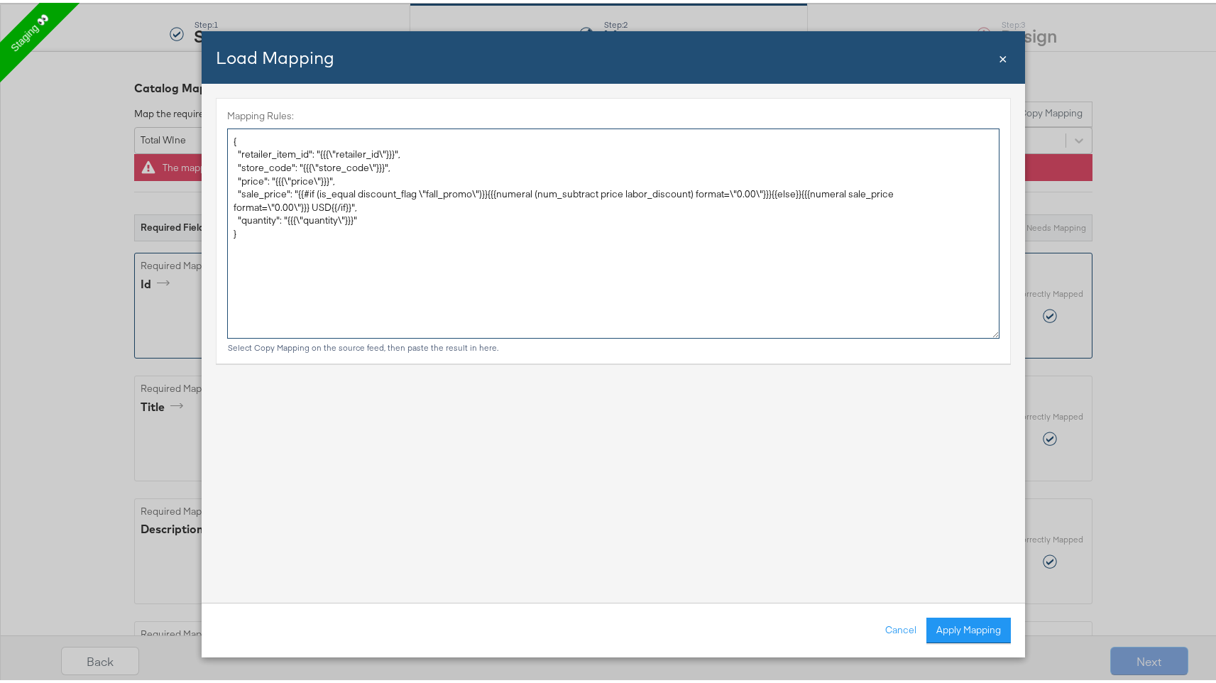
click at [662, 320] on textarea "{ "retailer_item_id": "{{{\"retailer_id\"}}}", "store_code": "{{{\"store_code\"…" at bounding box center [613, 231] width 773 height 210
click at [654, 191] on textarea "{ "retailer_item_id": "{{{\"retailer_id\"}}}", "store_code": "{{{\"store_code\"…" at bounding box center [613, 231] width 773 height 210
click at [327, 299] on textarea "{ "retailer_item_id": "{{{\"retailer_id\"}}}", "store_code": "{{{\"store_code\"…" at bounding box center [613, 231] width 773 height 210
drag, startPoint x: 325, startPoint y: 297, endPoint x: 192, endPoint y: 126, distance: 215.6
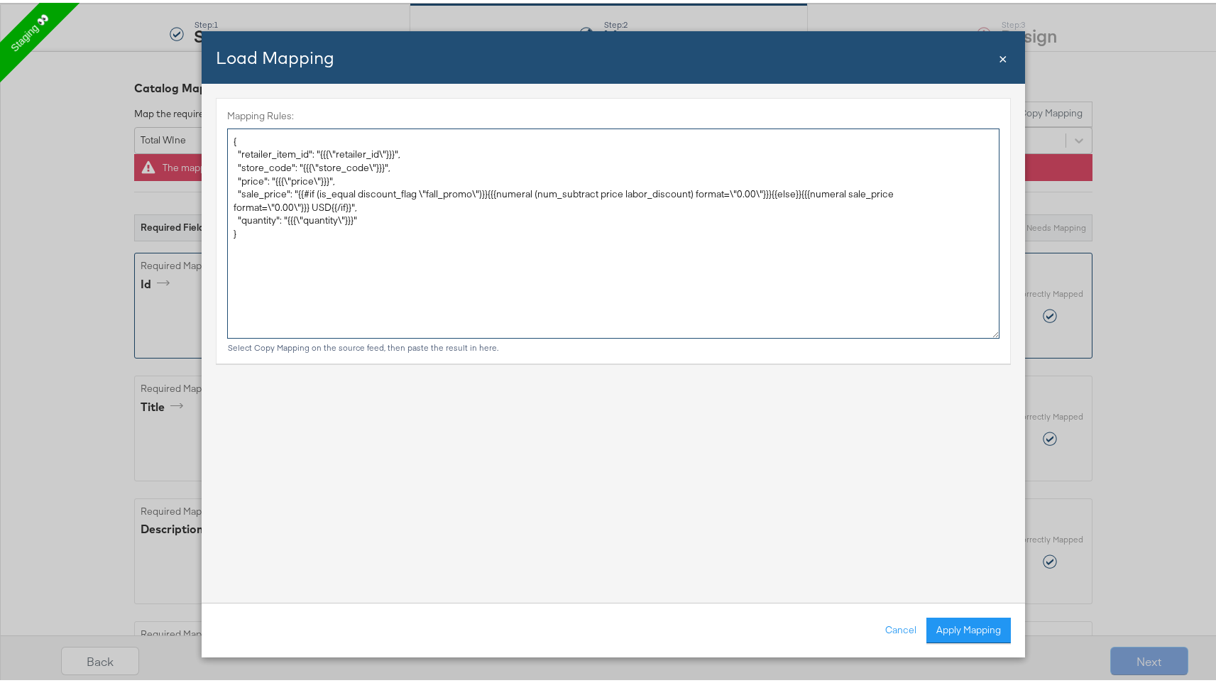
click at [192, 126] on div "Load Mapping Close × Mapping Rules: { "retailer_item_id": "{{{\"retailer_id\"}}…" at bounding box center [613, 341] width 1227 height 683
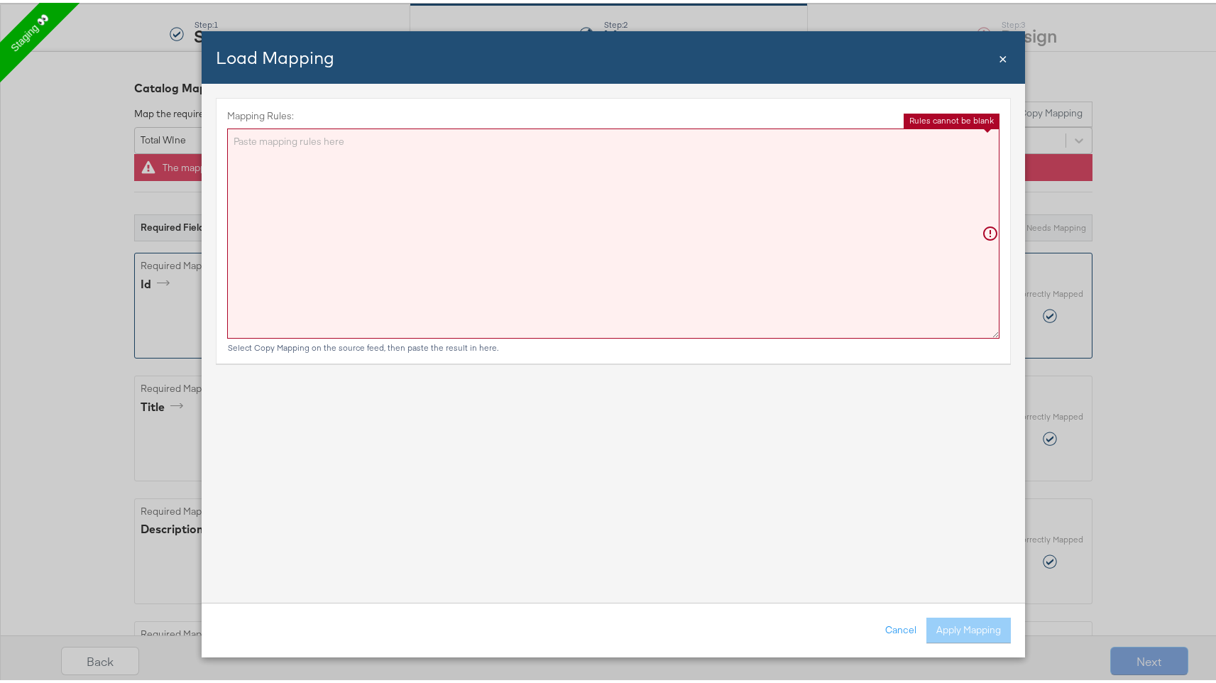
paste textarea "{"retailer_item_id":"{{{\"retailer_id\"}}}","store_code":"{{{\"store_code\"}}}"…"
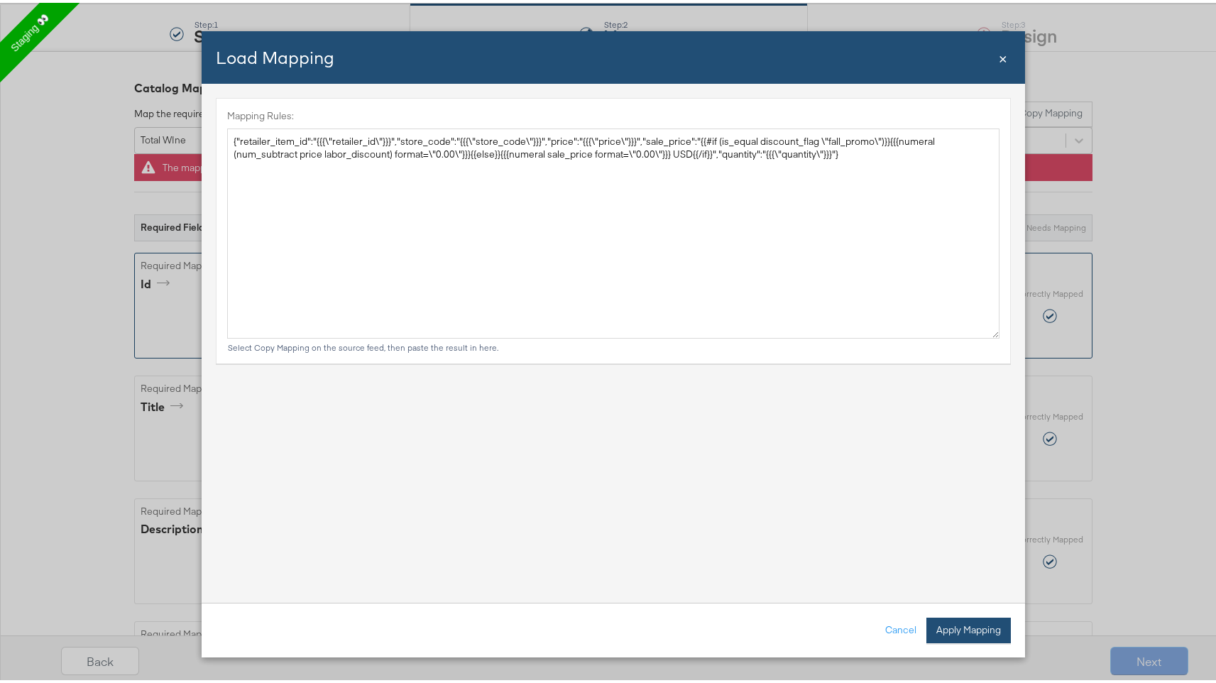
type textarea "{ "retailer_item_id": "{{{\"retailer_id\"}}}", "store_code": "{{{\"store_code\"…"
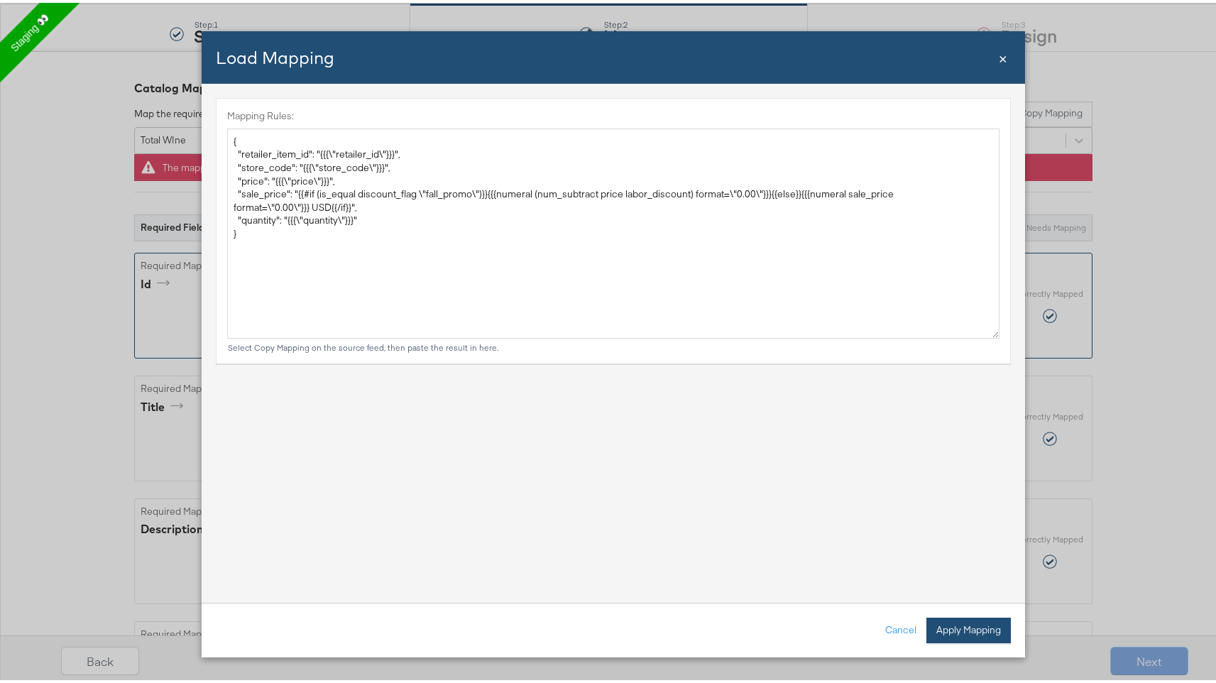
click at [967, 626] on button "Apply Mapping" at bounding box center [969, 628] width 85 height 26
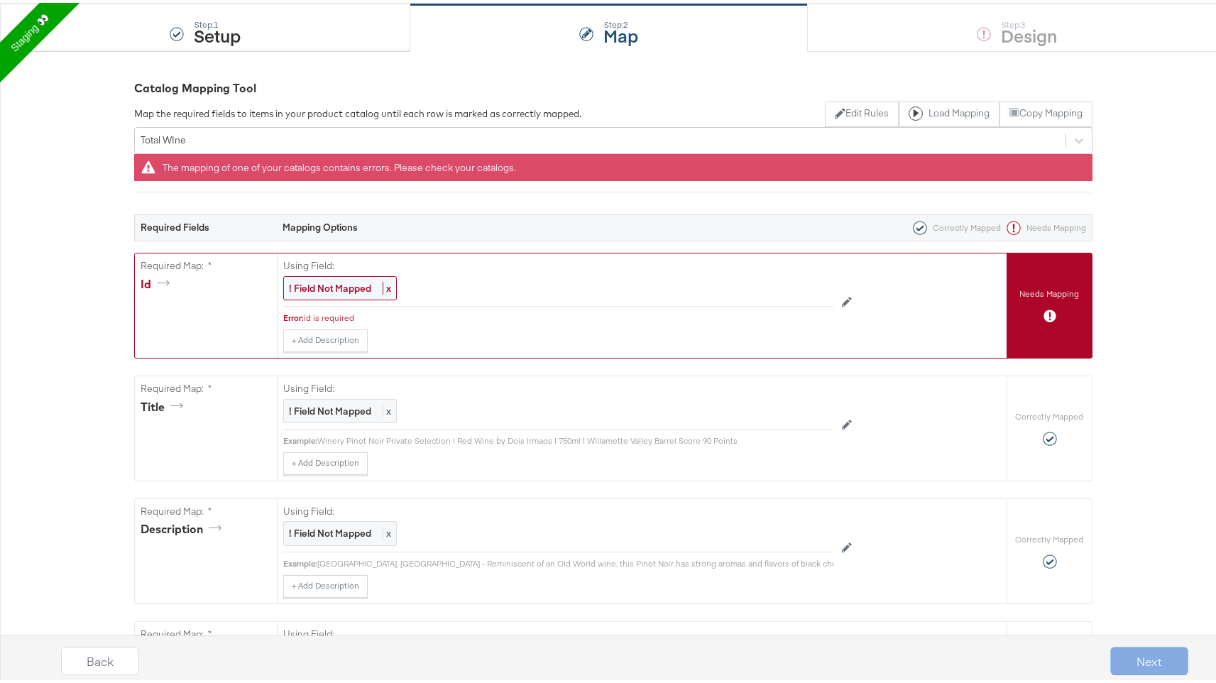
click at [333, 280] on strong "! Field Not Mapped" at bounding box center [330, 285] width 82 height 13
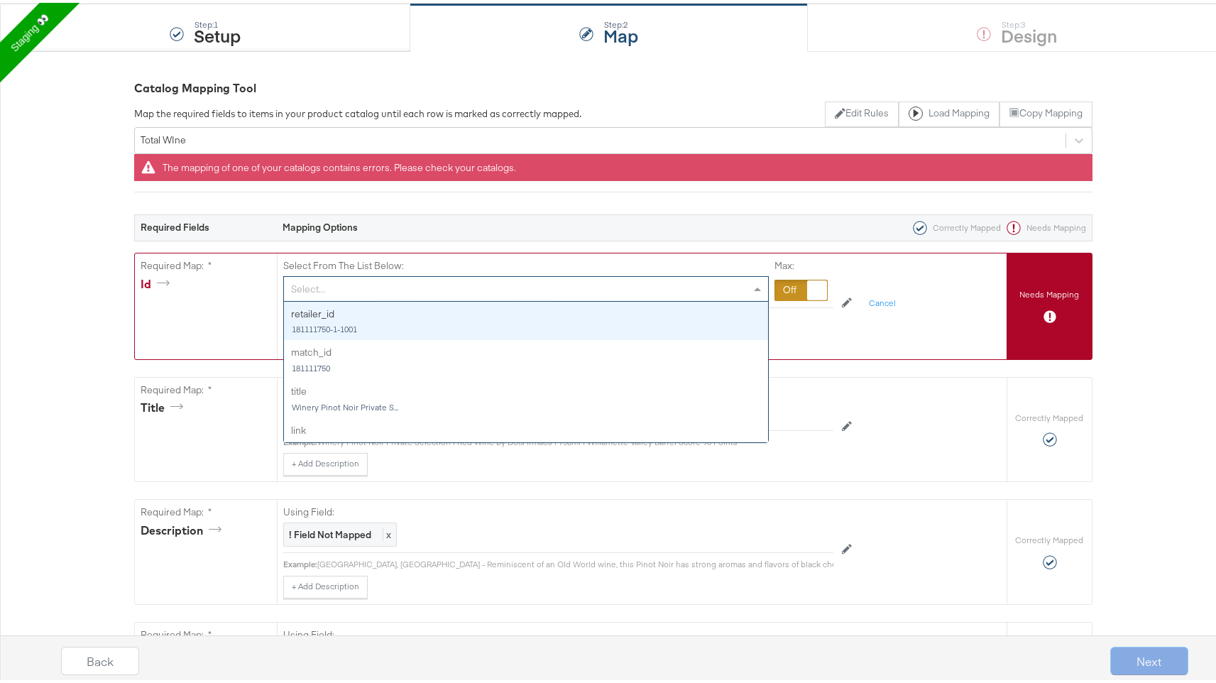
click at [329, 290] on div "Select..." at bounding box center [526, 286] width 484 height 24
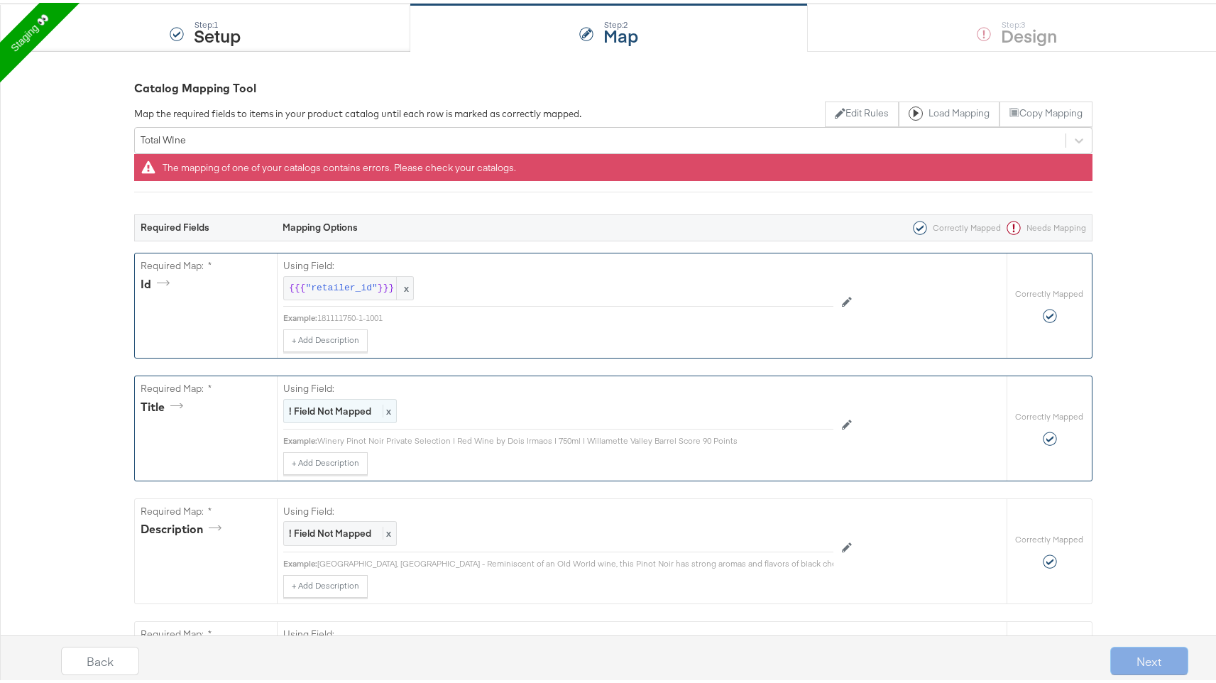
click at [314, 413] on strong "! Field Not Mapped" at bounding box center [330, 408] width 82 height 13
click at [323, 401] on div "Select..." at bounding box center [526, 409] width 484 height 24
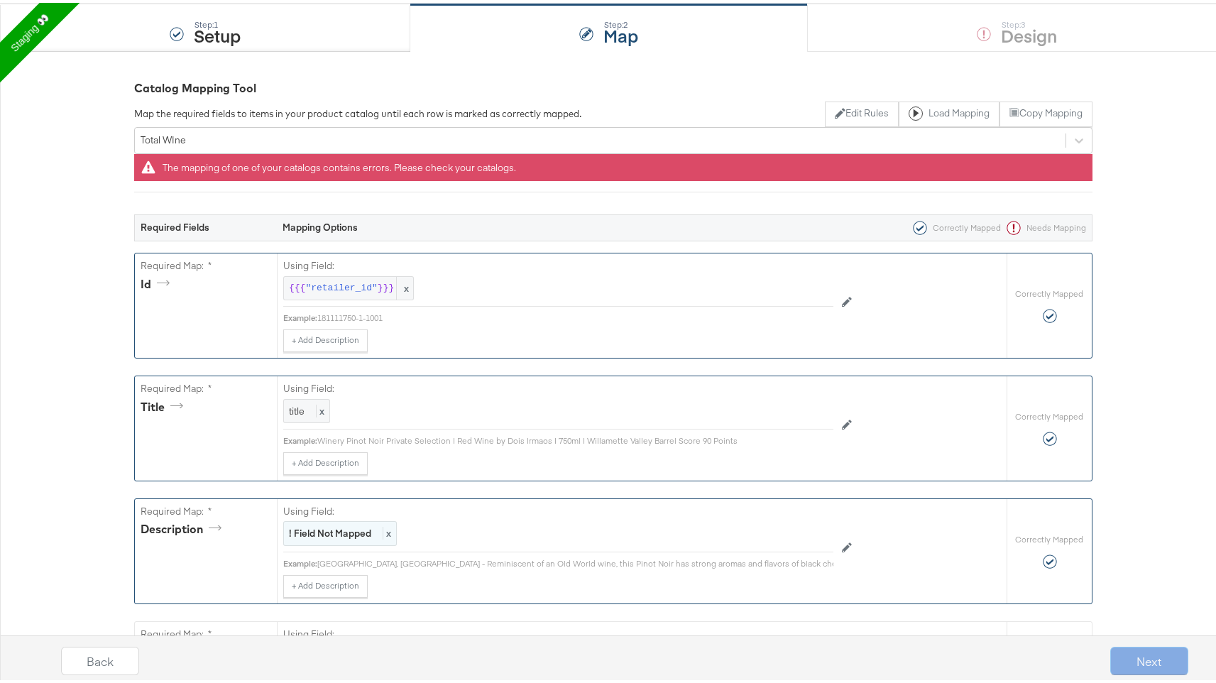
click at [317, 532] on strong "! Field Not Mapped" at bounding box center [330, 530] width 82 height 13
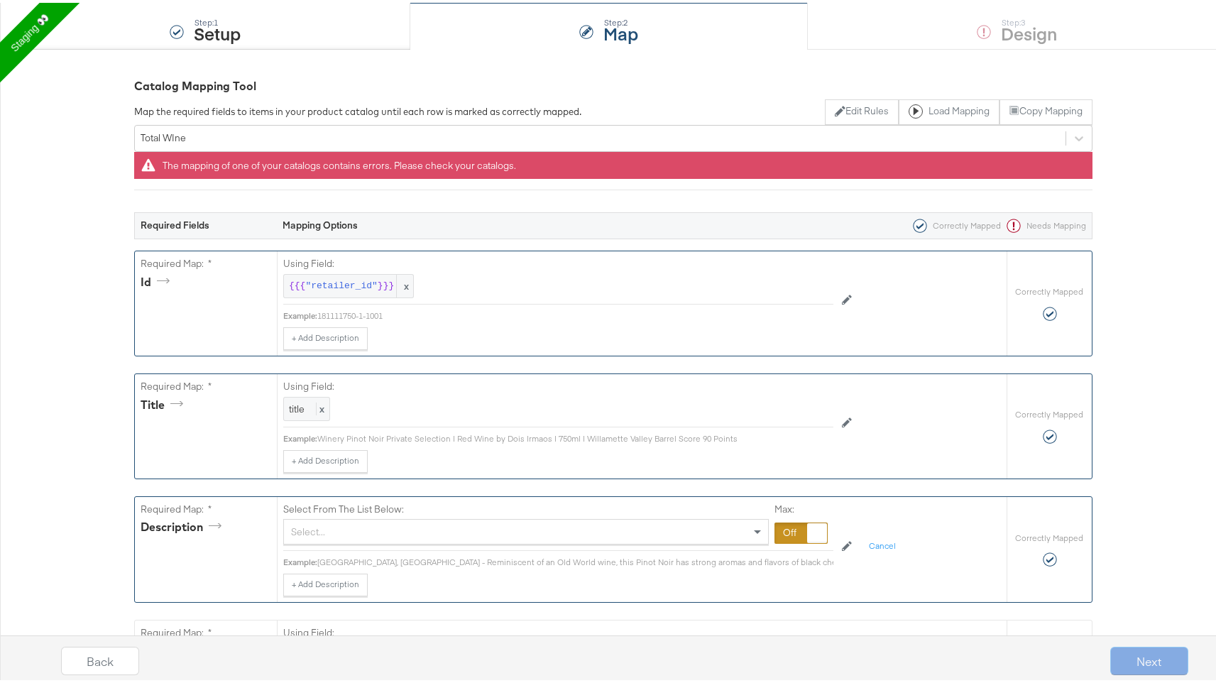
click at [325, 530] on div "Select..." at bounding box center [526, 529] width 484 height 24
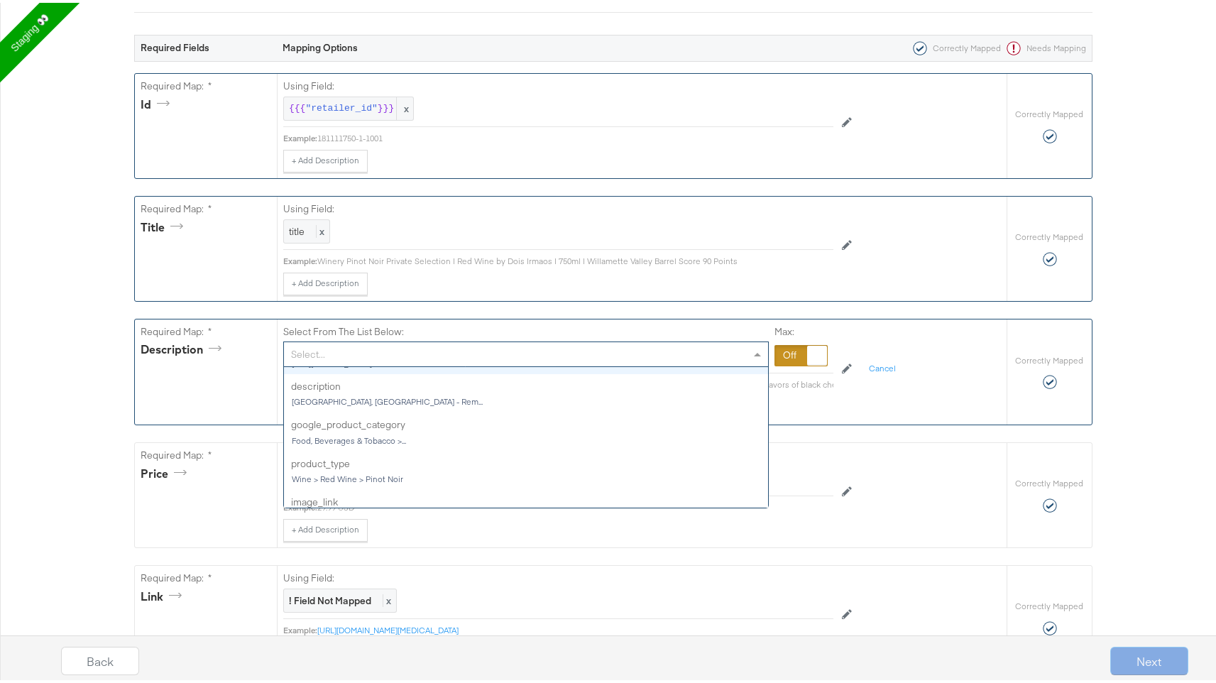
scroll to position [165, 0]
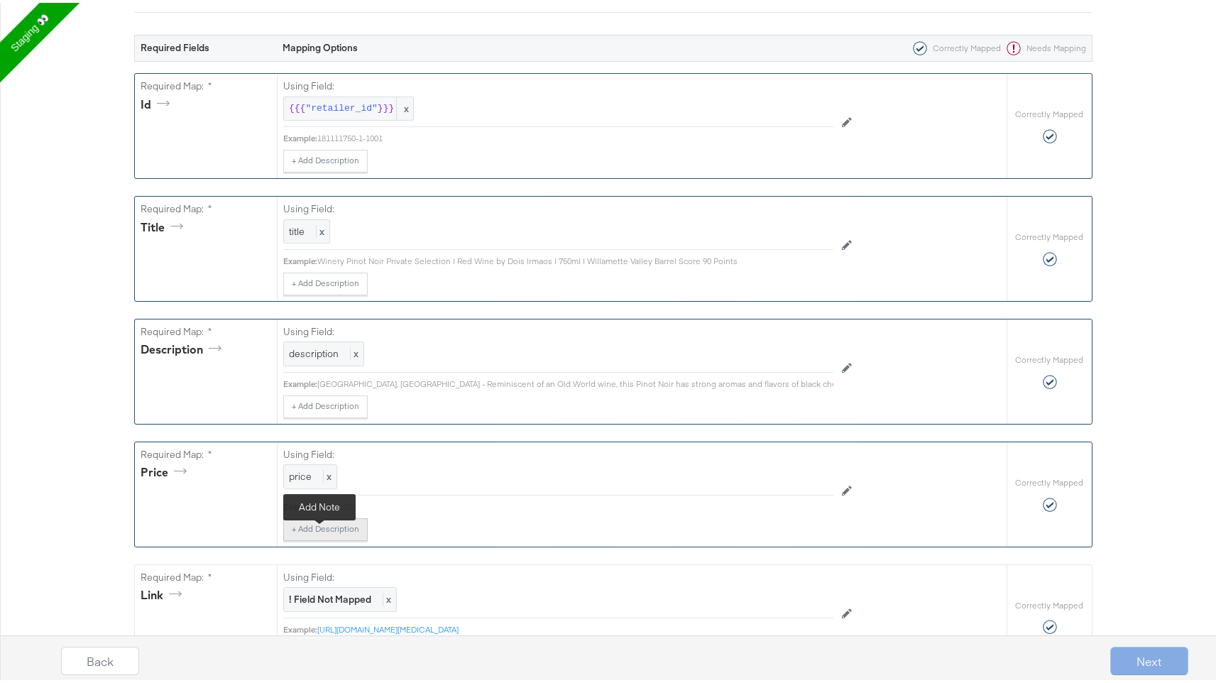
click at [338, 531] on button "+ Add Description" at bounding box center [325, 527] width 85 height 23
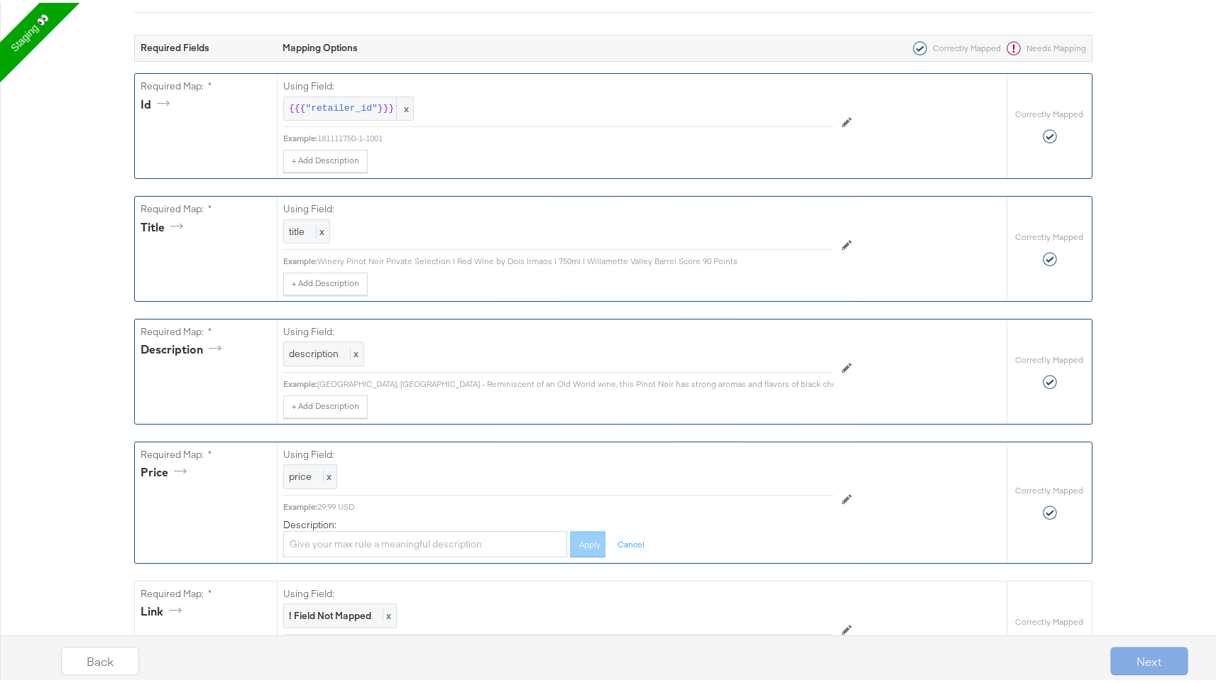
click at [365, 510] on div "29.99 USD" at bounding box center [575, 504] width 516 height 11
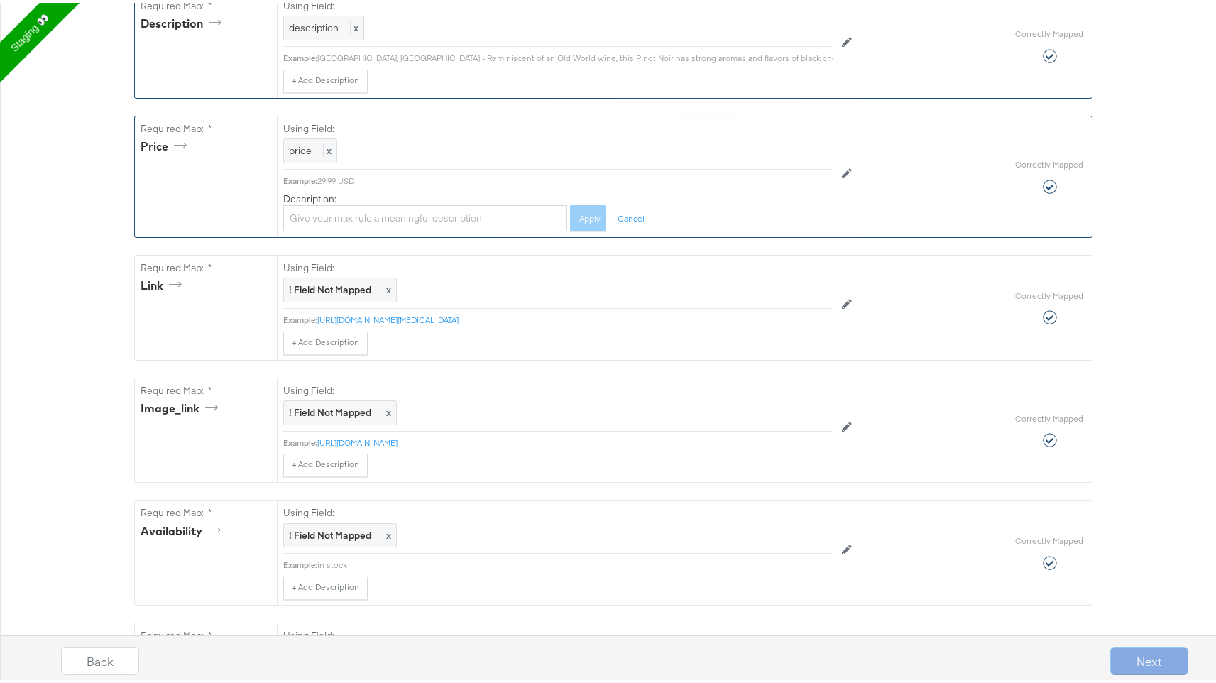
scroll to position [660, 0]
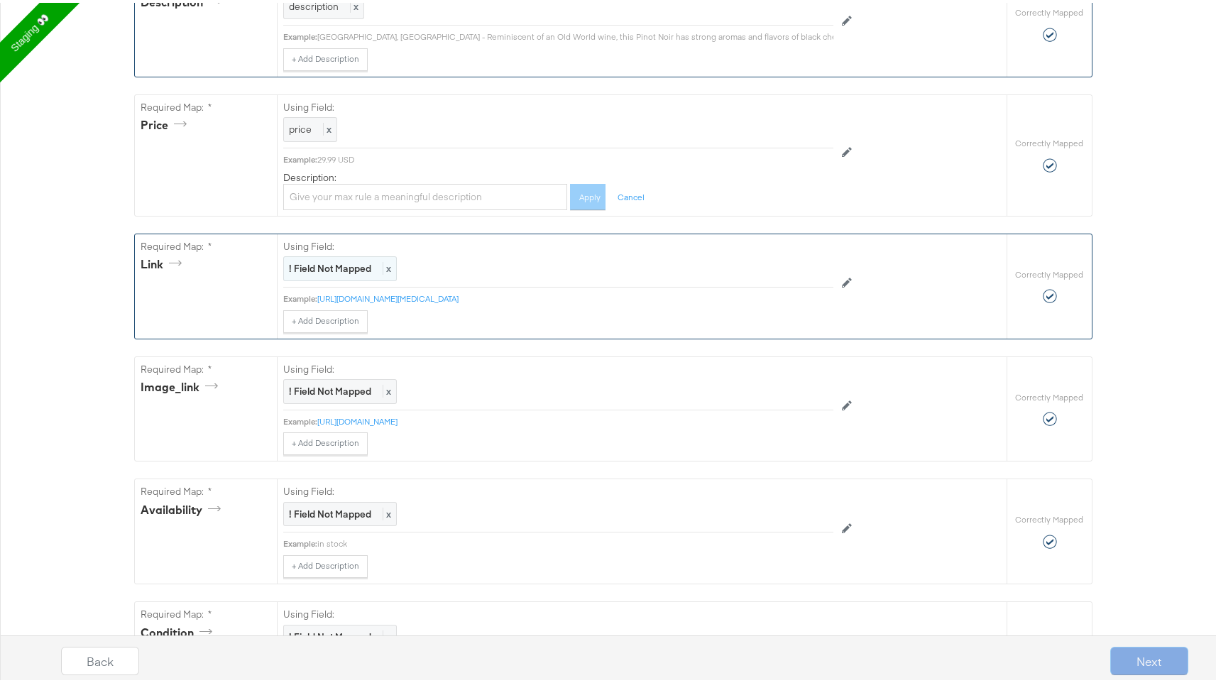
click at [348, 272] on strong "! Field Not Mapped" at bounding box center [330, 265] width 82 height 13
click at [348, 273] on div "Select..." at bounding box center [526, 266] width 484 height 24
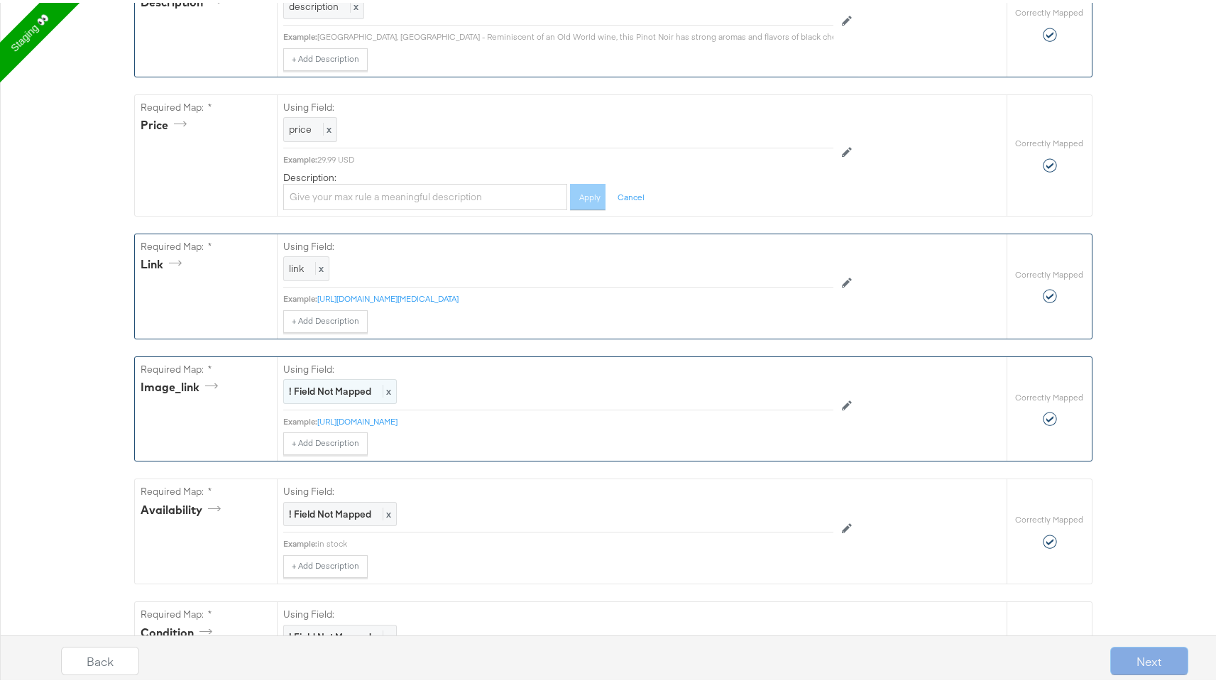
click at [317, 395] on strong "! Field Not Mapped" at bounding box center [330, 388] width 82 height 13
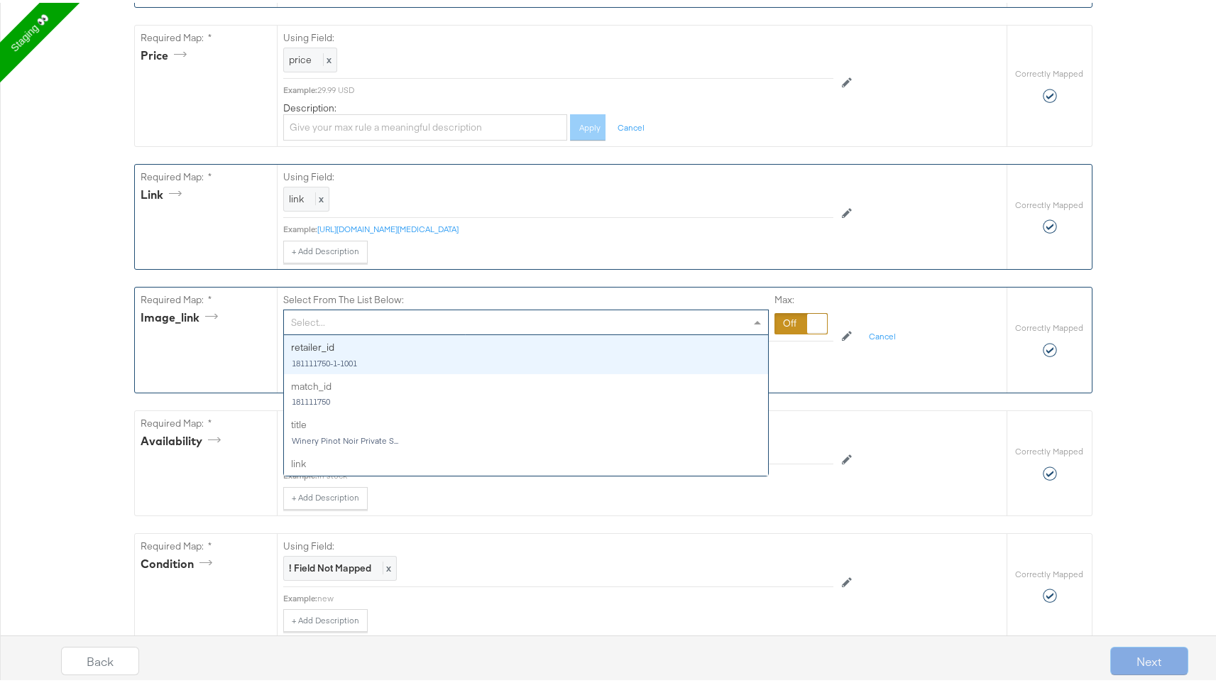
click at [344, 327] on div "Select..." at bounding box center [526, 319] width 484 height 24
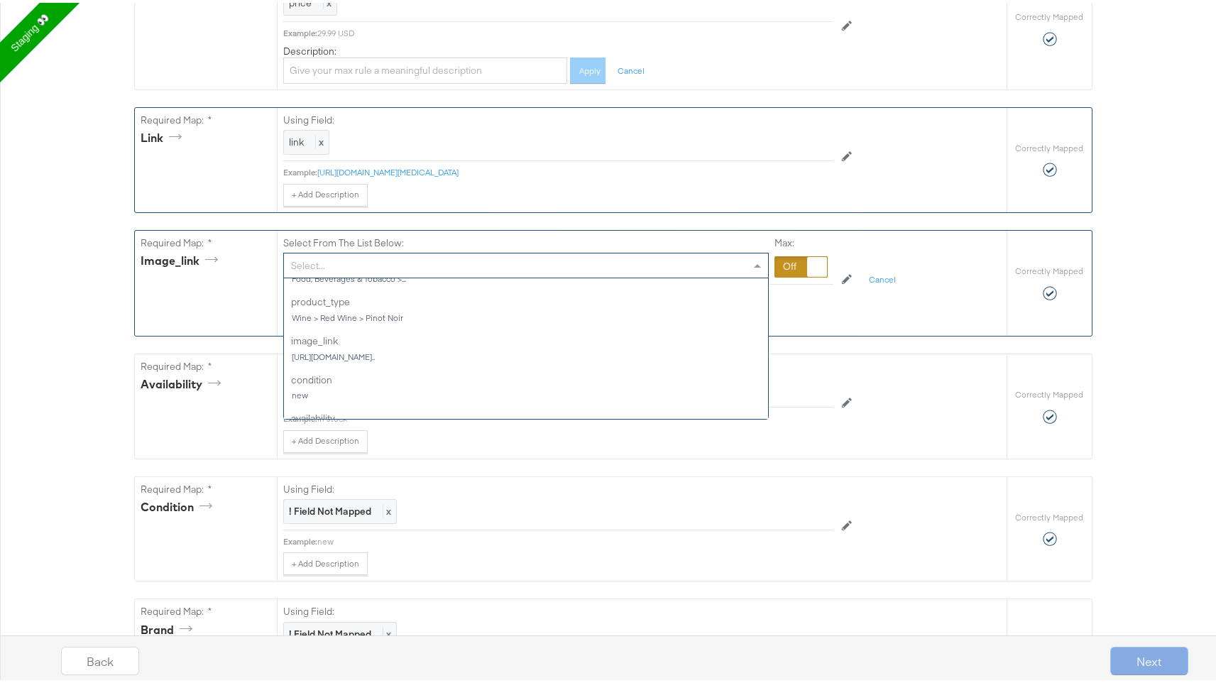
scroll to position [229, 0]
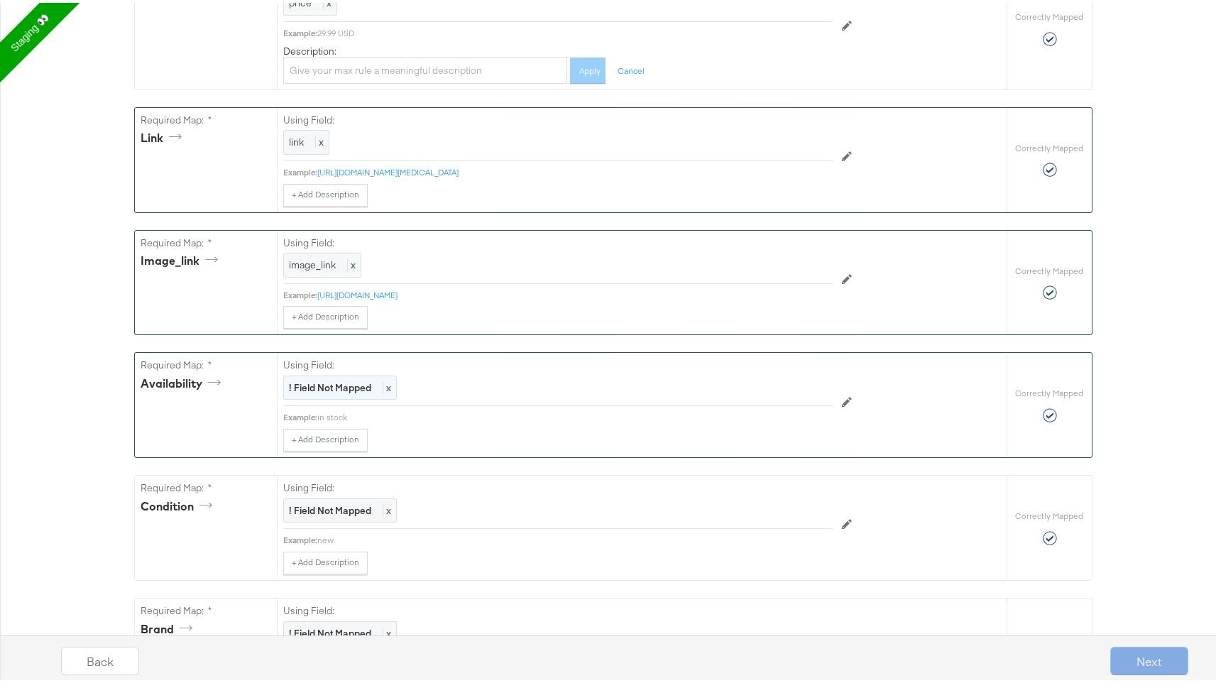
click at [323, 391] on strong "! Field Not Mapped" at bounding box center [330, 384] width 82 height 13
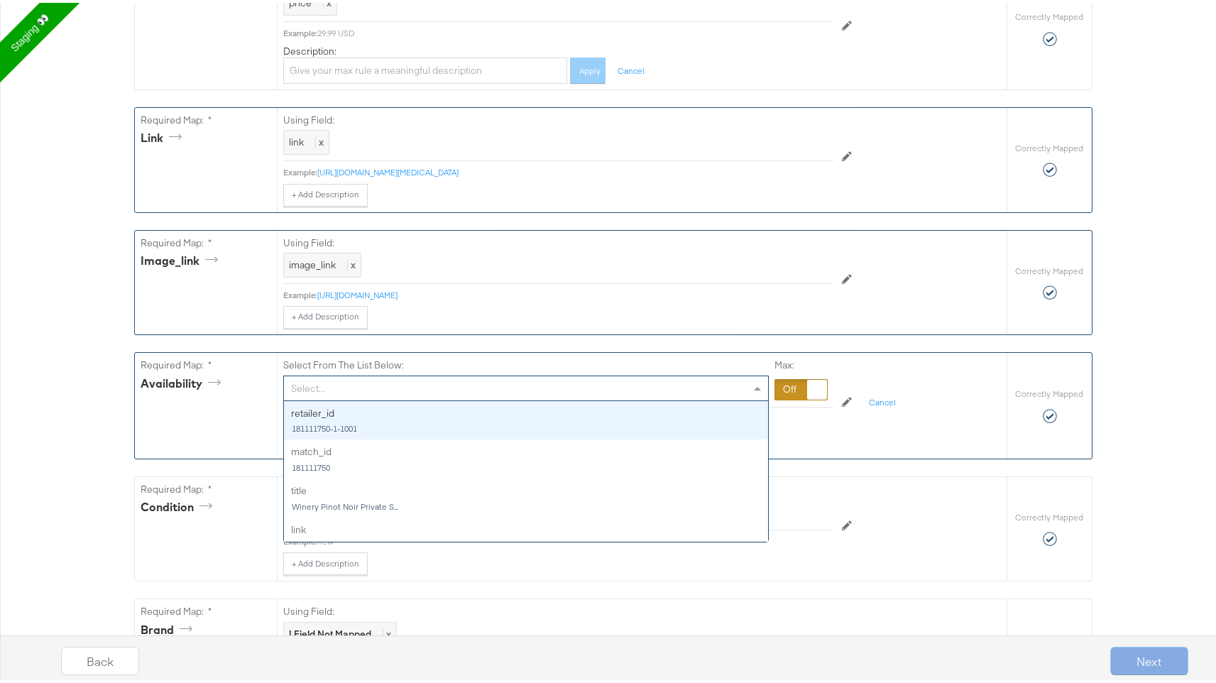
click at [332, 396] on div "Select..." at bounding box center [526, 386] width 484 height 24
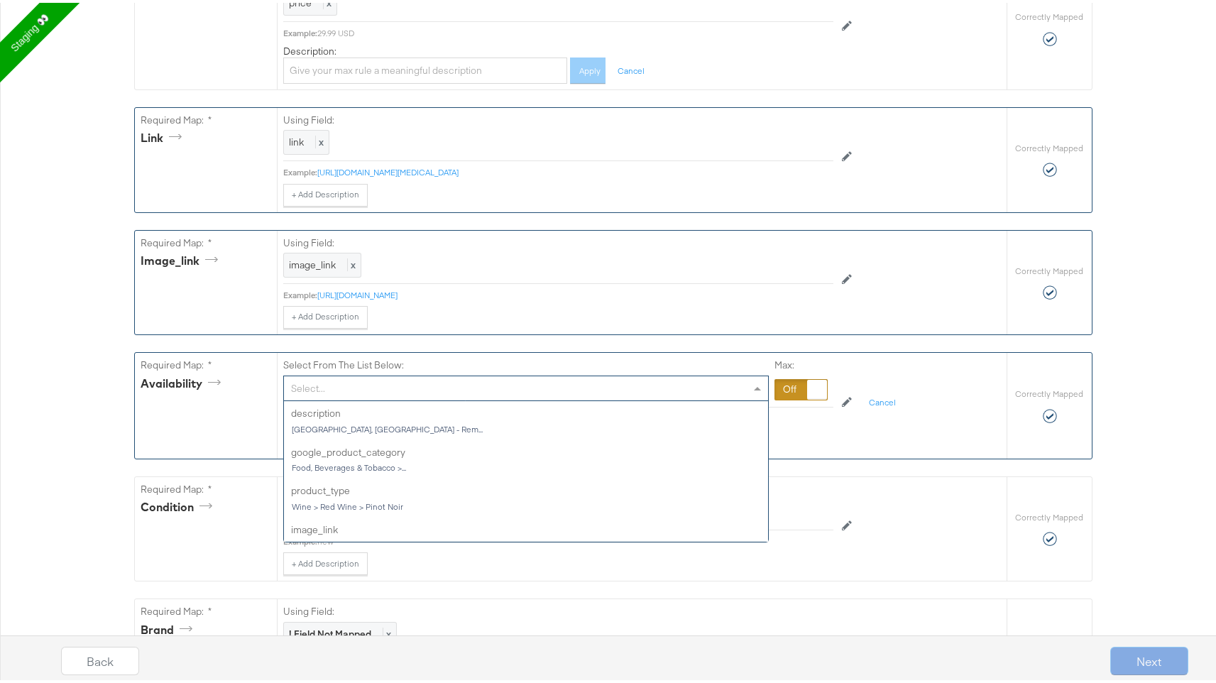
scroll to position [160, 0]
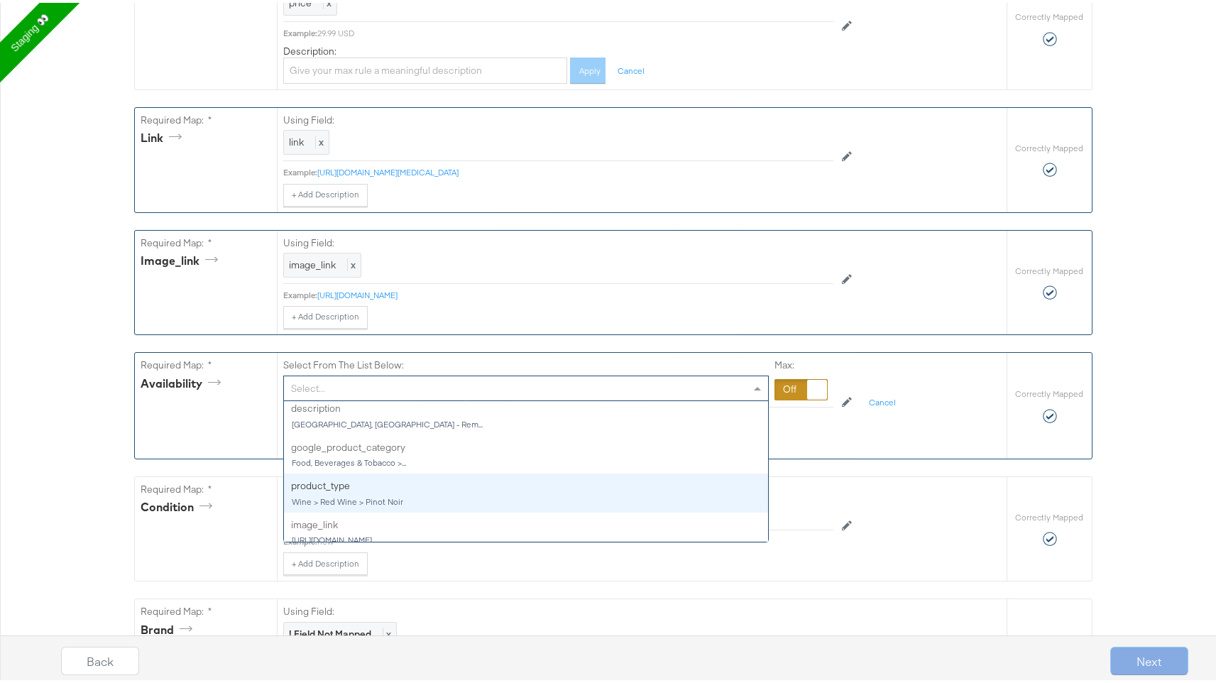
type input "a"
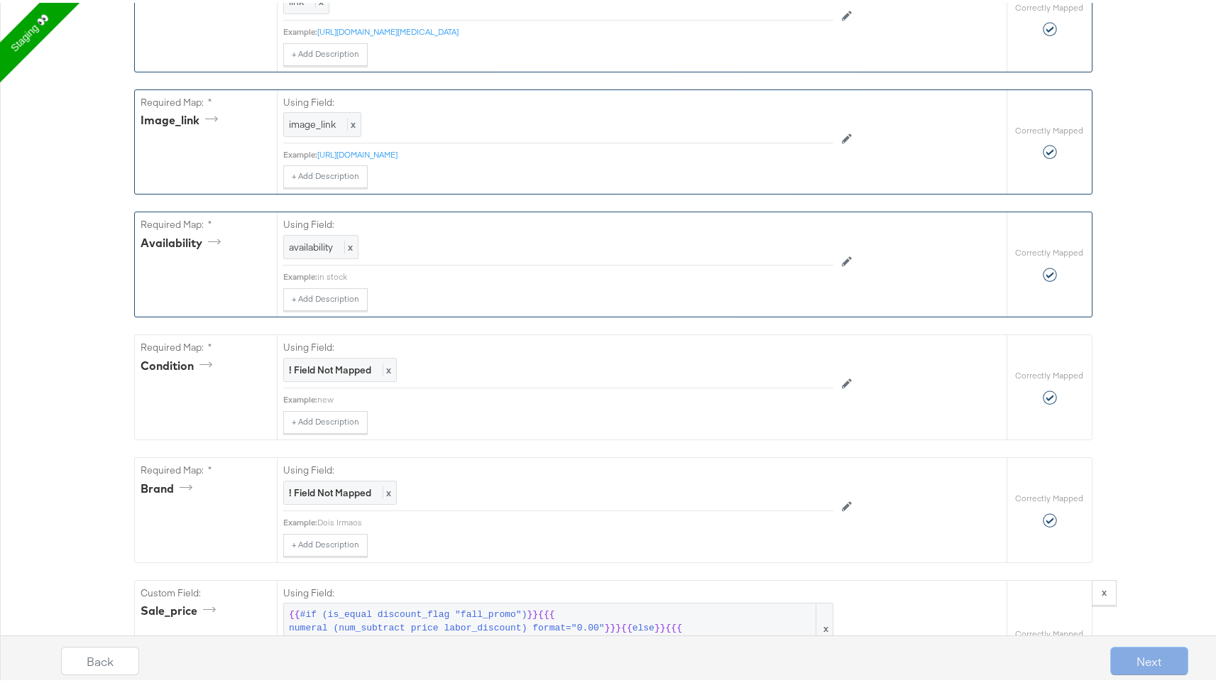
scroll to position [996, 0]
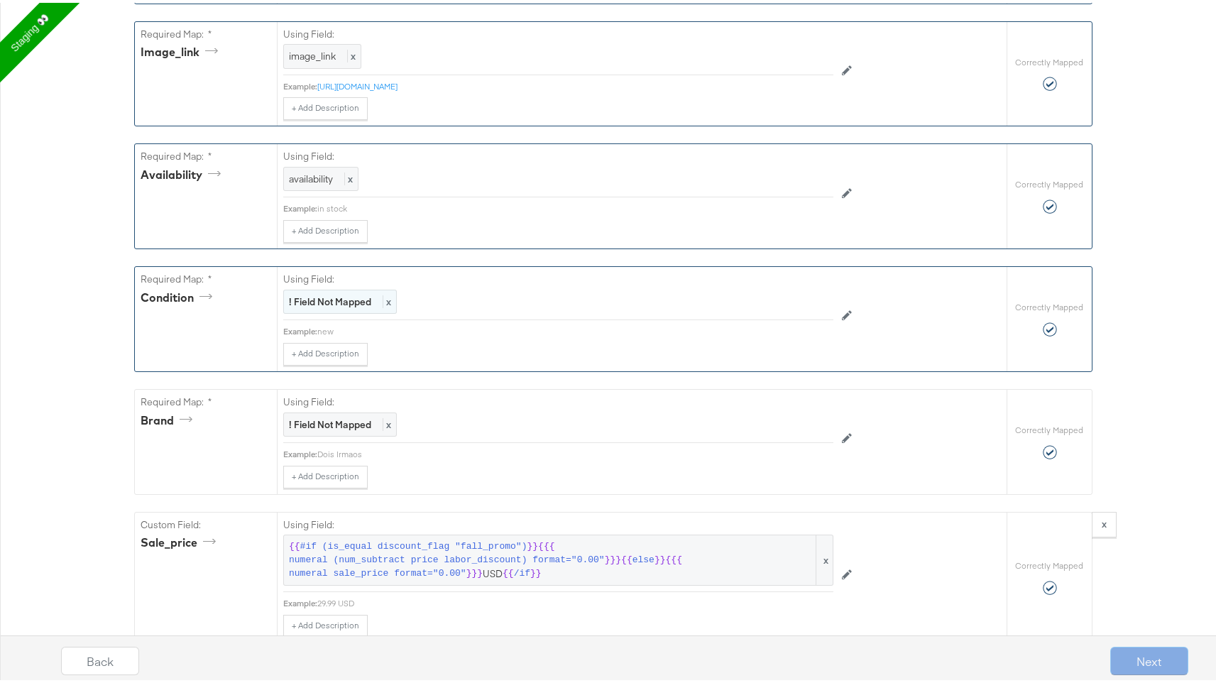
click at [332, 305] on strong "! Field Not Mapped" at bounding box center [330, 299] width 82 height 13
click at [330, 296] on div "Select From The List Below: Select..." at bounding box center [526, 291] width 486 height 43
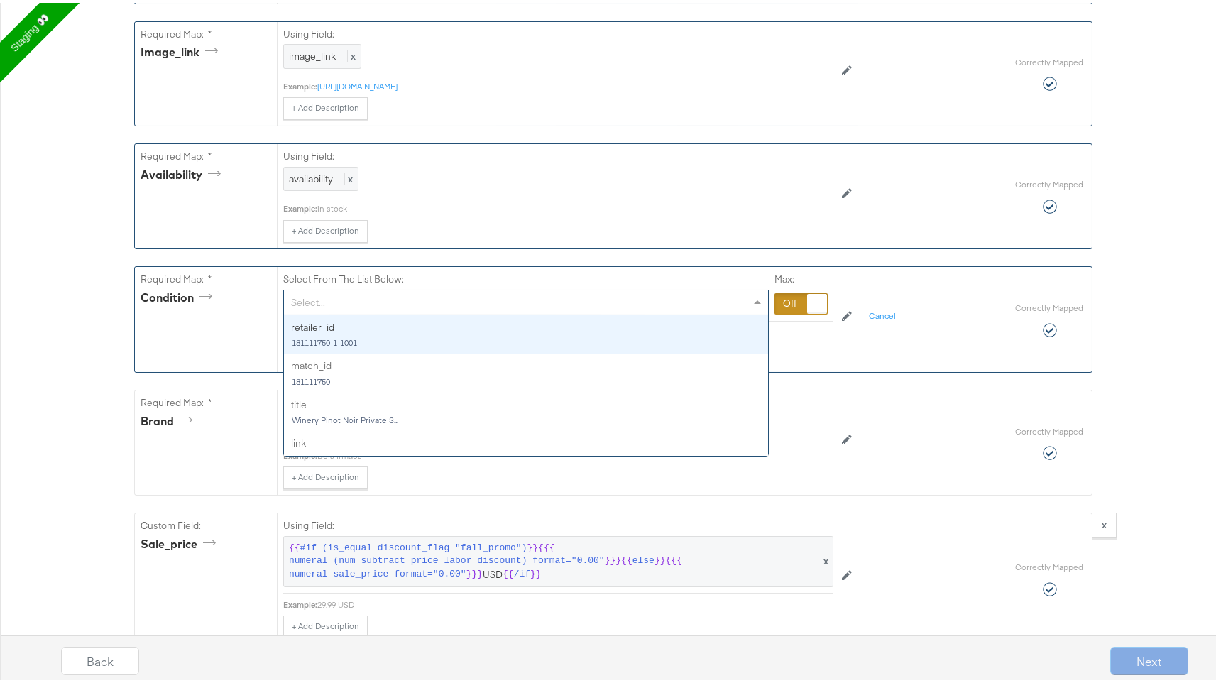
click at [323, 307] on div "Select..." at bounding box center [526, 300] width 484 height 24
type input "con"
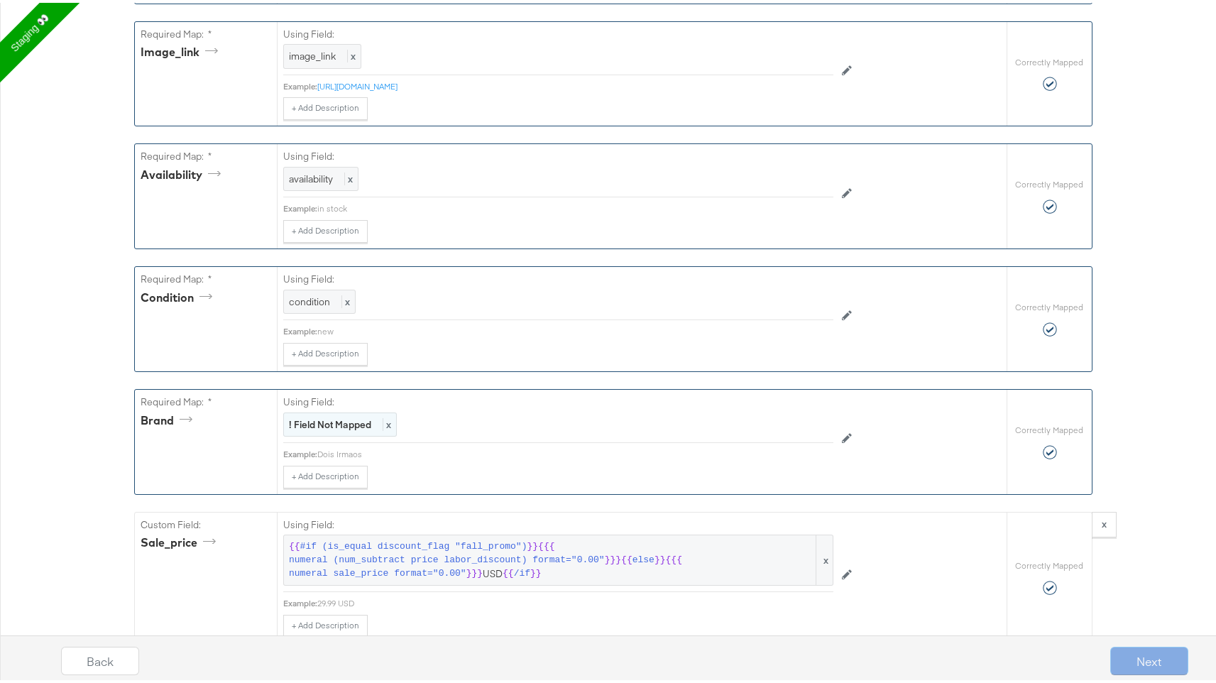
click at [329, 428] on strong "! Field Not Mapped" at bounding box center [330, 421] width 82 height 13
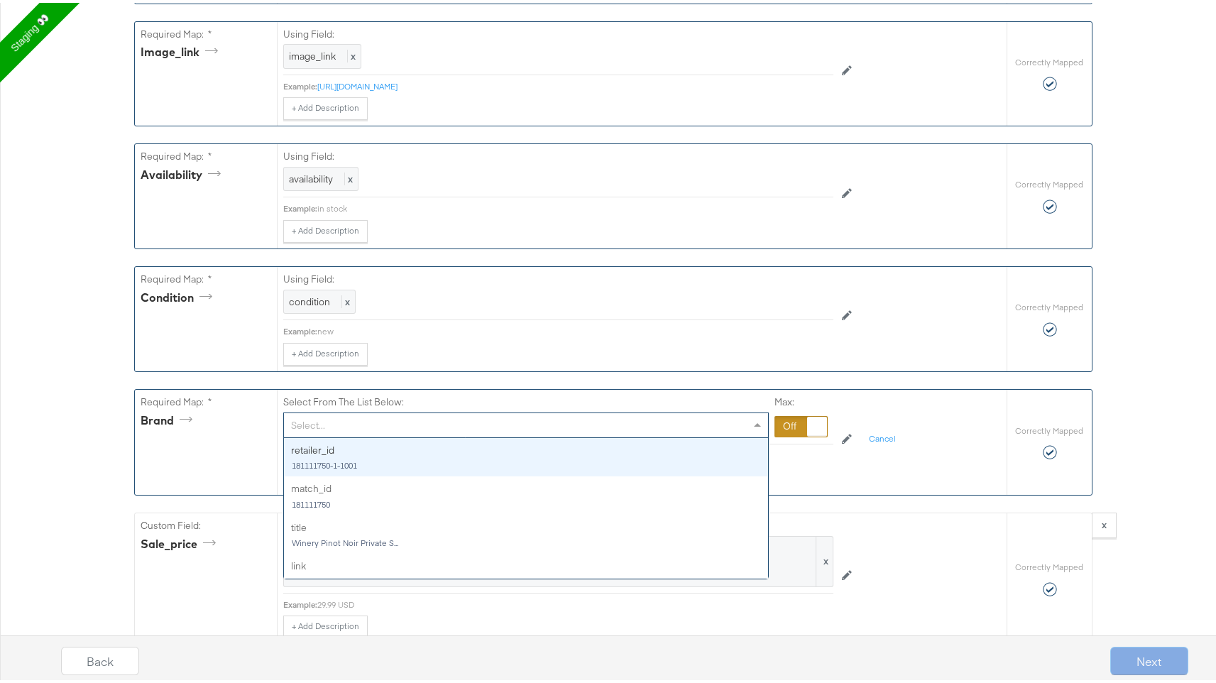
click at [331, 434] on div "Select..." at bounding box center [526, 422] width 484 height 24
type input "b"
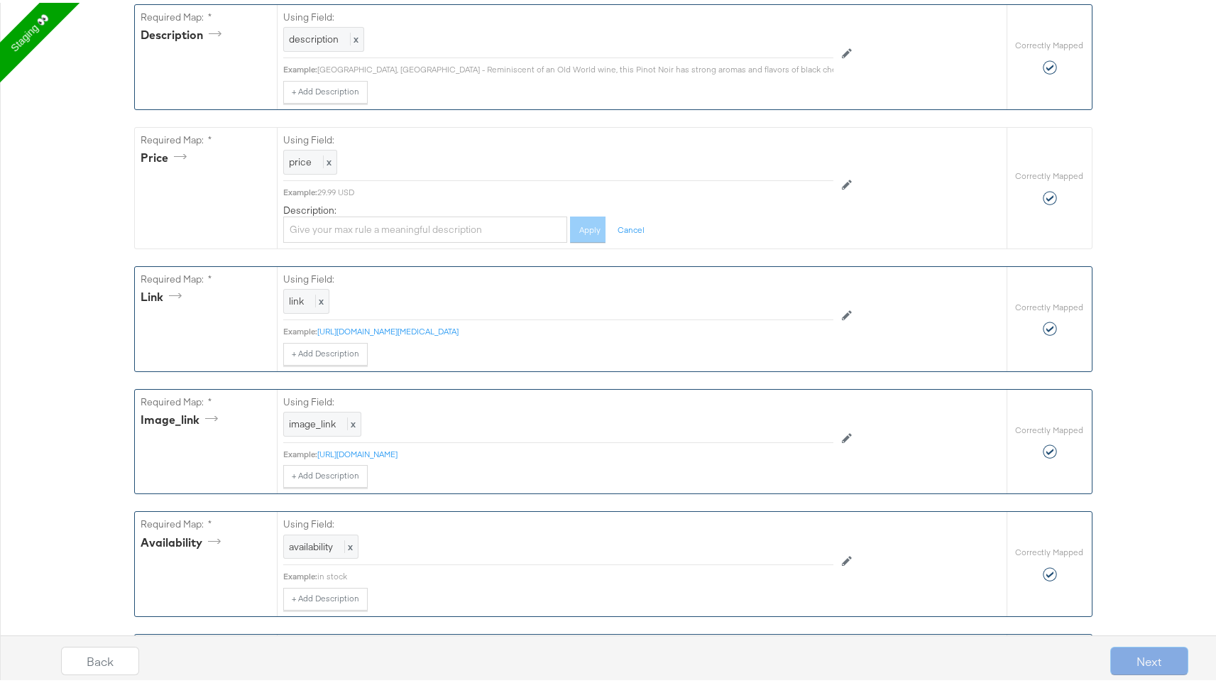
scroll to position [650, 0]
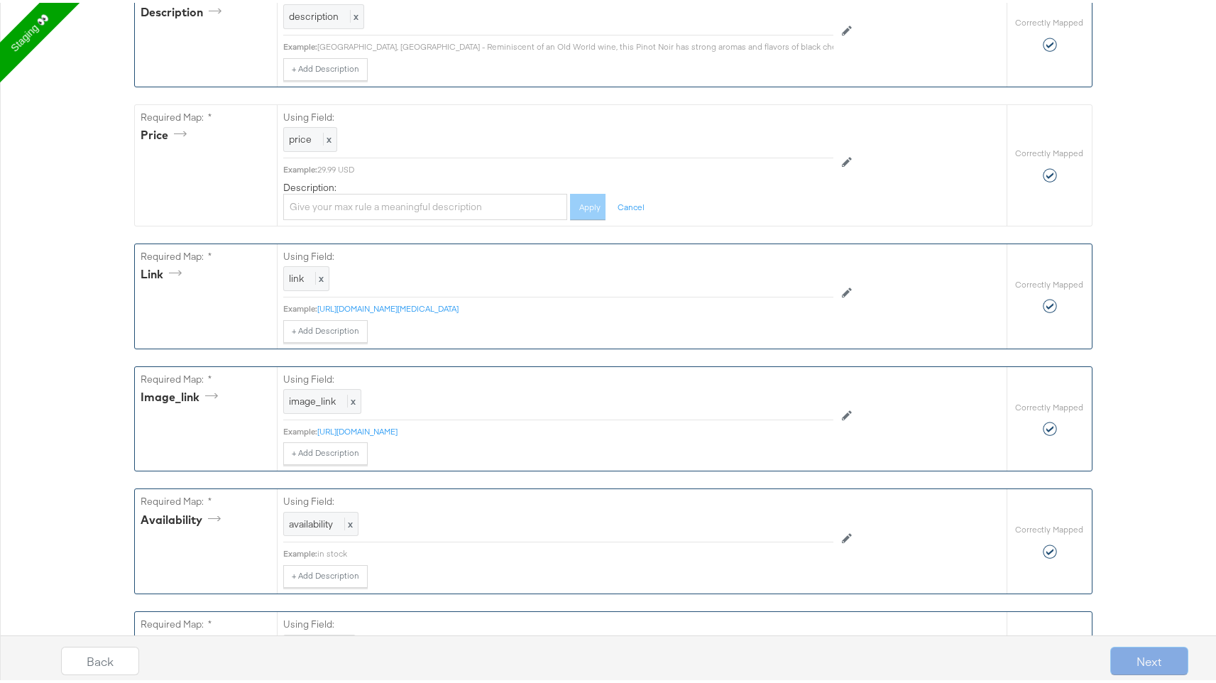
click at [1148, 655] on div "Next" at bounding box center [1150, 658] width 78 height 28
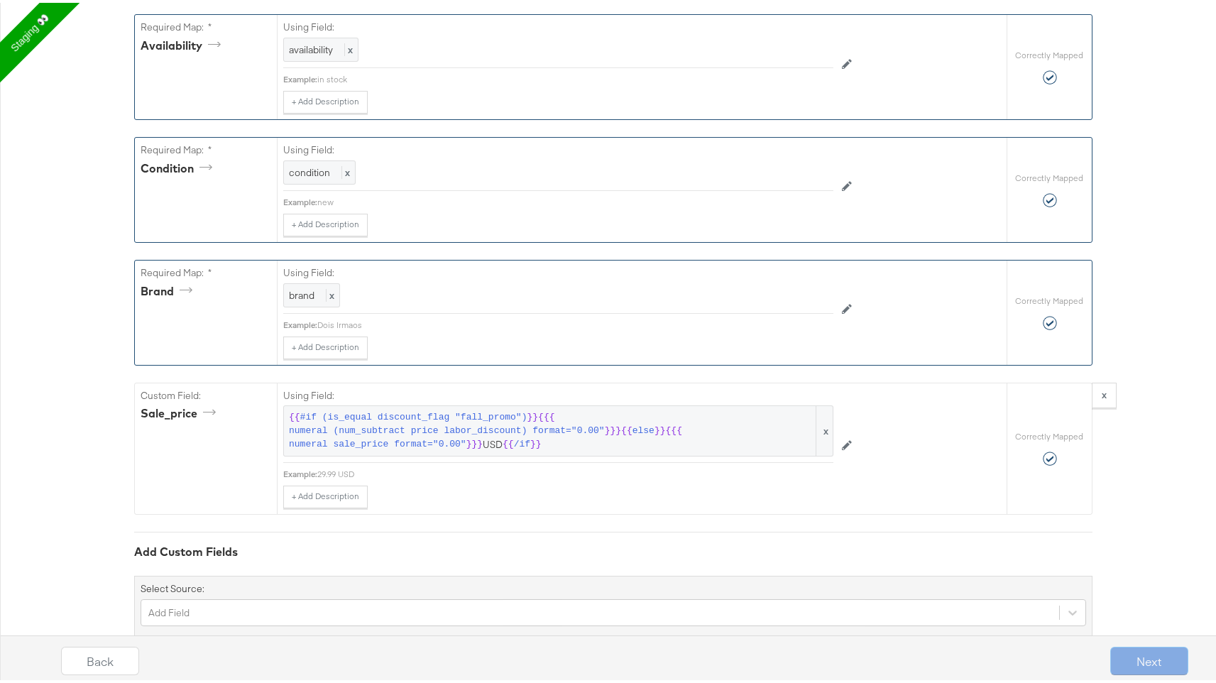
scroll to position [1175, 0]
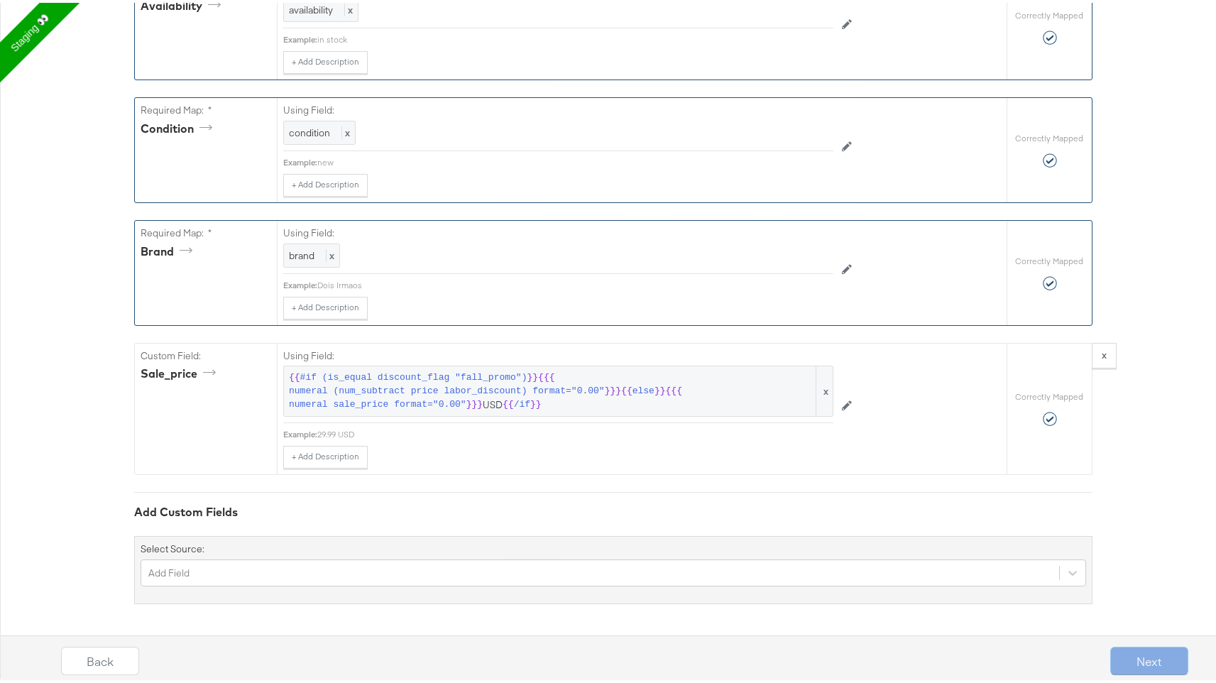
click at [361, 506] on div "Add Custom Fields" at bounding box center [613, 509] width 959 height 16
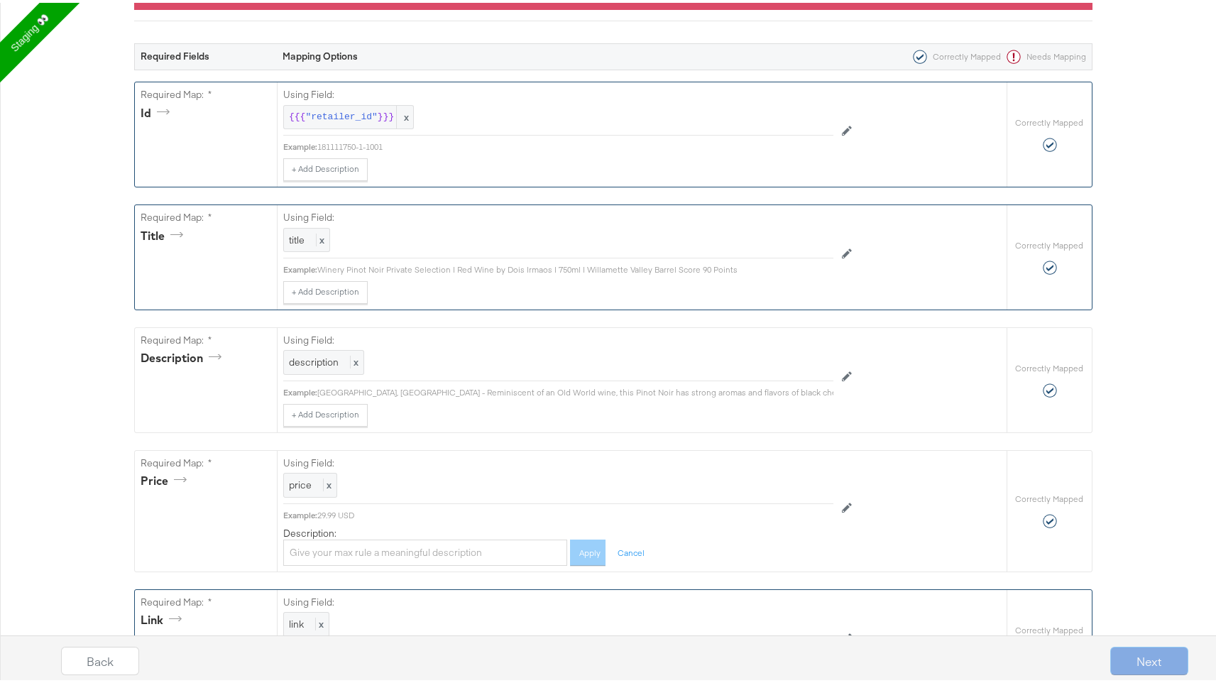
scroll to position [206, 0]
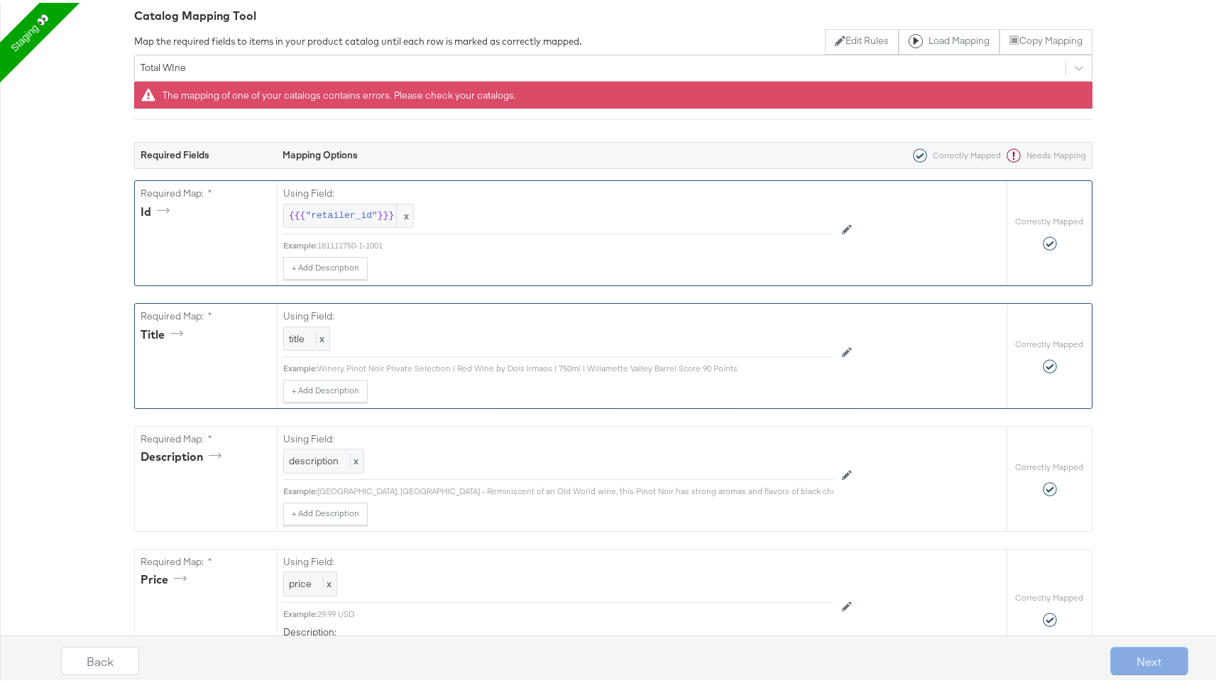
click at [1050, 237] on div at bounding box center [1050, 241] width 14 height 14
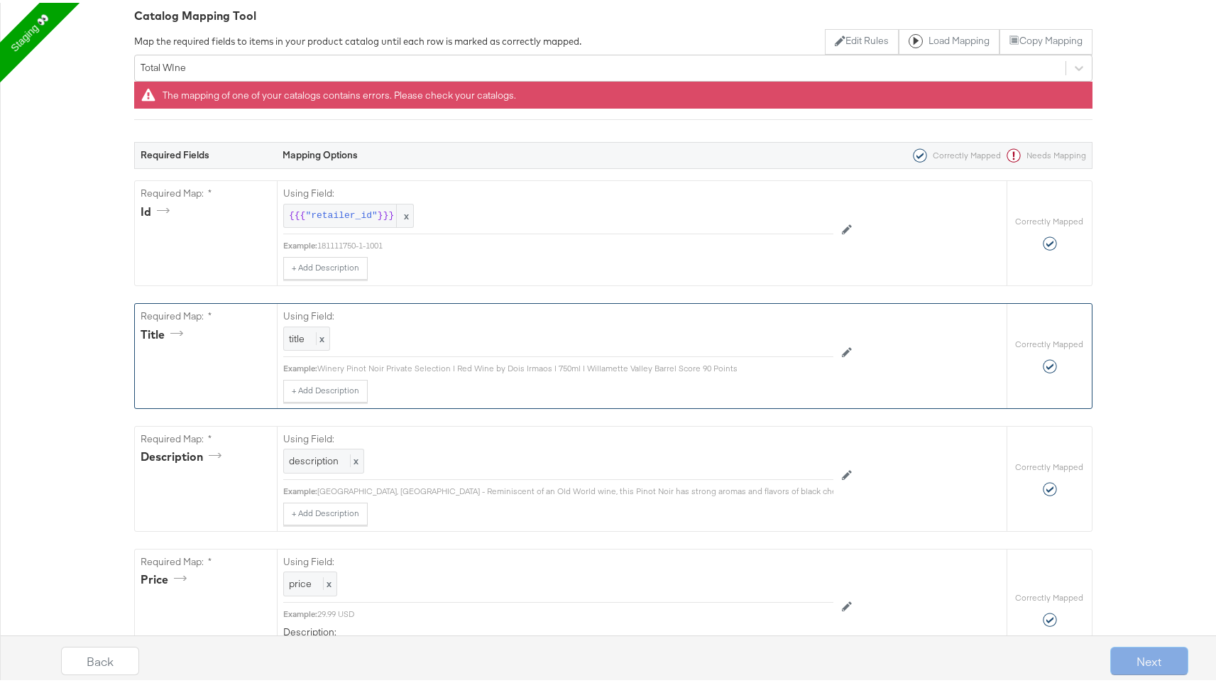
scroll to position [0, 0]
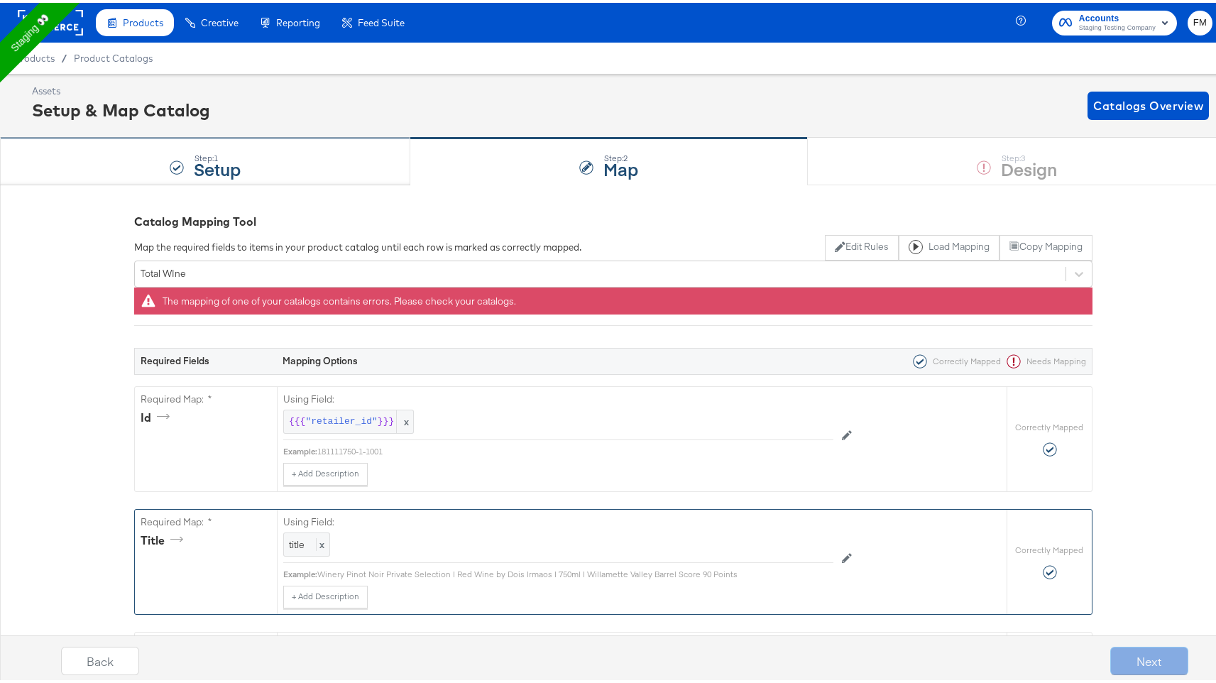
click at [298, 170] on div "Step: 1 Setup" at bounding box center [205, 159] width 410 height 47
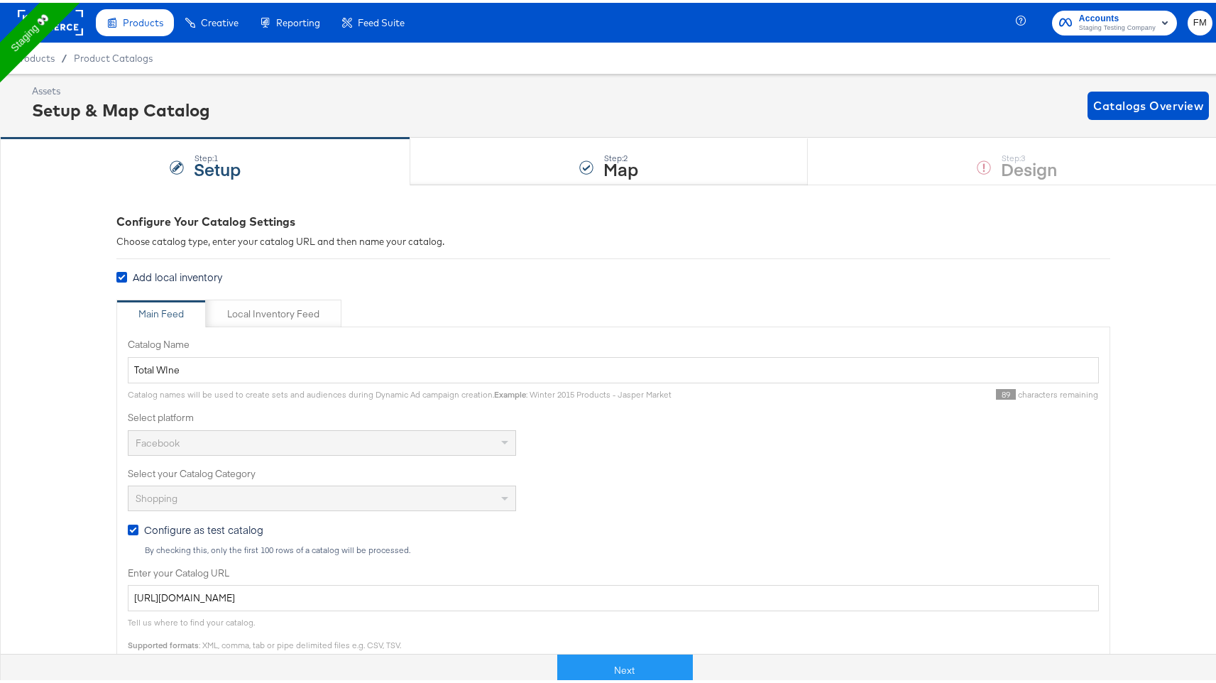
click at [158, 314] on div "Main Feed" at bounding box center [160, 311] width 45 height 13
click at [650, 140] on div "Step: 2 Map" at bounding box center [609, 159] width 398 height 47
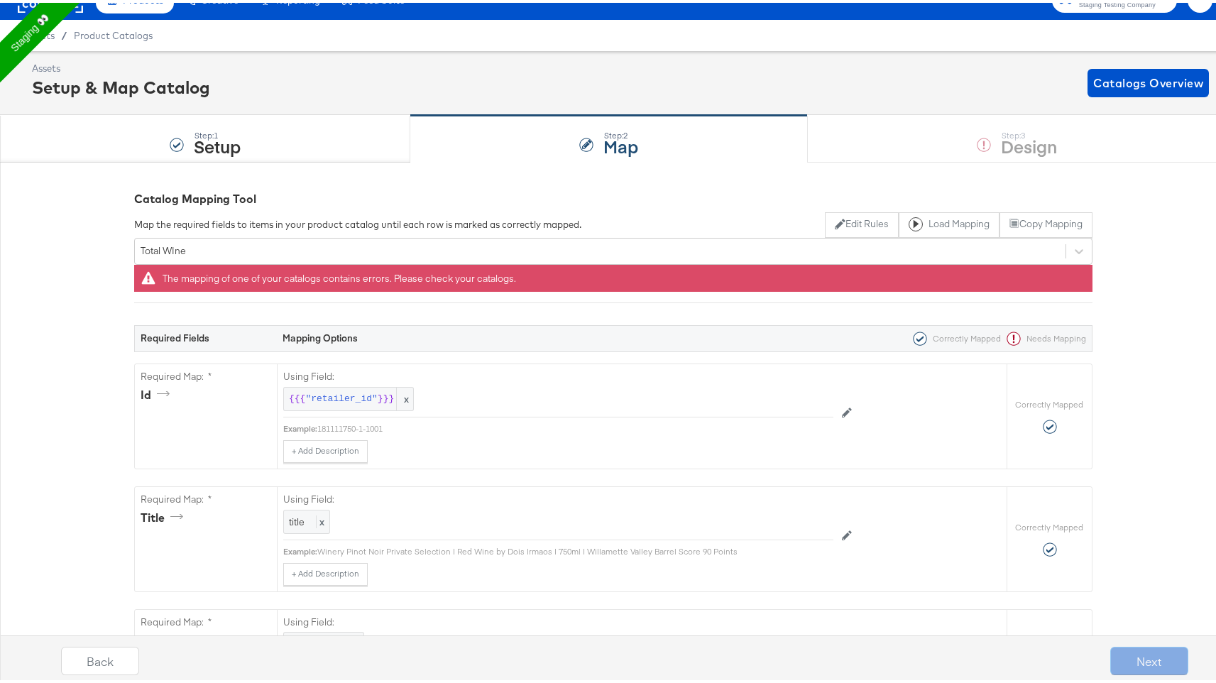
scroll to position [52, 0]
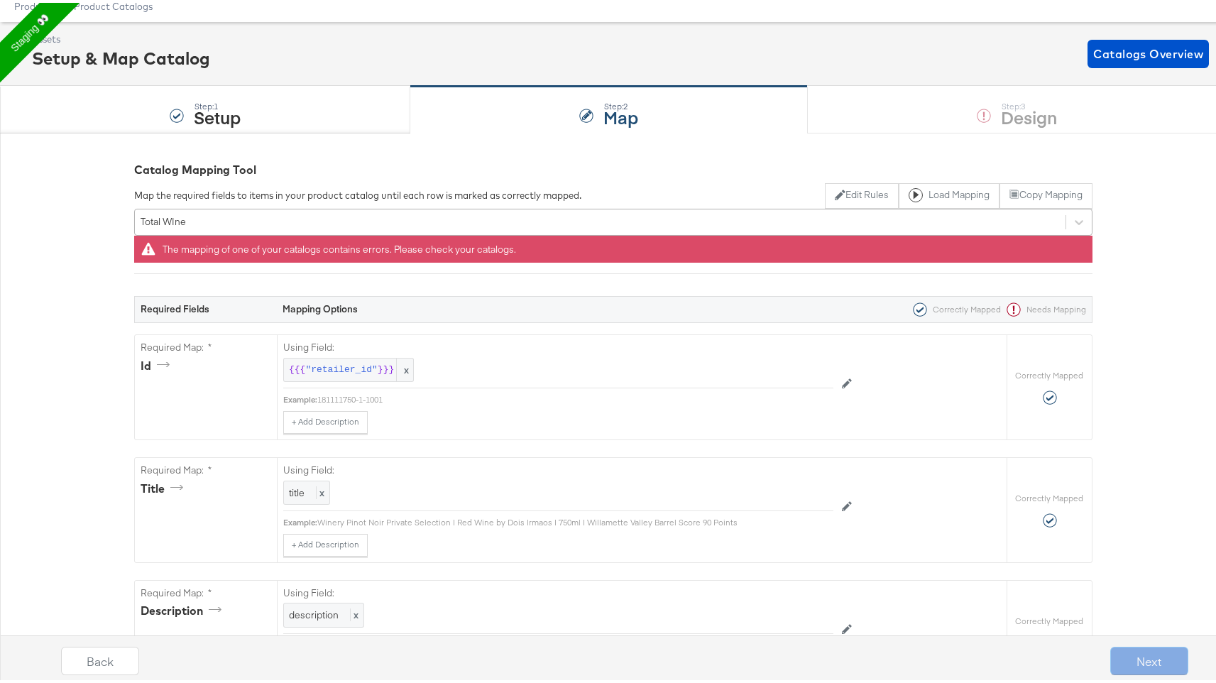
click at [523, 223] on div "Total WIne" at bounding box center [600, 219] width 931 height 22
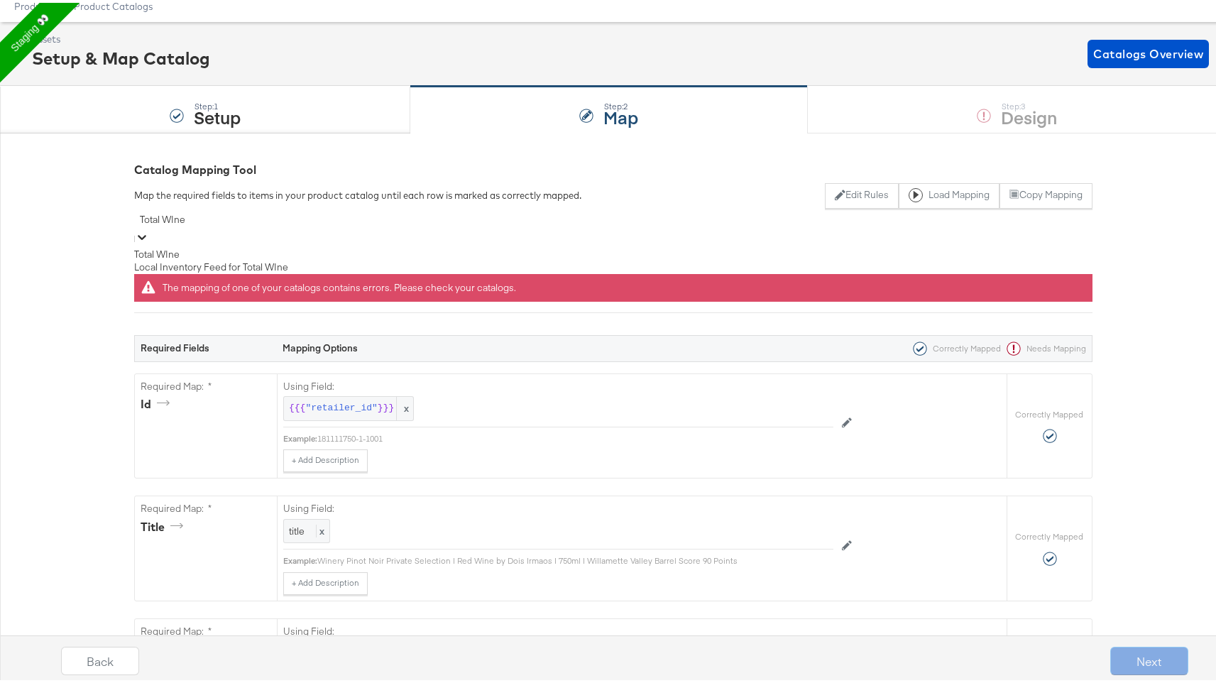
click at [499, 271] on div "Local Inventory Feed for Total WIne" at bounding box center [613, 264] width 959 height 13
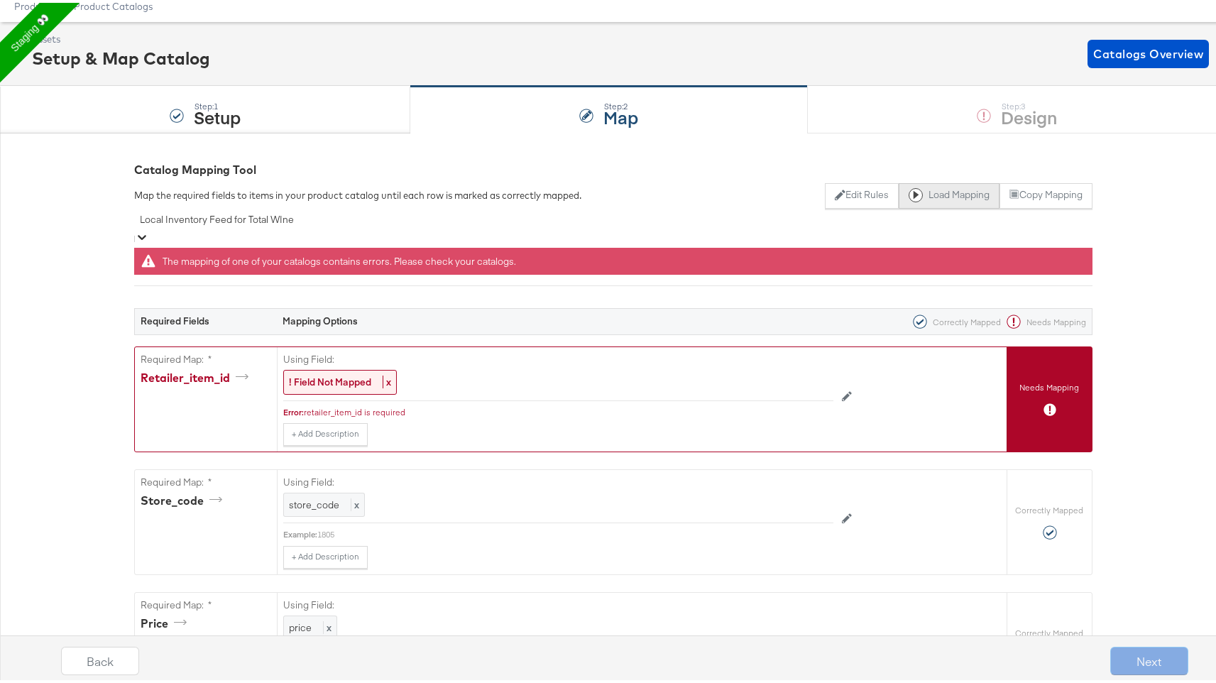
click at [930, 189] on button "Load Mapping" at bounding box center [949, 193] width 101 height 26
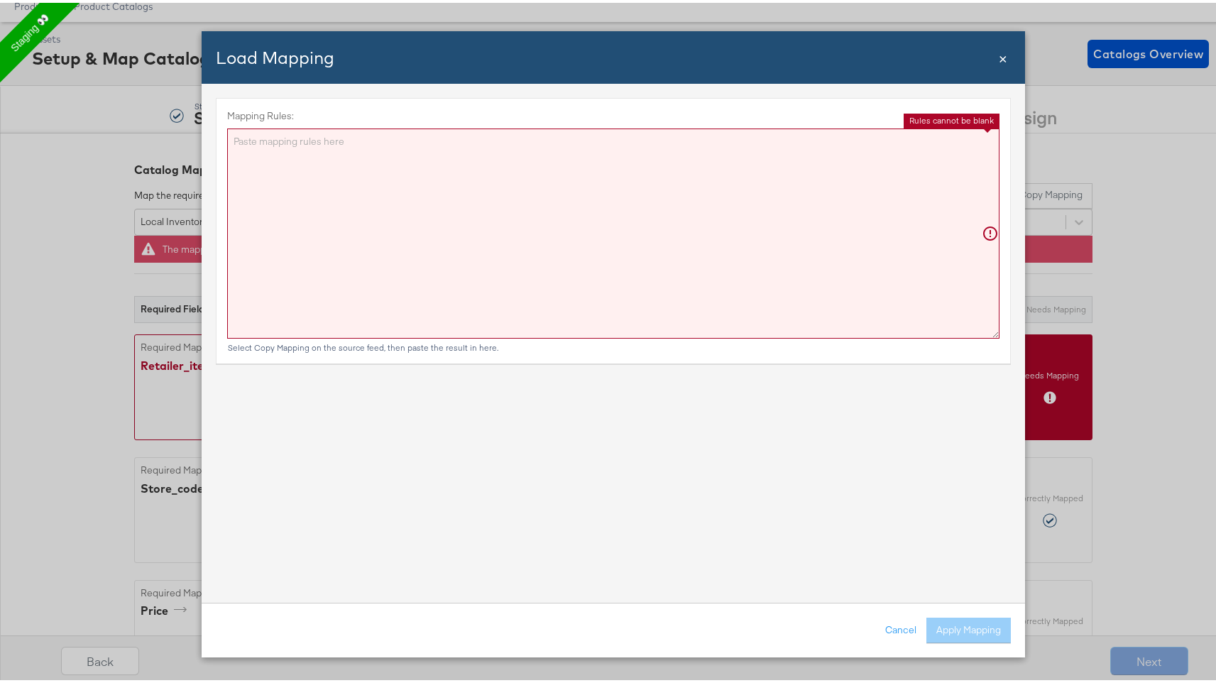
click at [930, 189] on textarea "Mapping Rules:" at bounding box center [613, 231] width 773 height 210
click at [772, 223] on textarea "Mapping Rules:" at bounding box center [613, 231] width 773 height 210
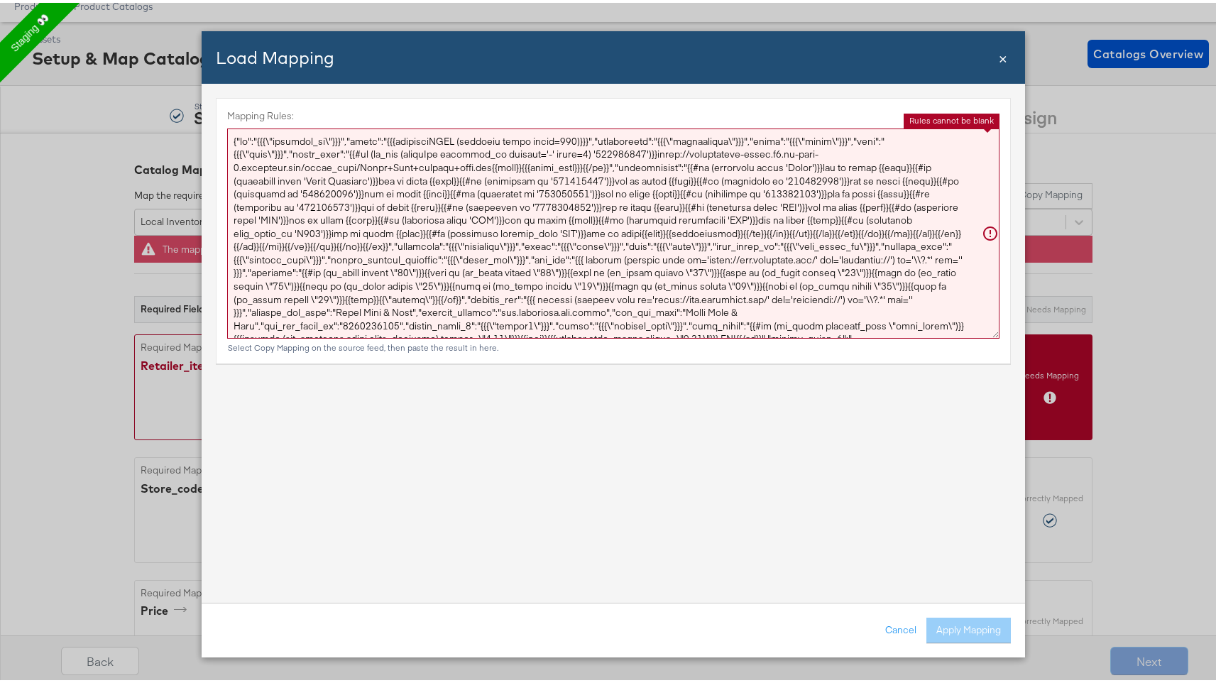
scroll to position [33, 0]
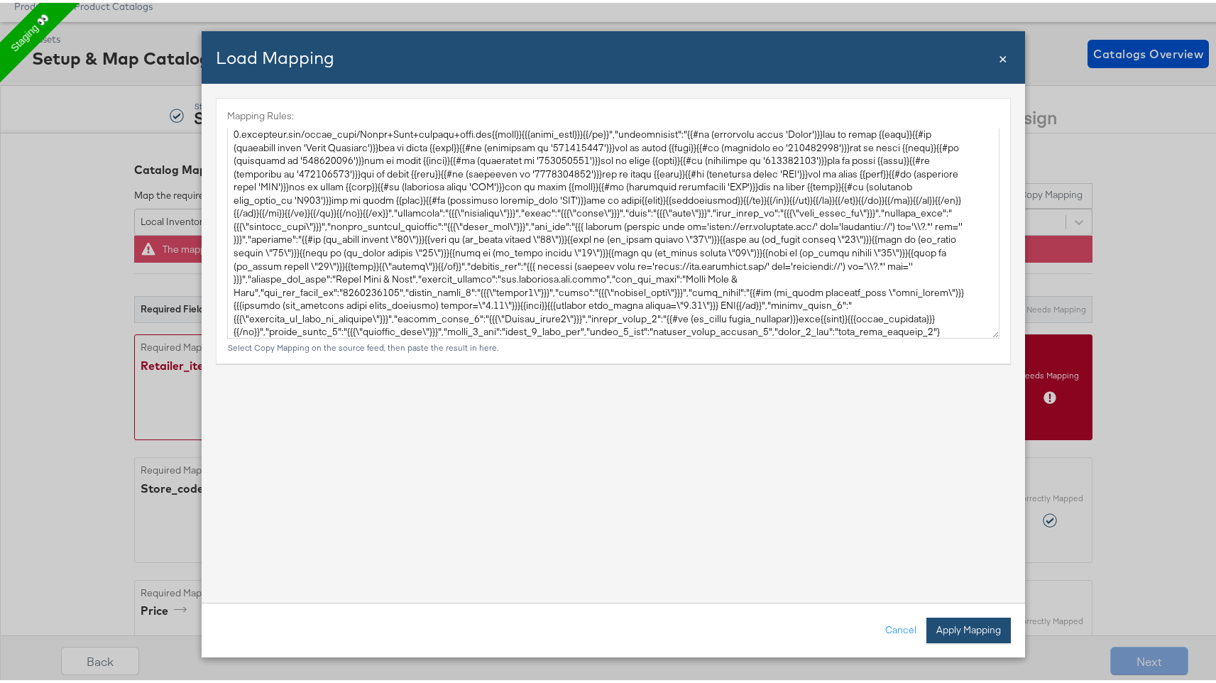
type textarea "{ "id": "{{{\"retailer_id\"}}}", "title": "{{{unescapeHTML (truncate title limi…"
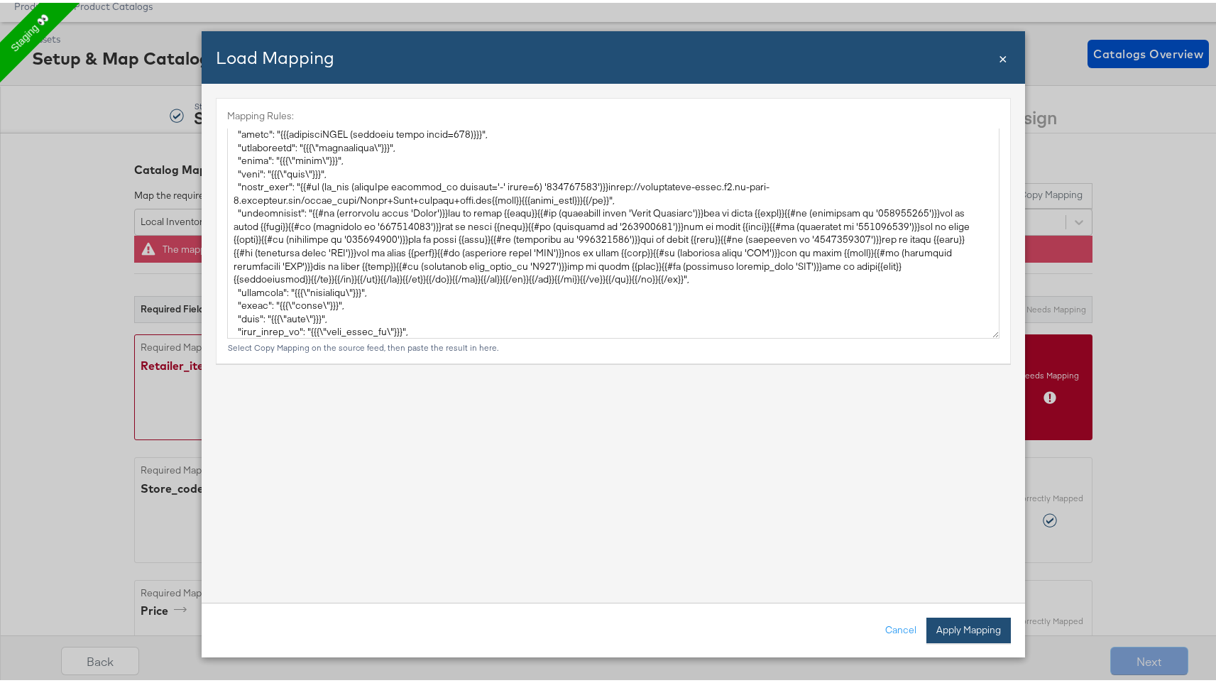
click at [952, 634] on button "Apply Mapping" at bounding box center [969, 628] width 85 height 26
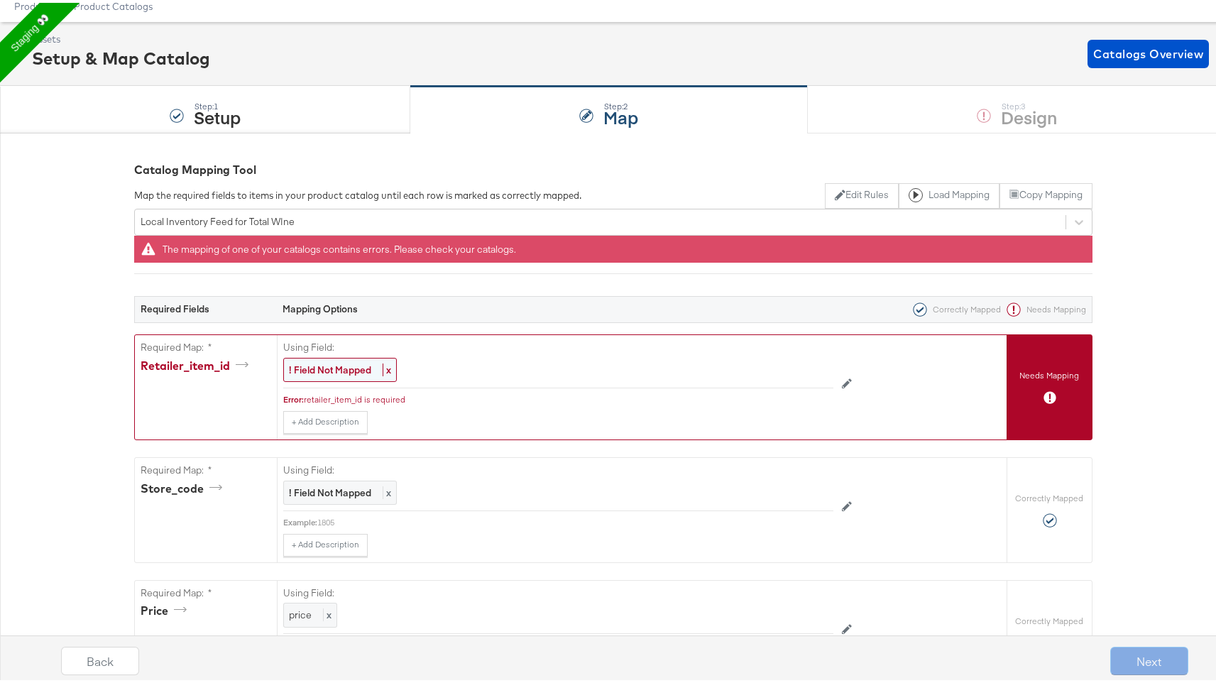
click at [334, 363] on strong "! Field Not Mapped" at bounding box center [330, 367] width 82 height 13
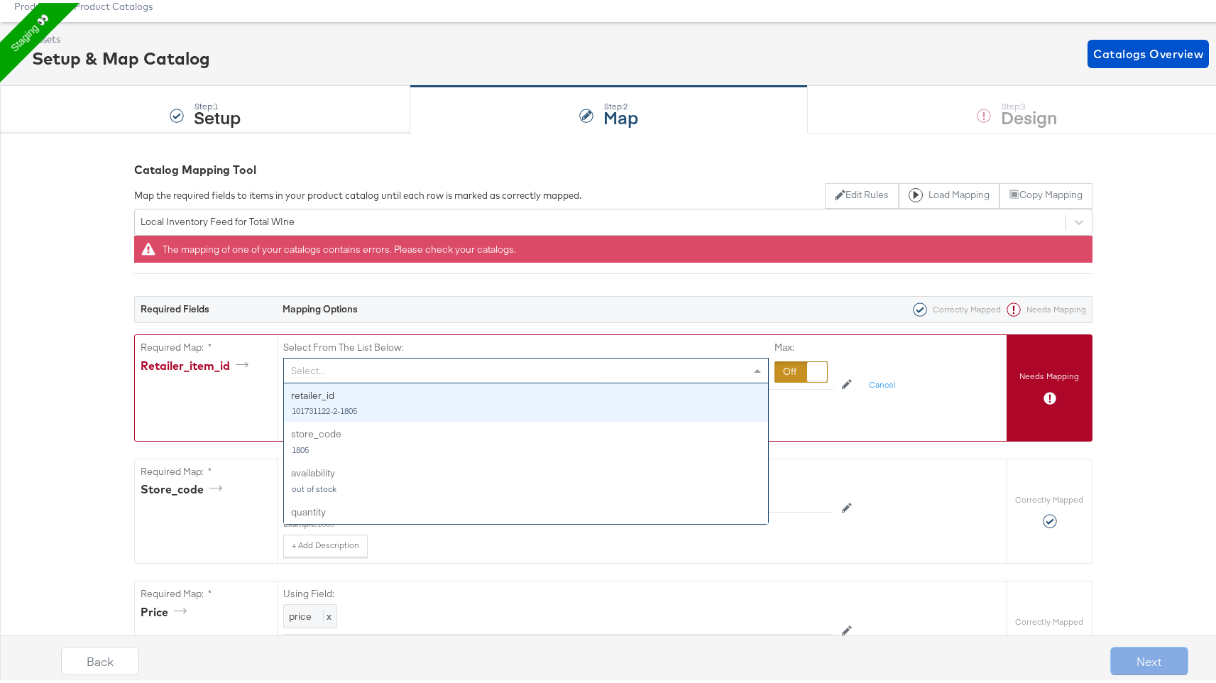
click at [335, 368] on div "Select..." at bounding box center [526, 368] width 484 height 24
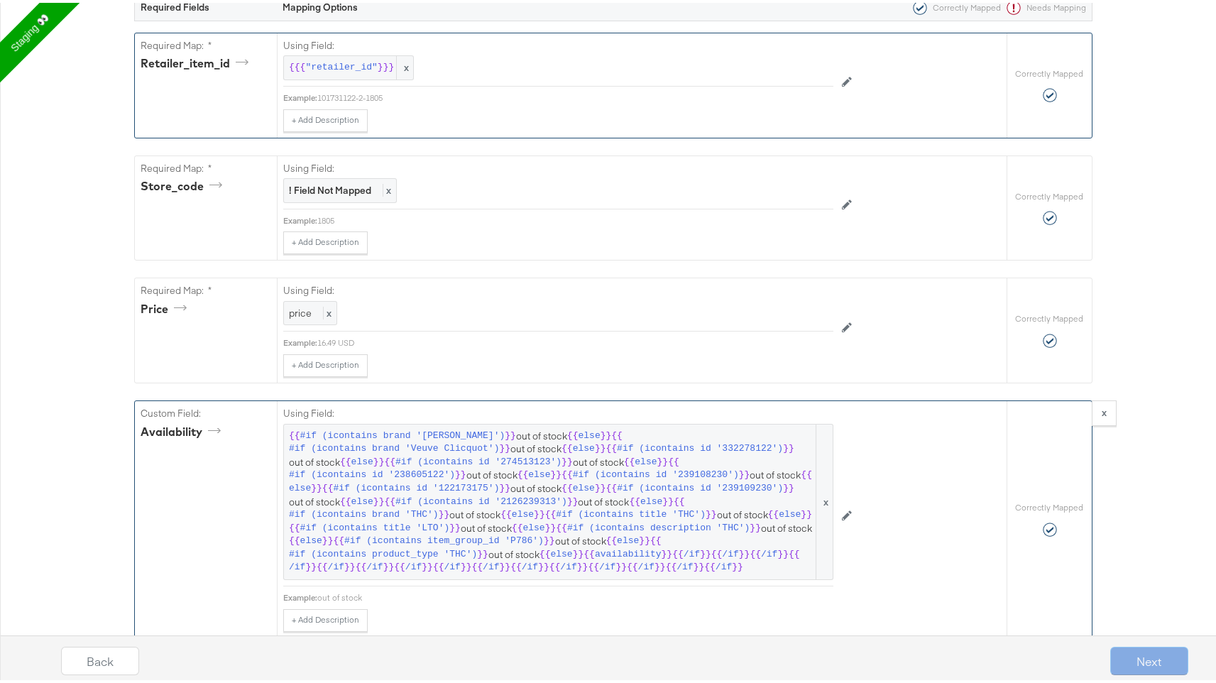
scroll to position [0, 0]
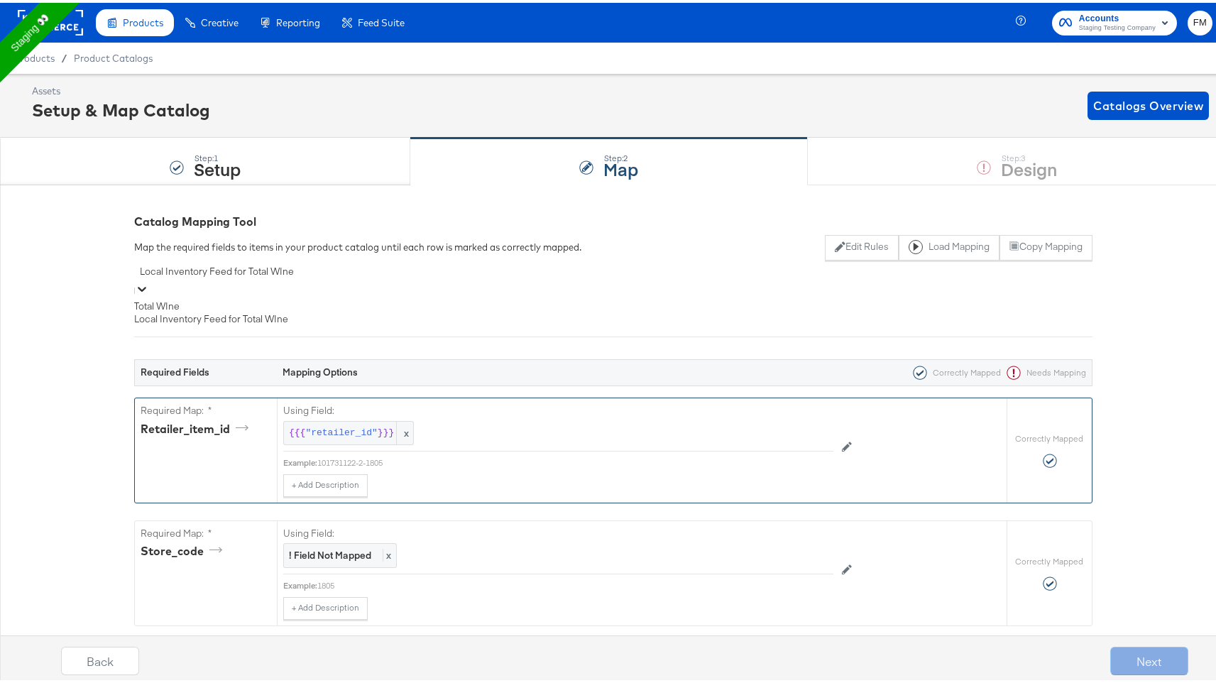
click at [913, 261] on div "Local Inventory Feed for Total WIne" at bounding box center [613, 269] width 959 height 22
click at [828, 297] on div "Total WIne" at bounding box center [613, 303] width 959 height 13
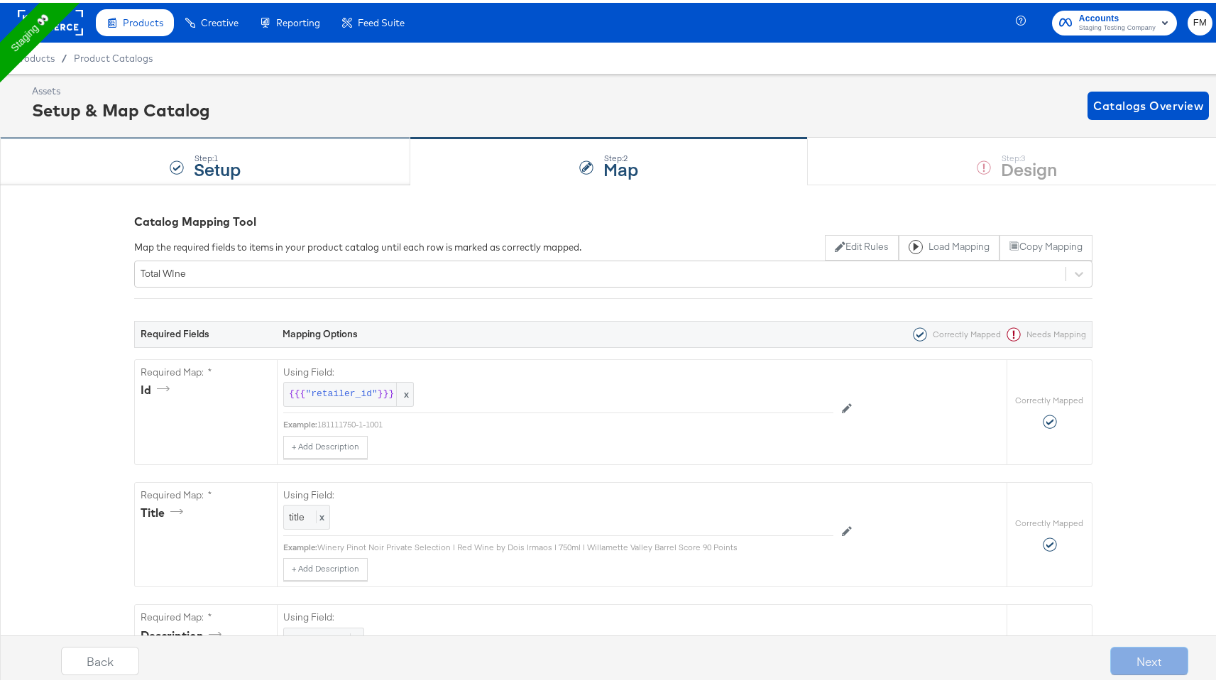
click at [317, 165] on div "Step: 1 Setup" at bounding box center [205, 159] width 410 height 47
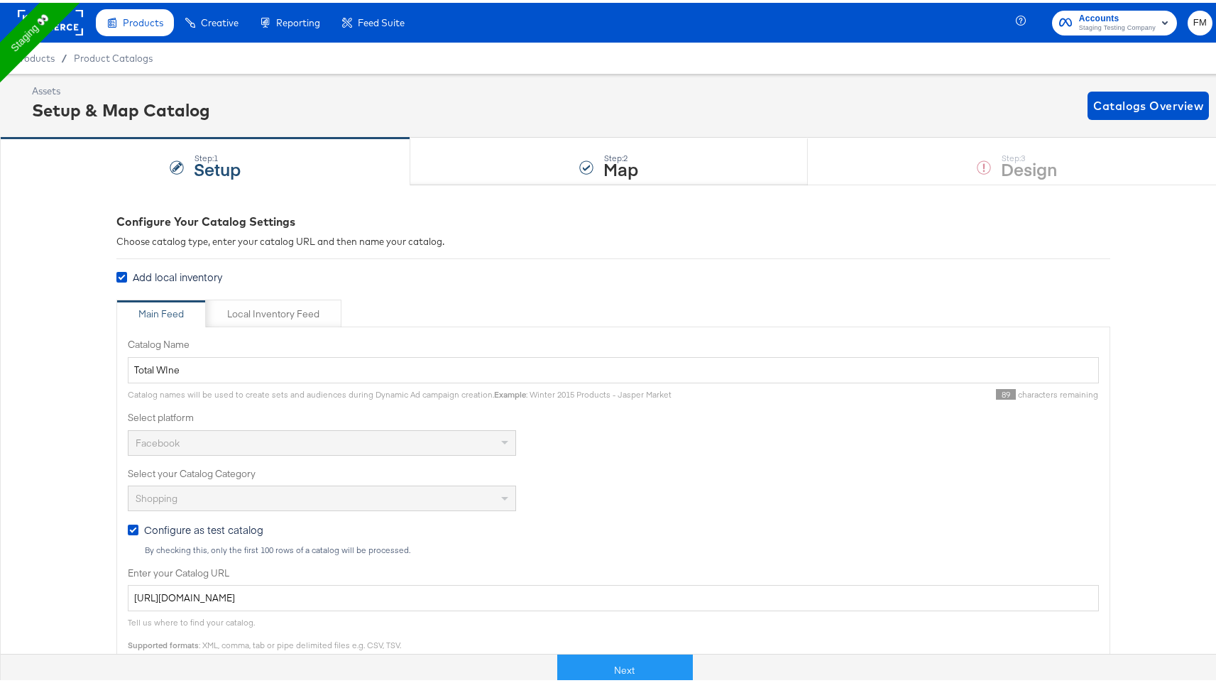
scroll to position [329, 0]
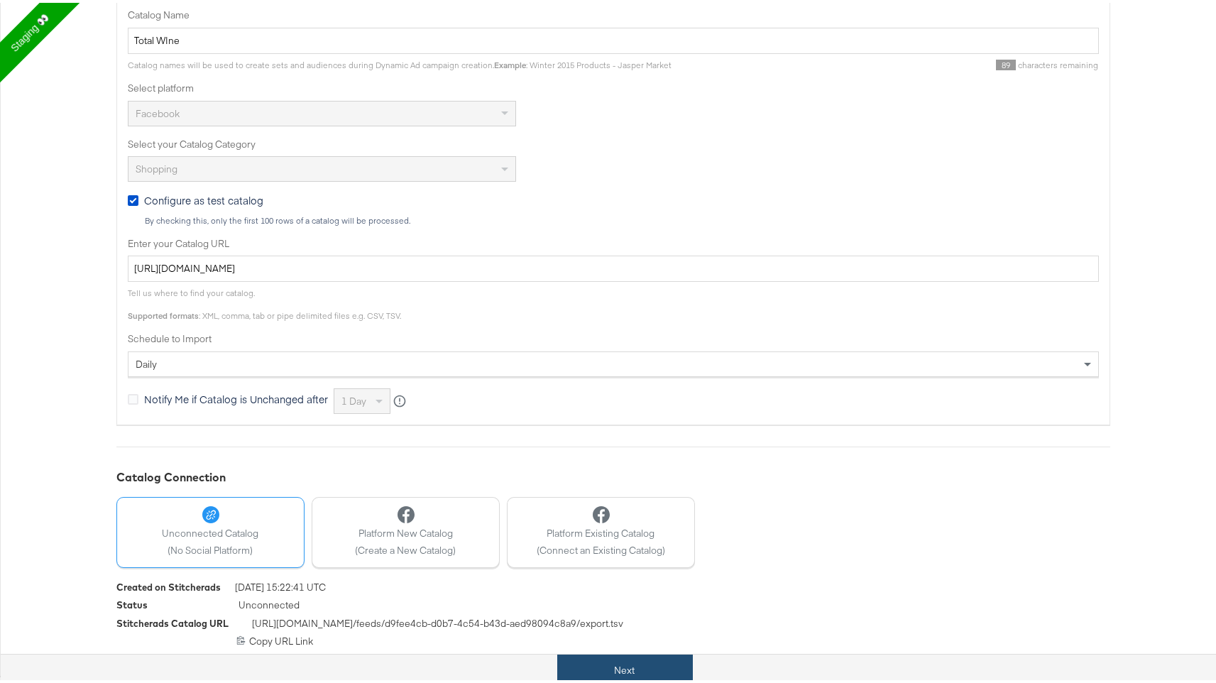
click at [619, 669] on button "Next" at bounding box center [625, 668] width 136 height 32
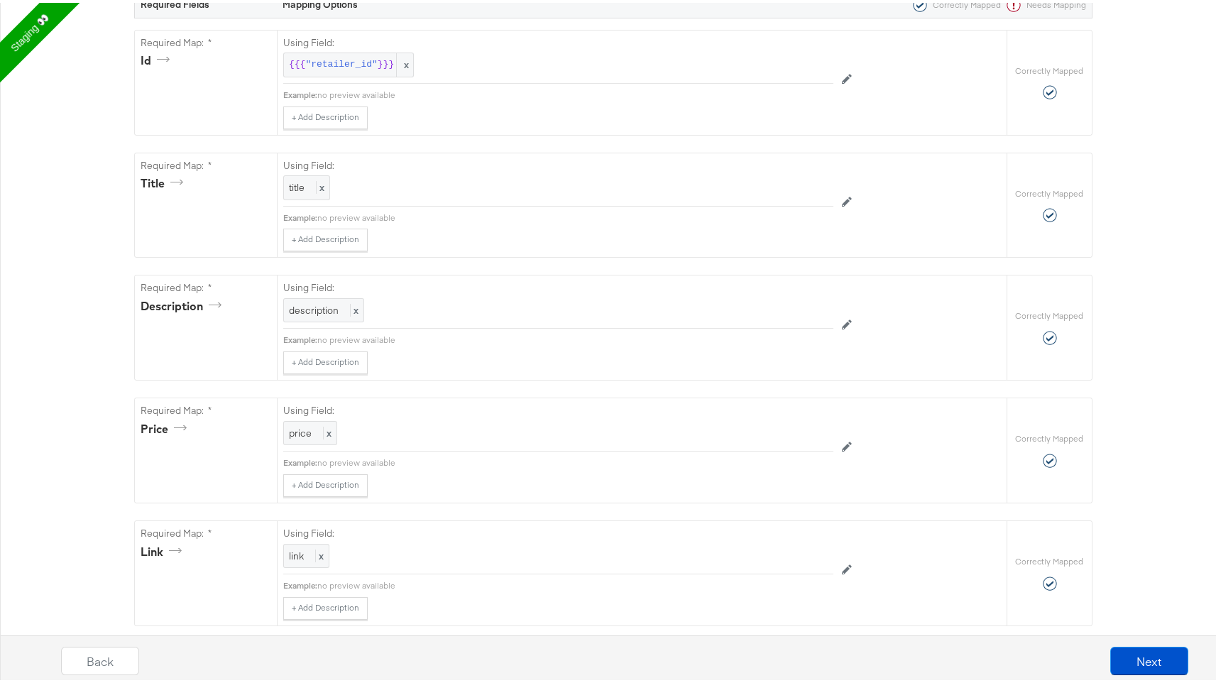
scroll to position [0, 0]
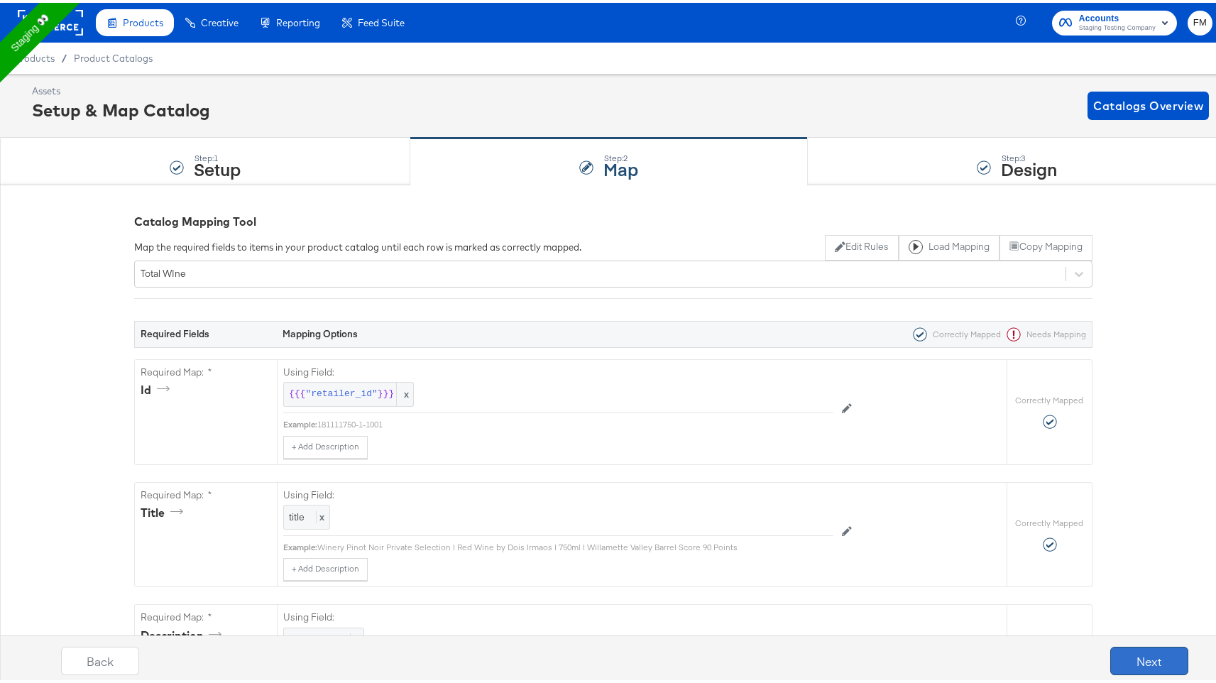
click at [1135, 649] on button "Next" at bounding box center [1150, 658] width 78 height 28
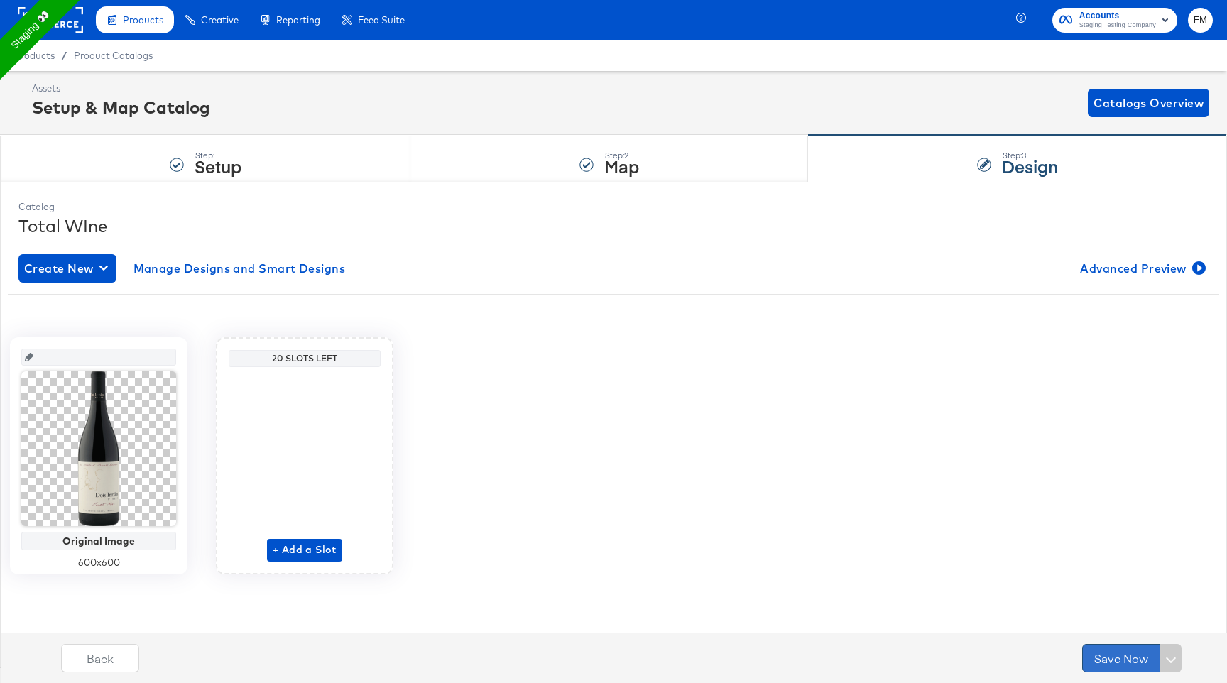
click at [1131, 653] on button "Save Now" at bounding box center [1121, 658] width 78 height 28
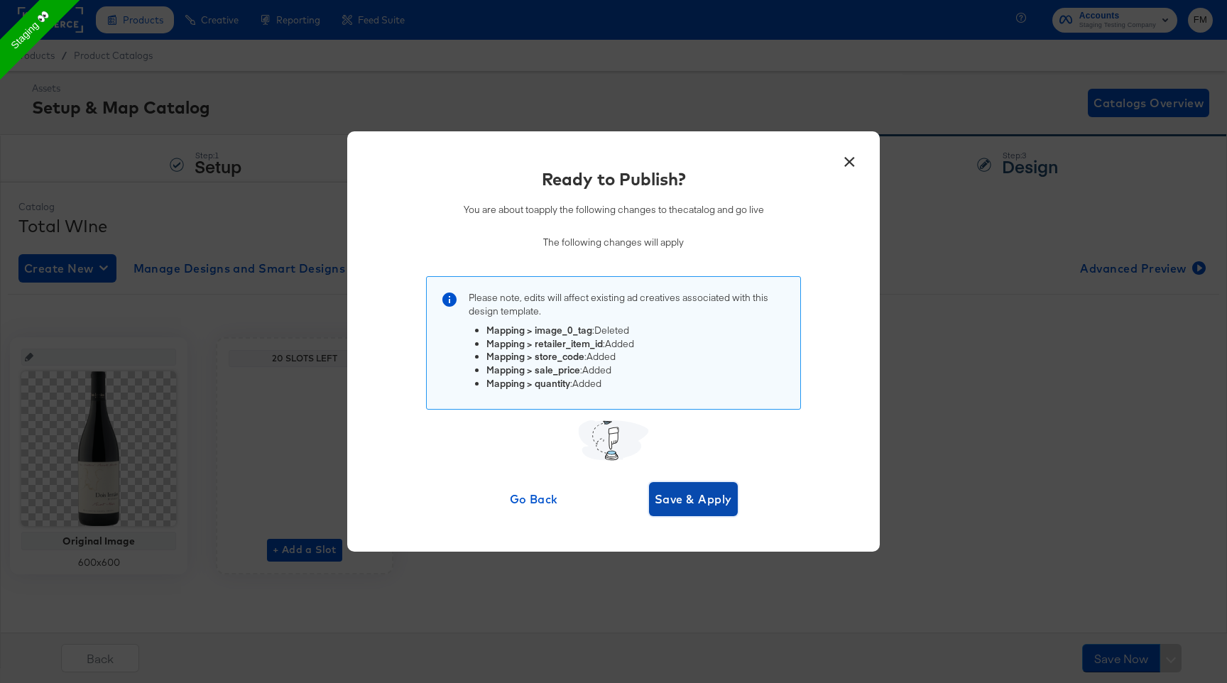
click at [677, 497] on span "Save & Apply" at bounding box center [693, 499] width 77 height 20
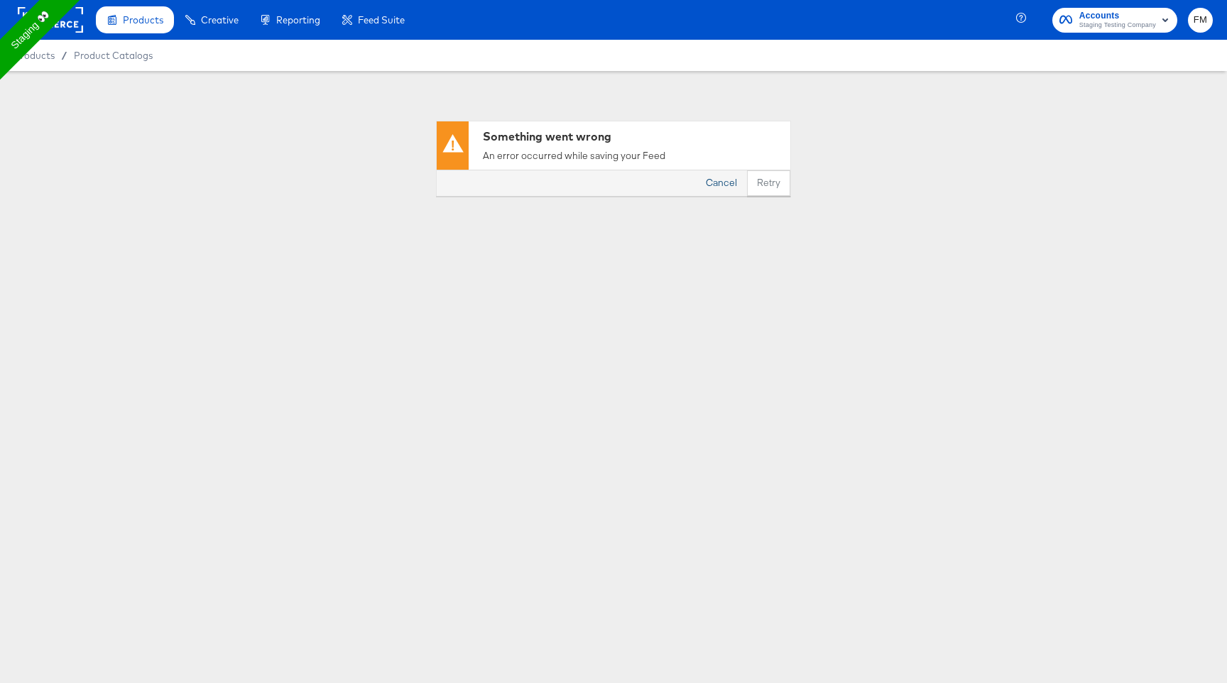
click at [721, 182] on button "Cancel" at bounding box center [721, 183] width 51 height 26
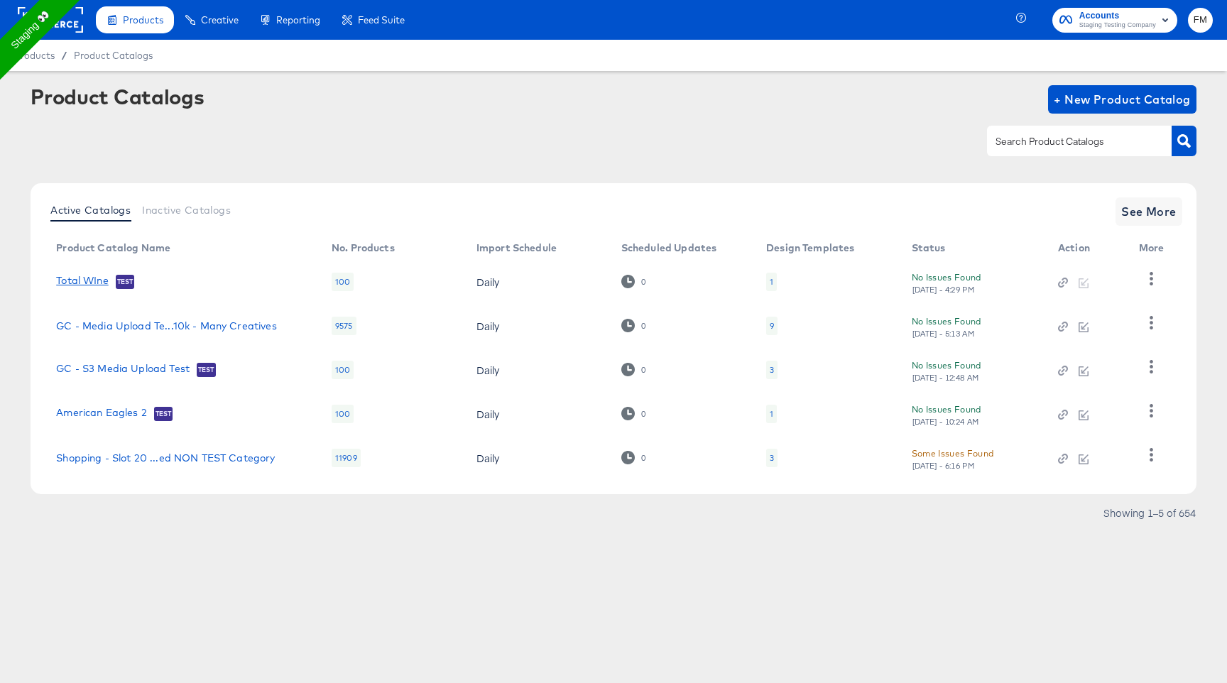
click at [97, 280] on link "Total WIne" at bounding box center [82, 282] width 53 height 14
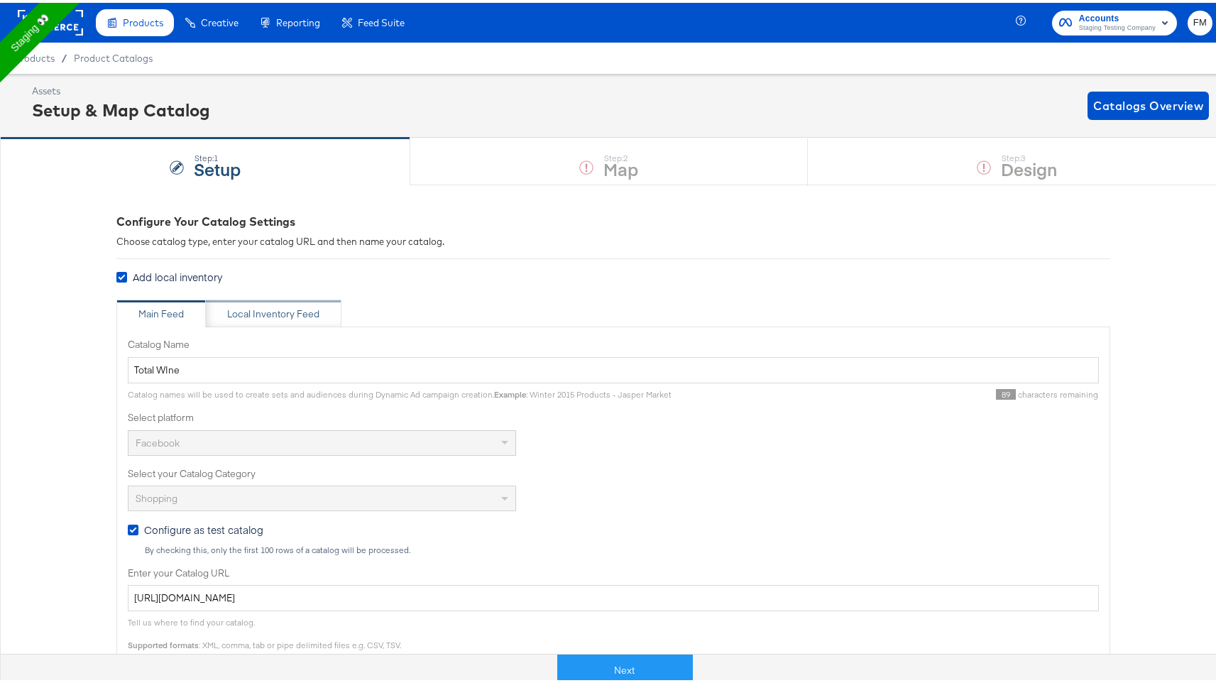
click at [266, 314] on div "Local Inventory Feed" at bounding box center [273, 311] width 92 height 13
type input "Local Inventory Feed for Total WIne"
type input "https://ace.stitcherads.com/exports/1314/universal/none/universal/export.csv"
click at [266, 314] on div "Local Inventory Feed" at bounding box center [273, 311] width 92 height 13
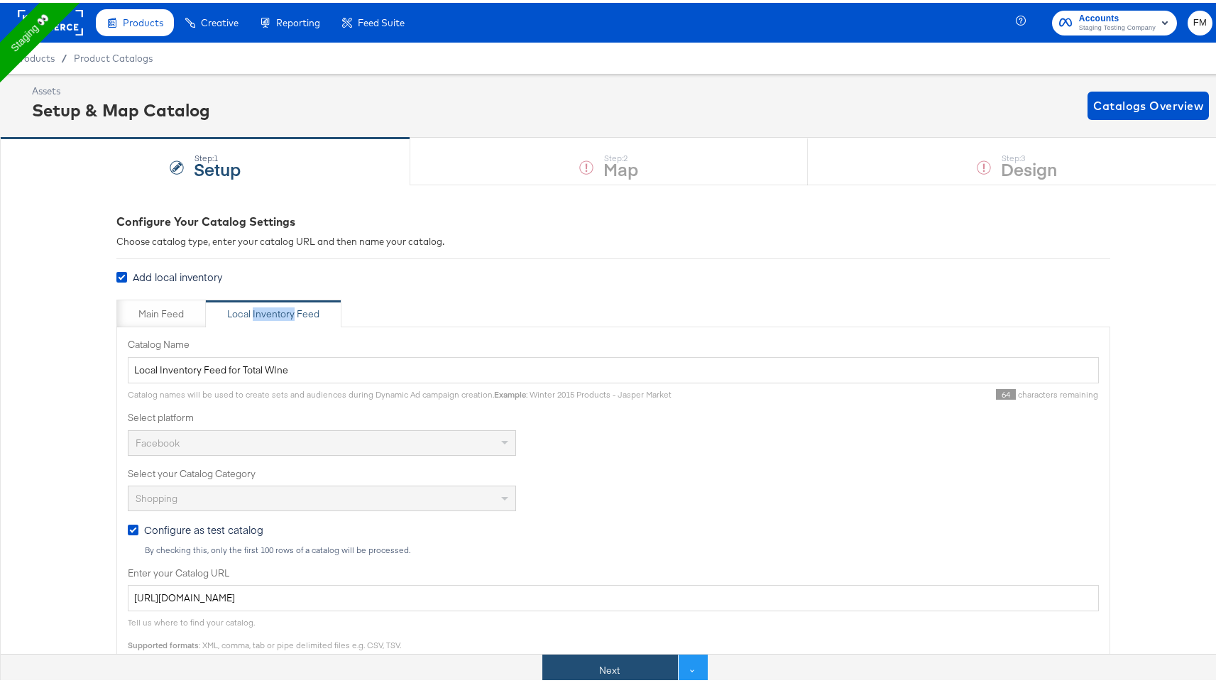
click at [609, 662] on button "Next" at bounding box center [611, 668] width 136 height 32
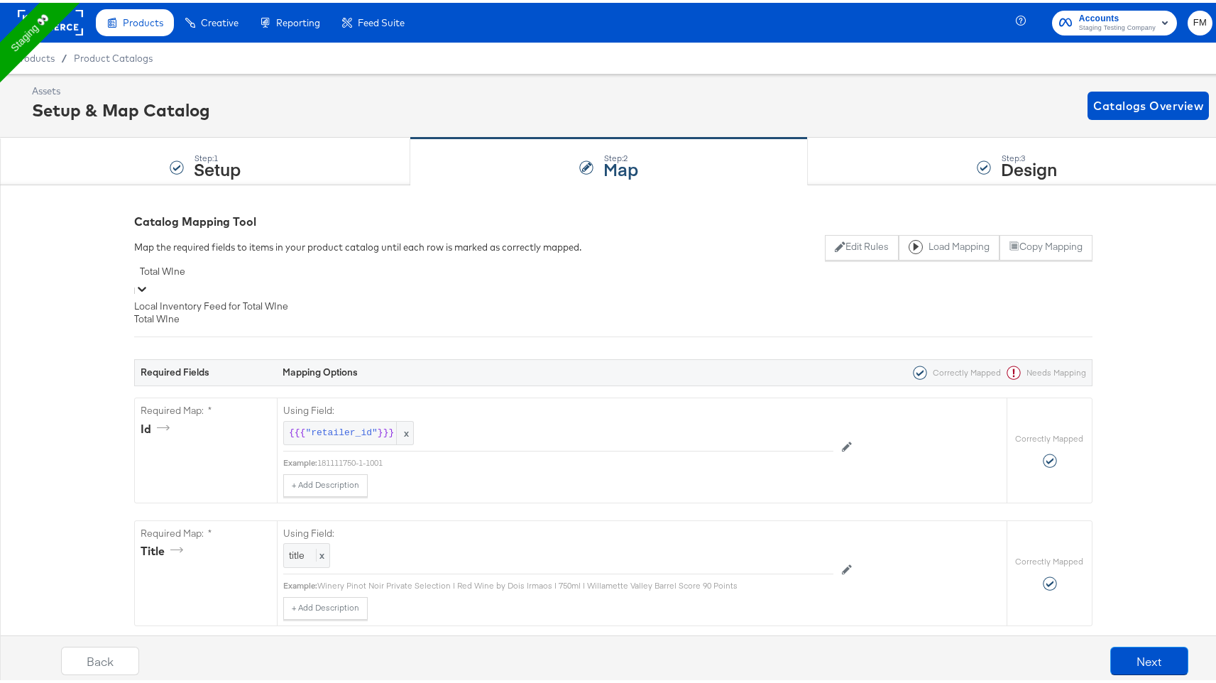
click at [1044, 267] on div "Total WIne" at bounding box center [613, 269] width 959 height 22
click at [906, 307] on div "Local Inventory Feed for Total WIne" at bounding box center [613, 303] width 959 height 13
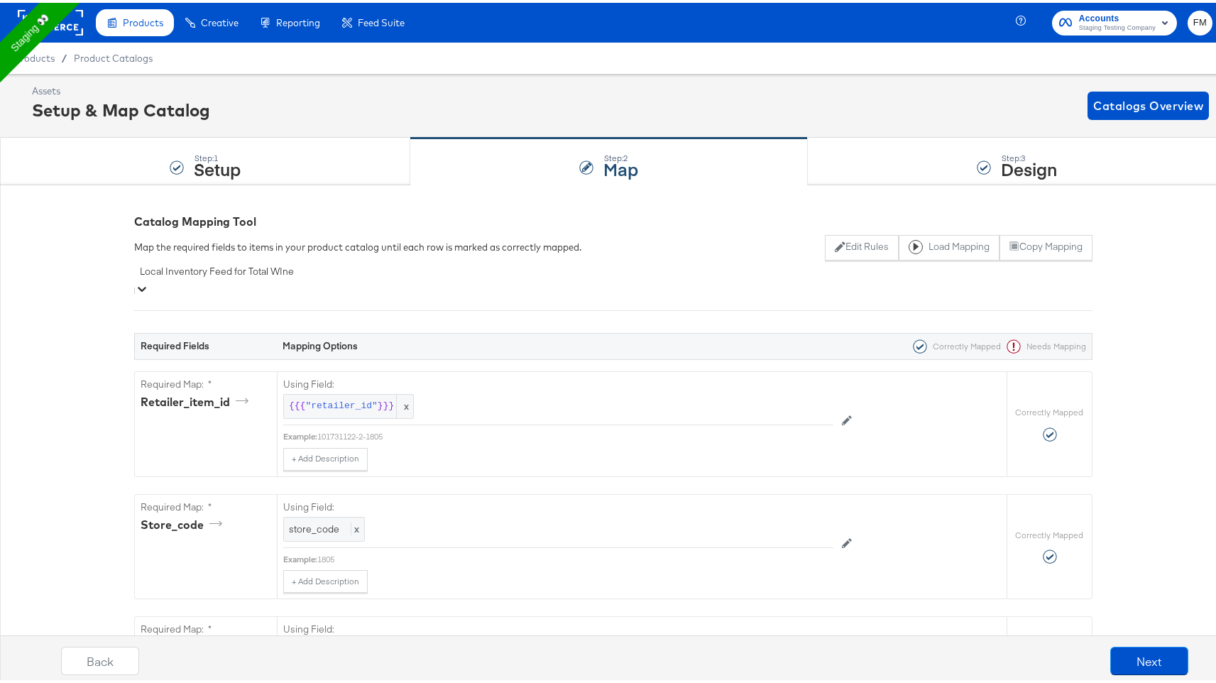
click at [969, 274] on div "Local Inventory Feed for Total WIne" at bounding box center [613, 269] width 959 height 22
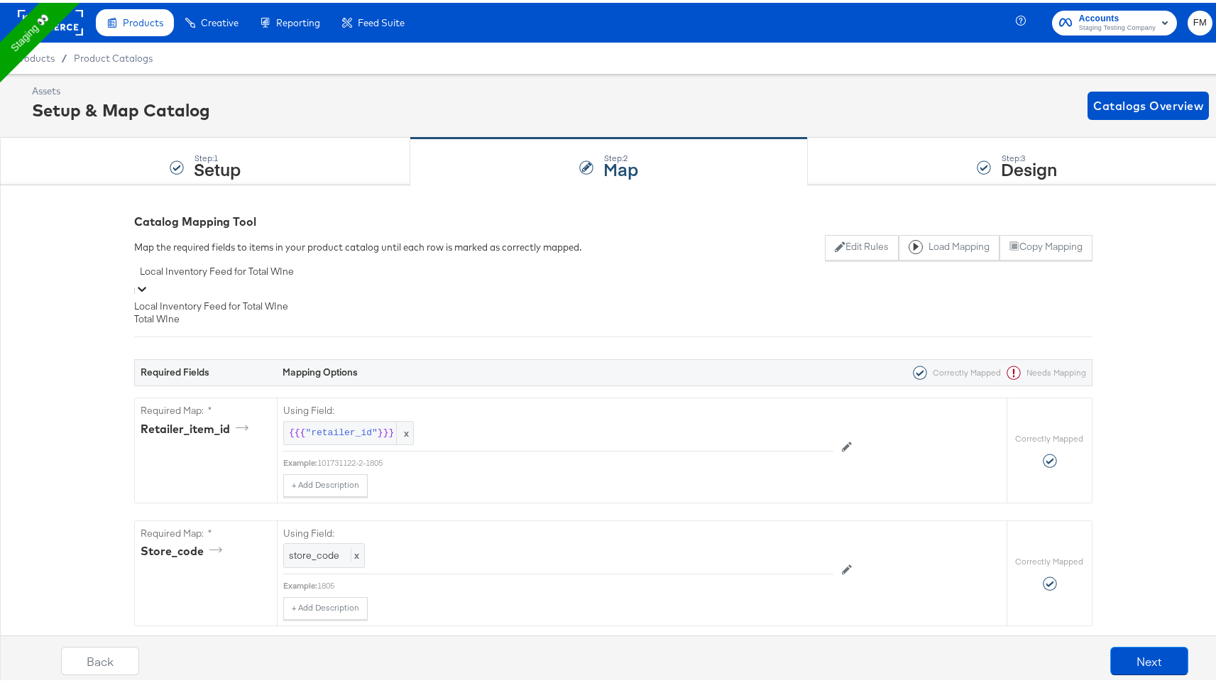
click at [626, 323] on div "Total WIne" at bounding box center [613, 316] width 959 height 13
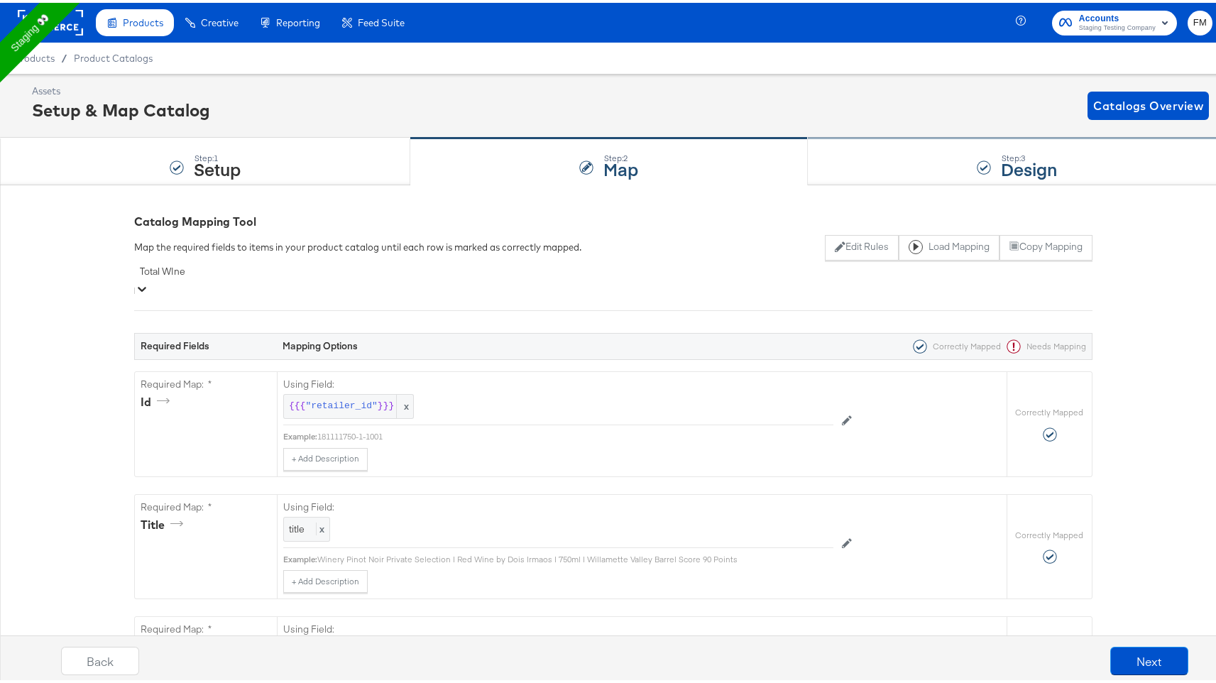
click at [871, 164] on div "Step: 3 Design" at bounding box center [1017, 159] width 419 height 47
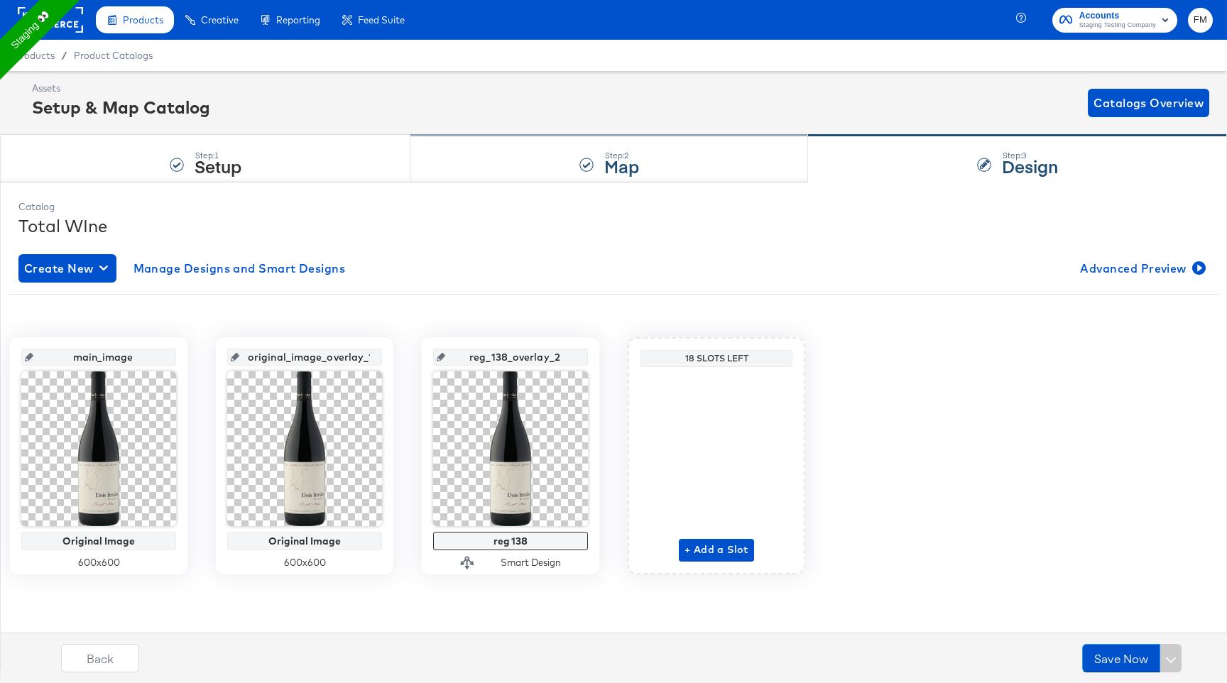
click at [699, 159] on div "Step: 2 Map" at bounding box center [609, 159] width 398 height 47
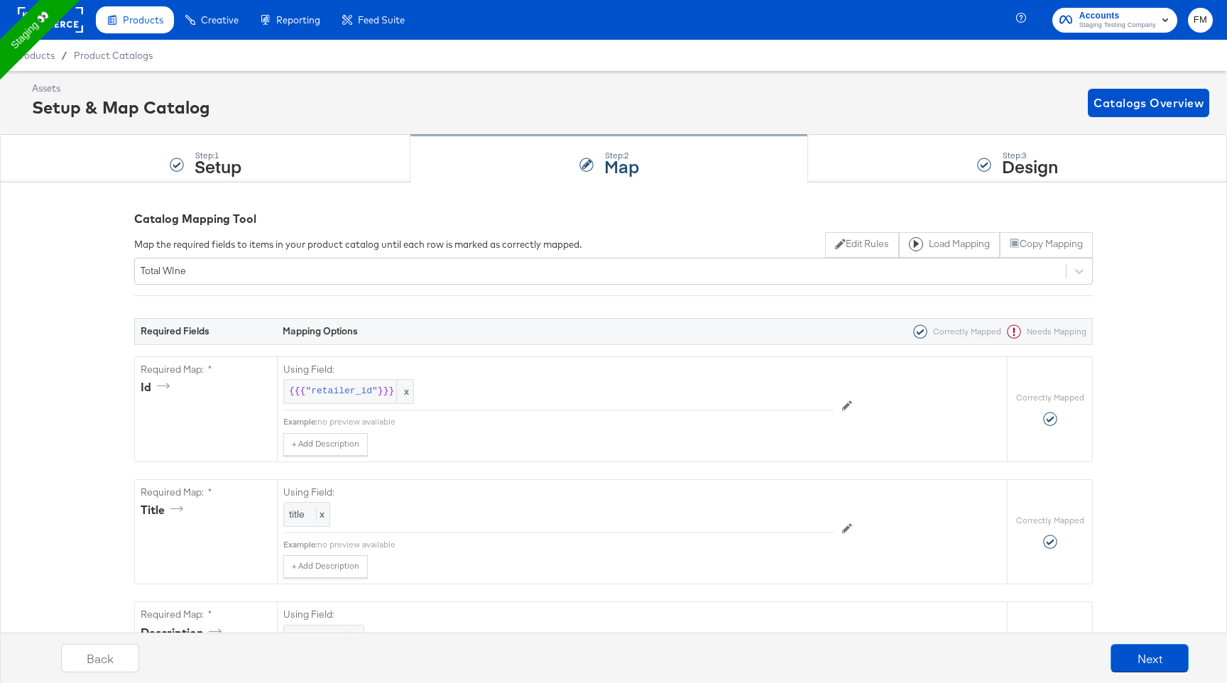
click at [699, 159] on div "Step: 2 Map" at bounding box center [609, 159] width 398 height 47
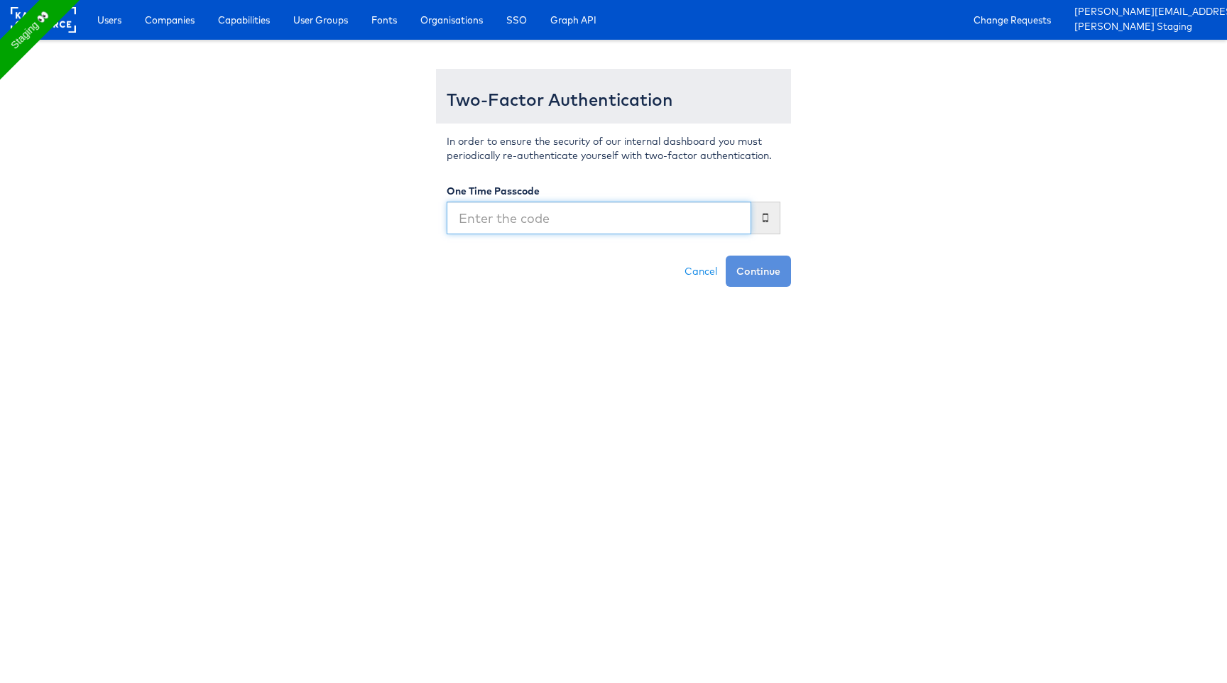
type input "0"
type input "258157"
click at [726, 256] on button "Continue" at bounding box center [758, 271] width 65 height 31
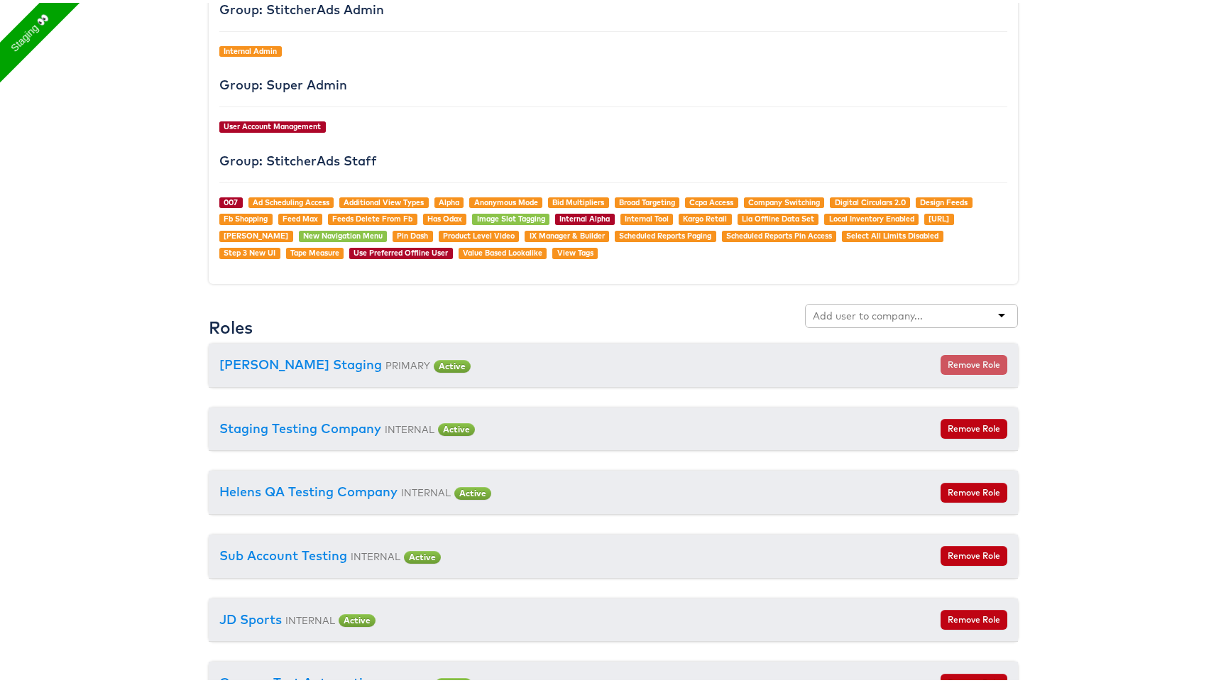
scroll to position [1733, 0]
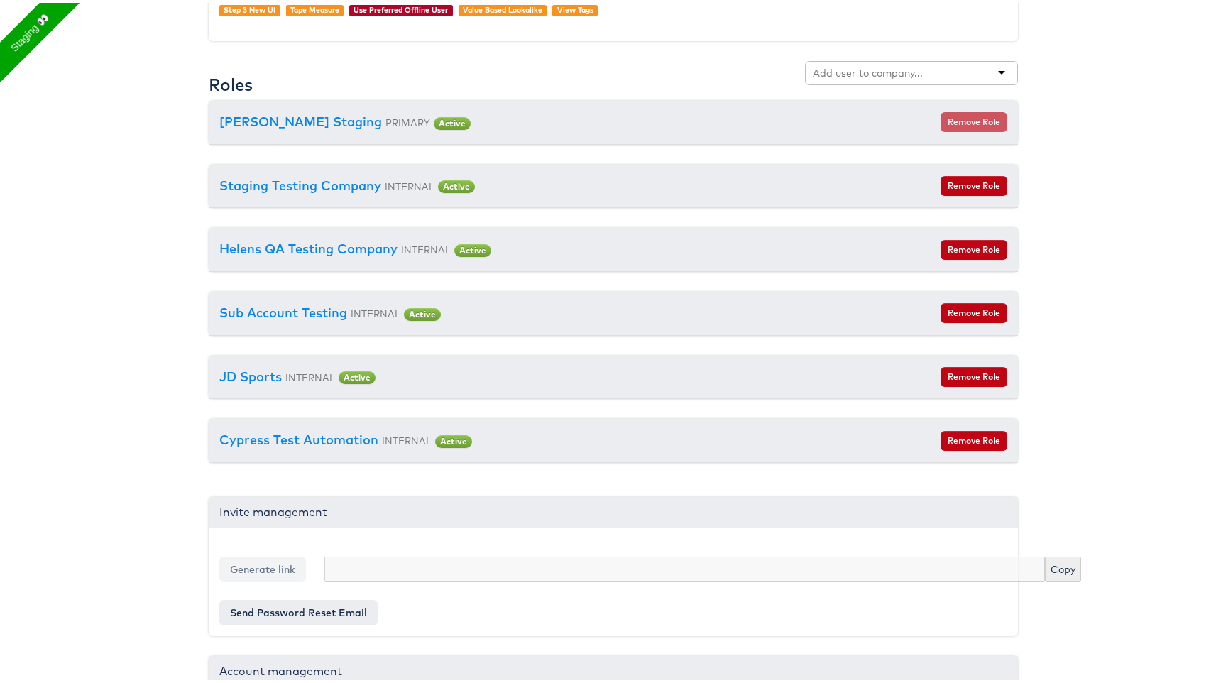
click at [889, 70] on input "text" at bounding box center [869, 70] width 112 height 14
click at [990, 75] on div "total" at bounding box center [911, 70] width 213 height 24
click at [998, 70] on div "total" at bounding box center [911, 70] width 213 height 24
type input "t"
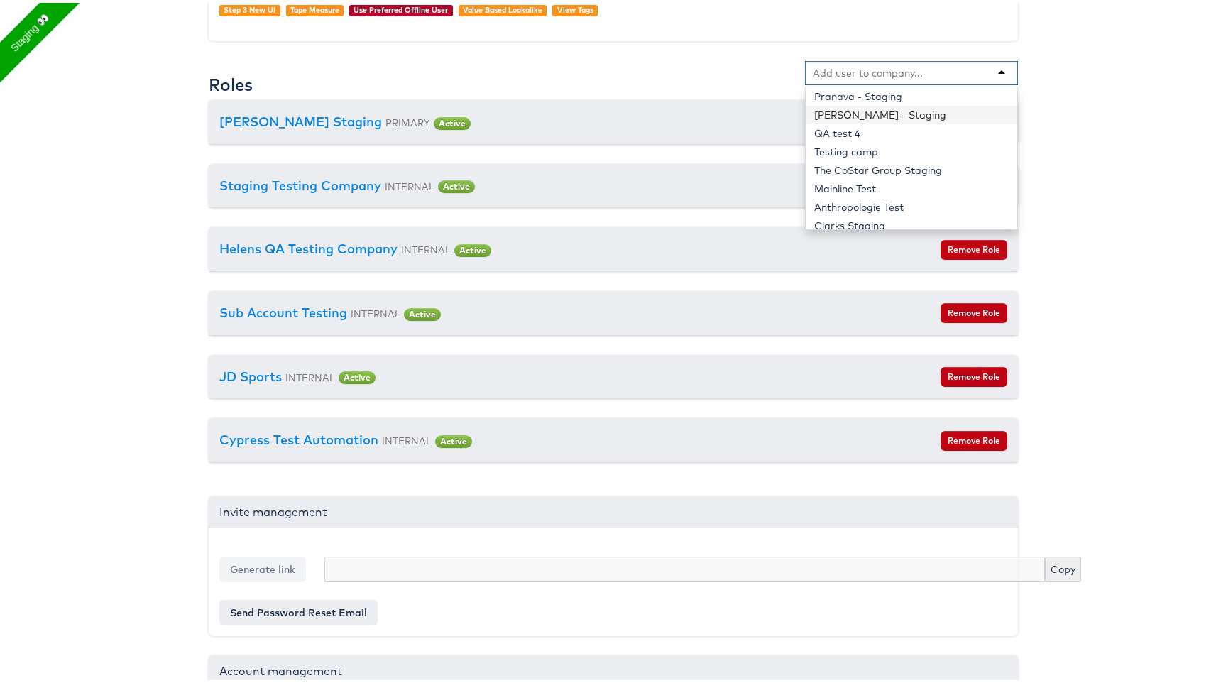
scroll to position [714, 0]
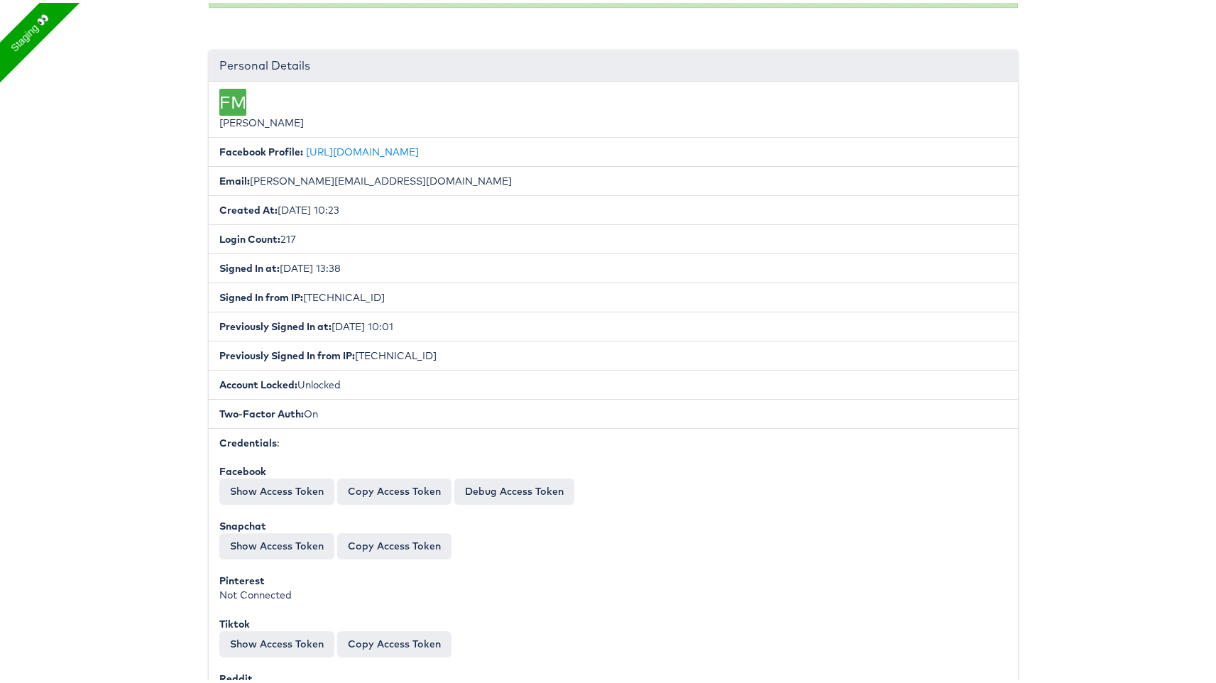
scroll to position [0, 0]
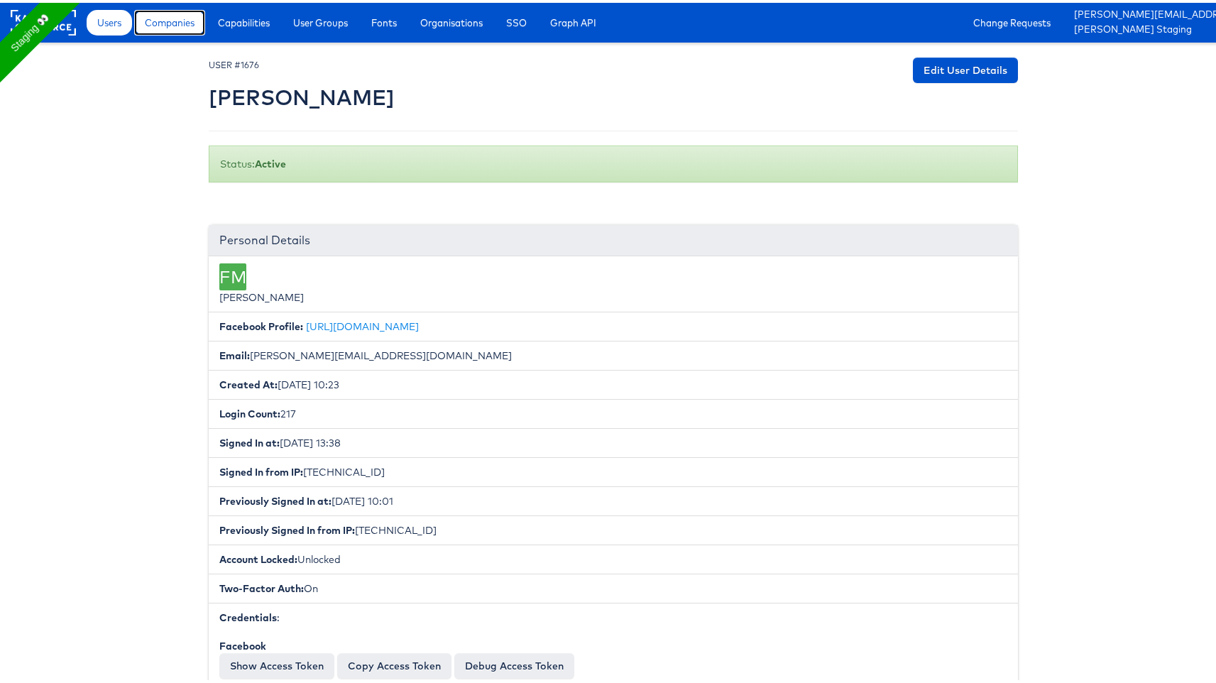
click at [175, 23] on span "Companies" at bounding box center [170, 20] width 50 height 14
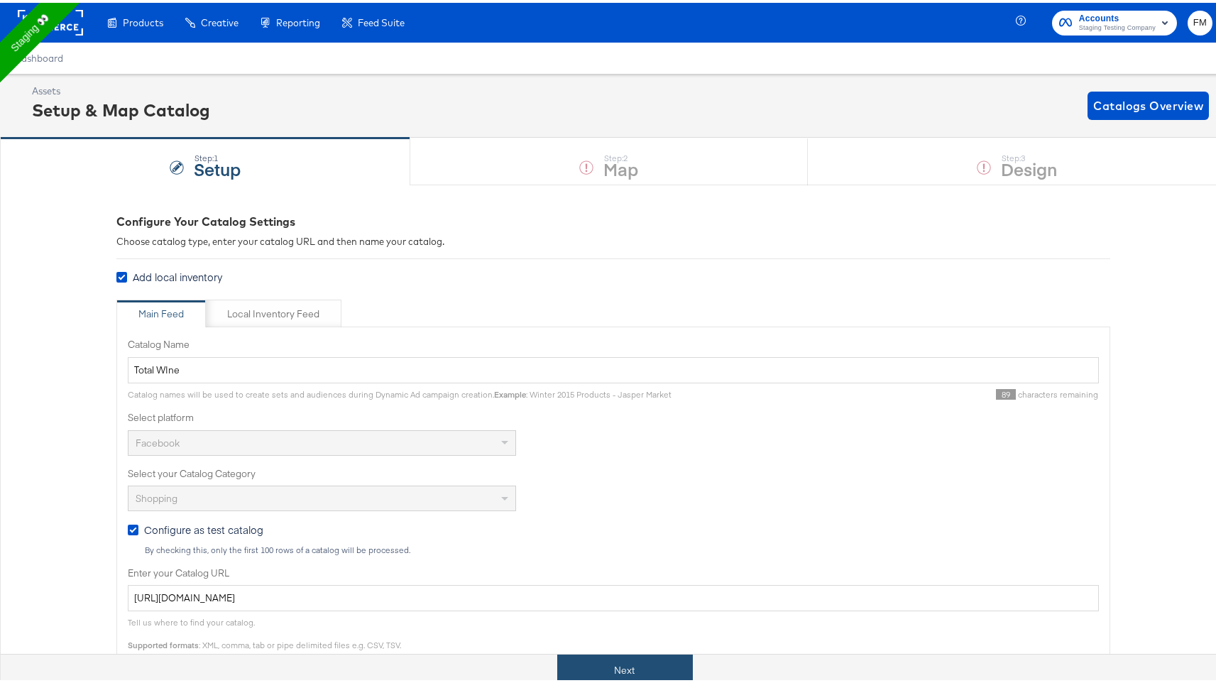
click at [616, 663] on button "Next" at bounding box center [625, 668] width 136 height 32
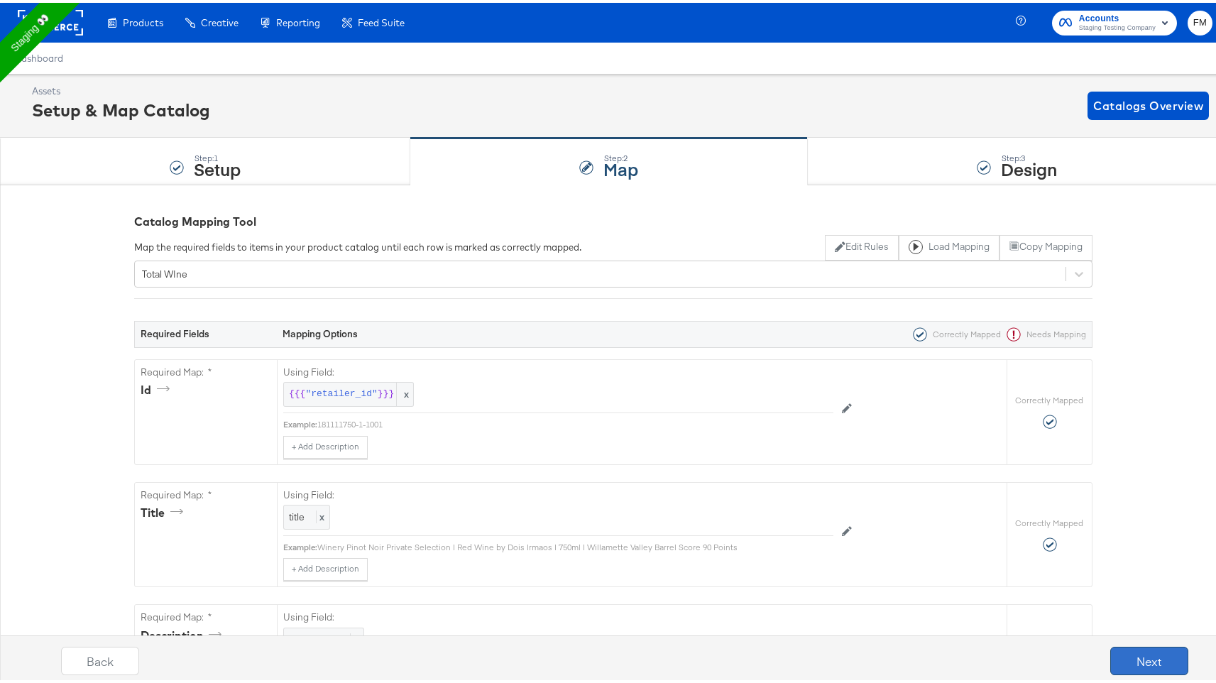
click at [1123, 655] on button "Next" at bounding box center [1150, 658] width 78 height 28
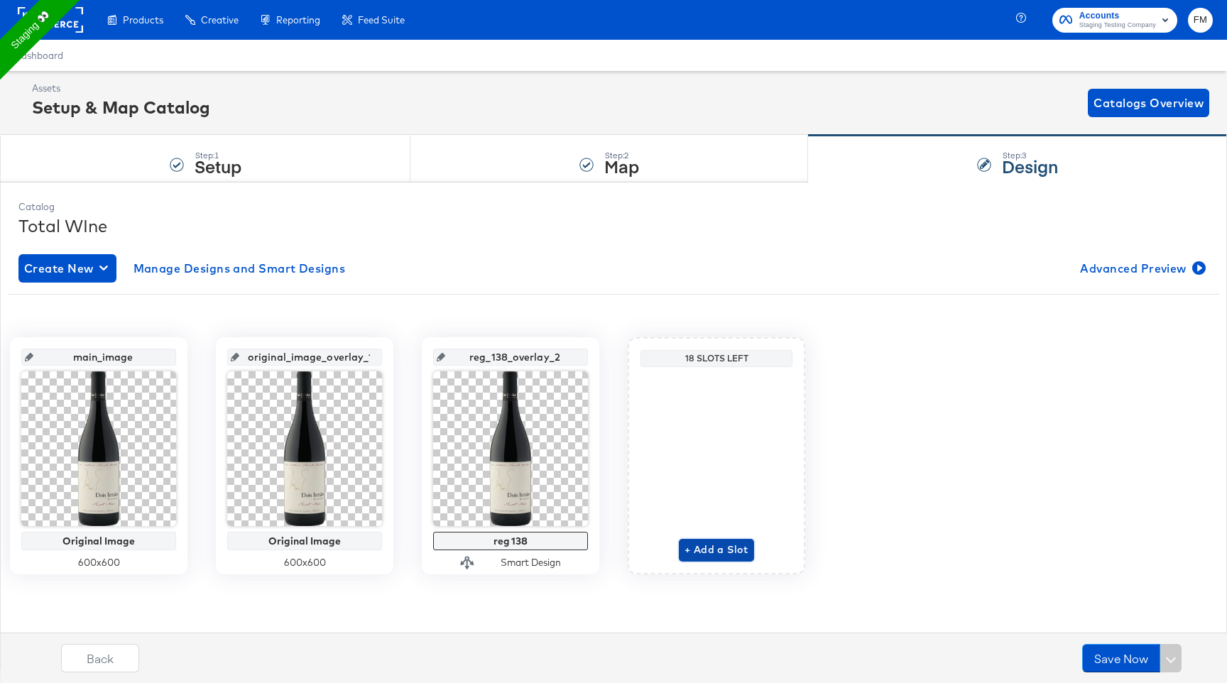
click at [700, 552] on span "+ Add a Slot" at bounding box center [717, 550] width 64 height 18
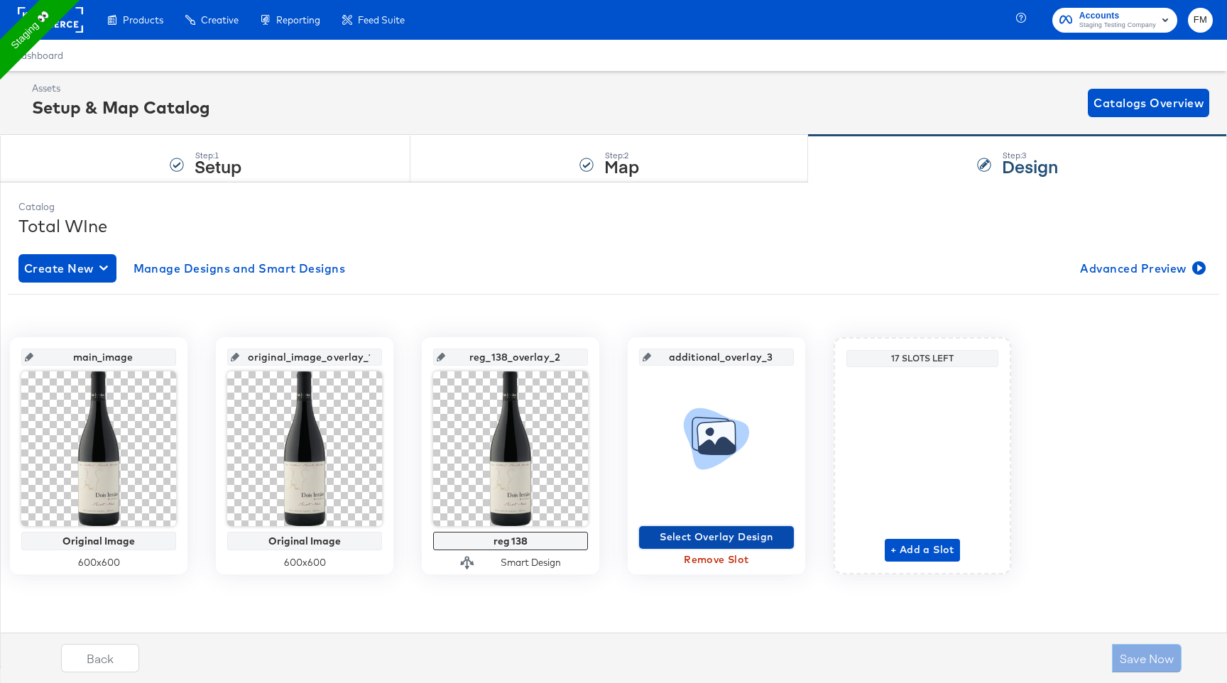
click at [732, 534] on span "Select Overlay Design" at bounding box center [716, 537] width 143 height 18
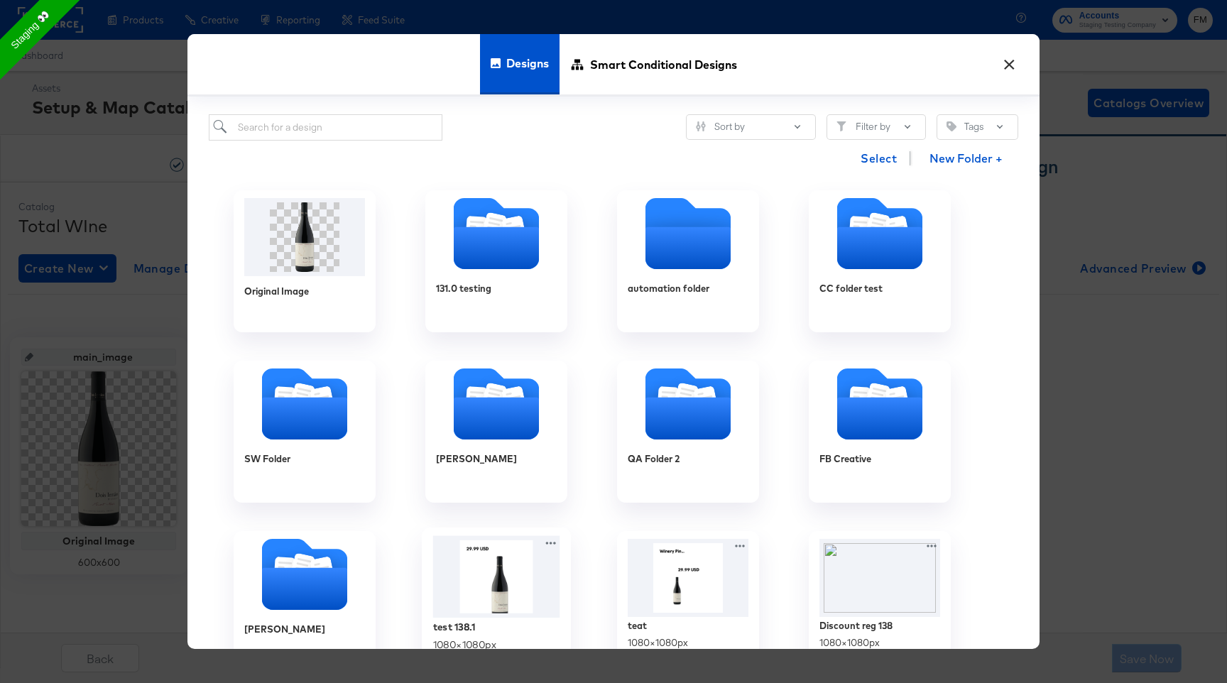
click at [497, 588] on img at bounding box center [496, 577] width 127 height 82
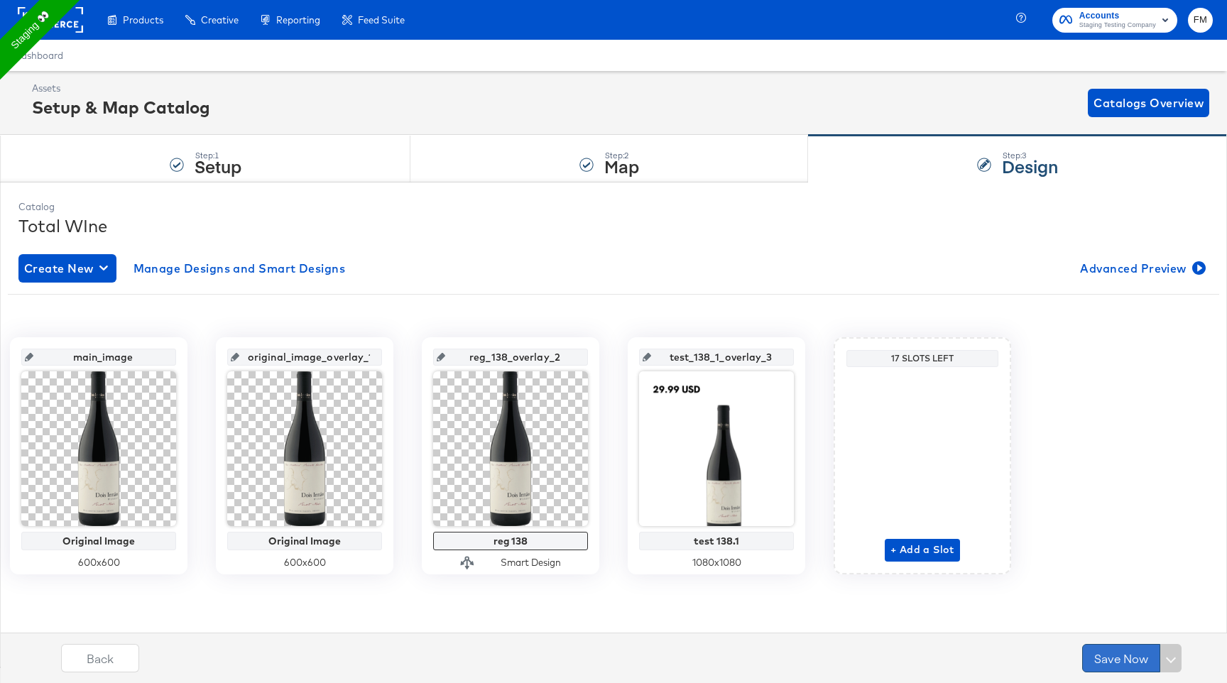
click at [1113, 658] on button "Save Now" at bounding box center [1121, 658] width 78 height 28
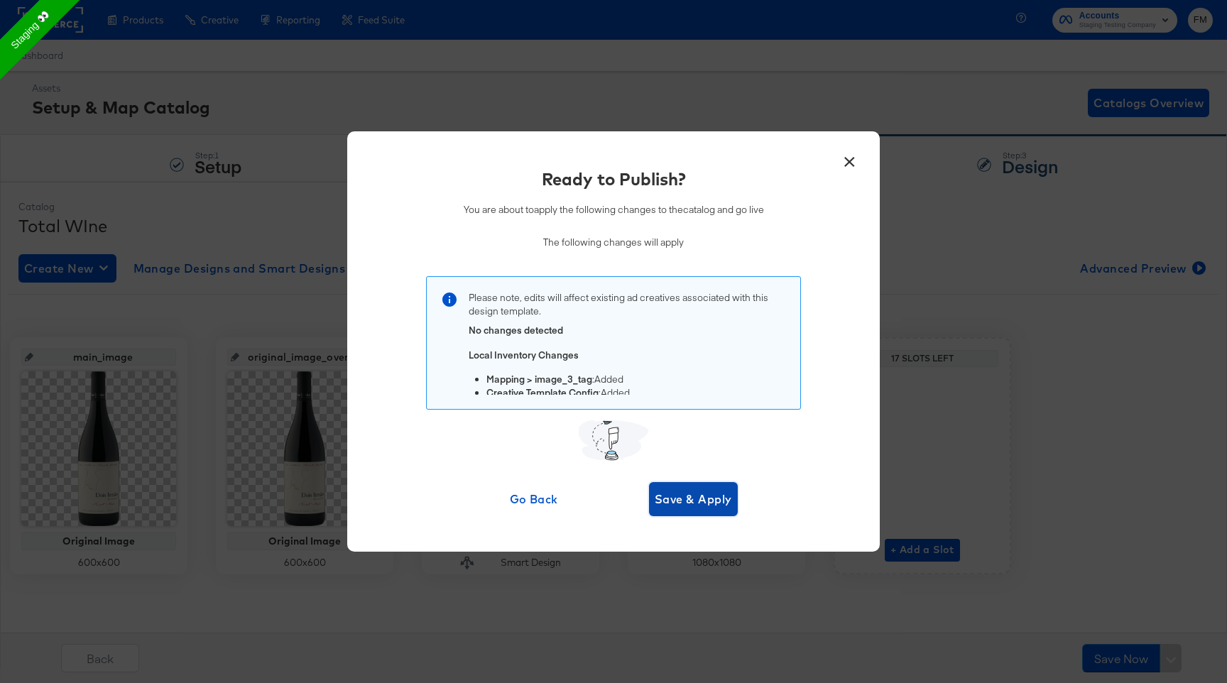
click at [672, 497] on span "Save & Apply" at bounding box center [693, 499] width 77 height 20
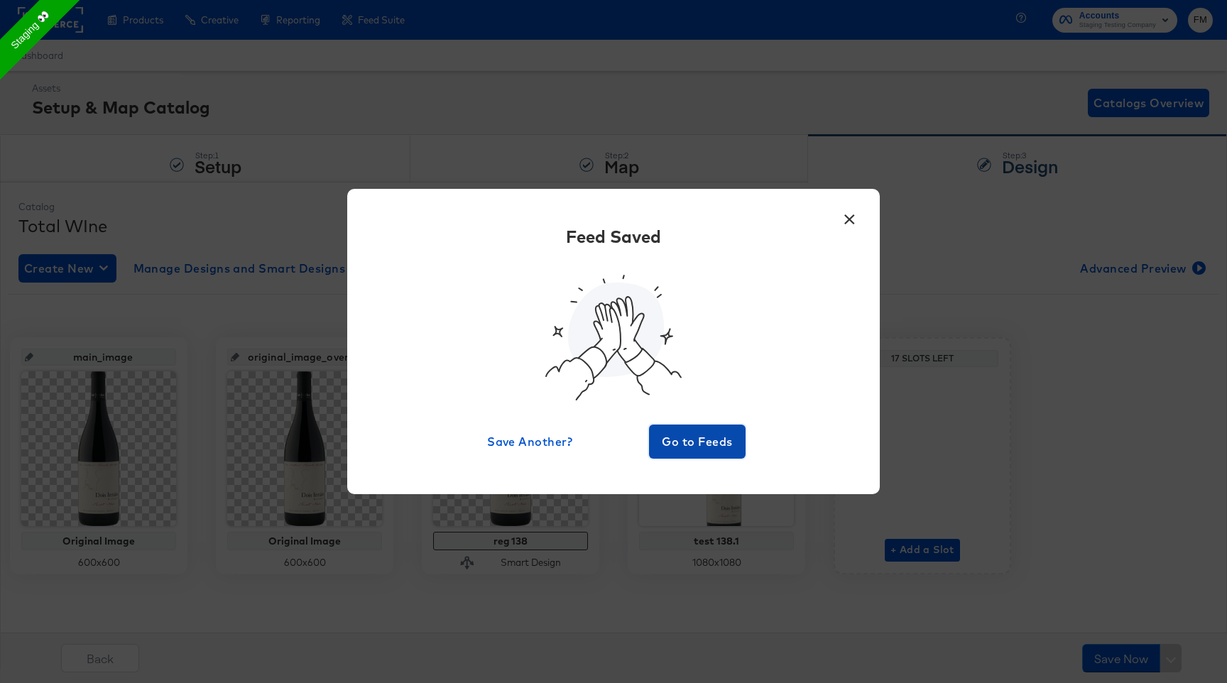
click at [708, 440] on span "Go to Feeds" at bounding box center [697, 442] width 85 height 20
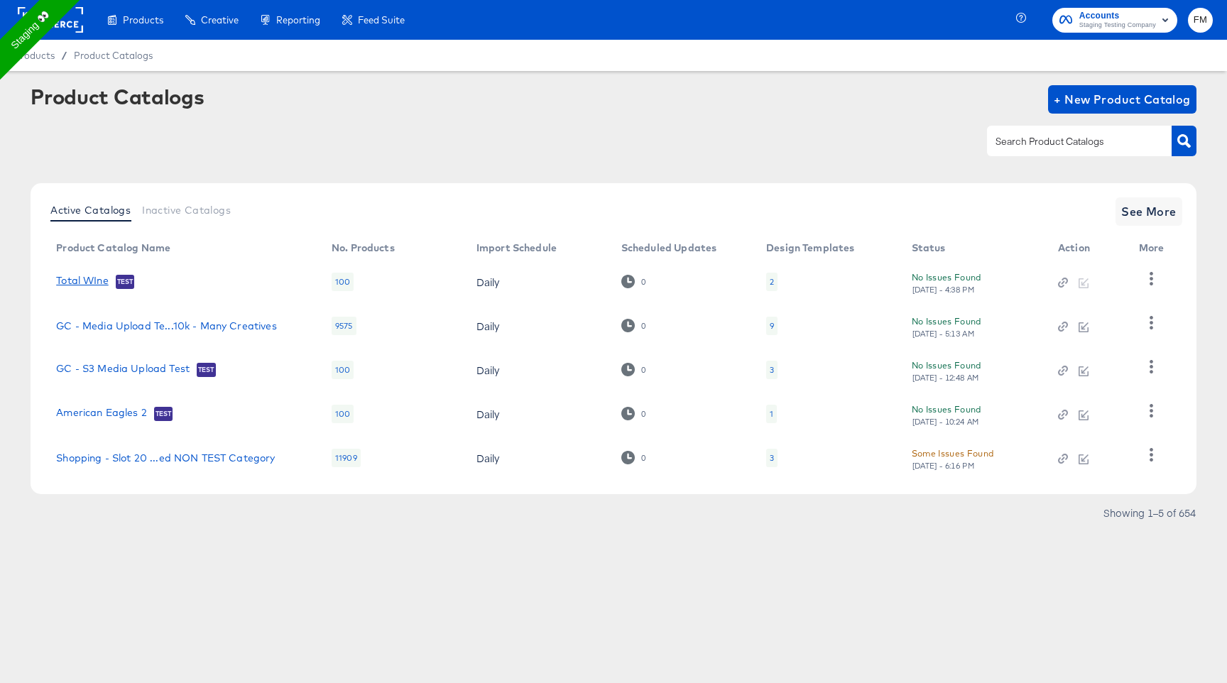
click at [75, 279] on link "Total WIne" at bounding box center [82, 282] width 53 height 14
